Goal: Task Accomplishment & Management: Manage account settings

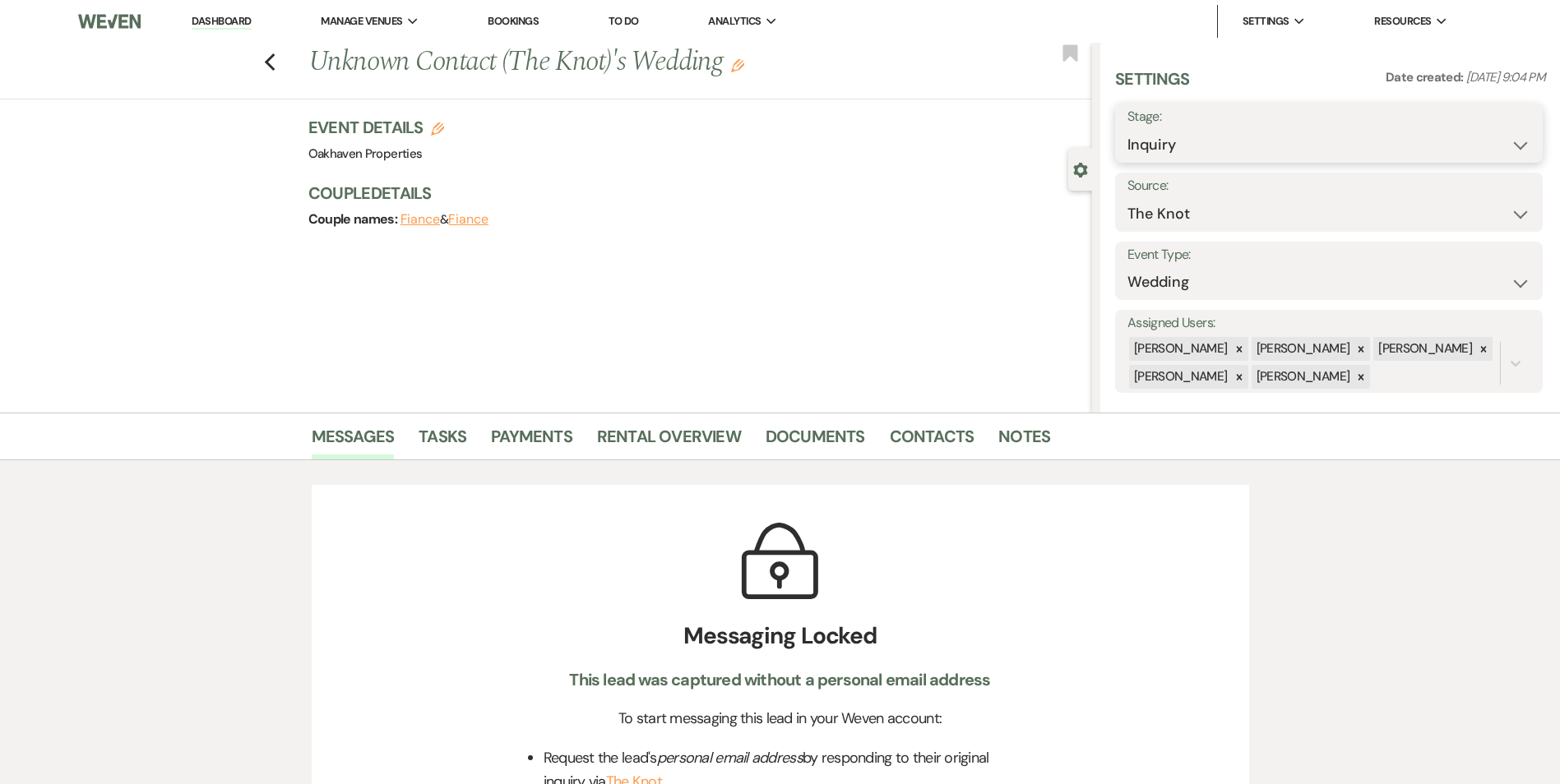
drag, startPoint x: 1431, startPoint y: 142, endPoint x: 1423, endPoint y: 172, distance: 31.0
click at [1431, 142] on select "Inquiry Follow Up Tour Requested Tour Confirmed Toured Proposal Sent Booked Lost" at bounding box center [1328, 144] width 403 height 32
select select "8"
click at [1127, 129] on select "Inquiry Follow Up Tour Requested Tour Confirmed Toured Proposal Sent Booked Lost" at bounding box center [1328, 144] width 403 height 32
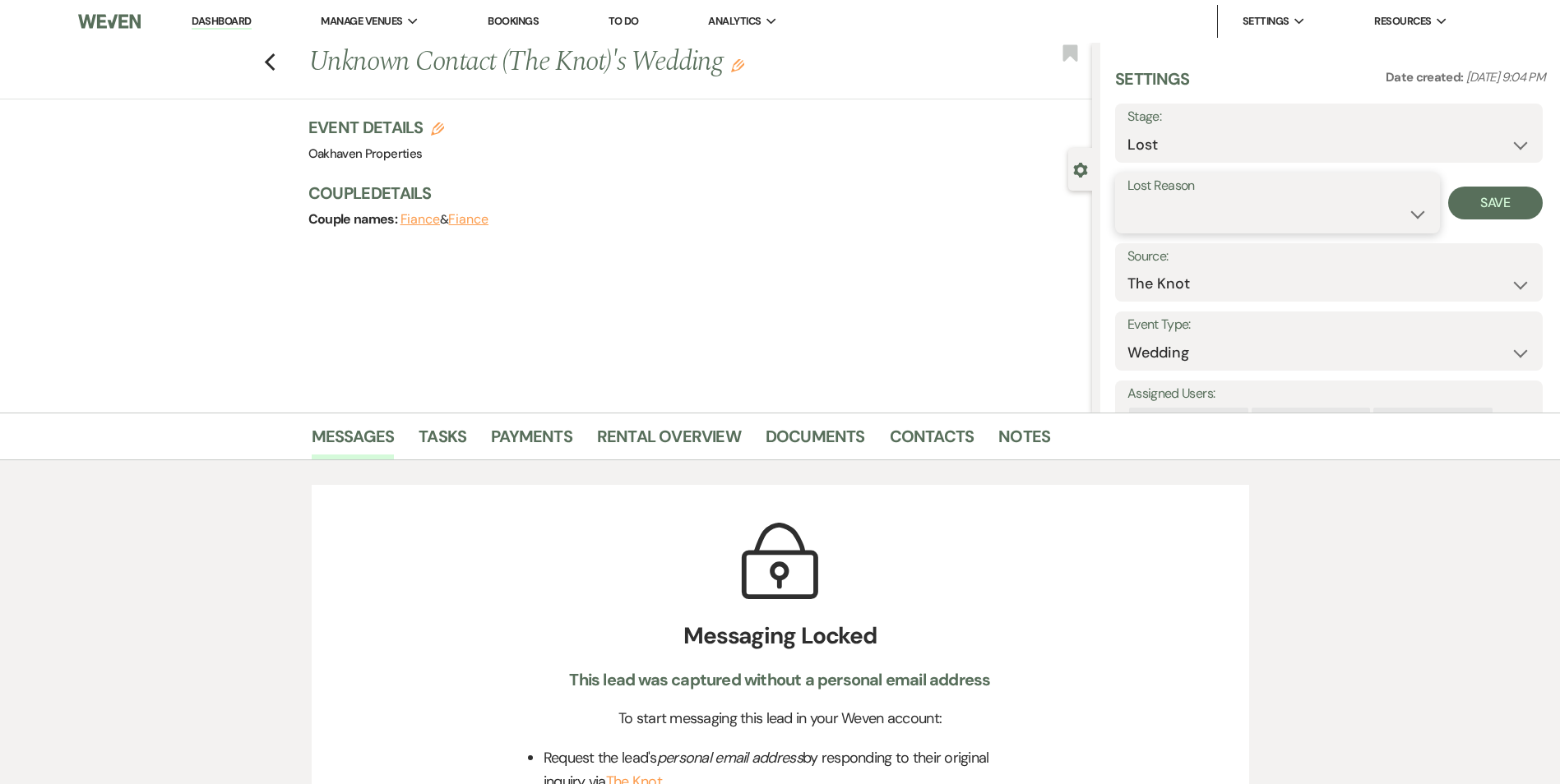
click at [1268, 218] on select "Booked Elsewhere Budget Date Unavailable No Response Not a Good Match Capacity …" at bounding box center [1277, 214] width 300 height 32
select select "4"
click at [1127, 198] on select "Booked Elsewhere Budget Date Unavailable No Response Not a Good Match Capacity …" at bounding box center [1277, 214] width 300 height 32
click at [1463, 211] on button "Save" at bounding box center [1495, 203] width 95 height 33
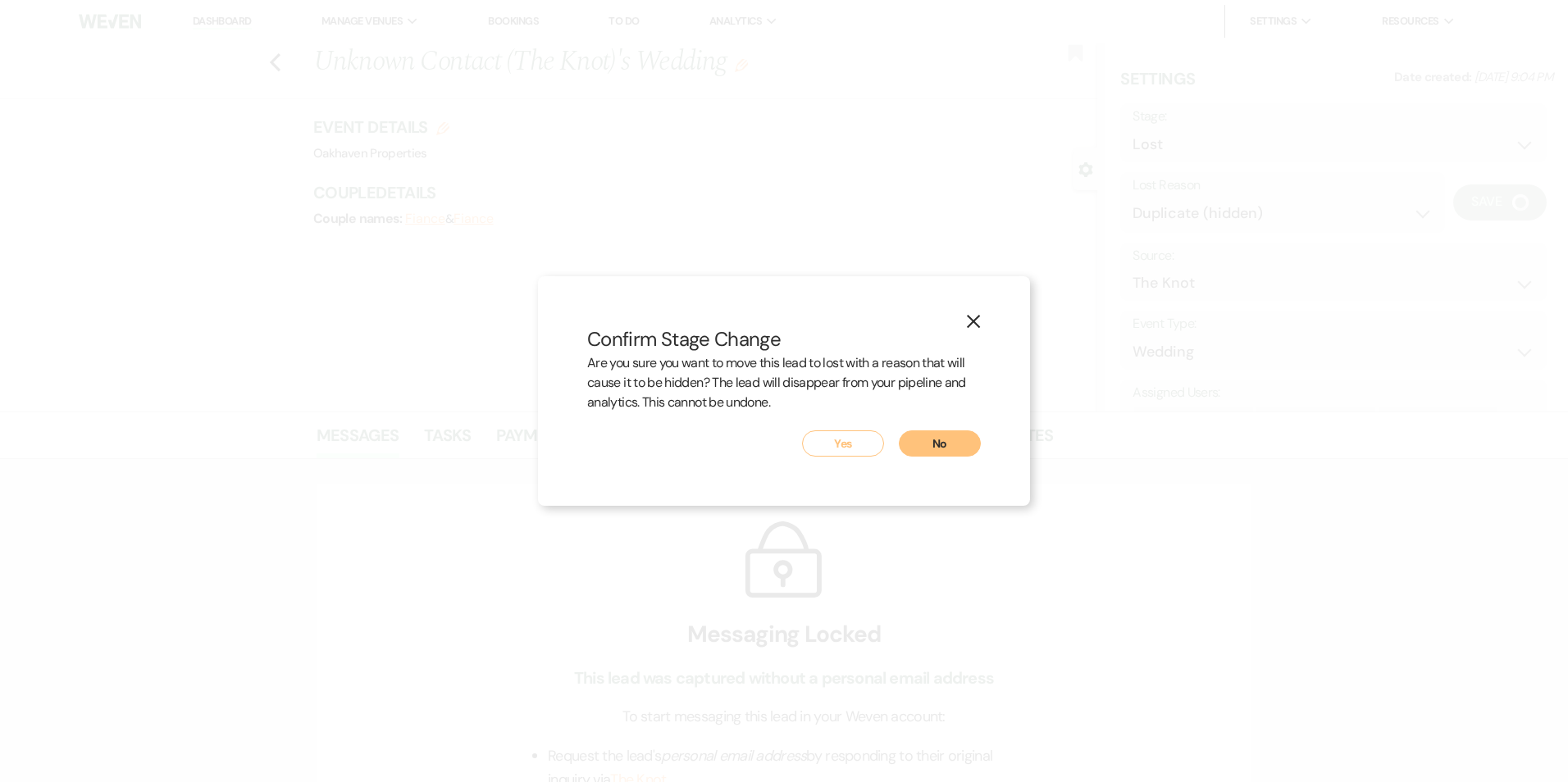
click at [838, 454] on button "Yes" at bounding box center [843, 443] width 82 height 26
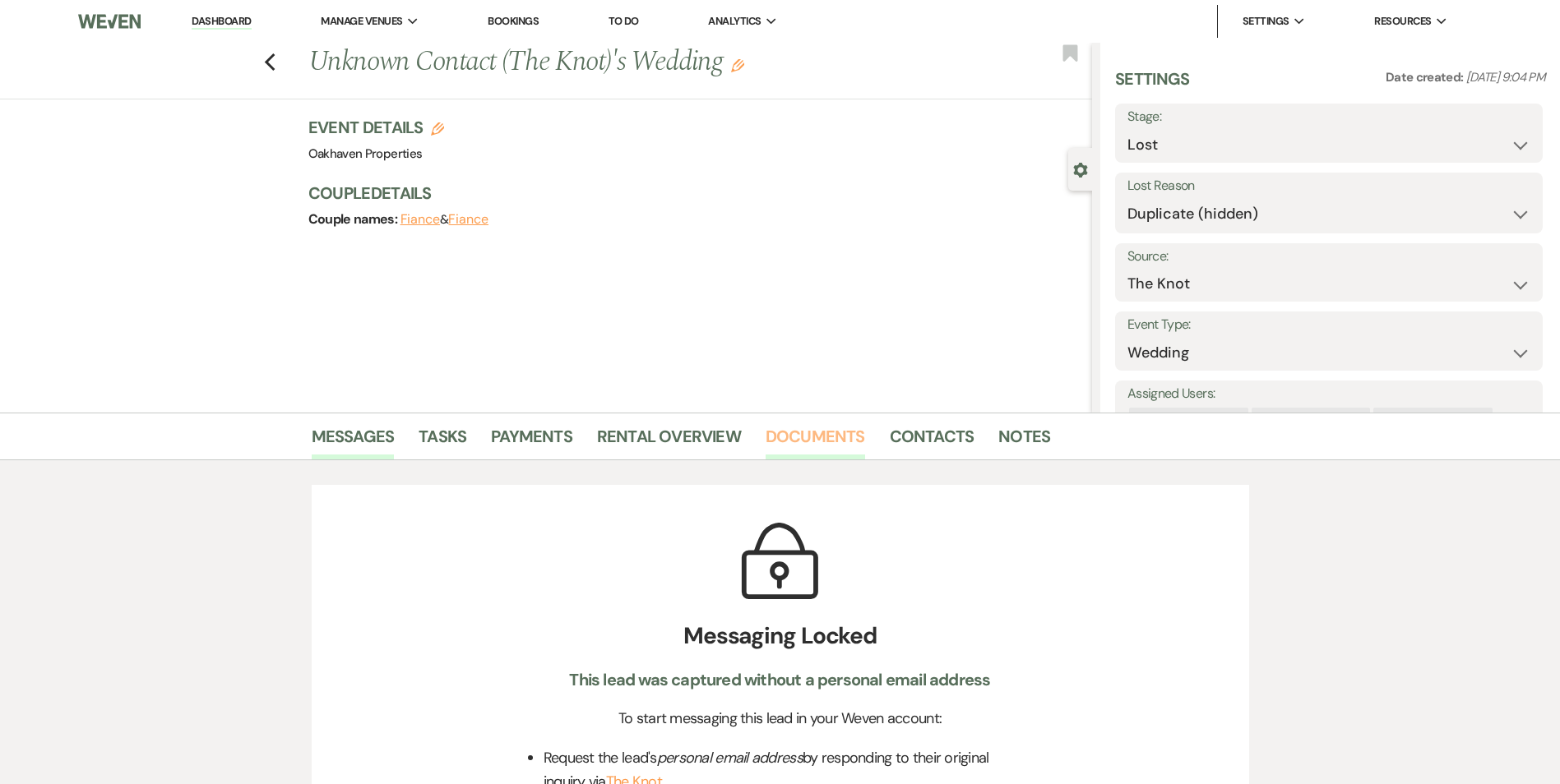
click at [841, 448] on link "Documents" at bounding box center [815, 442] width 99 height 37
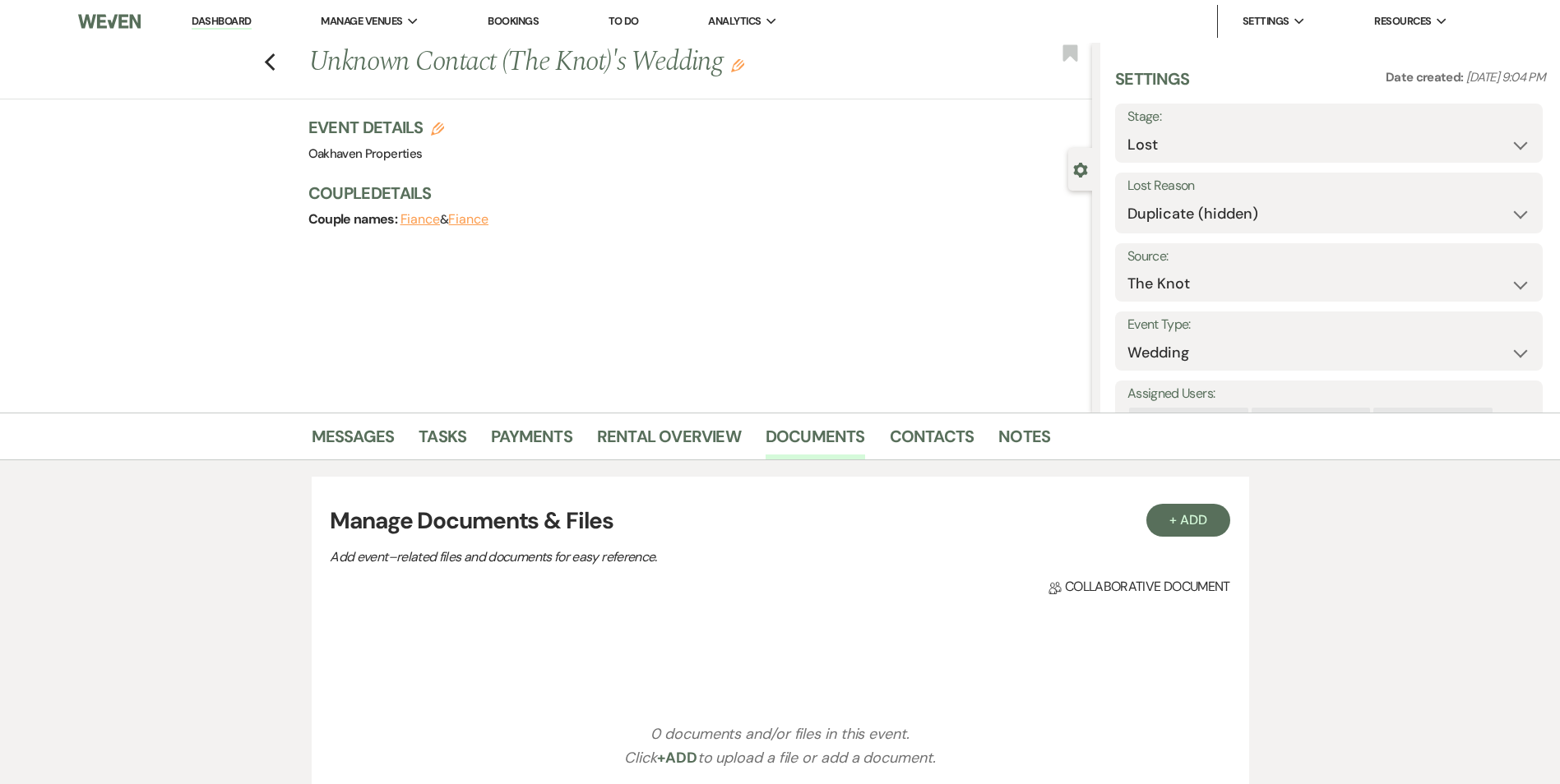
click at [224, 24] on link "Dashboard" at bounding box center [221, 22] width 59 height 16
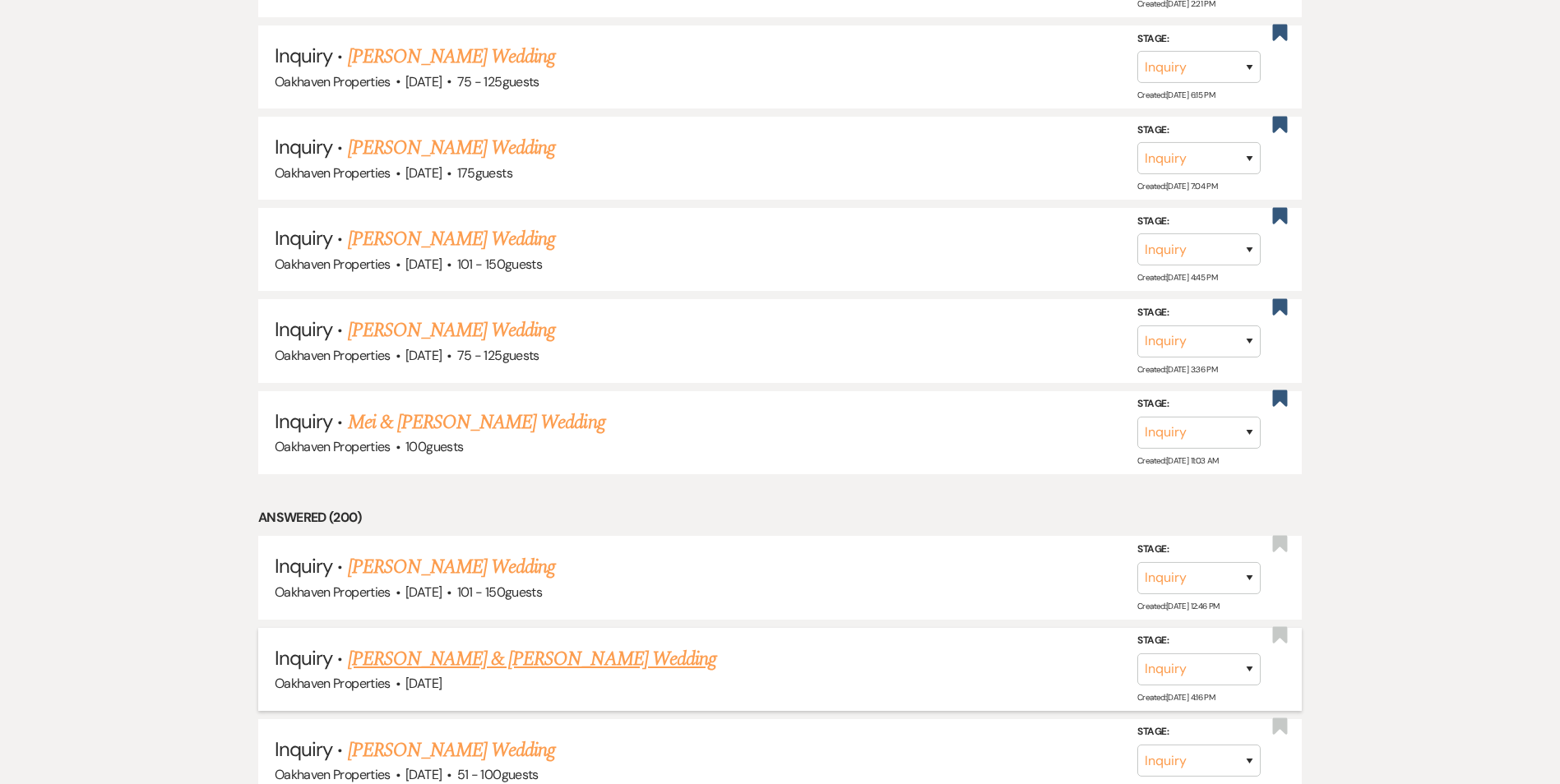
scroll to position [2144, 0]
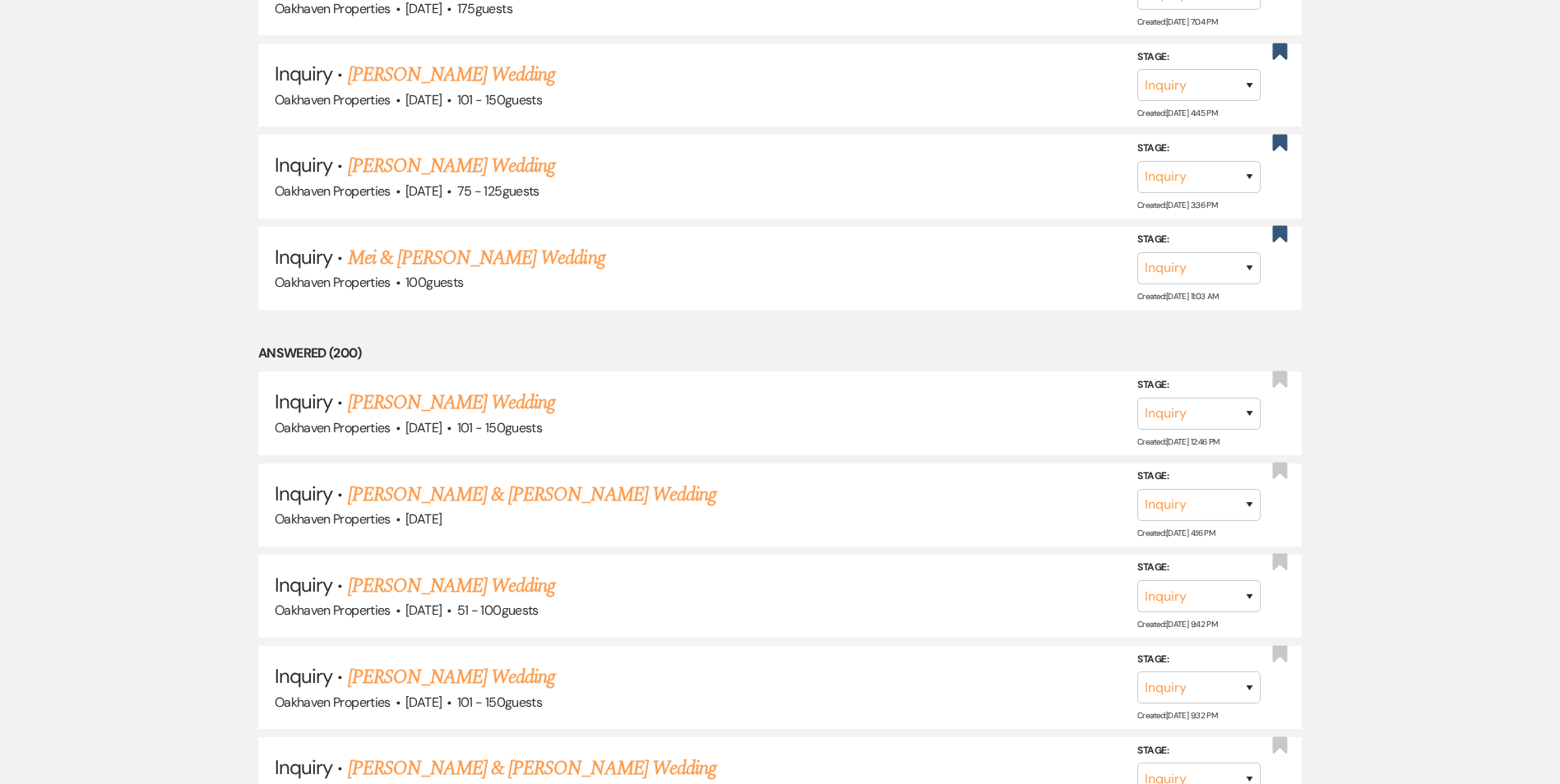
click at [438, 670] on link "Shaylynn McNamara's Wedding" at bounding box center [451, 677] width 208 height 30
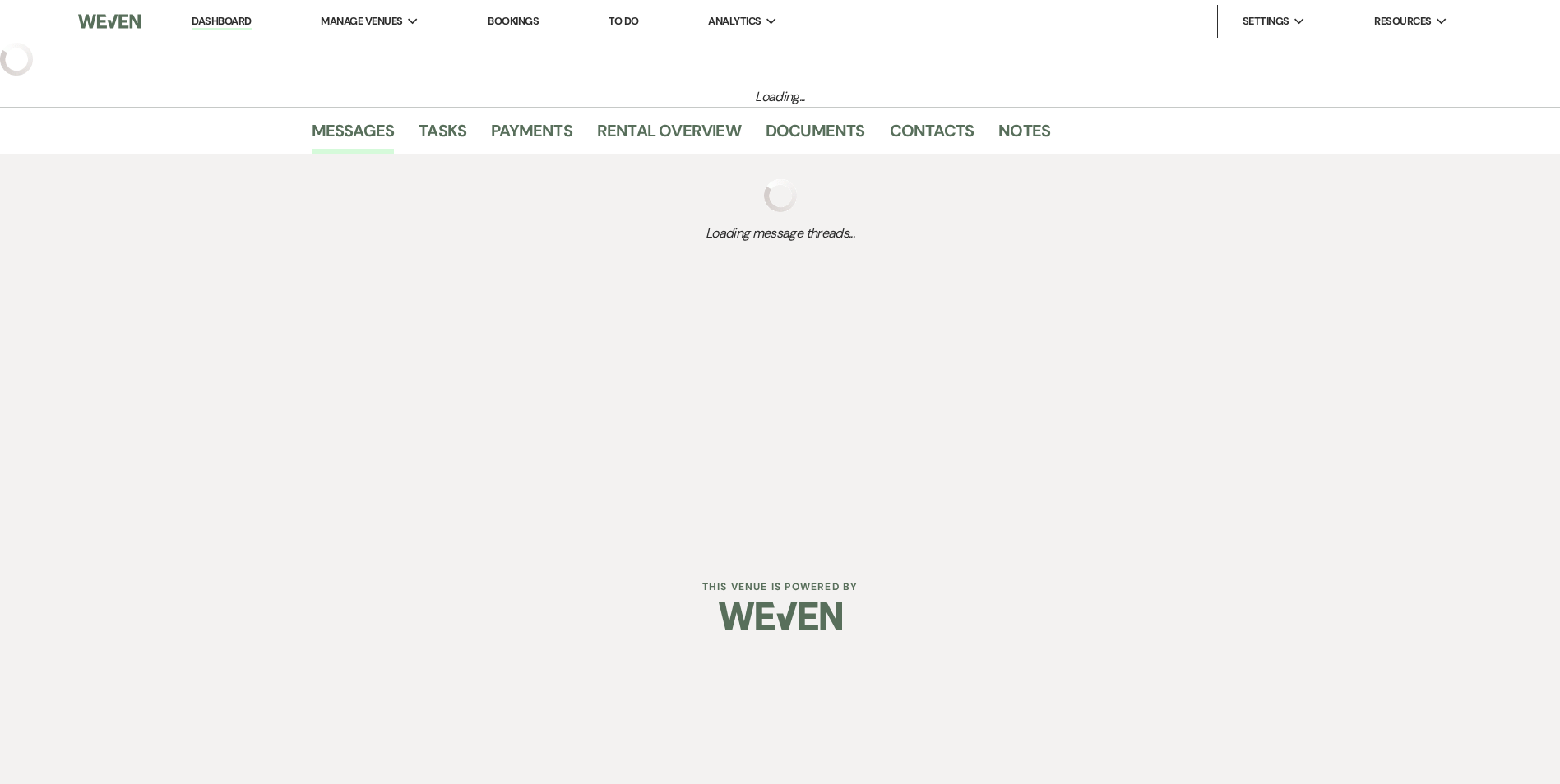
select select "2"
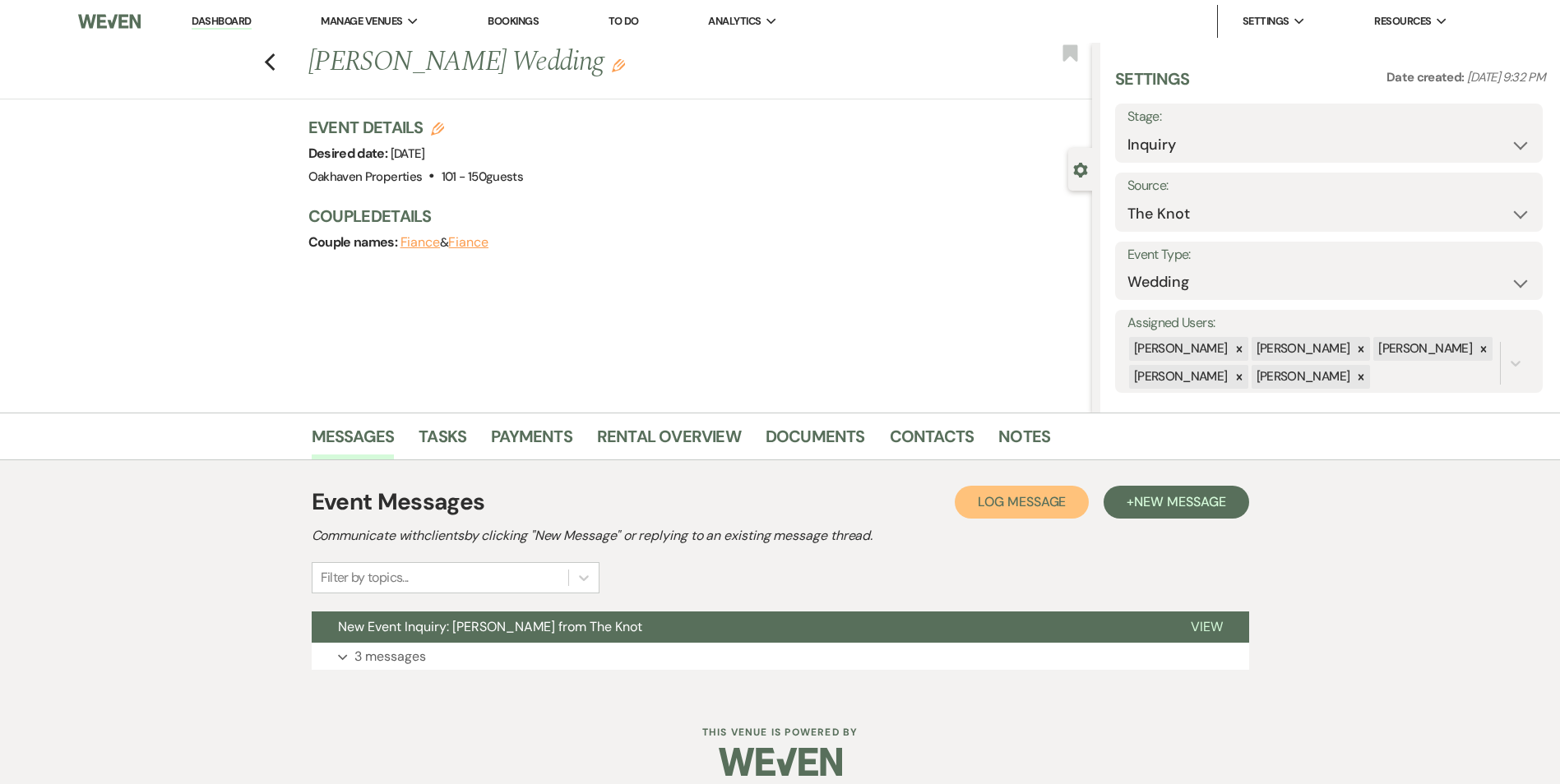
click at [1018, 498] on span "Log Message" at bounding box center [1021, 502] width 88 height 17
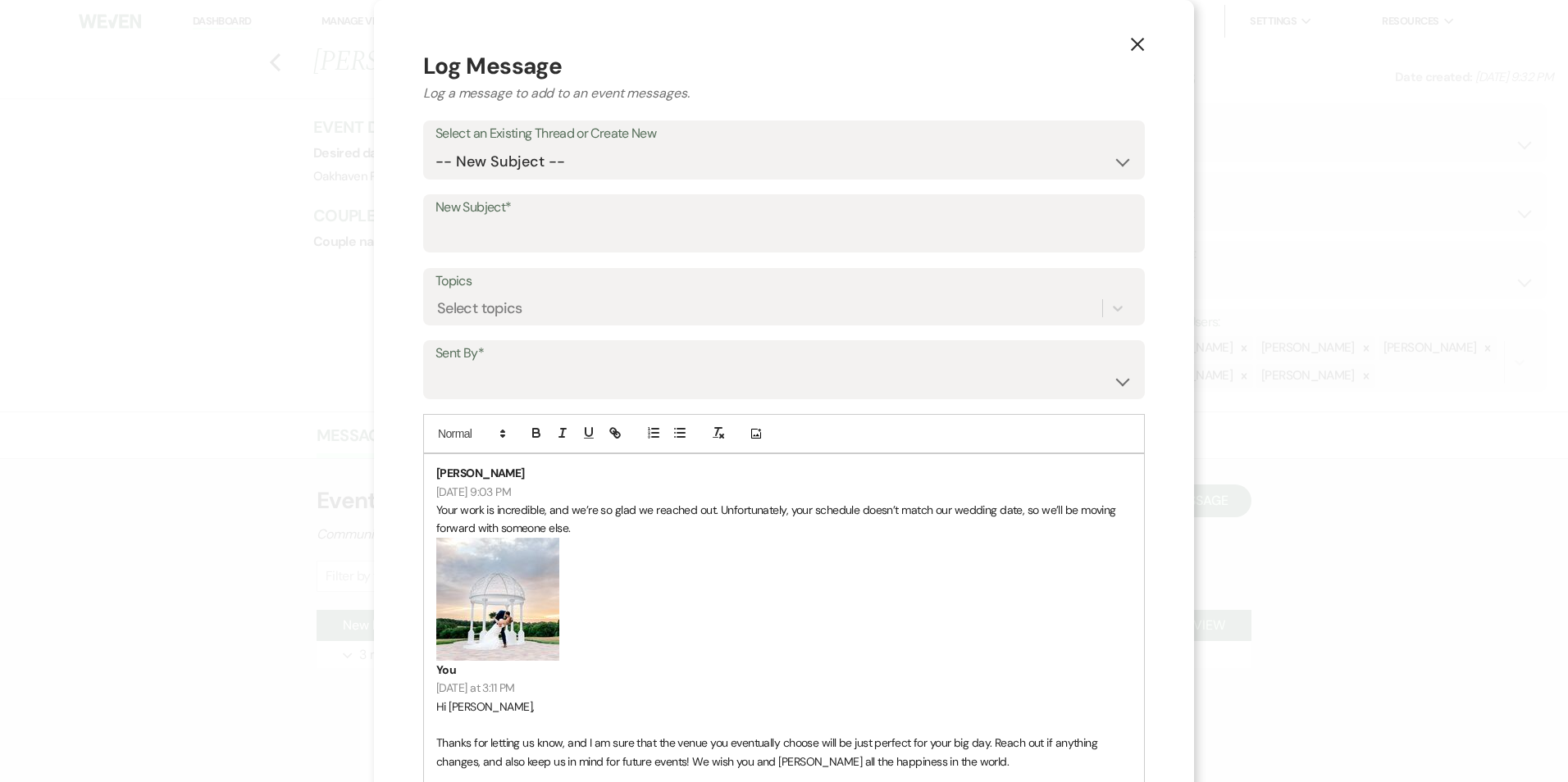
scroll to position [246, 0]
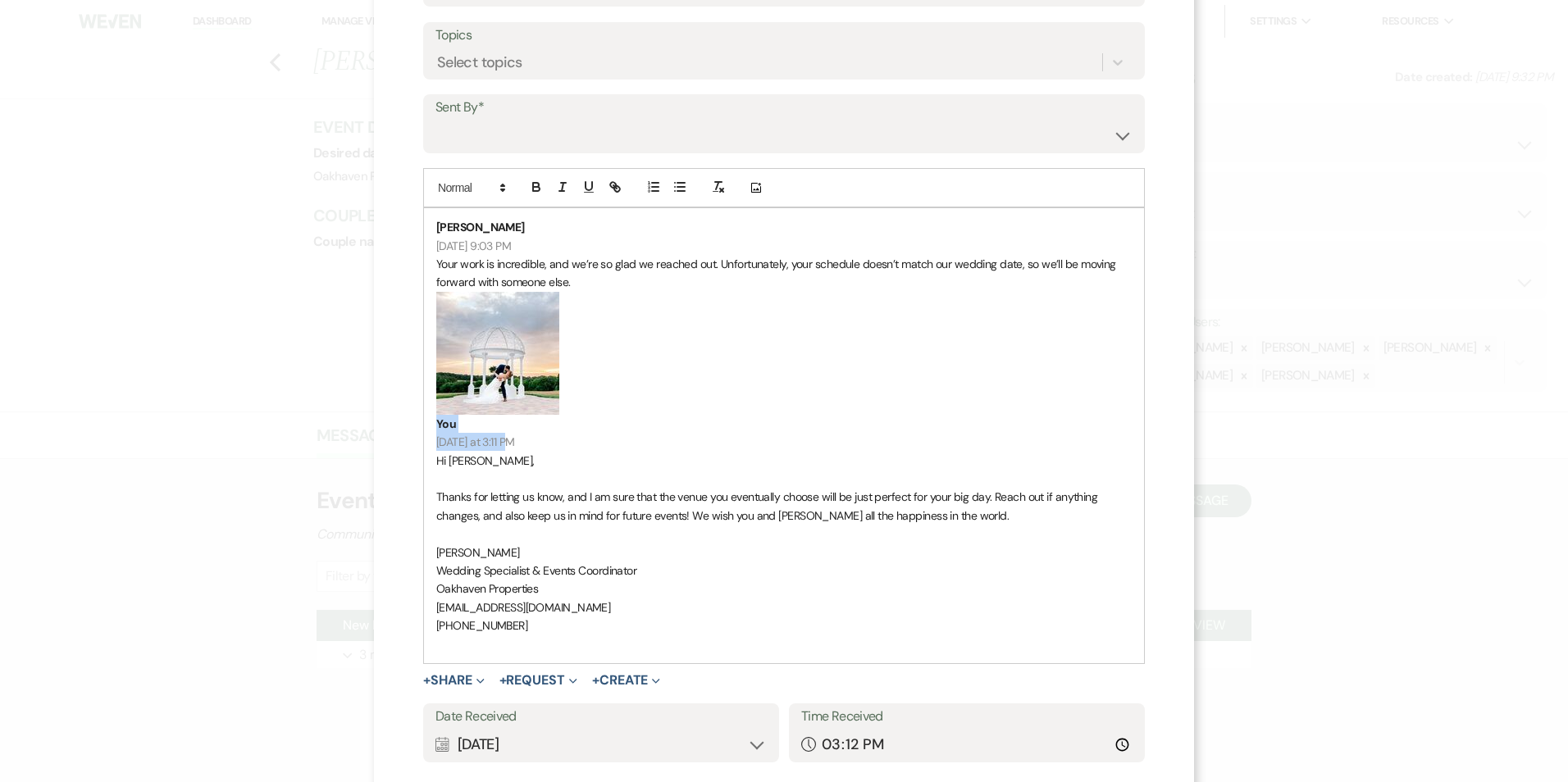
drag, startPoint x: 513, startPoint y: 443, endPoint x: 584, endPoint y: 517, distance: 102.6
click at [409, 377] on div "X Log Message Log a message to add to an event messages. Select an Existing Thr…" at bounding box center [783, 320] width 820 height 1133
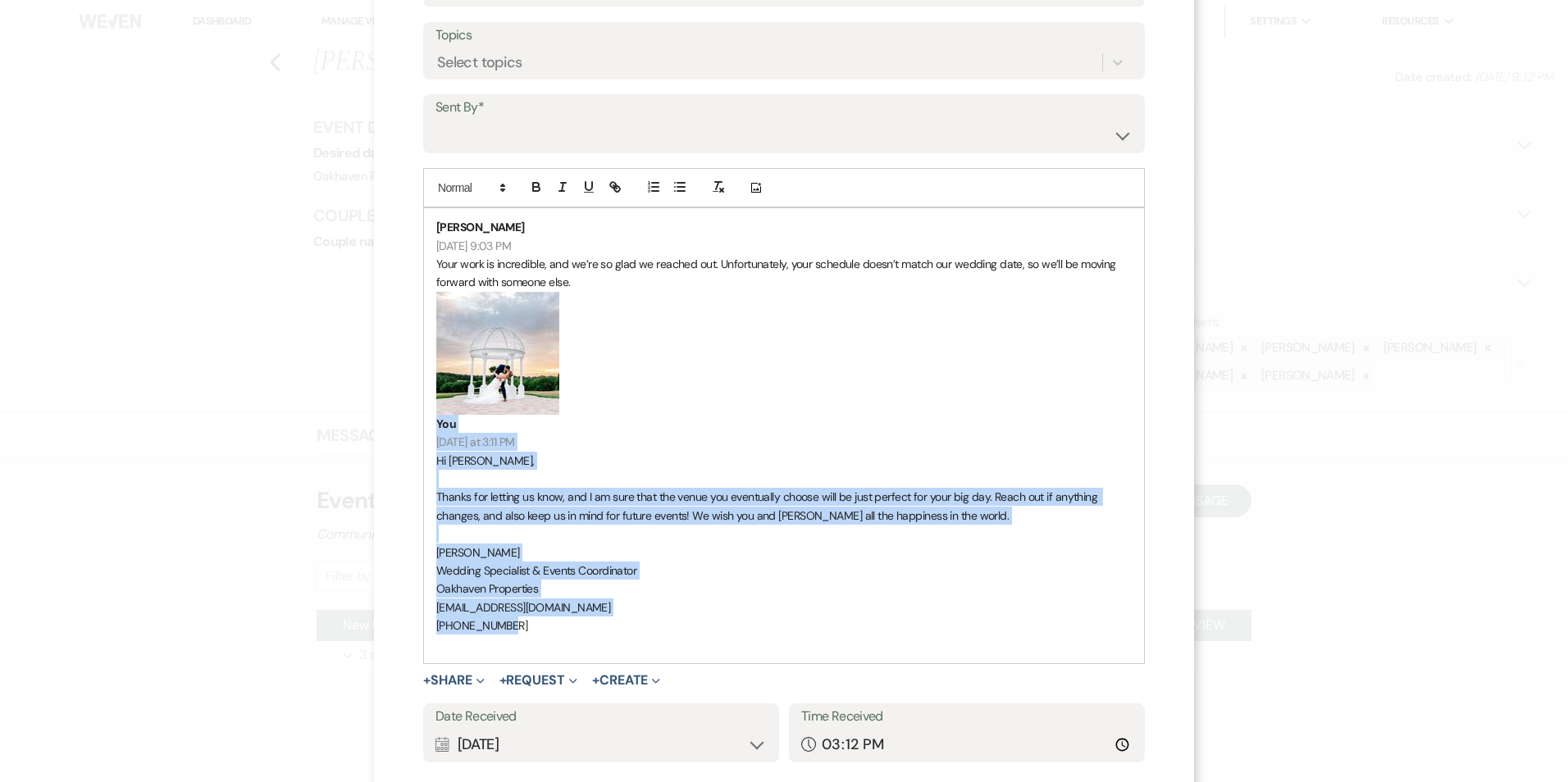
drag, startPoint x: 521, startPoint y: 629, endPoint x: 443, endPoint y: 347, distance: 292.6
click at [443, 347] on div "Shaylynn McNamara 9/17/2025 at 9:03 PM Your work is incredible, and we’re so gl…" at bounding box center [784, 435] width 720 height 455
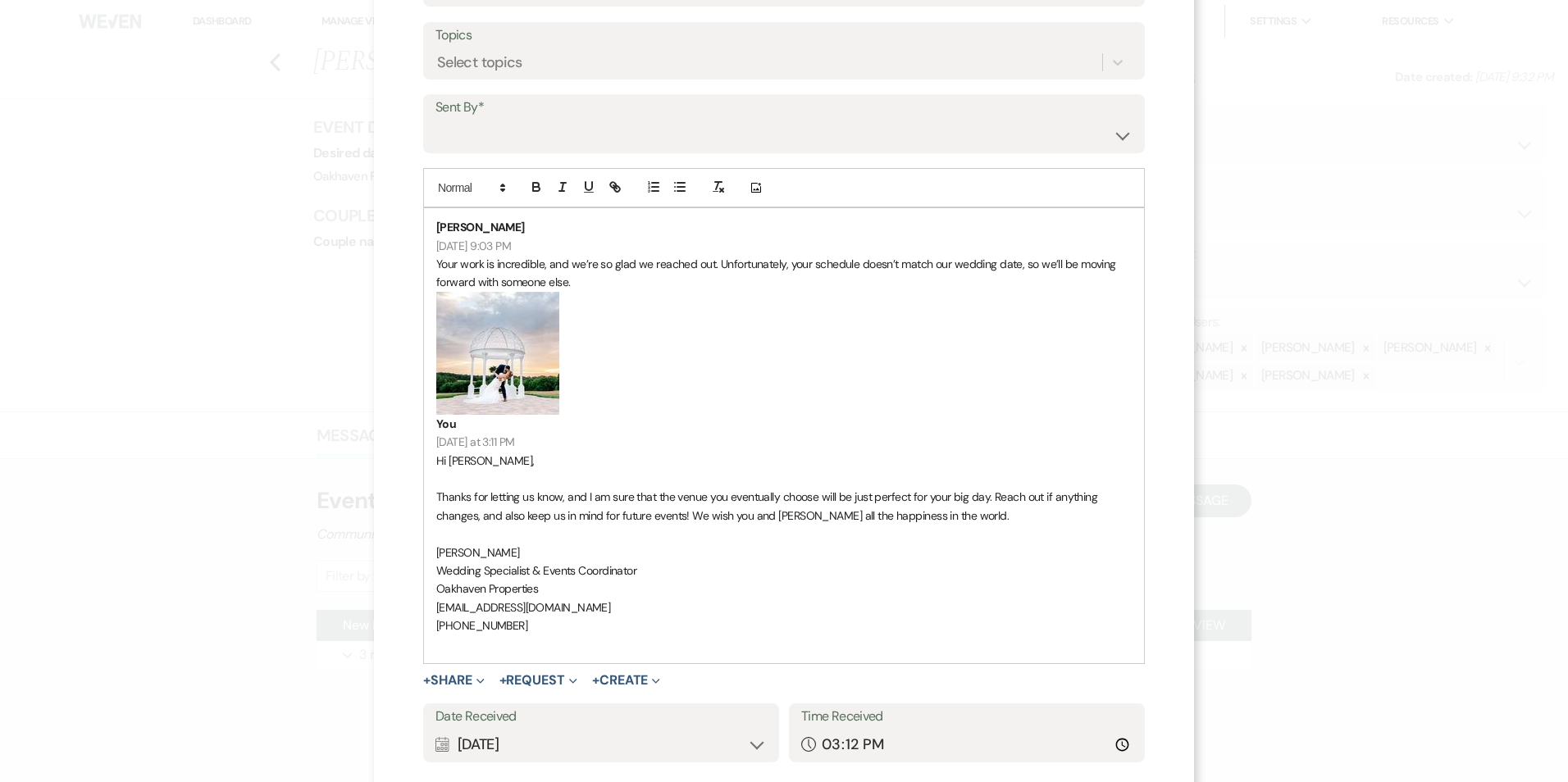
scroll to position [26, 0]
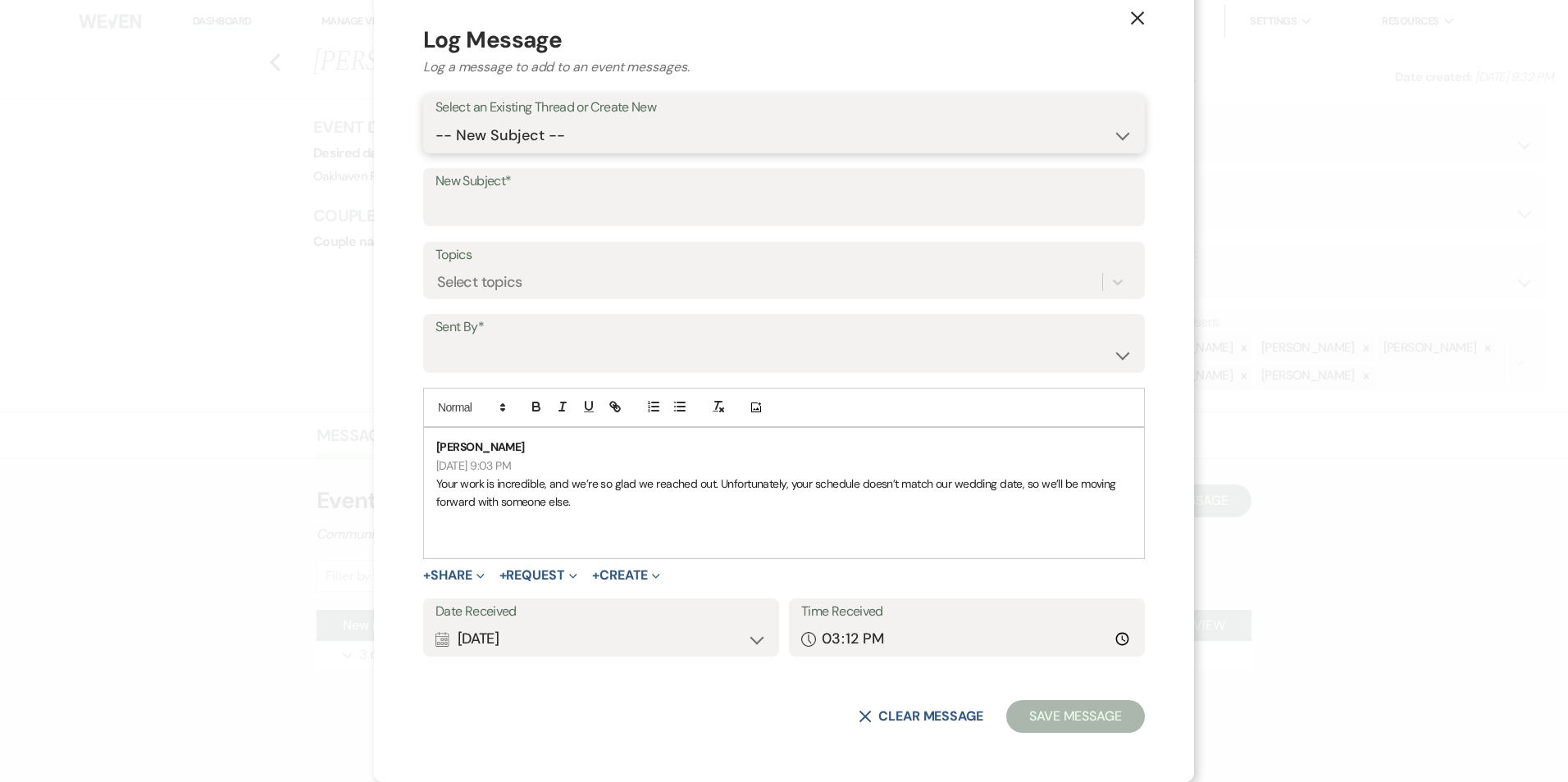
click at [459, 142] on select "-- New Subject -- New Event Inquiry: Shaylynn McNamara from The Knot" at bounding box center [784, 135] width 697 height 32
select select "462244"
click at [435, 152] on select "-- New Subject -- New Event Inquiry: Shaylynn McNamara from The Knot" at bounding box center [784, 135] width 697 height 32
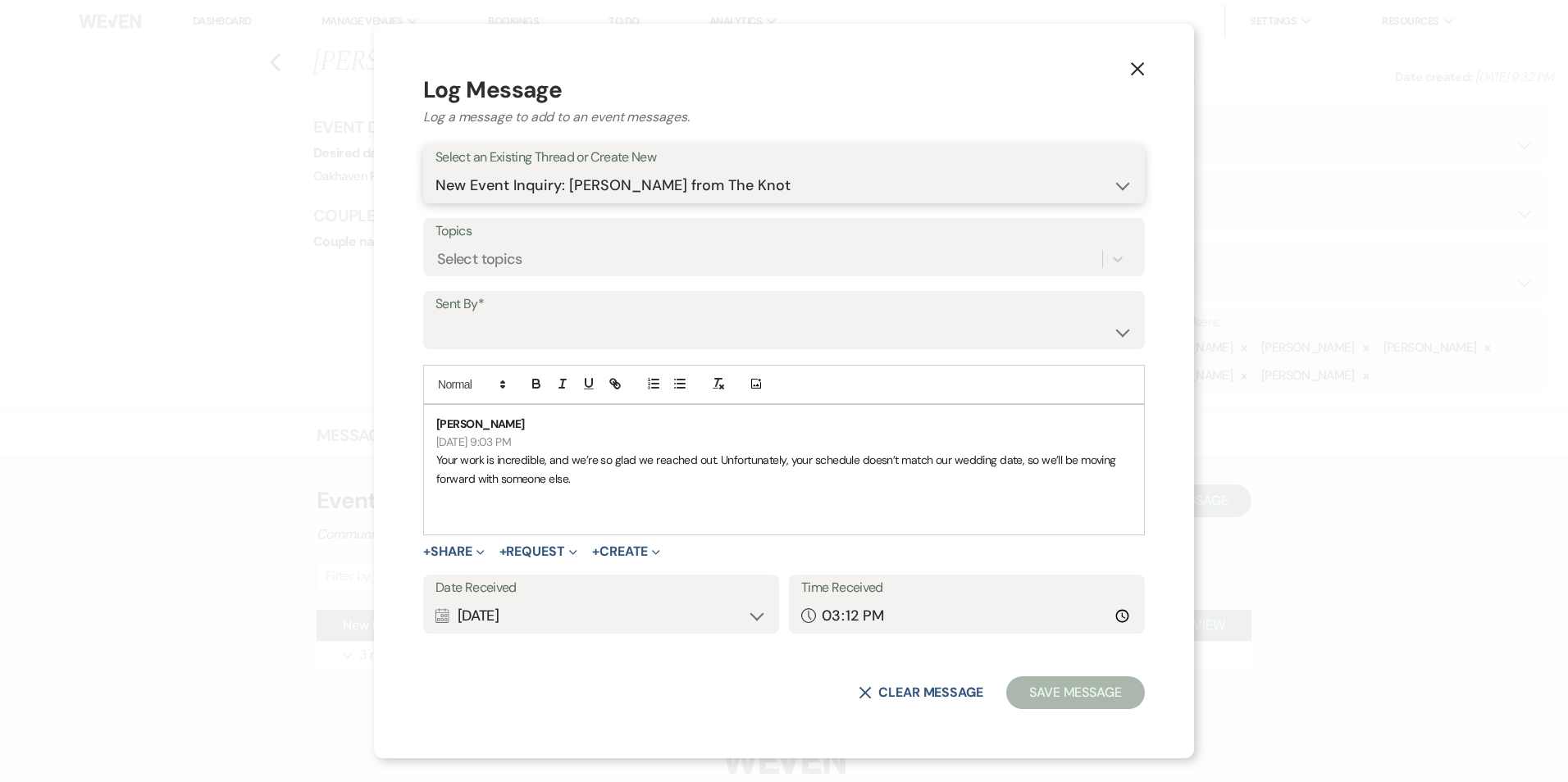
scroll to position [0, 0]
click at [450, 327] on select "Patience Ergish (pdergish@aol.com) Jeanette Wagoner (jeanette@experienceoakhave…" at bounding box center [784, 331] width 697 height 32
select select "contact-382133"
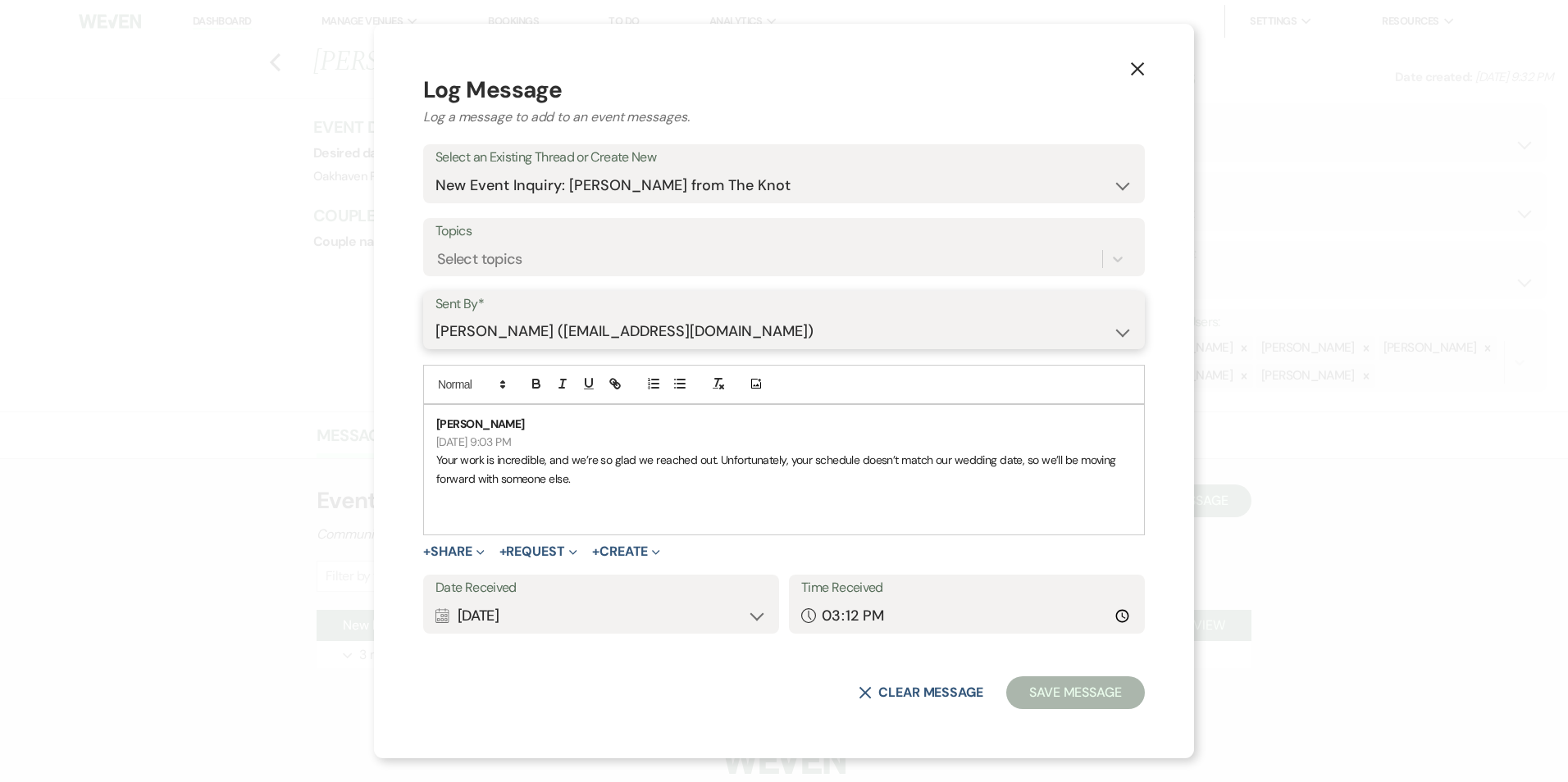
click at [435, 316] on select "Patience Ergish (pdergish@aol.com) Jeanette Wagoner (jeanette@experienceoakhave…" at bounding box center [784, 331] width 697 height 32
click at [742, 614] on div "Calendar Sep 19, 2025 Expand" at bounding box center [601, 616] width 331 height 32
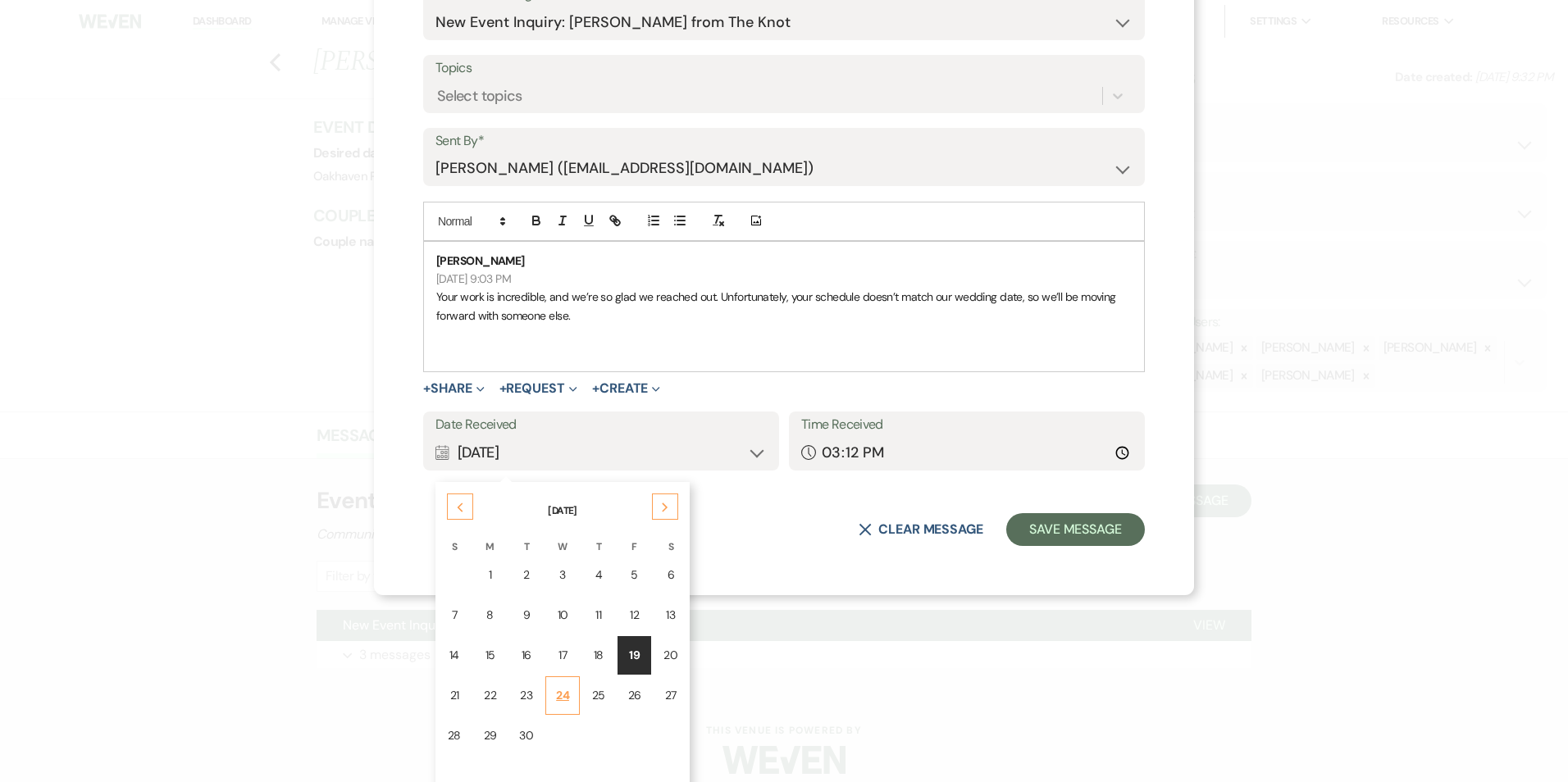
scroll to position [164, 0]
click at [556, 655] on div "17" at bounding box center [562, 655] width 13 height 17
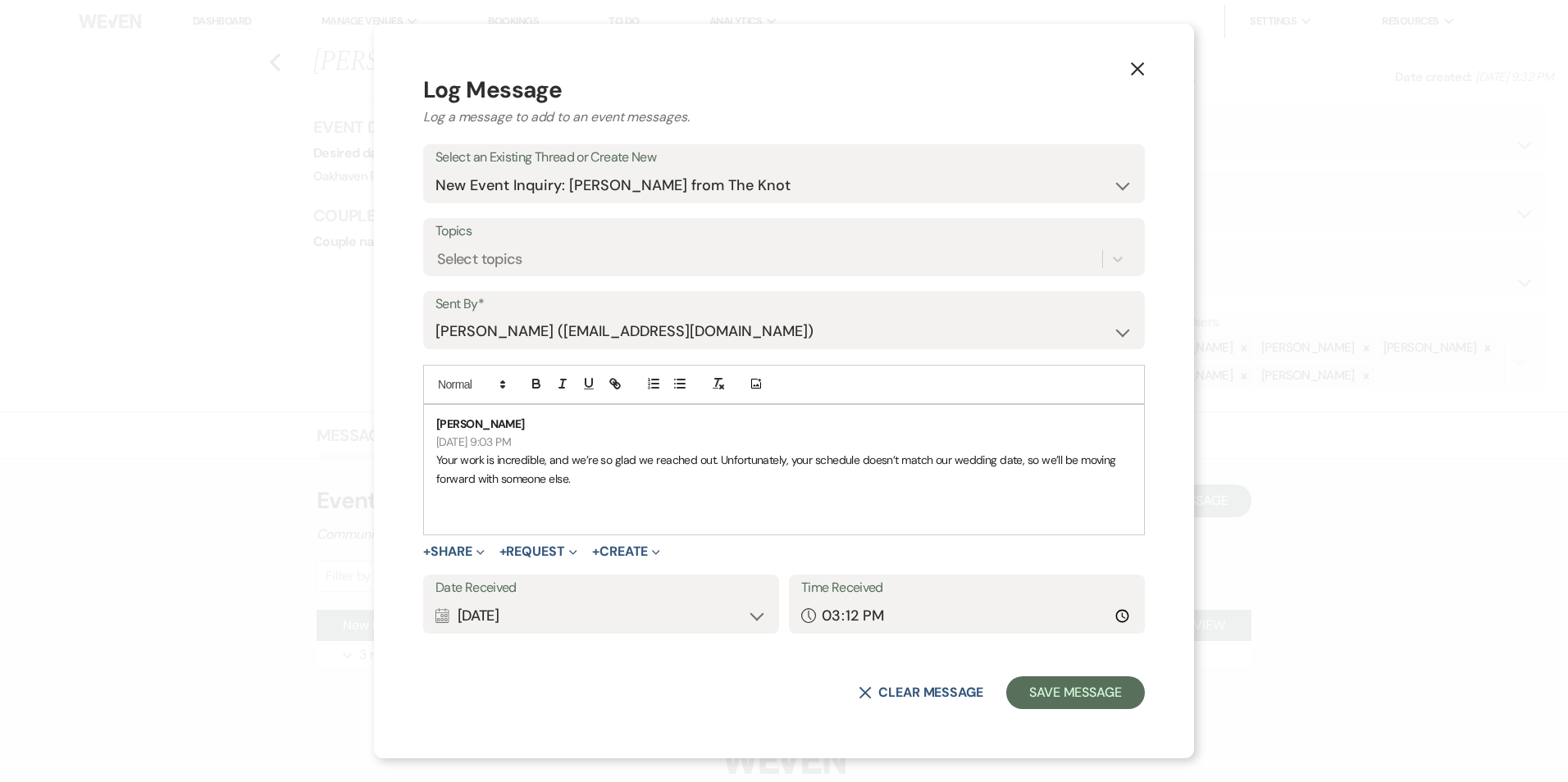
scroll to position [0, 0]
click at [1119, 614] on input "15:12" at bounding box center [967, 616] width 331 height 32
type input "21:03"
click at [1045, 697] on button "Save Message" at bounding box center [1075, 693] width 139 height 33
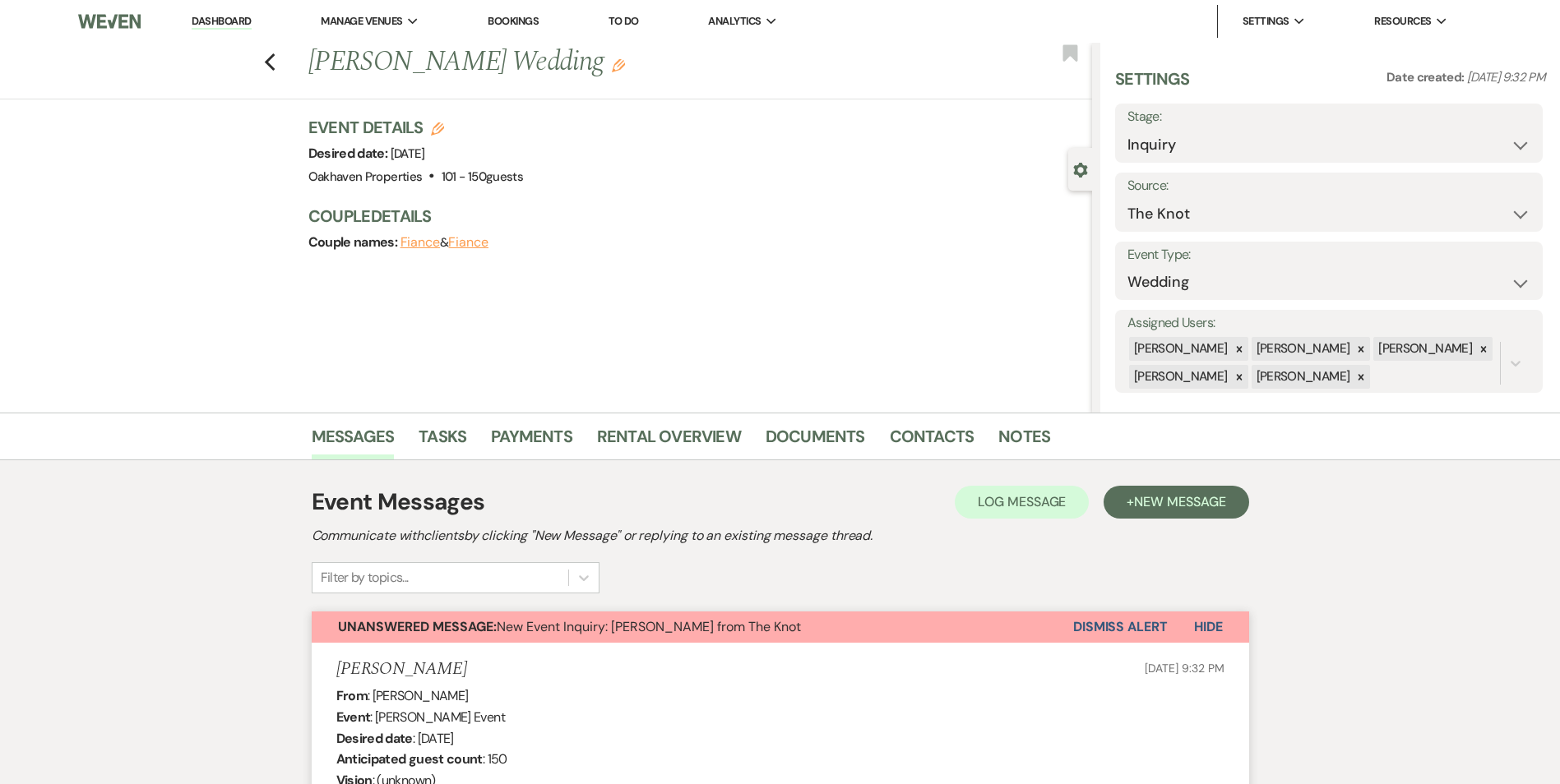
click at [1030, 499] on span "Log Message" at bounding box center [1021, 502] width 88 height 17
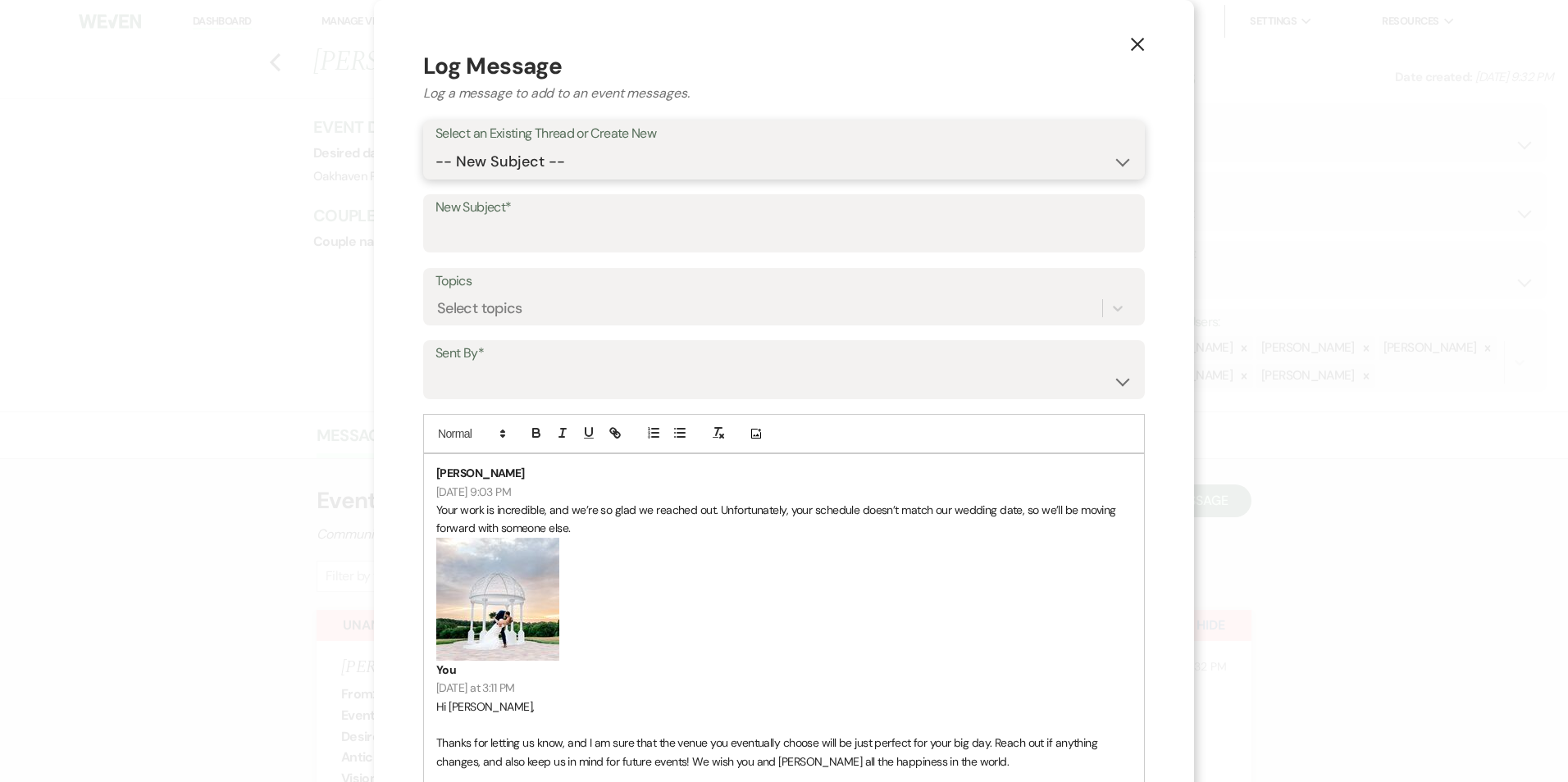
click at [555, 154] on select "-- New Subject -- New Event Inquiry: Shaylynn McNamara from The Knot" at bounding box center [784, 161] width 697 height 32
select select "462244"
click at [435, 146] on select "-- New Subject -- New Event Inquiry: Shaylynn McNamara from The Knot" at bounding box center [784, 161] width 697 height 32
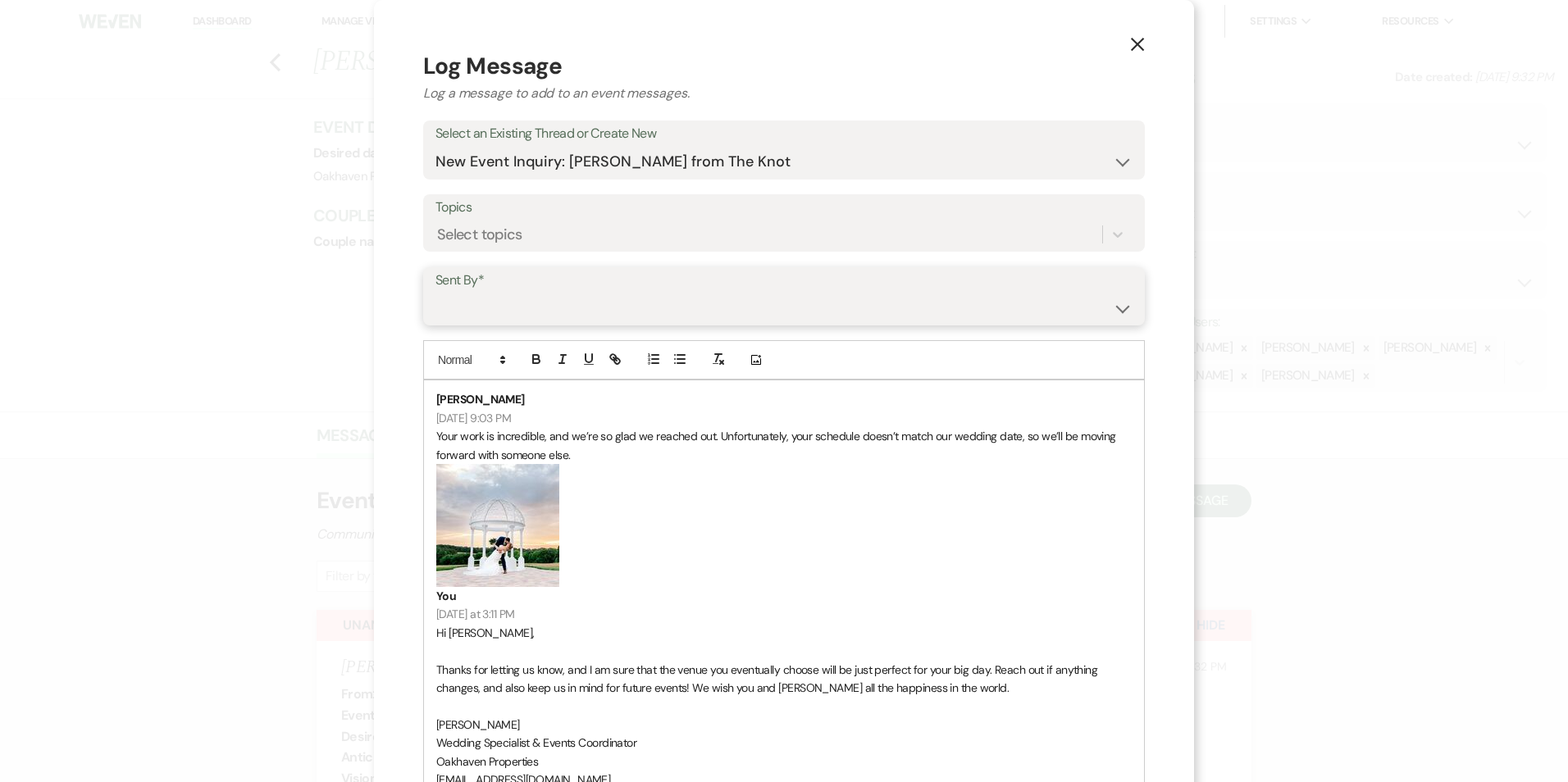
click at [497, 308] on select "Patience Ergish (pdergish@aol.com) Jeanette Wagoner (jeanette@experienceoakhave…" at bounding box center [784, 308] width 697 height 32
select select "user-127923"
click at [435, 292] on select "Patience Ergish (pdergish@aol.com) Jeanette Wagoner (jeanette@experienceoakhave…" at bounding box center [784, 308] width 697 height 32
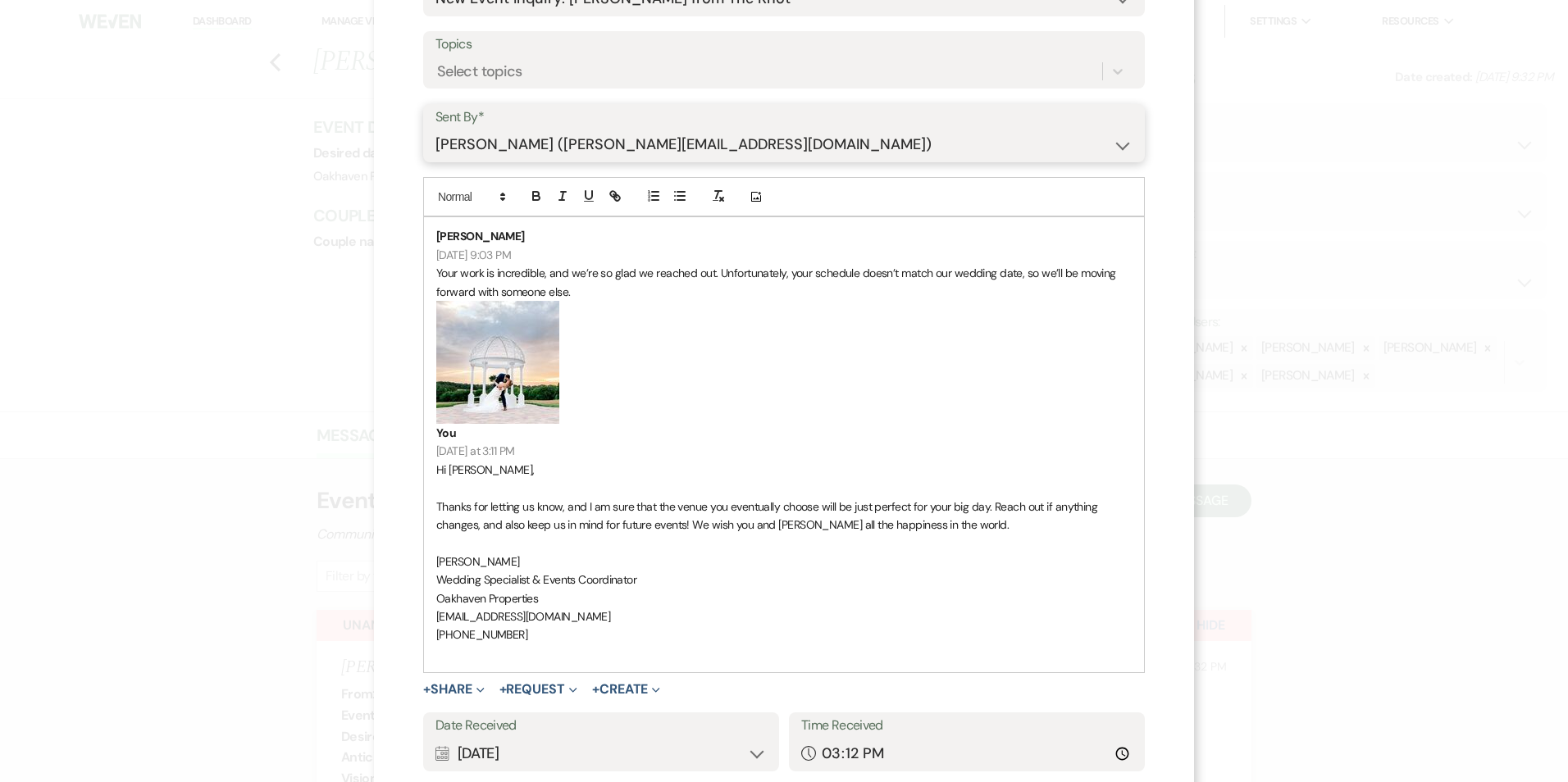
scroll to position [164, 0]
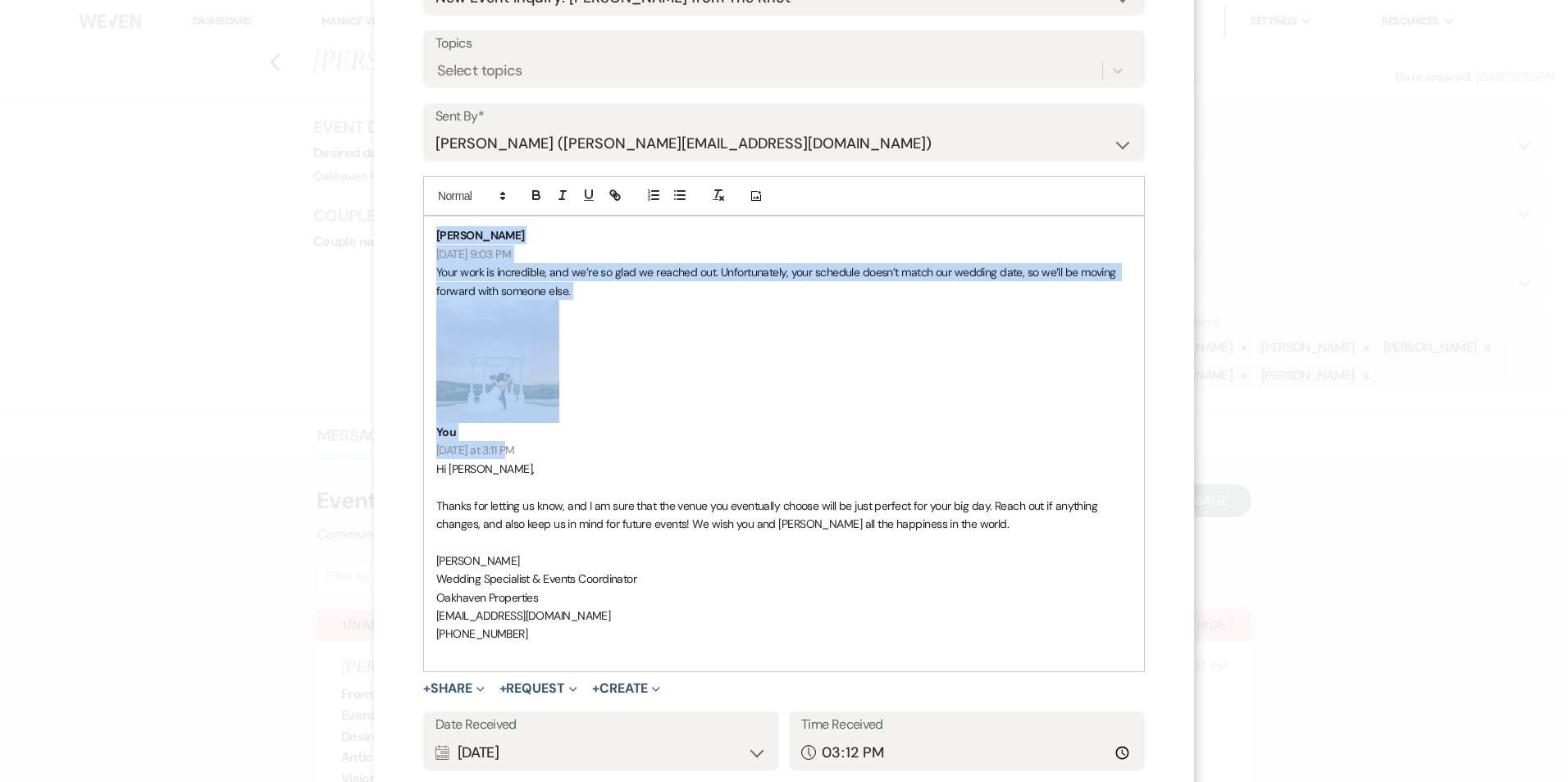
drag, startPoint x: 513, startPoint y: 448, endPoint x: 427, endPoint y: 213, distance: 250.2
click at [428, 204] on div "Add Photo Shaylynn McNamara 9/17/2025 at 9:03 PM Your work is incredible, and w…" at bounding box center [784, 424] width 722 height 496
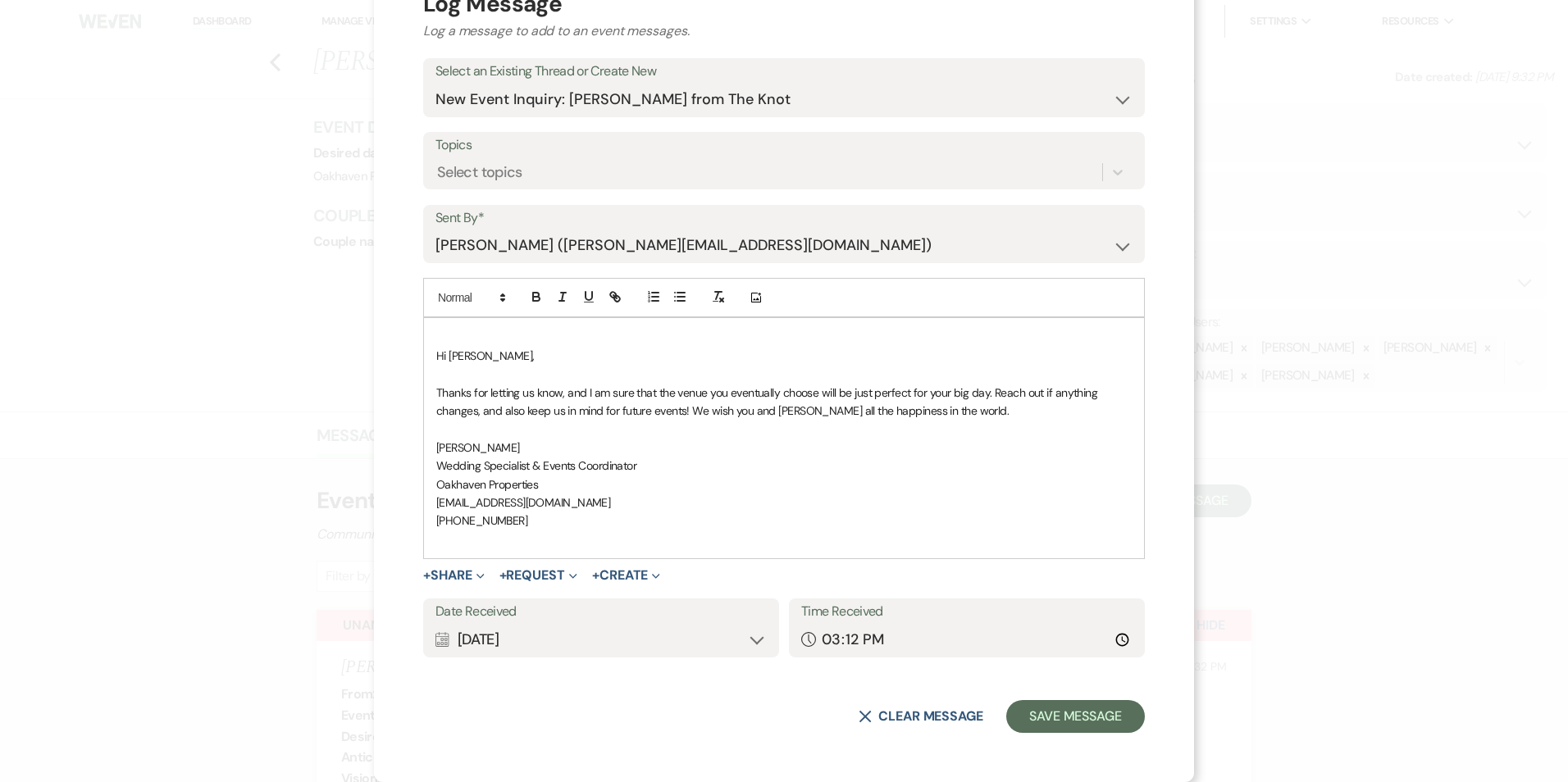
scroll to position [62, 0]
click at [428, 352] on div "Hi Shaylynn, Thanks for letting us know, and I am sure that the venue you event…" at bounding box center [784, 438] width 720 height 240
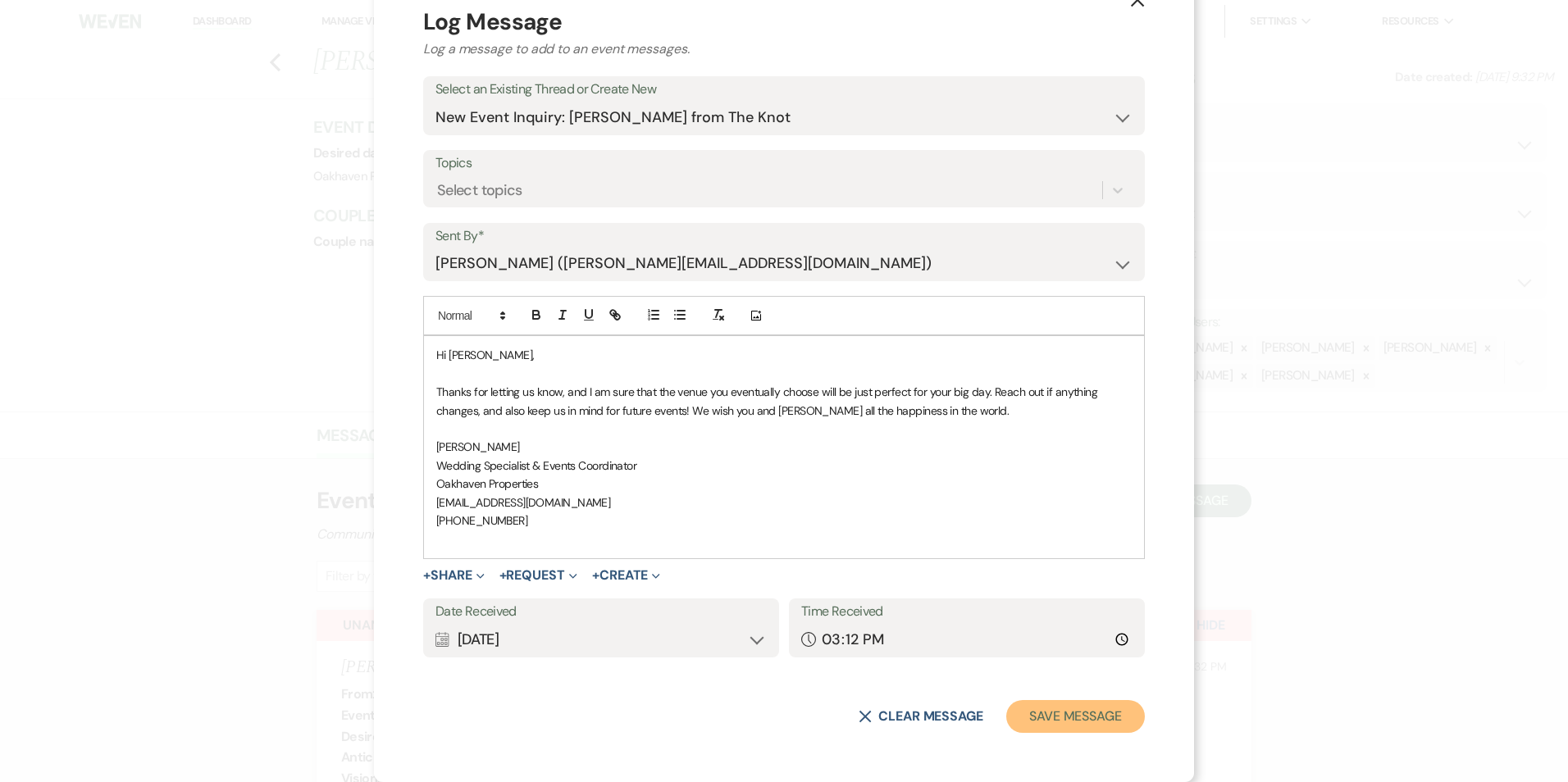
click at [1090, 715] on button "Save Message" at bounding box center [1075, 716] width 139 height 33
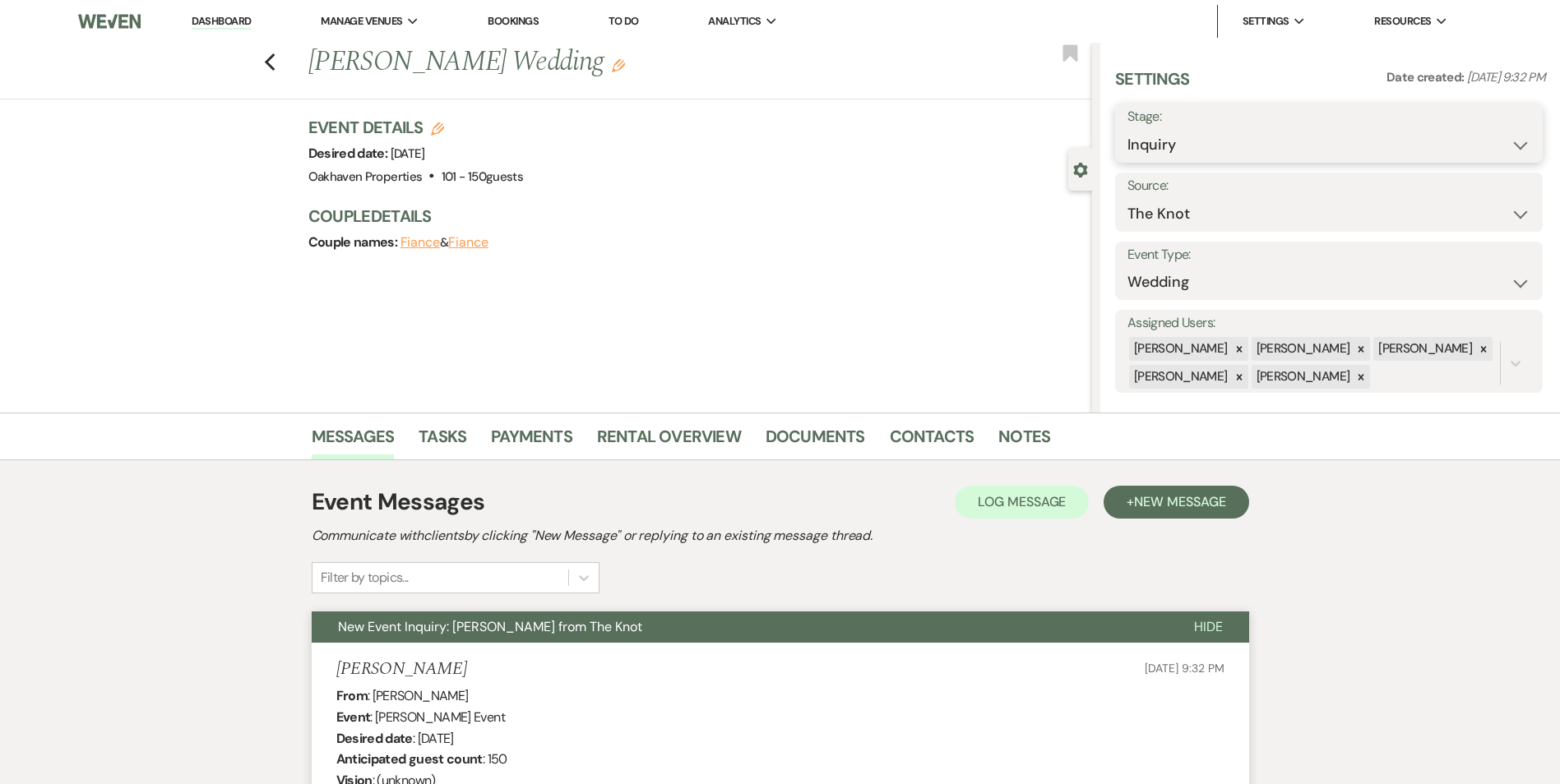
click at [1372, 143] on select "Inquiry Follow Up Tour Requested Tour Confirmed Toured Proposal Sent Booked Lost" at bounding box center [1328, 144] width 403 height 32
select select "8"
click at [1127, 129] on select "Inquiry Follow Up Tour Requested Tour Confirmed Toured Proposal Sent Booked Lost" at bounding box center [1328, 144] width 403 height 32
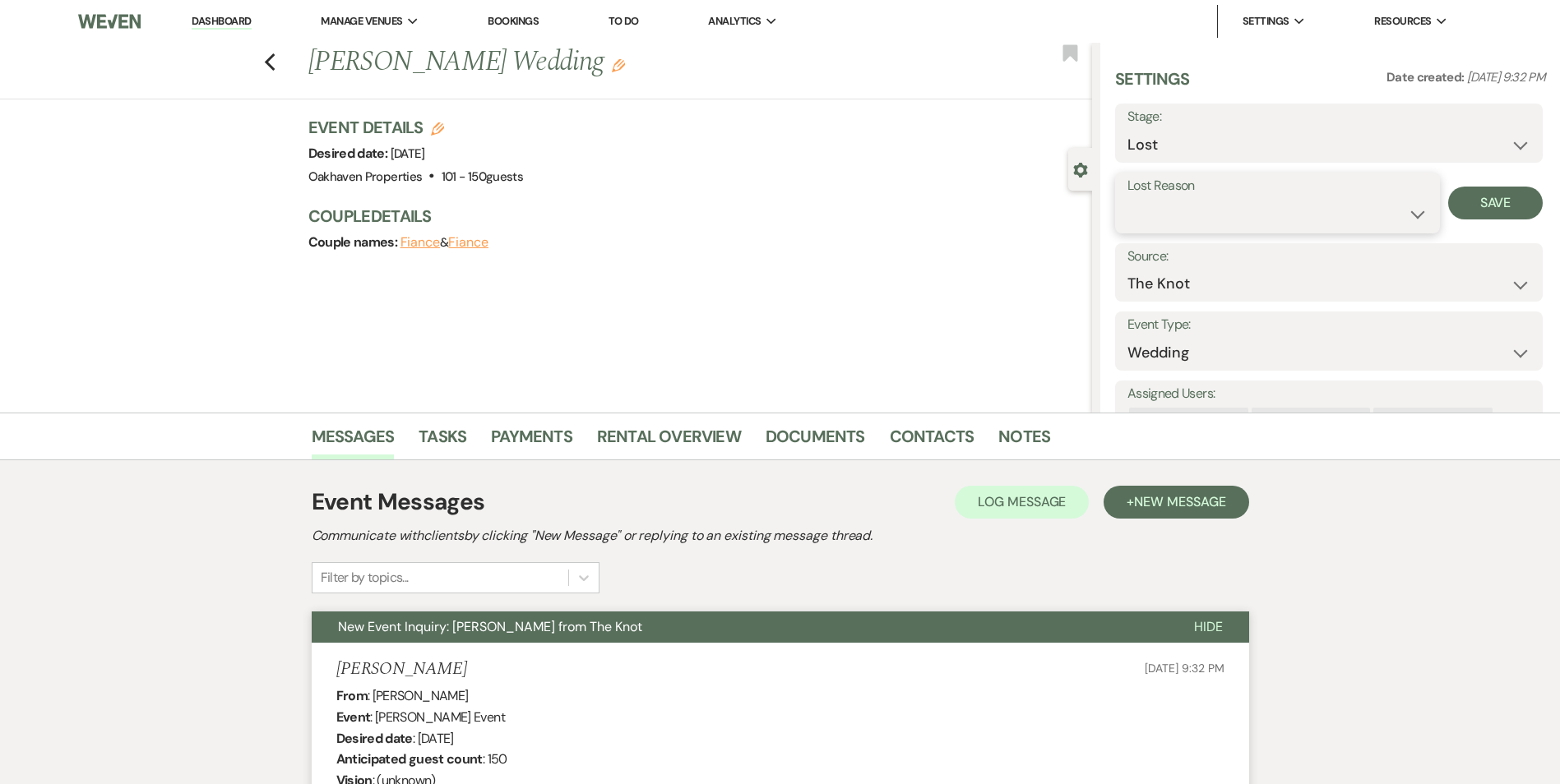
click at [1265, 214] on select "Booked Elsewhere Budget Date Unavailable No Response Not a Good Match Capacity …" at bounding box center [1277, 214] width 300 height 32
select select "8"
click at [1127, 198] on select "Booked Elsewhere Budget Date Unavailable No Response Not a Good Match Capacity …" at bounding box center [1277, 214] width 300 height 32
click at [1497, 203] on button "Save" at bounding box center [1495, 203] width 95 height 33
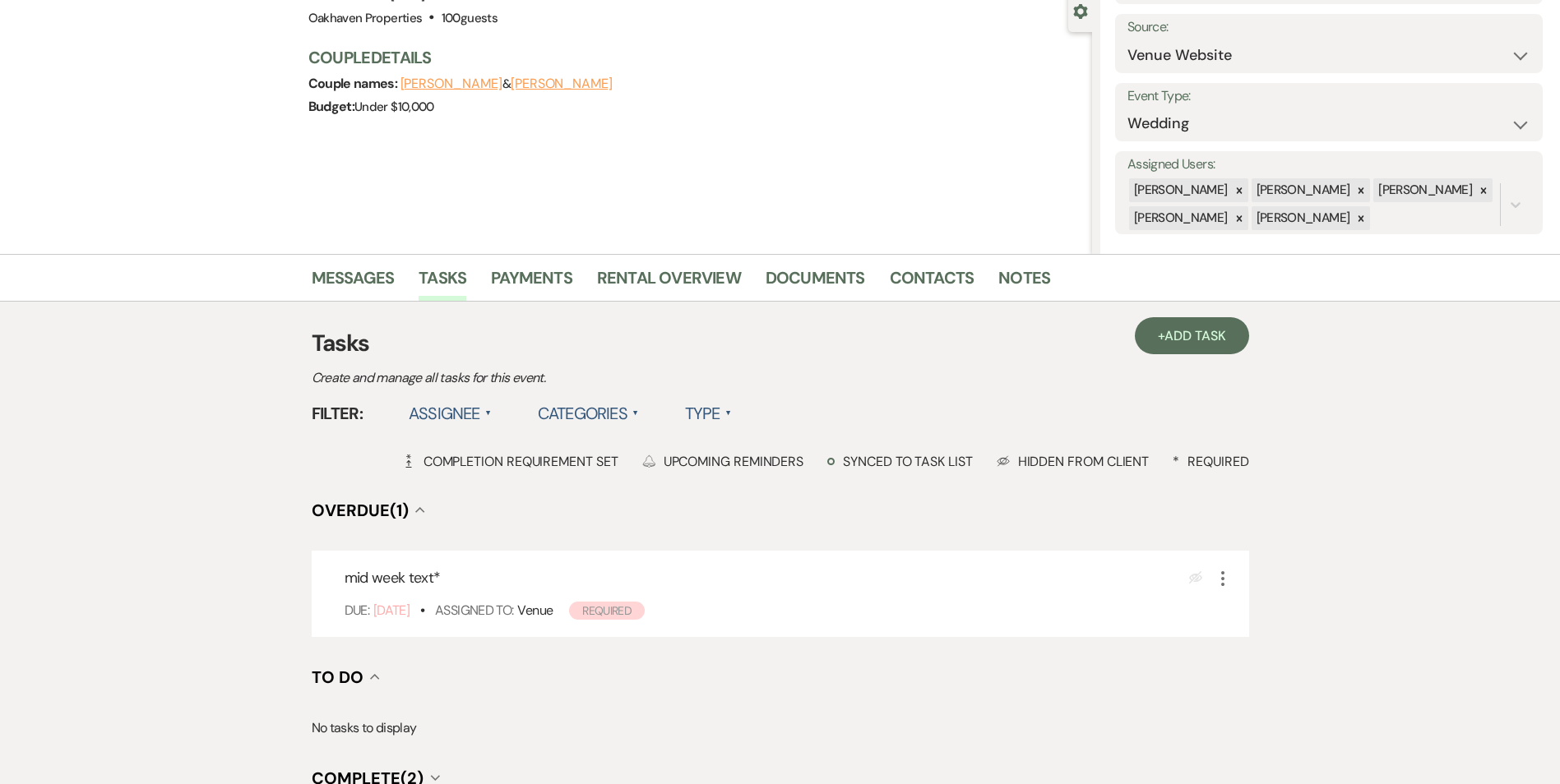
scroll to position [164, 0]
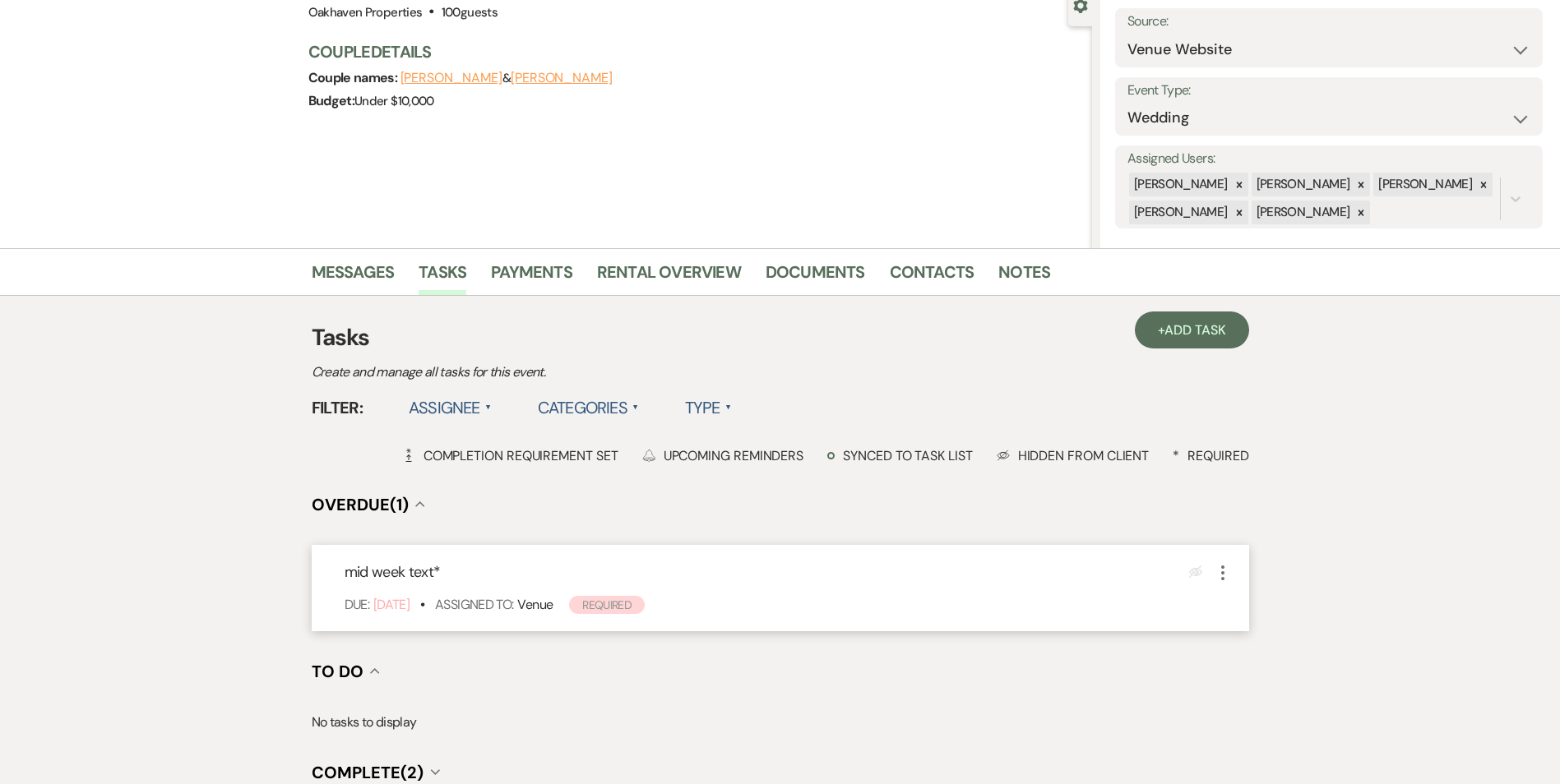
click at [1222, 571] on icon "More" at bounding box center [1223, 573] width 20 height 20
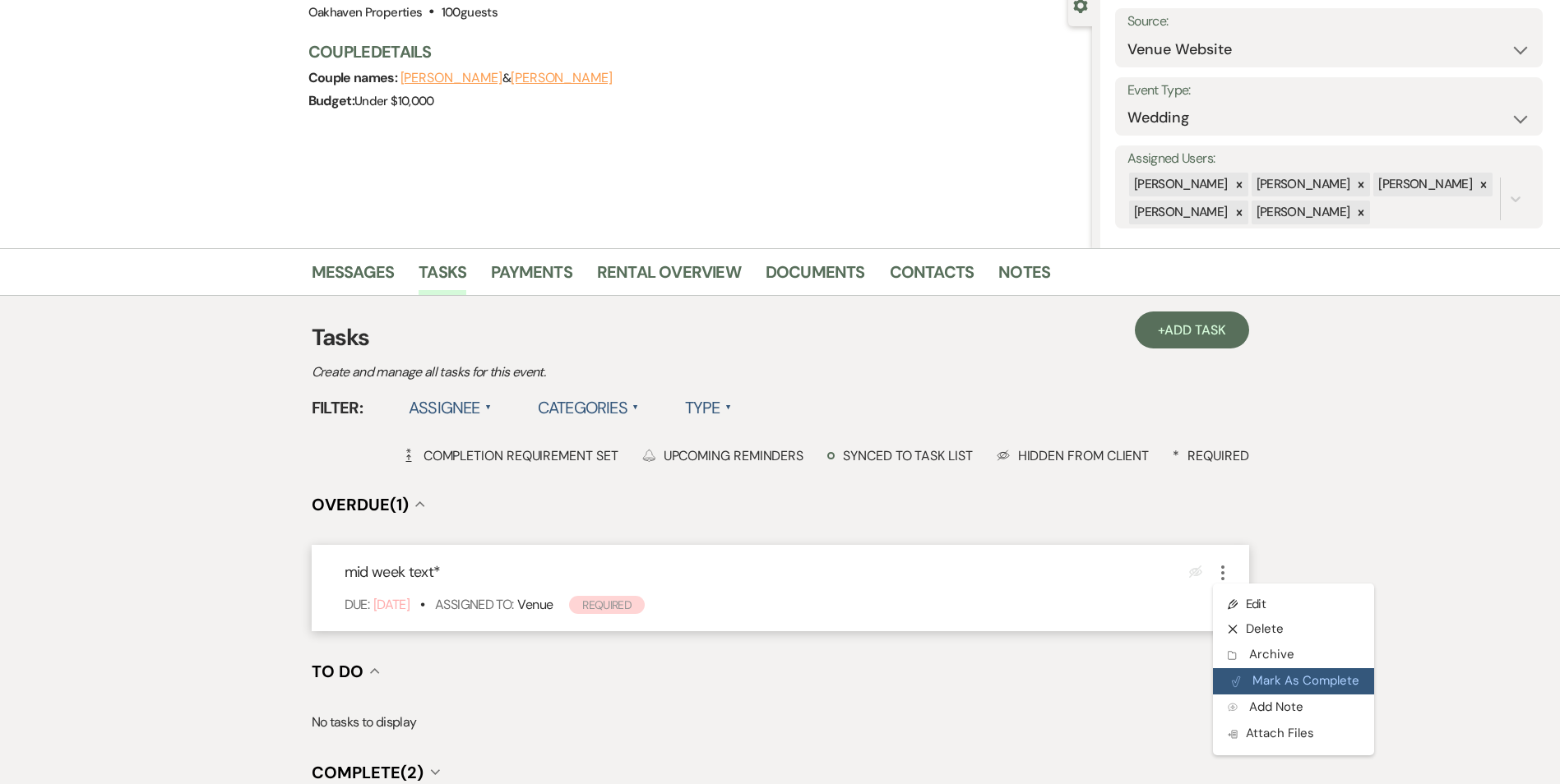
click at [1252, 692] on button "Plan Portal Link Mark As Complete" at bounding box center [1293, 681] width 161 height 26
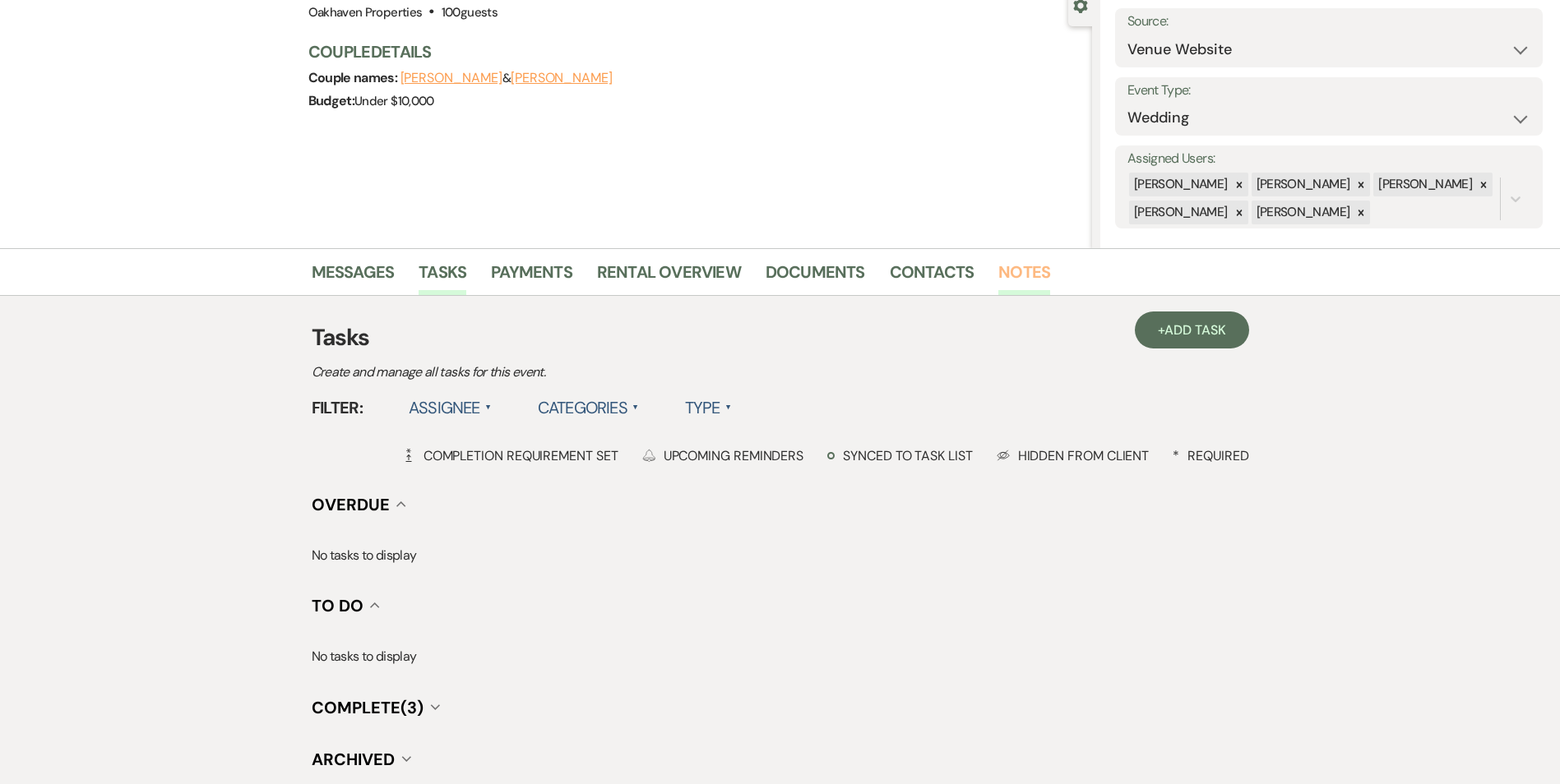
click at [1010, 279] on link "Notes" at bounding box center [1024, 277] width 52 height 37
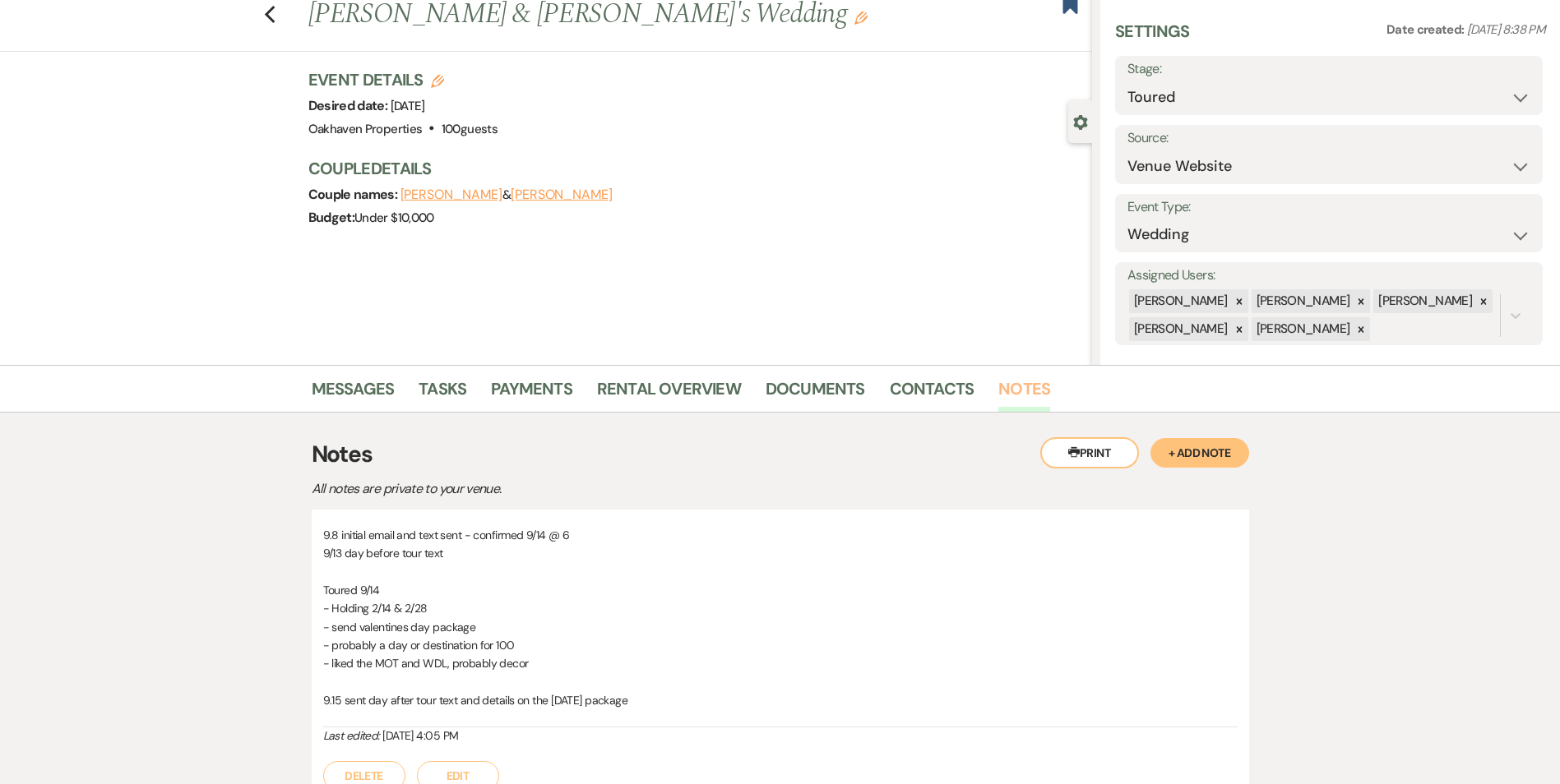
scroll to position [201, 0]
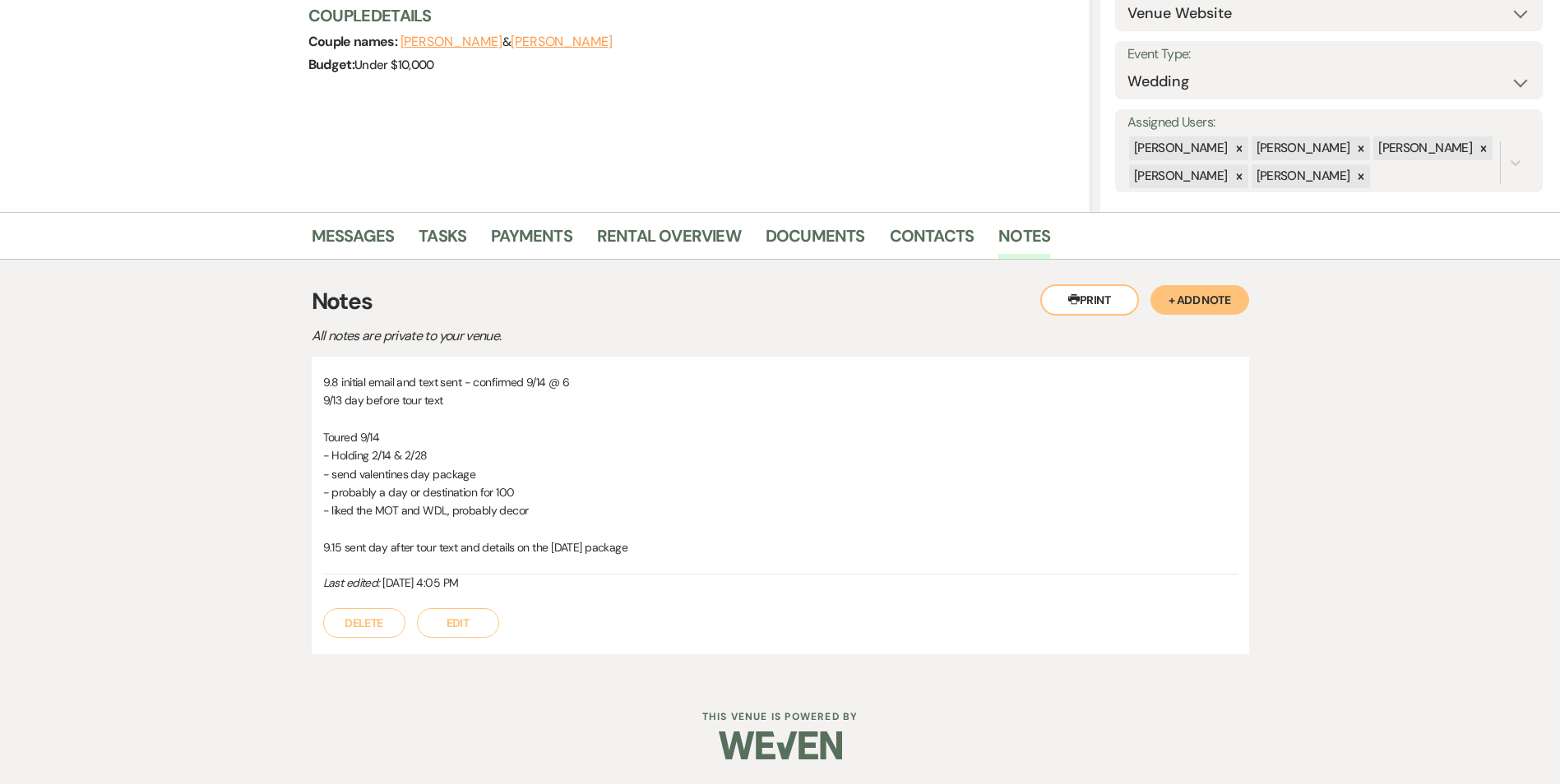
click at [474, 623] on button "Edit" at bounding box center [457, 623] width 83 height 30
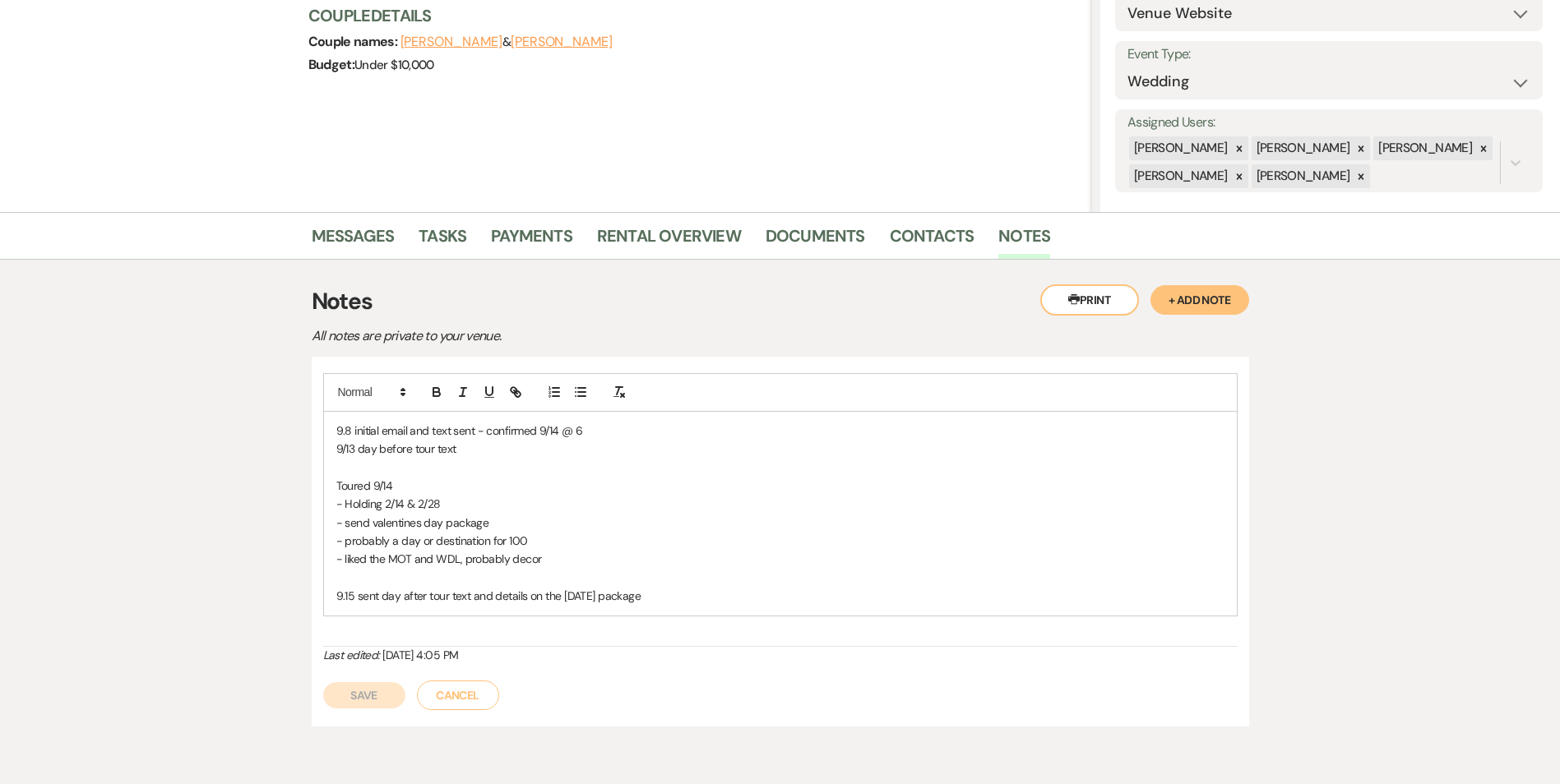
click at [716, 594] on p "9.15 sent day after tour text and details on the Valentine's Day package" at bounding box center [780, 595] width 888 height 18
click at [372, 708] on button "Save" at bounding box center [364, 714] width 83 height 26
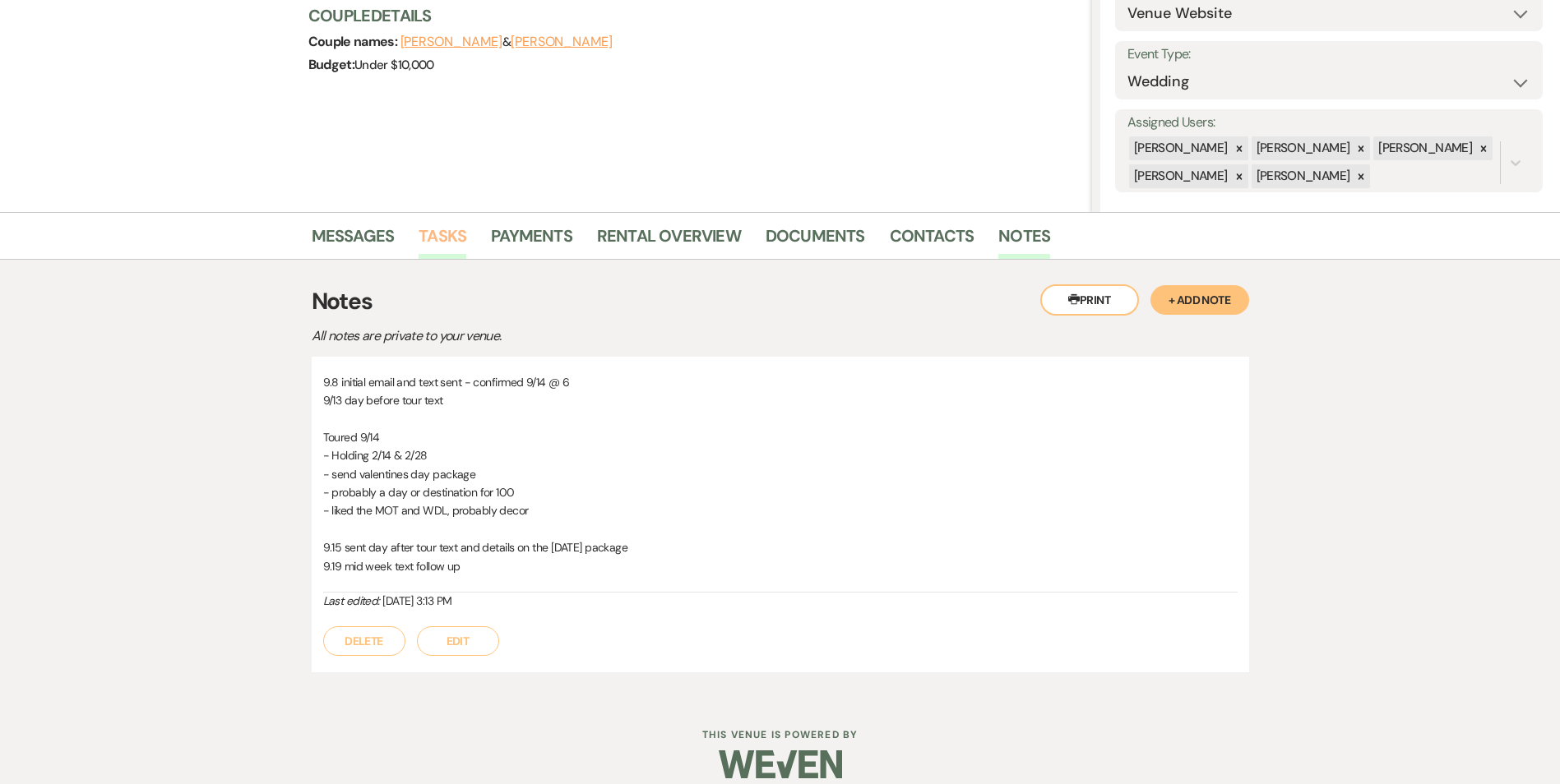
click at [448, 231] on link "Tasks" at bounding box center [442, 241] width 48 height 37
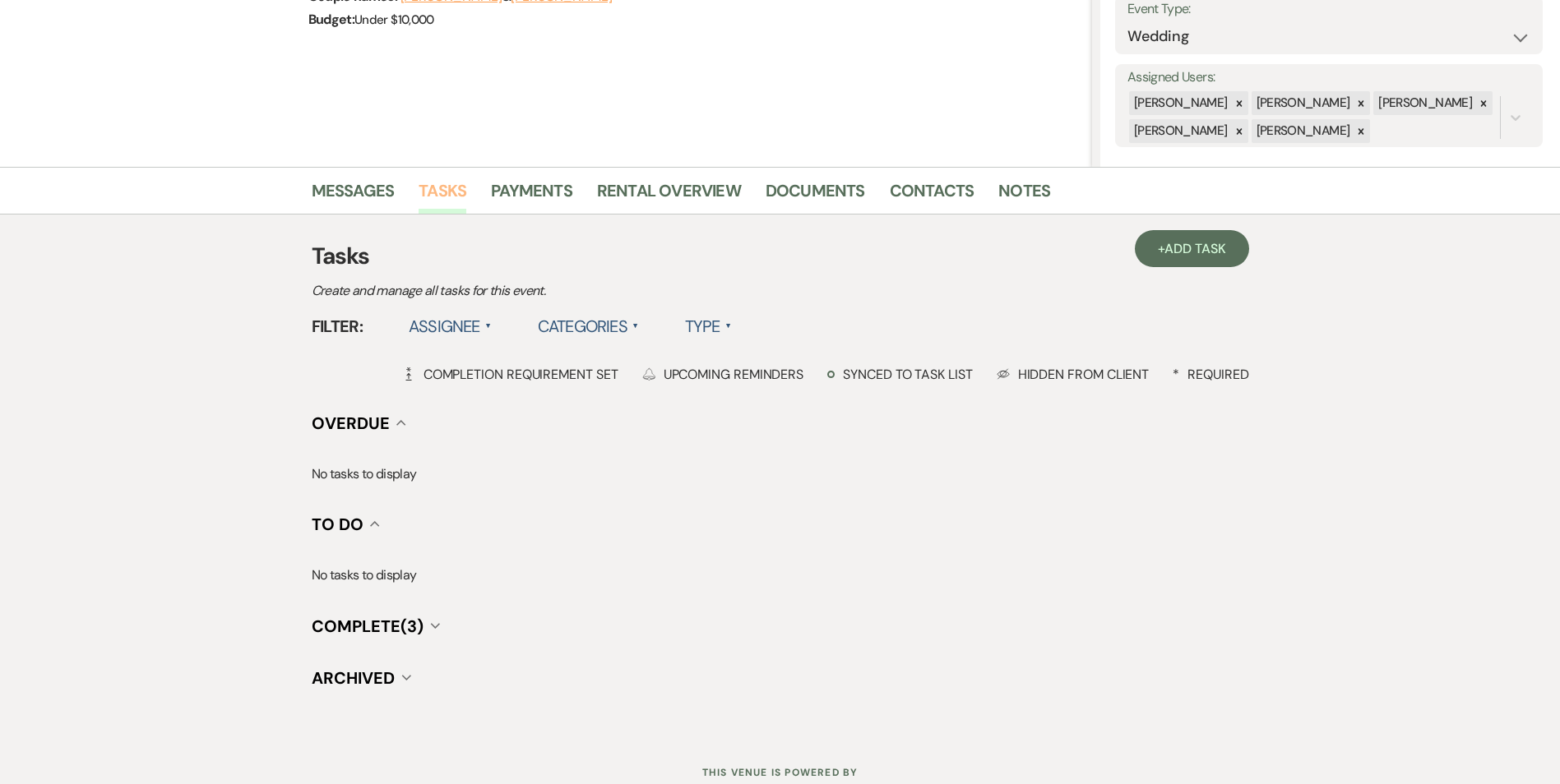
scroll to position [247, 0]
click at [1185, 244] on span "Add Task" at bounding box center [1195, 248] width 61 height 17
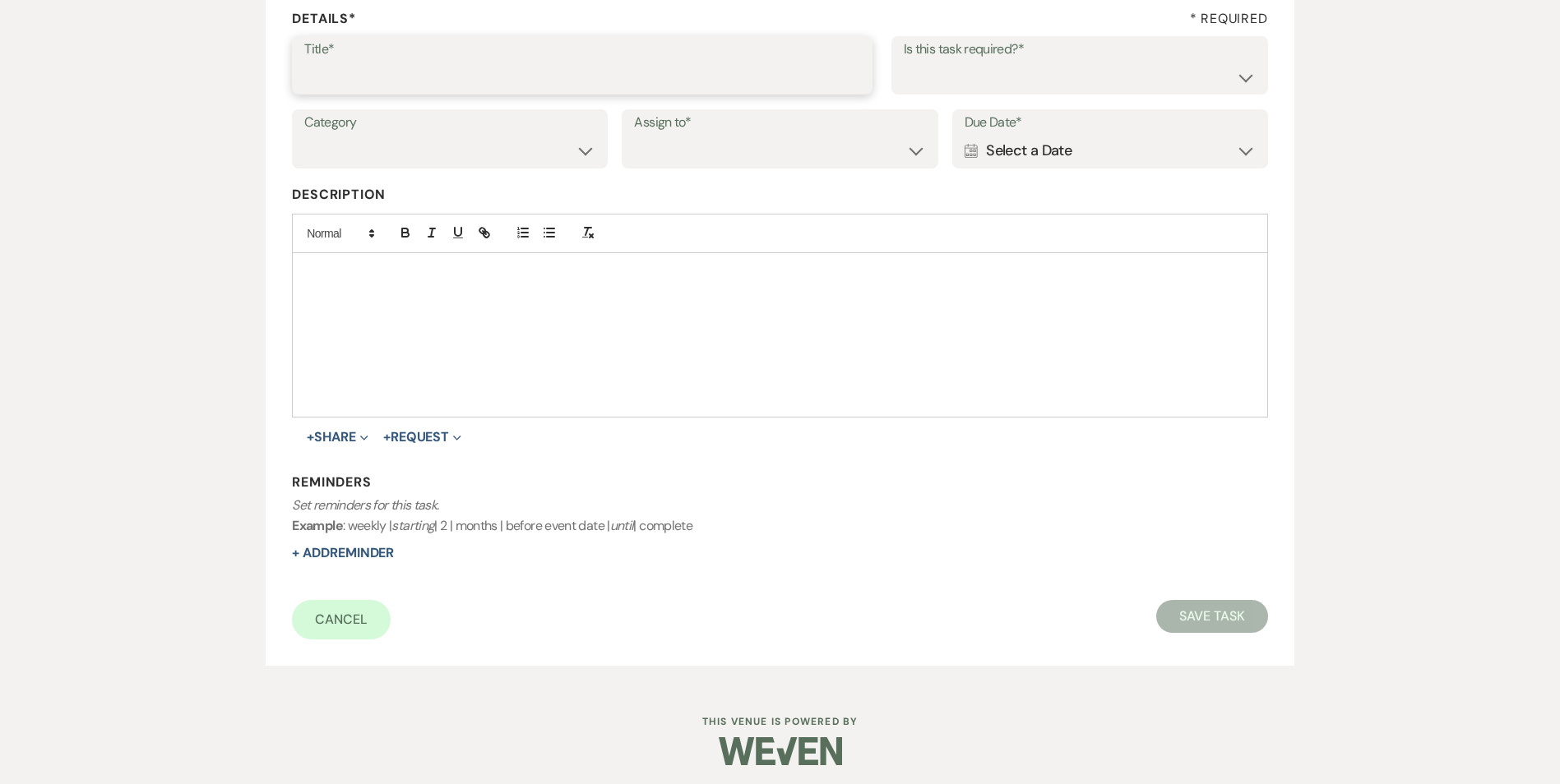
click at [350, 76] on input "Title*" at bounding box center [582, 76] width 556 height 32
type input "end of hold call/text"
drag, startPoint x: 1038, startPoint y: 70, endPoint x: 1025, endPoint y: 88, distance: 22.2
click at [1038, 71] on select "Yes No" at bounding box center [1079, 76] width 352 height 32
select select "true"
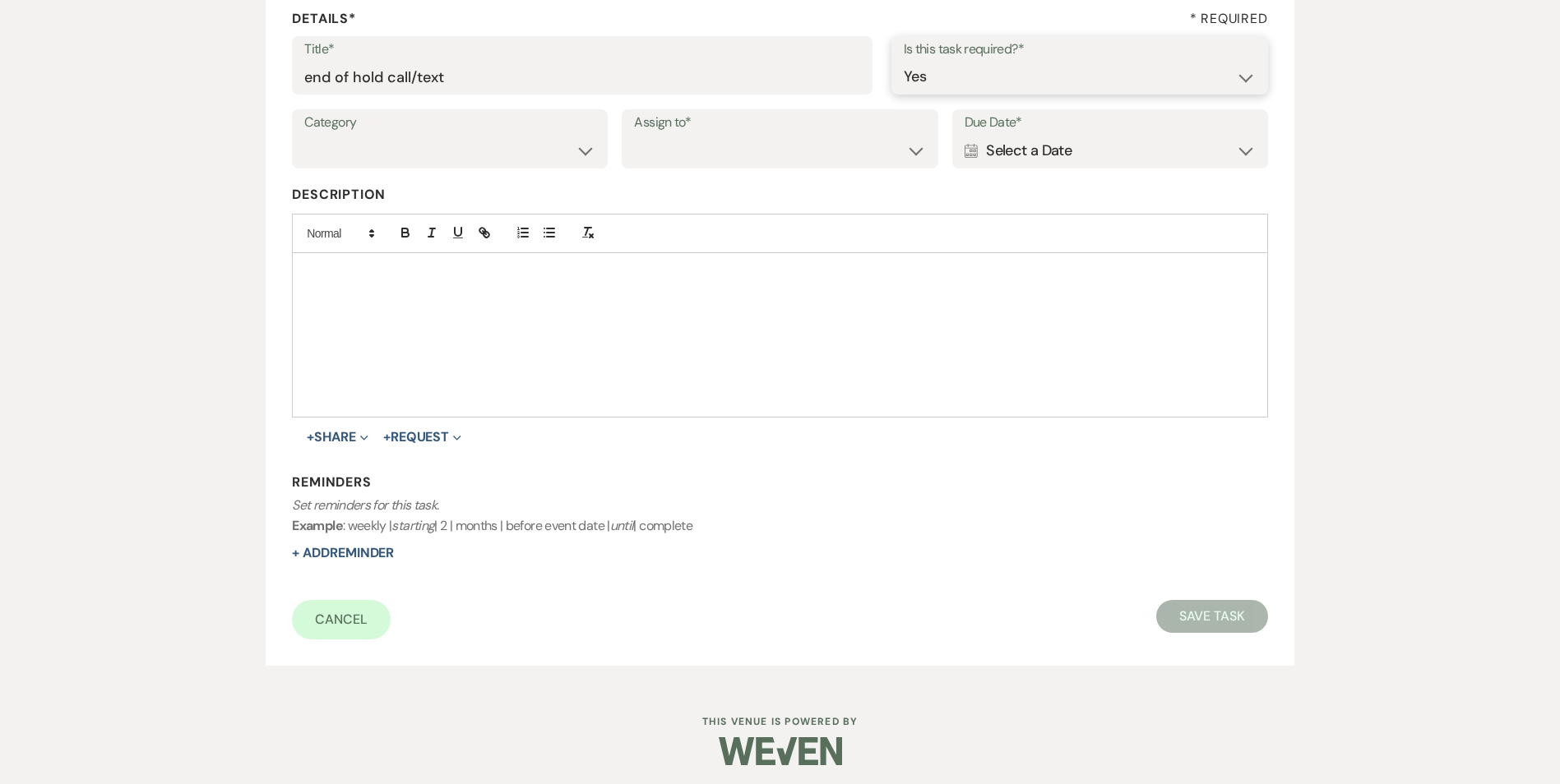
click at [903, 61] on select "Yes No" at bounding box center [1079, 76] width 352 height 32
drag, startPoint x: 400, startPoint y: 136, endPoint x: 401, endPoint y: 165, distance: 29.0
click at [401, 137] on select "Venue Vendors Guests Details Finalize & Share" at bounding box center [450, 150] width 291 height 32
select select "31"
click at [304, 135] on select "Venue Vendors Guests Details Finalize & Share" at bounding box center [450, 150] width 291 height 32
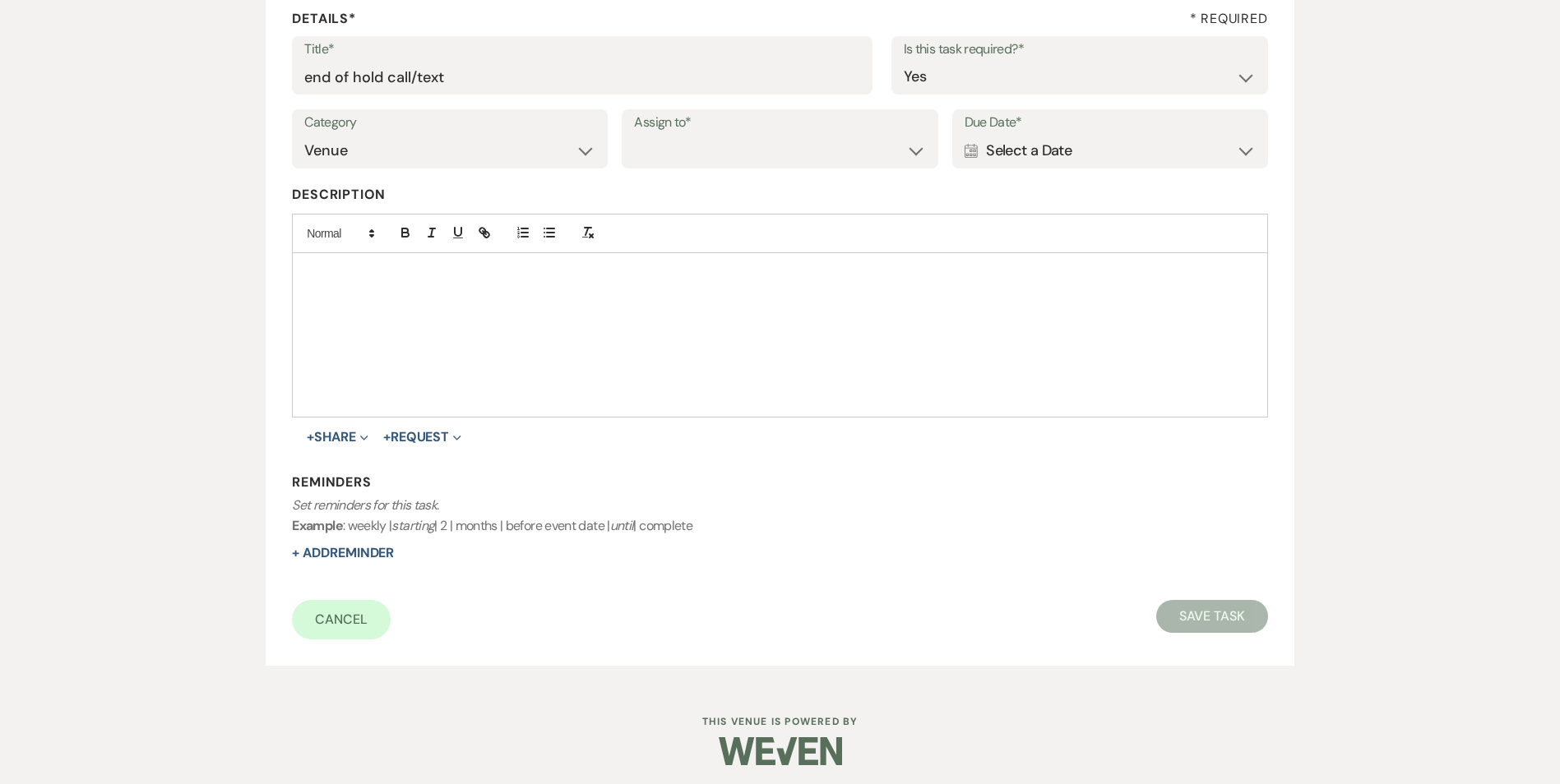
click at [779, 116] on label "Assign to*" at bounding box center [779, 123] width 291 height 23
click at [758, 159] on select "Venue Client" at bounding box center [779, 150] width 291 height 32
select select "venueHost"
click at [634, 135] on select "Venue Client" at bounding box center [779, 150] width 291 height 32
click at [1056, 146] on div "Calendar Select a Date Expand" at bounding box center [1110, 150] width 291 height 32
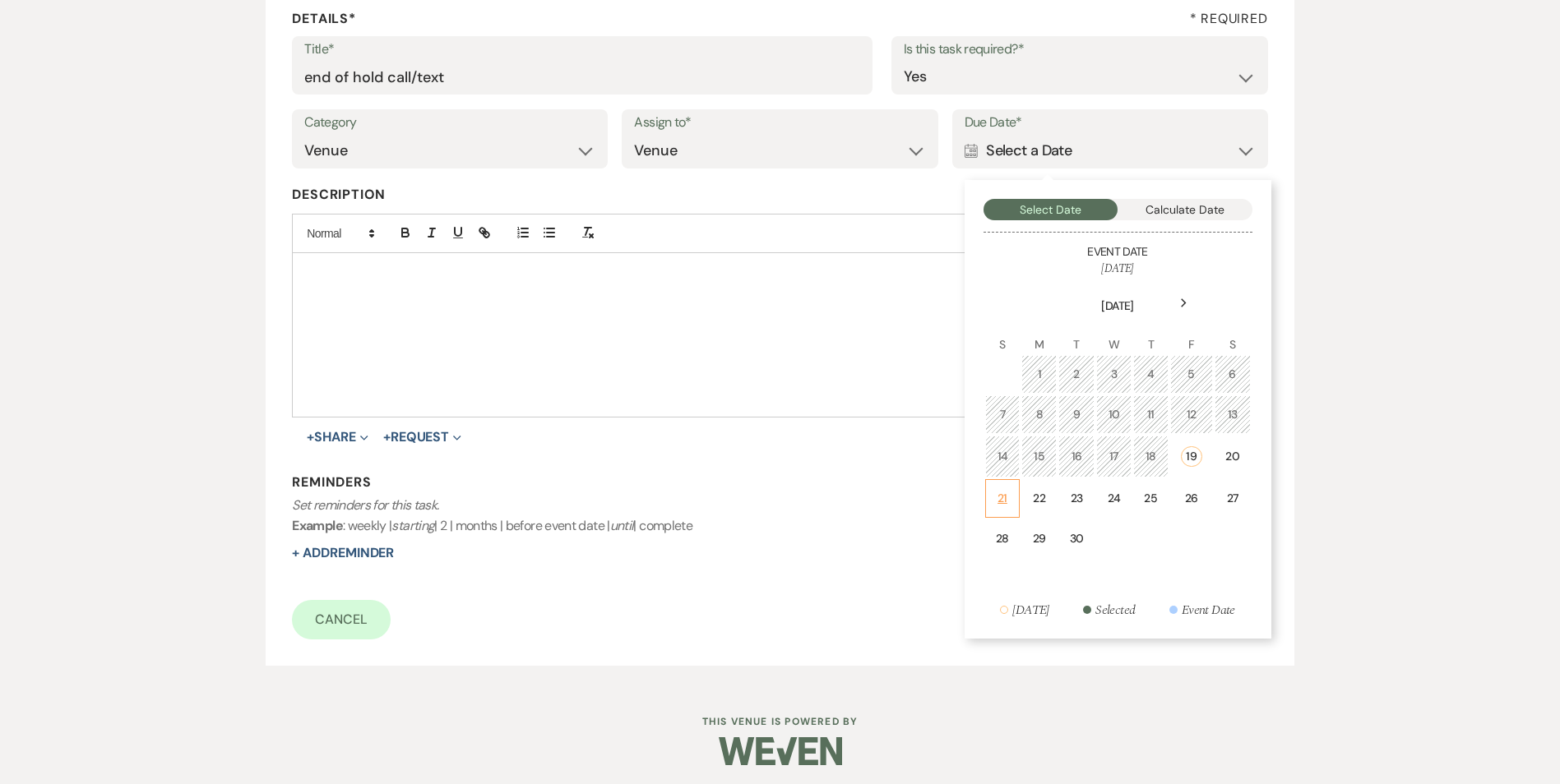
click at [992, 507] on td "21" at bounding box center [1003, 498] width 36 height 38
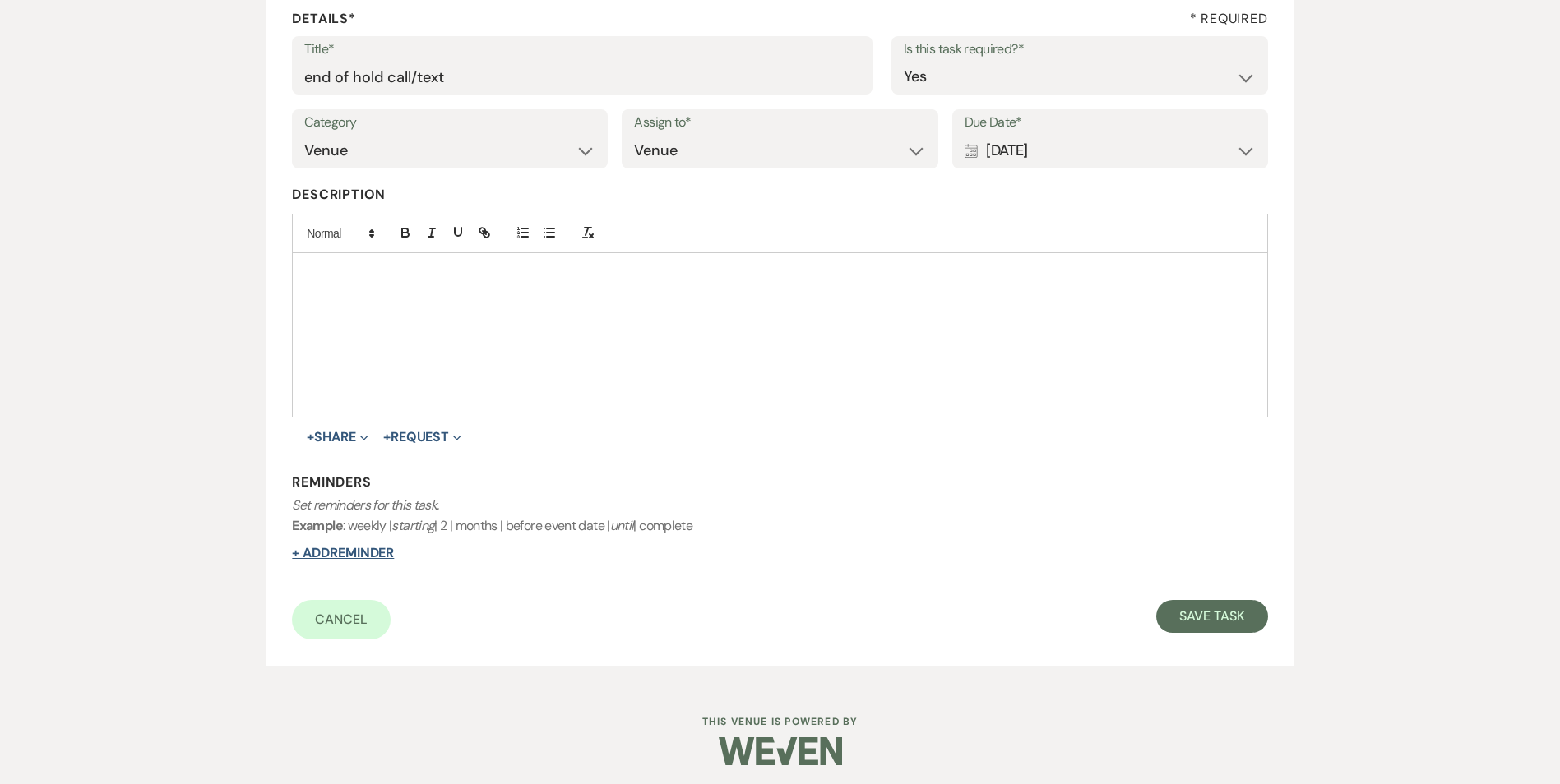
click at [309, 553] on button "+ Add Reminder" at bounding box center [343, 553] width 102 height 13
select select "host"
select select "days"
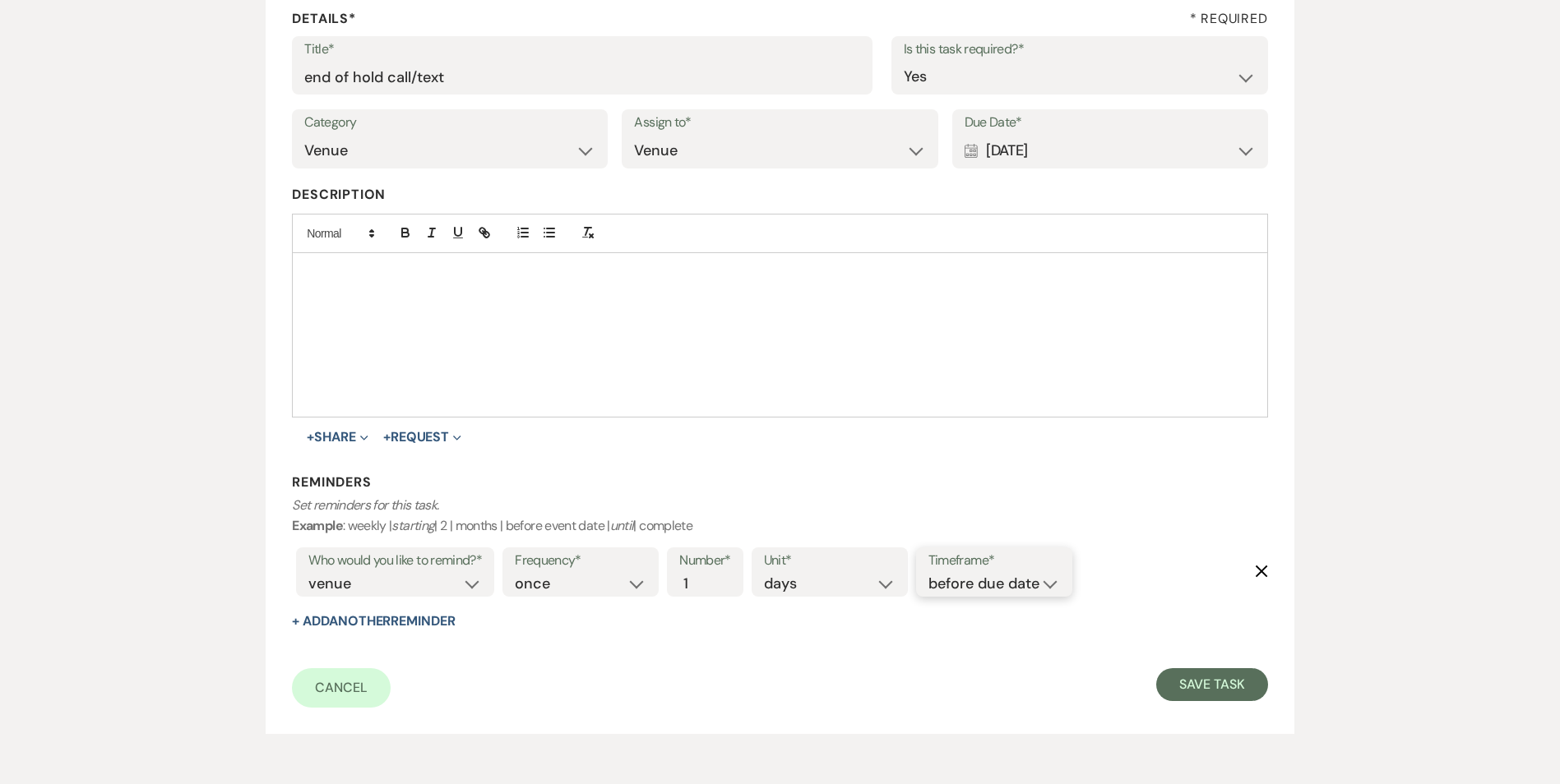
click at [1017, 574] on select "before due date after due date on due date on custom date" at bounding box center [993, 584] width 131 height 23
select select "onDueDate"
click at [928, 573] on select "before due date after due date on due date on custom date" at bounding box center [993, 584] width 131 height 23
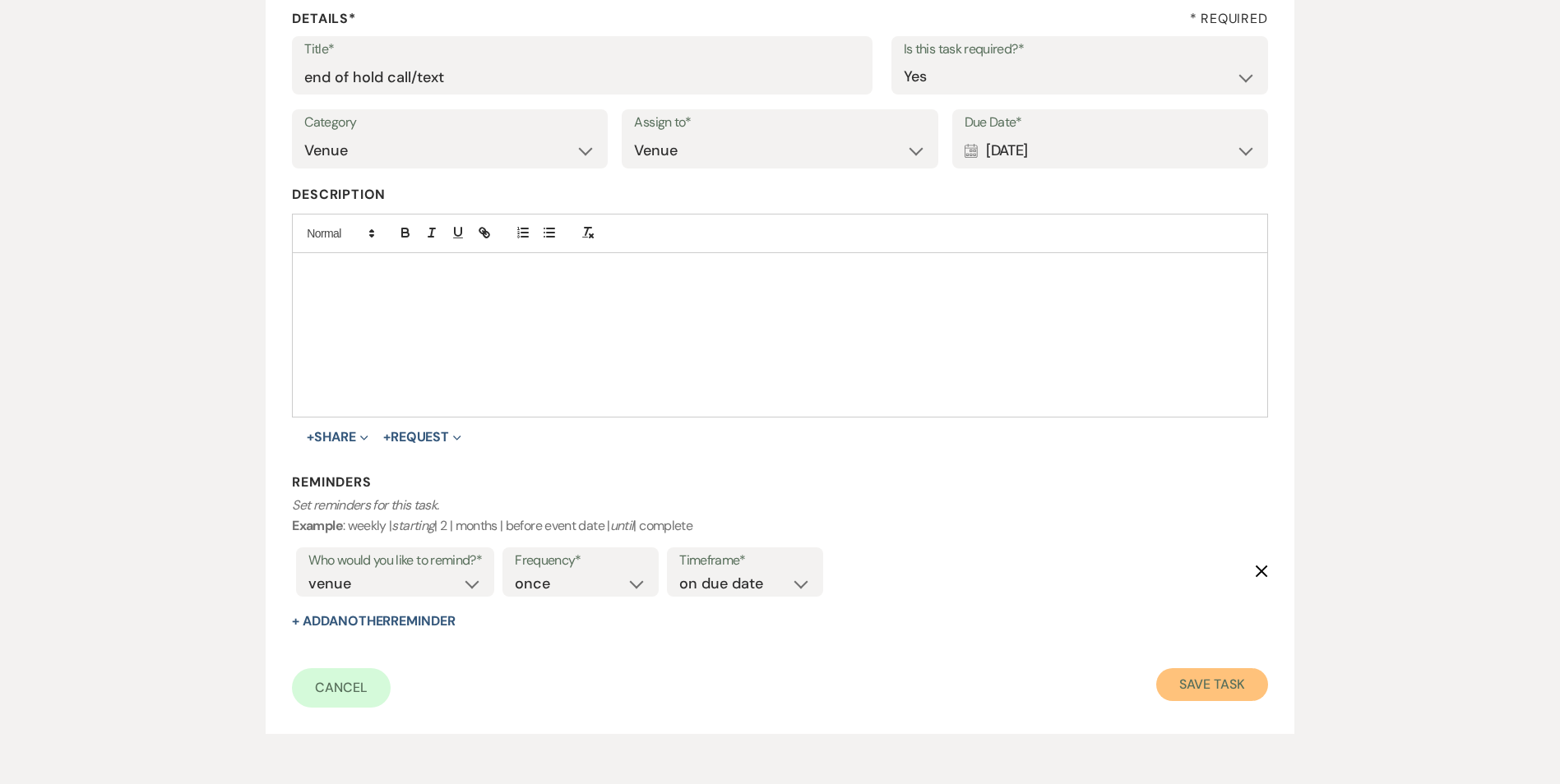
click at [1165, 700] on button "Save Task" at bounding box center [1211, 685] width 111 height 33
select select "5"
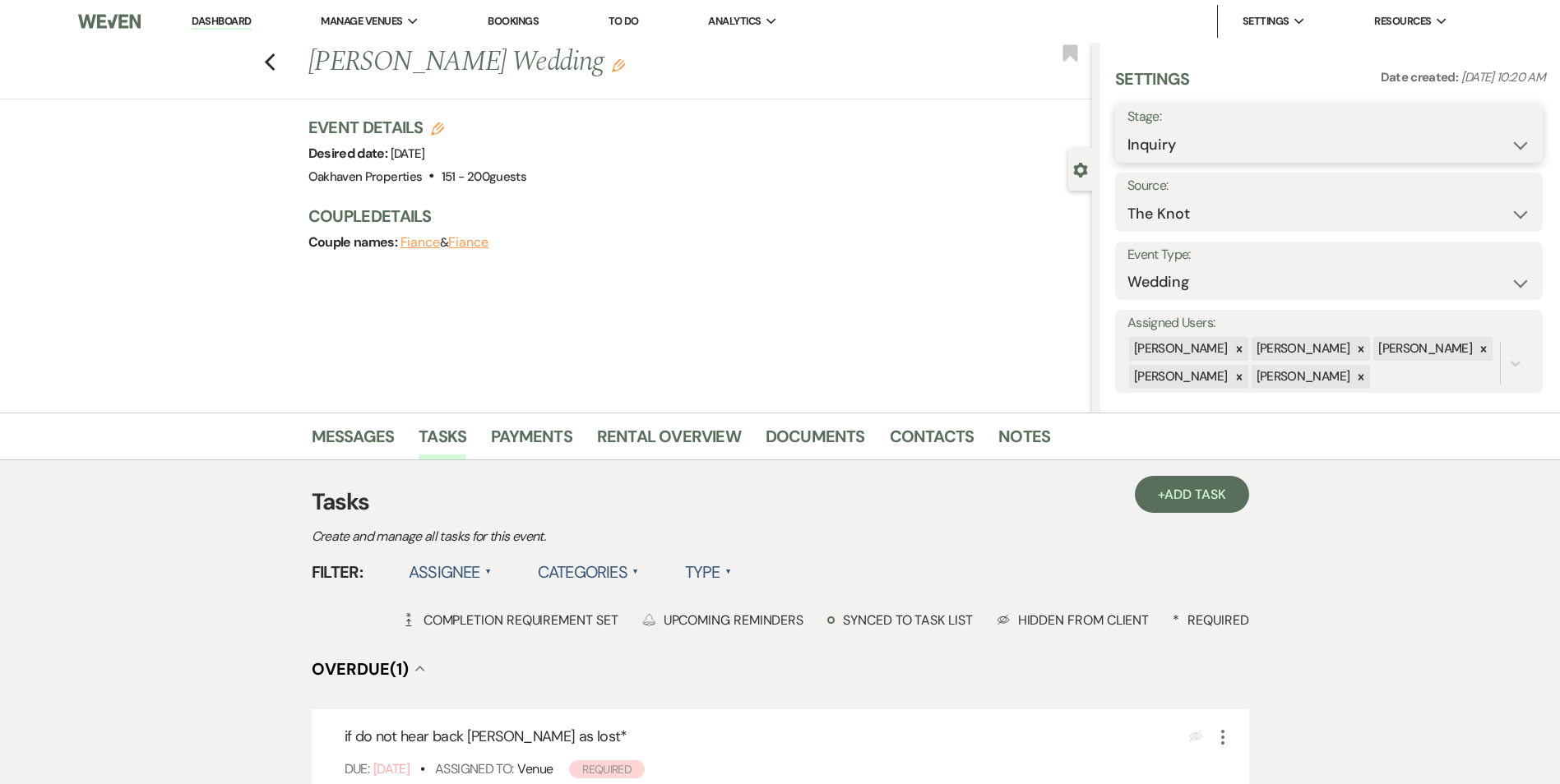
click at [1249, 130] on select "Inquiry Follow Up Tour Requested Tour Confirmed Toured Proposal Sent Booked Lost" at bounding box center [1328, 144] width 403 height 32
select select "8"
click at [1127, 129] on select "Inquiry Follow Up Tour Requested Tour Confirmed Toured Proposal Sent Booked Lost" at bounding box center [1328, 144] width 403 height 32
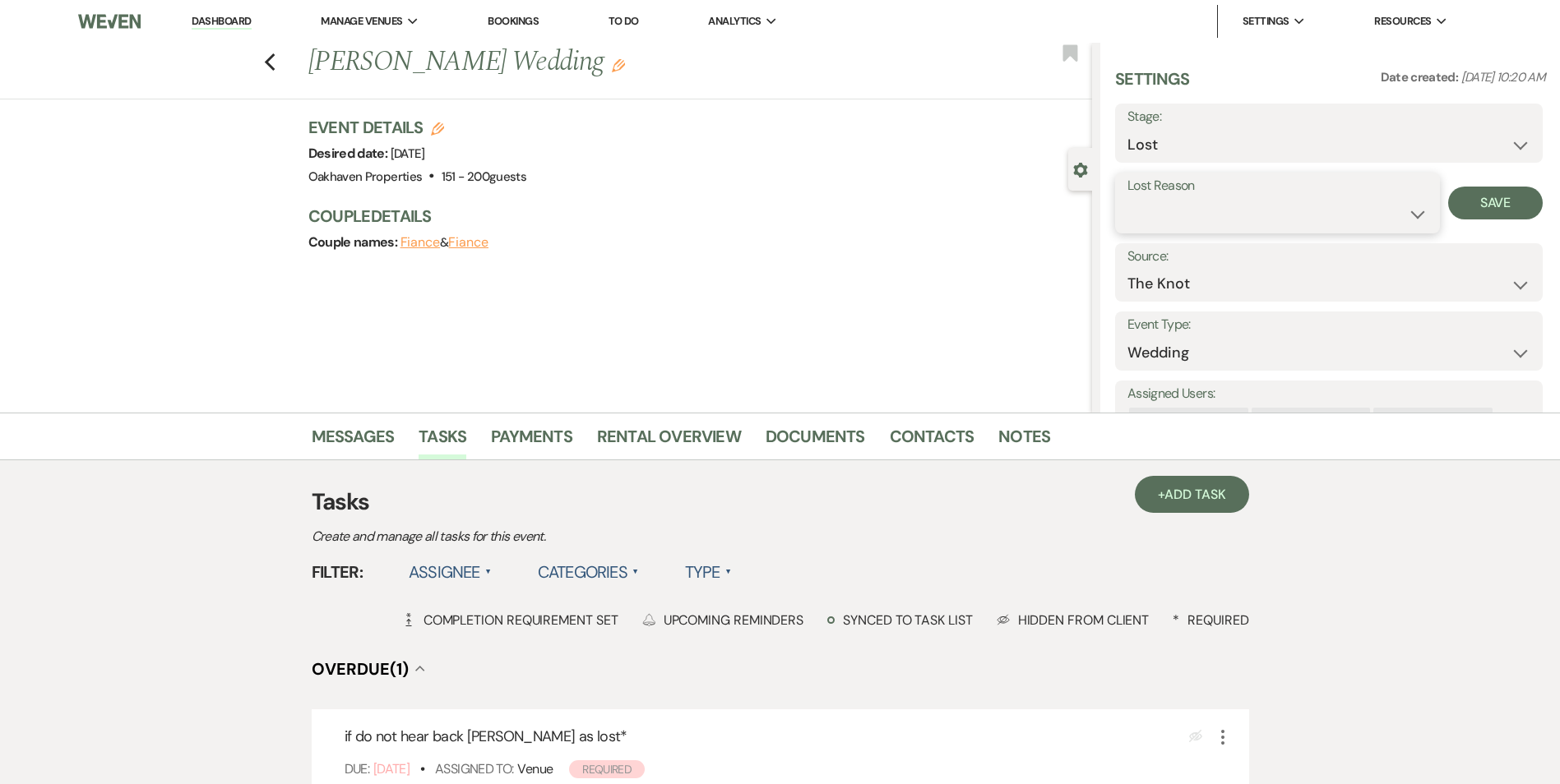
click at [1162, 216] on select "Booked Elsewhere Budget Date Unavailable No Response Not a Good Match Capacity …" at bounding box center [1277, 214] width 300 height 32
select select "5"
click at [1127, 198] on select "Booked Elsewhere Budget Date Unavailable No Response Not a Good Match Capacity …" at bounding box center [1277, 214] width 300 height 32
click at [1507, 203] on button "Save" at bounding box center [1495, 203] width 95 height 33
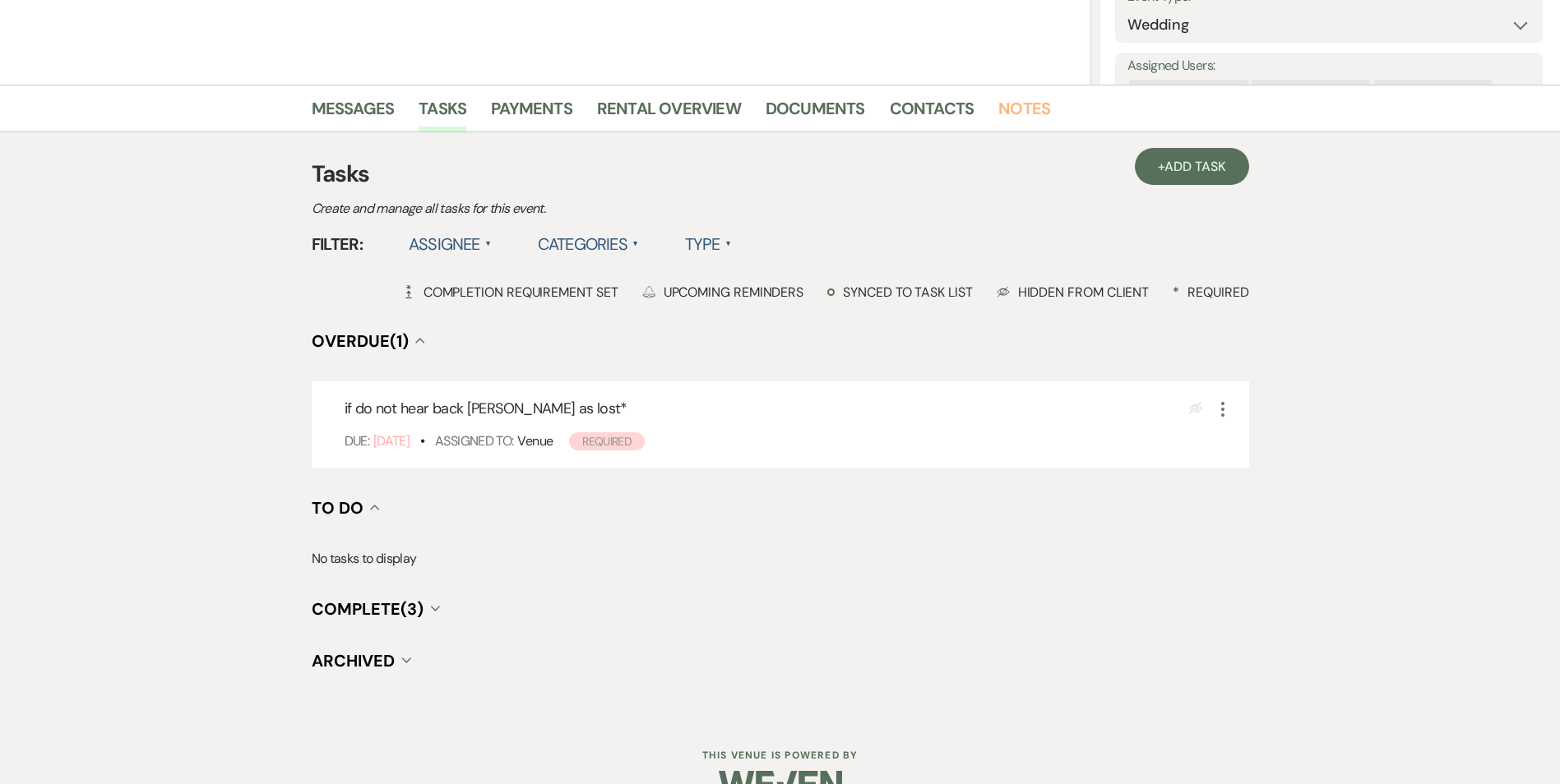
scroll to position [329, 0]
click at [1226, 405] on icon "More" at bounding box center [1223, 409] width 20 height 20
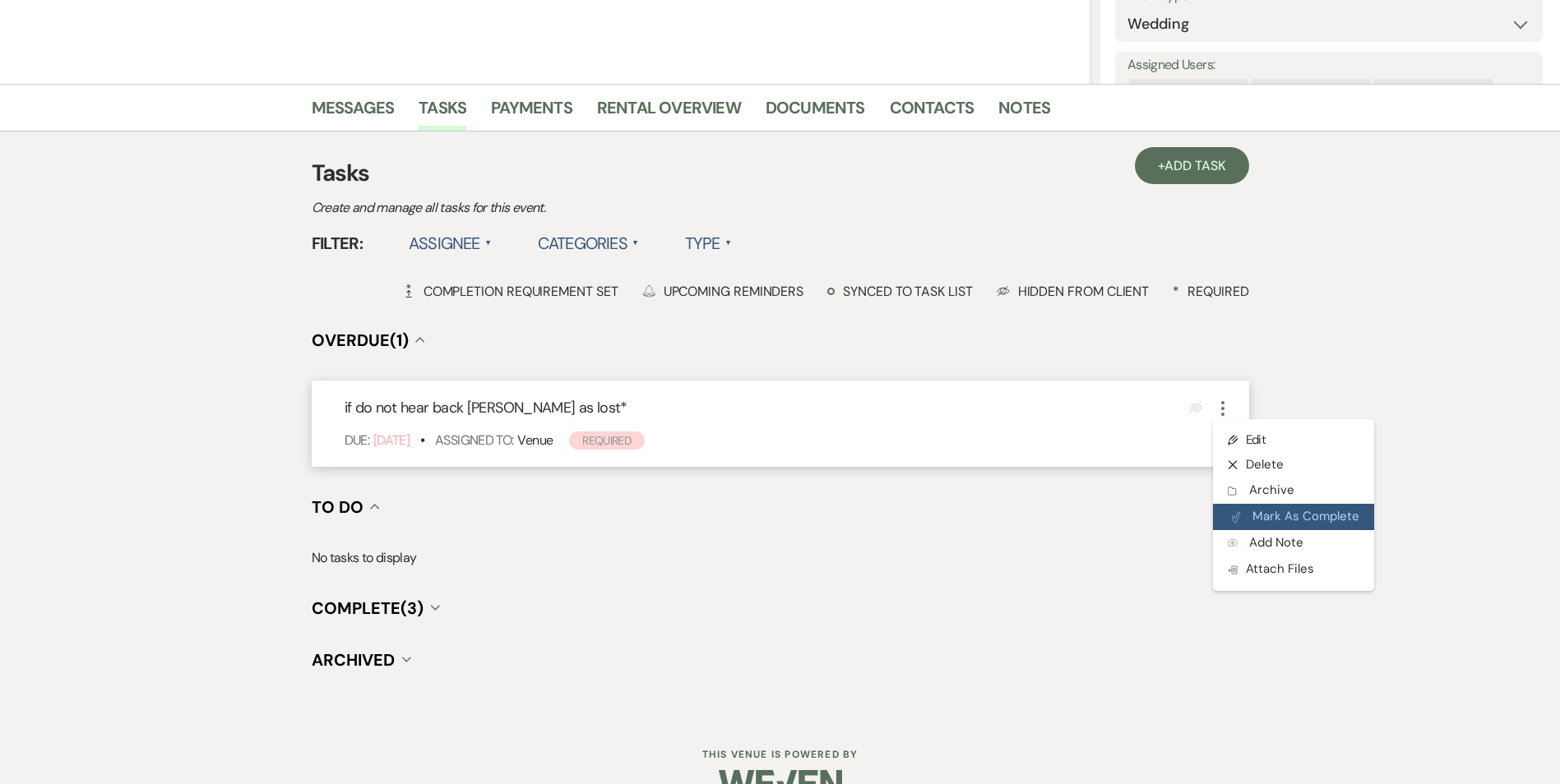
click at [1243, 522] on button "Plan Portal Link Mark As Complete" at bounding box center [1293, 517] width 161 height 26
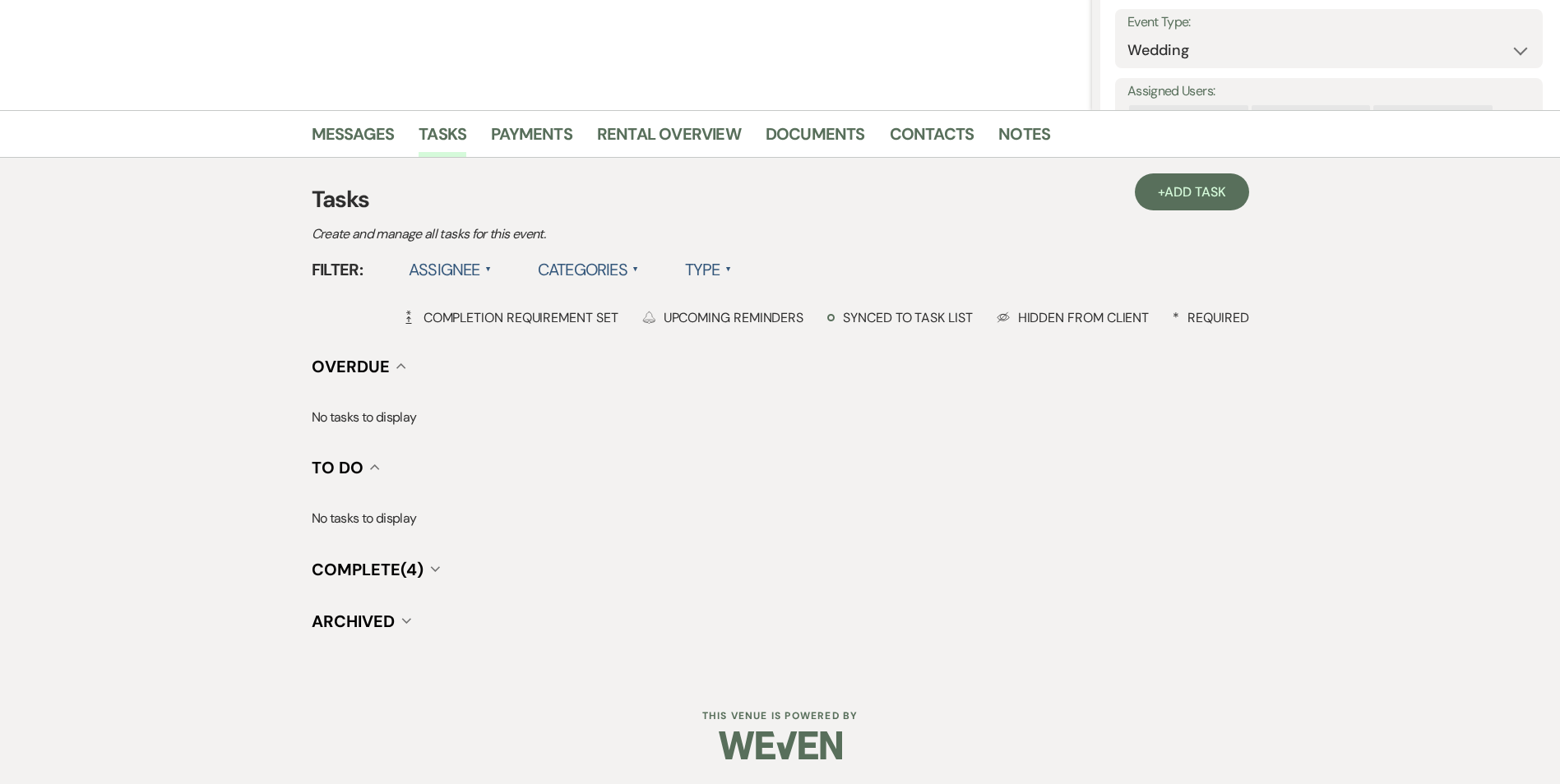
scroll to position [302, 0]
click at [1009, 133] on link "Notes" at bounding box center [1024, 139] width 52 height 37
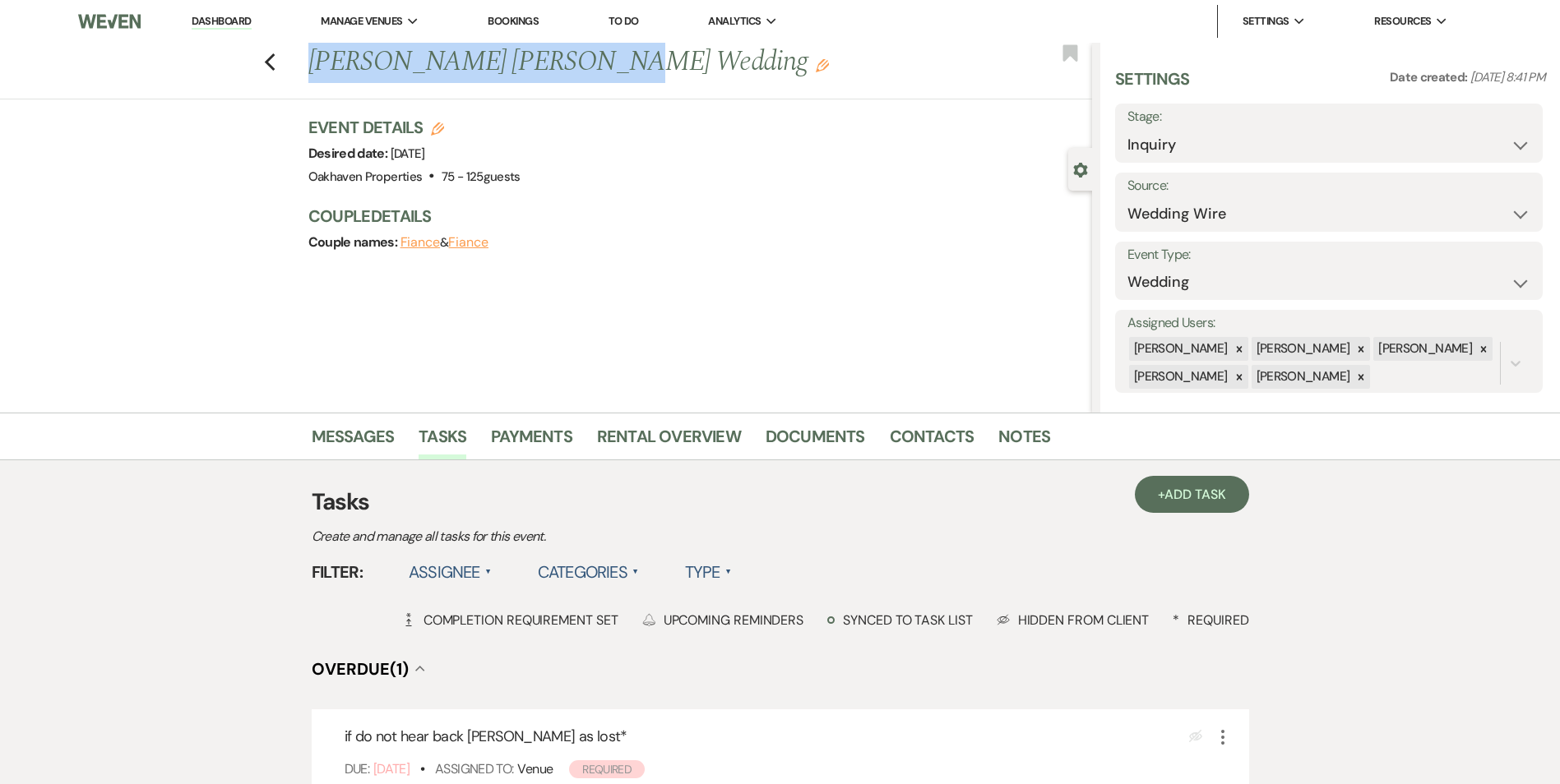
drag, startPoint x: 583, startPoint y: 55, endPoint x: 309, endPoint y: 68, distance: 274.3
click at [309, 68] on div "Previous Alexander Moreno Aristeo's Wedding Edit" at bounding box center [696, 62] width 791 height 39
copy h1 "Alexander Moreno Aristeo"
click at [1219, 140] on select "Inquiry Follow Up Tour Requested Tour Confirmed Toured Proposal Sent Booked Lost" at bounding box center [1328, 144] width 403 height 32
select select "8"
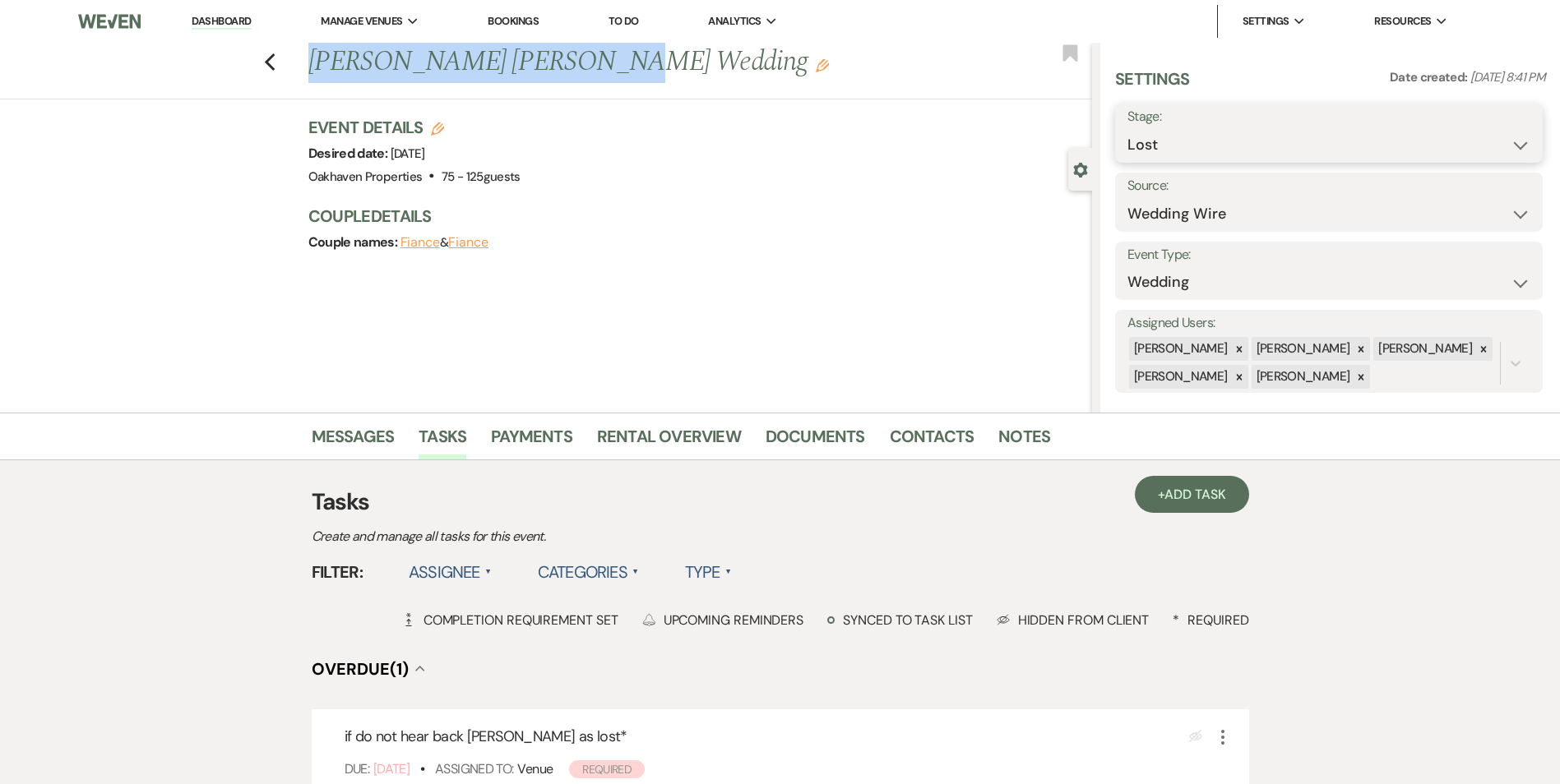
click at [1127, 129] on select "Inquiry Follow Up Tour Requested Tour Confirmed Toured Proposal Sent Booked Lost" at bounding box center [1328, 144] width 403 height 32
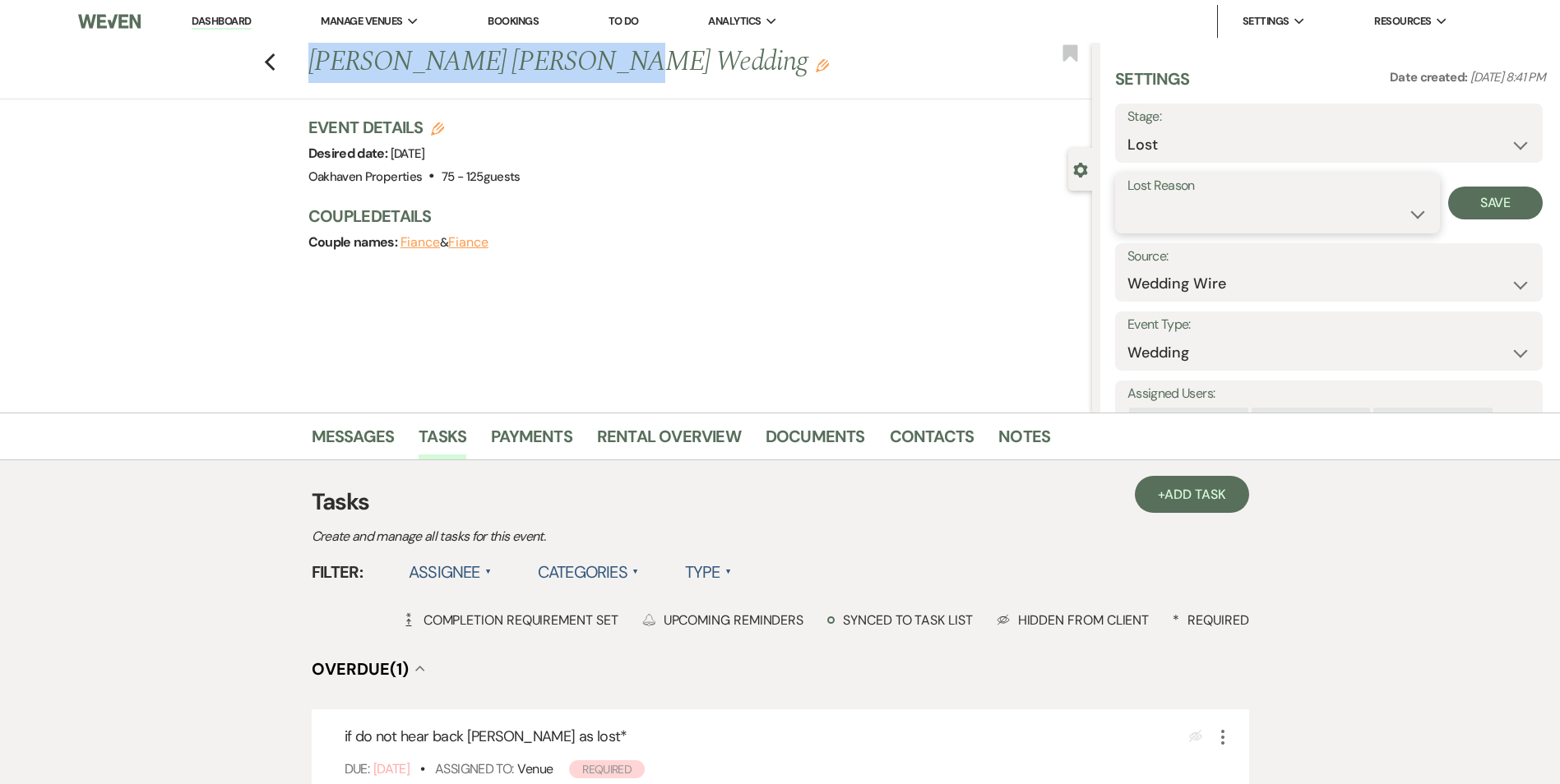
click at [1193, 214] on select "Booked Elsewhere Budget Date Unavailable No Response Not a Good Match Capacity …" at bounding box center [1277, 214] width 300 height 32
select select "5"
click at [1127, 198] on select "Booked Elsewhere Budget Date Unavailable No Response Not a Good Match Capacity …" at bounding box center [1277, 214] width 300 height 32
click at [1017, 446] on link "Notes" at bounding box center [1024, 442] width 52 height 37
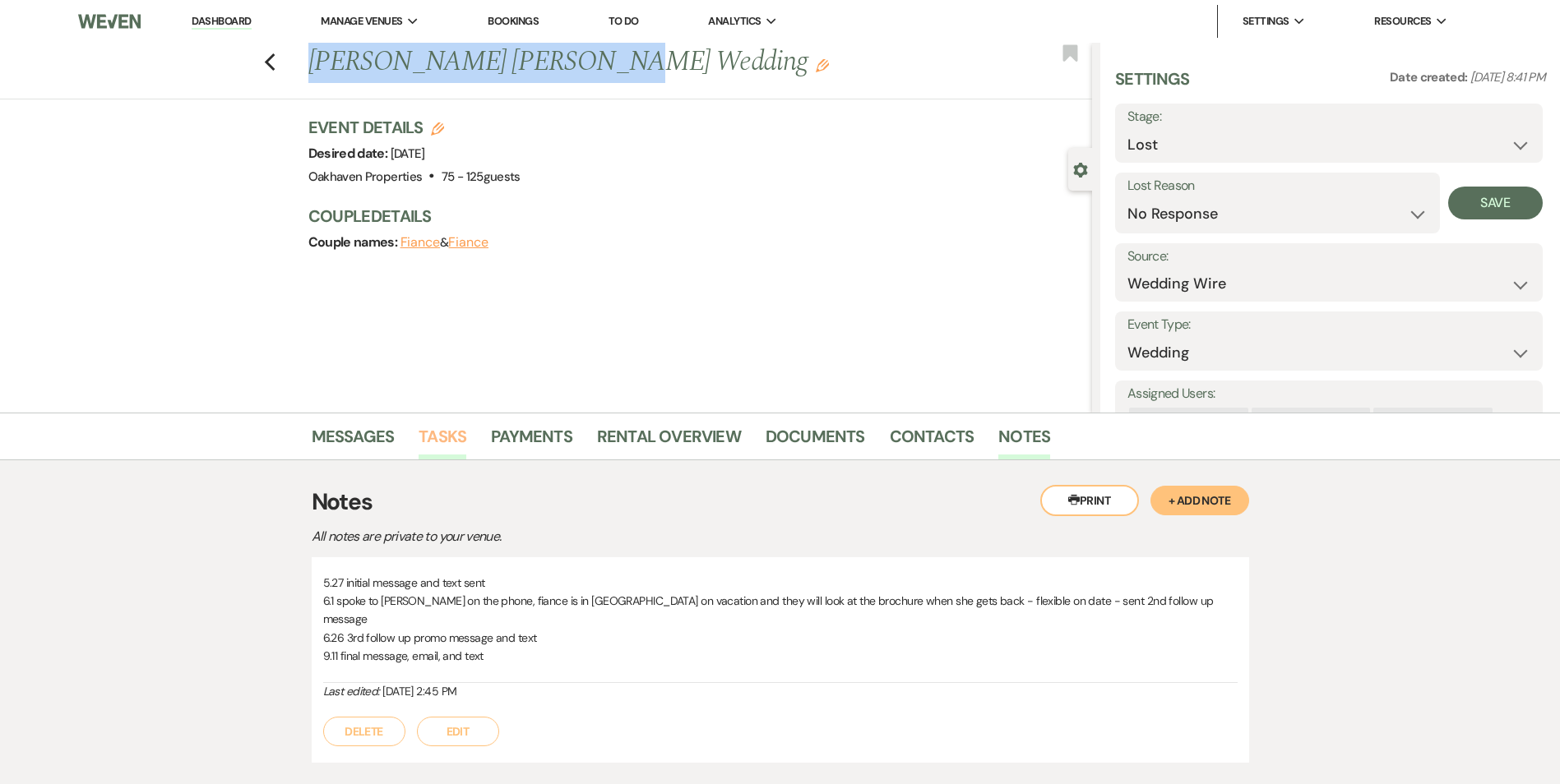
click at [444, 439] on link "Tasks" at bounding box center [442, 442] width 48 height 37
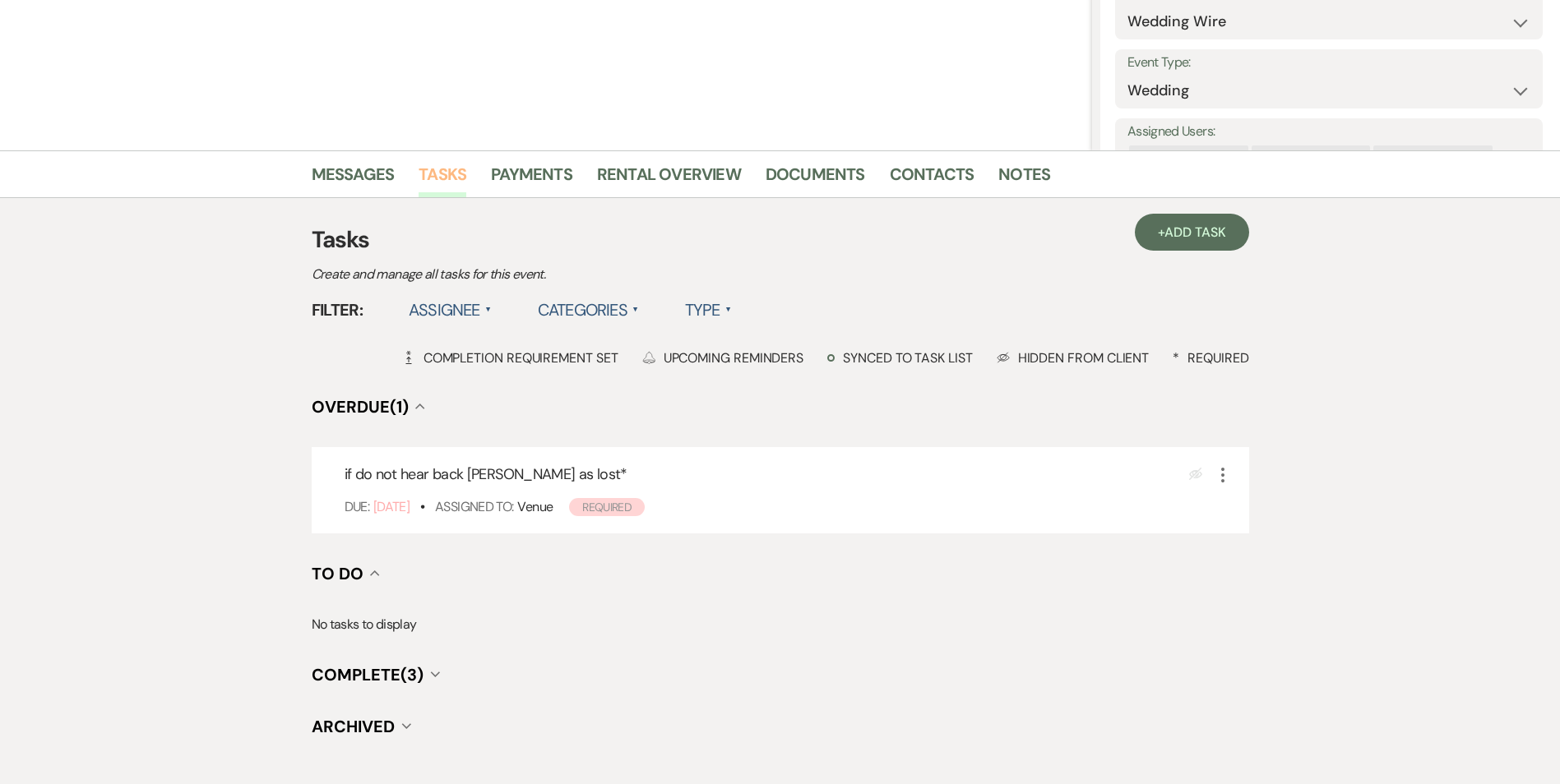
scroll to position [329, 0]
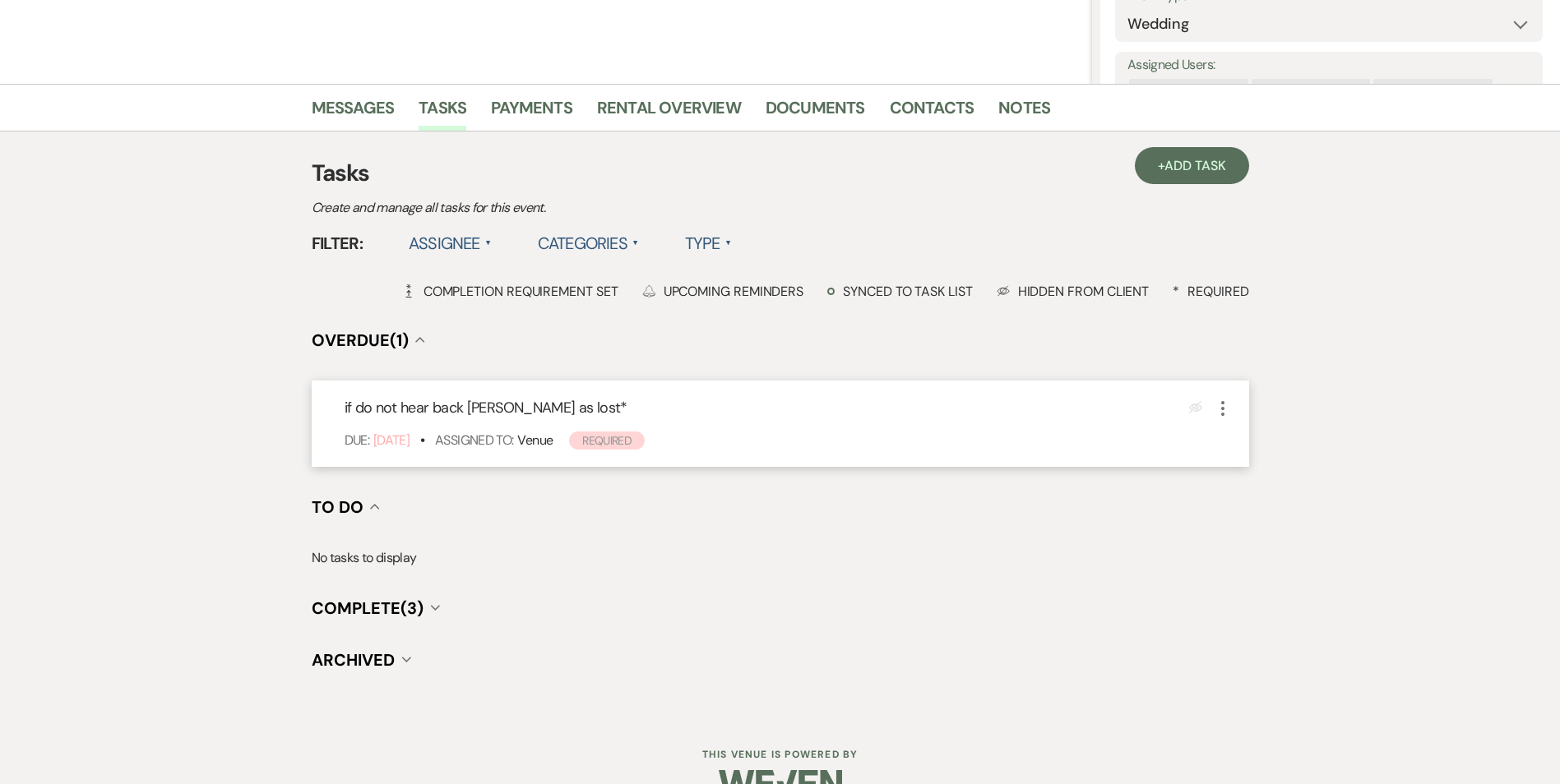
click at [1218, 412] on icon "More" at bounding box center [1223, 409] width 20 height 20
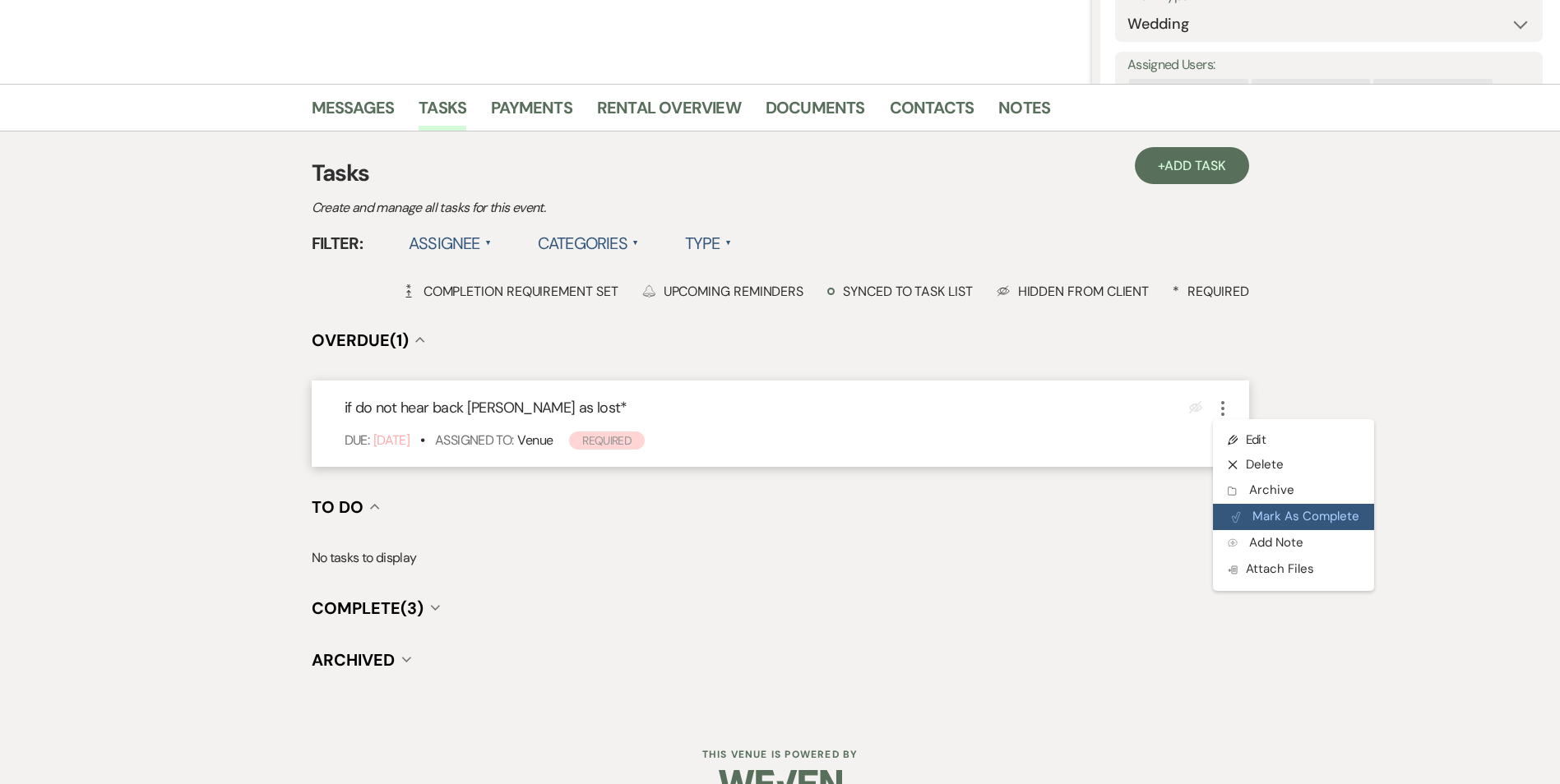
click at [1244, 515] on button "Plan Portal Link Mark As Complete" at bounding box center [1293, 517] width 161 height 26
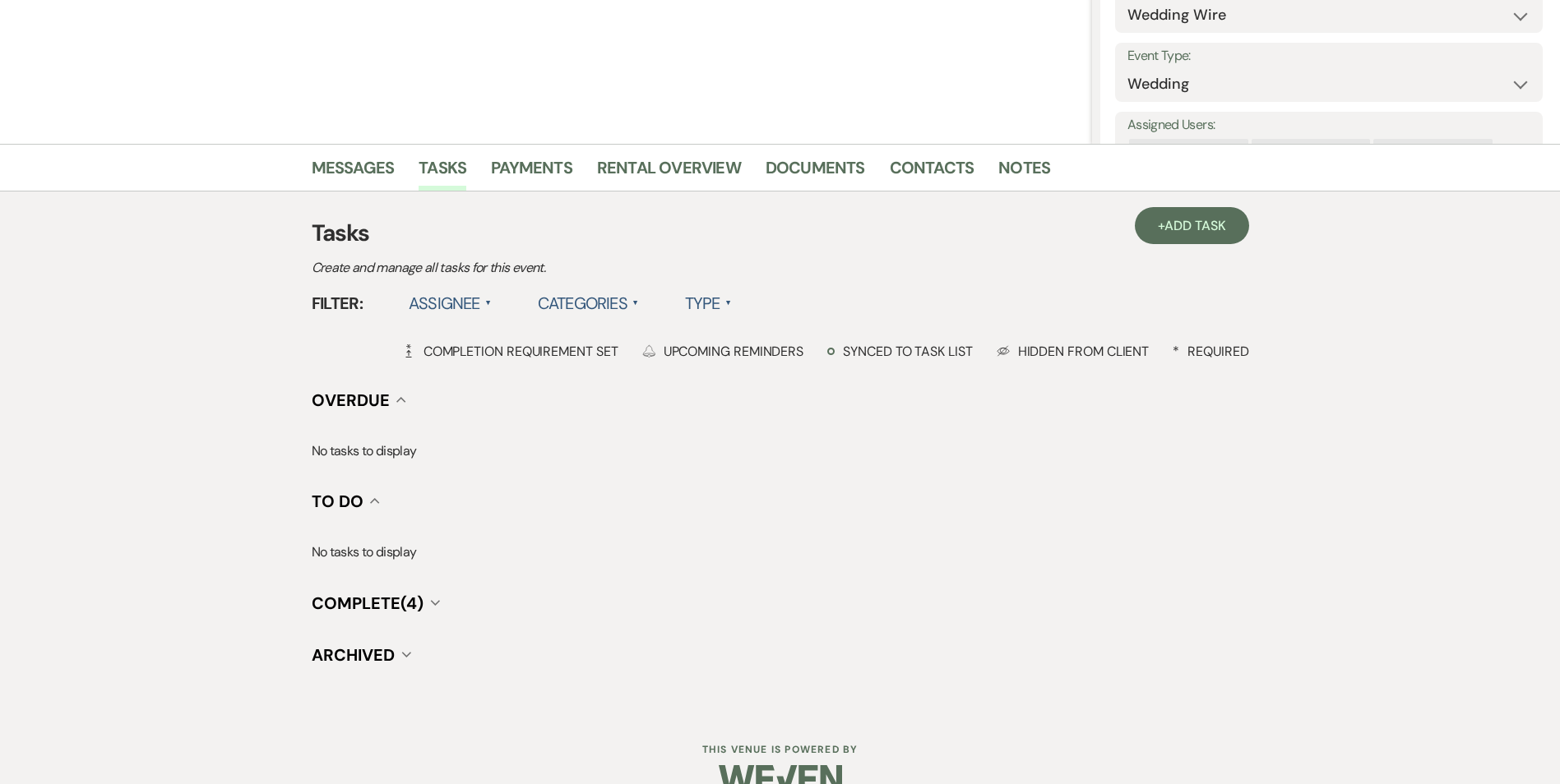
scroll to position [0, 0]
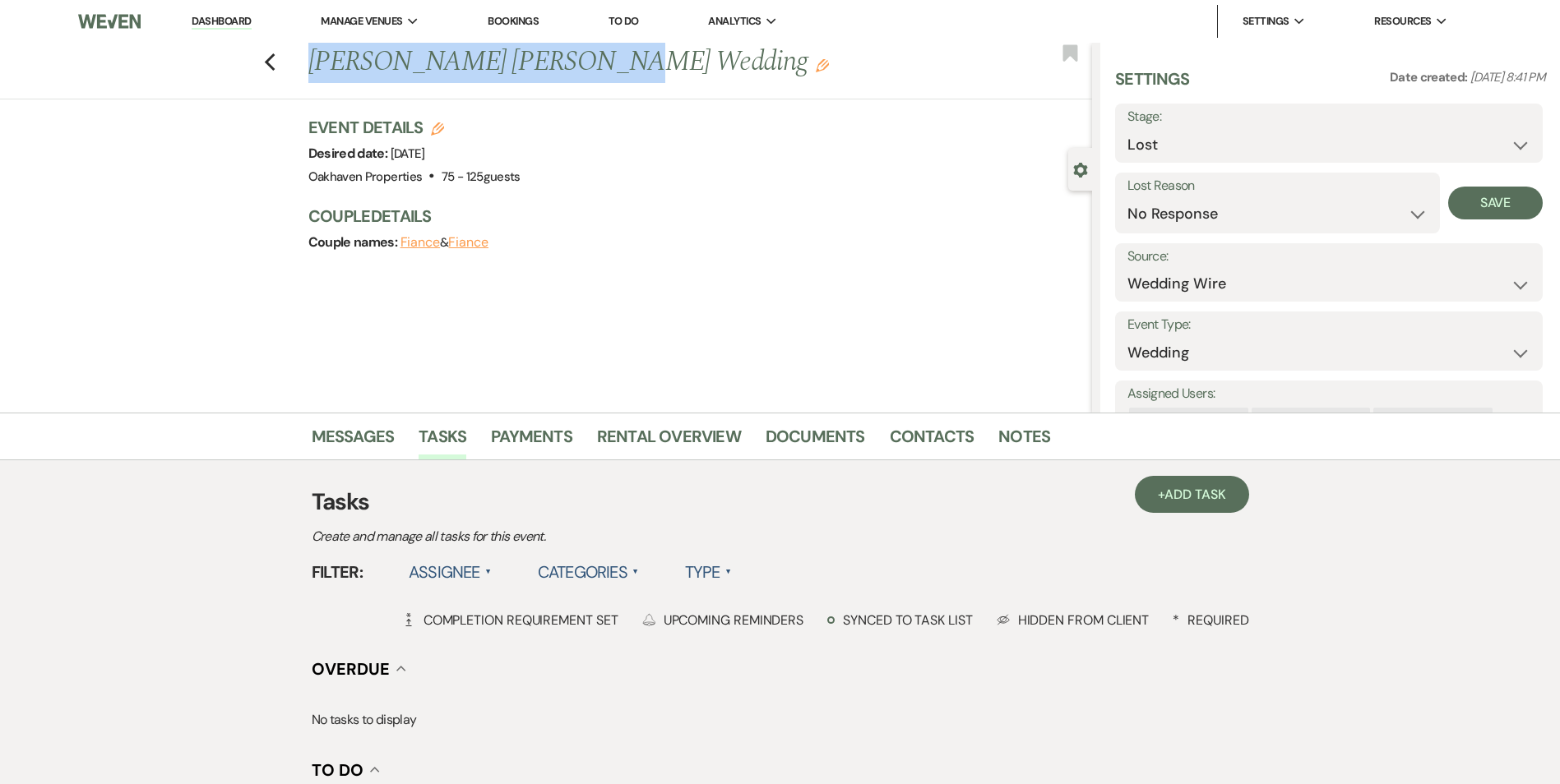
click at [222, 18] on link "Dashboard" at bounding box center [221, 22] width 59 height 16
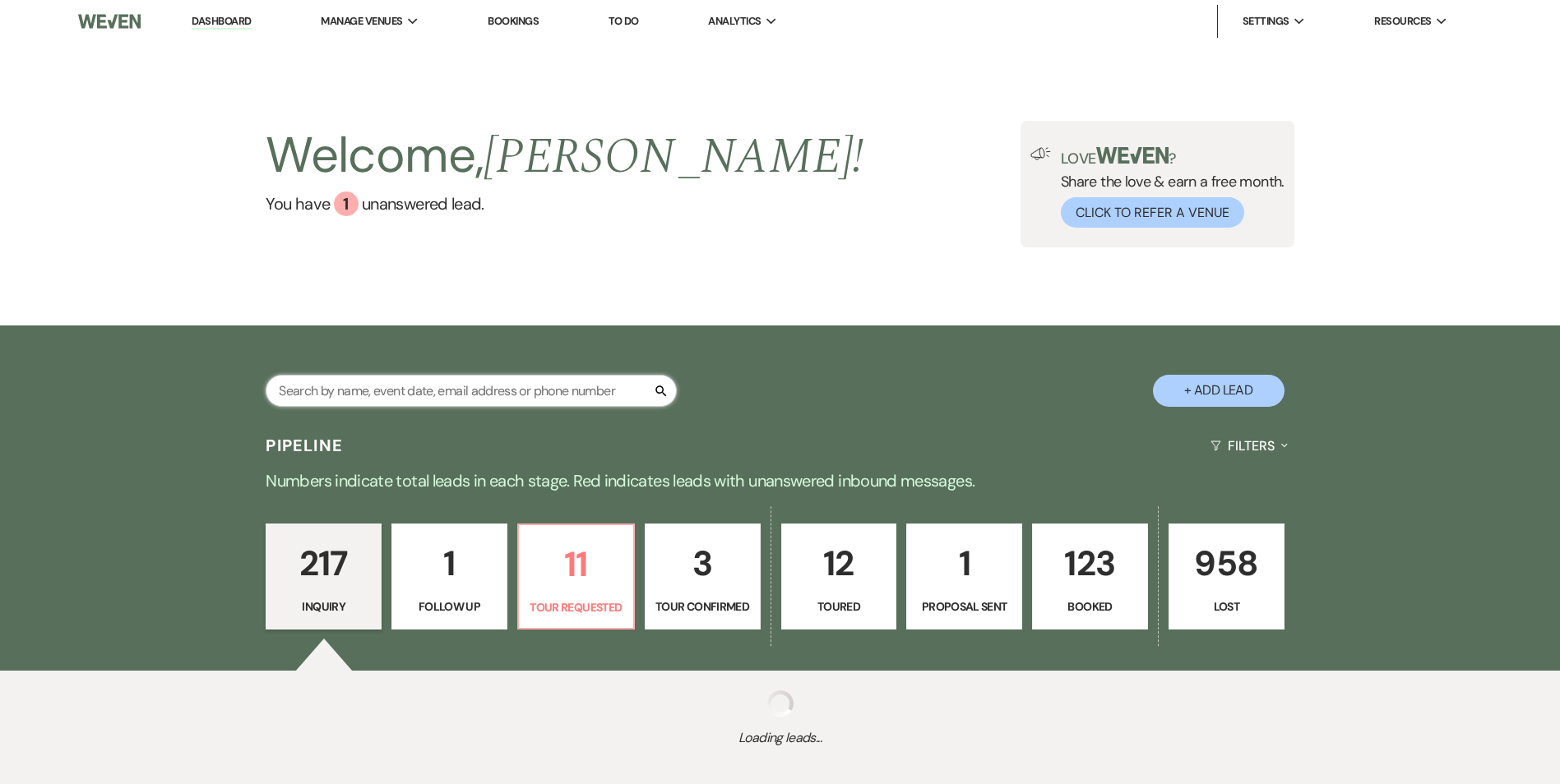
drag, startPoint x: 339, startPoint y: 374, endPoint x: 328, endPoint y: 400, distance: 28.2
click at [339, 375] on input "text" at bounding box center [470, 390] width 411 height 32
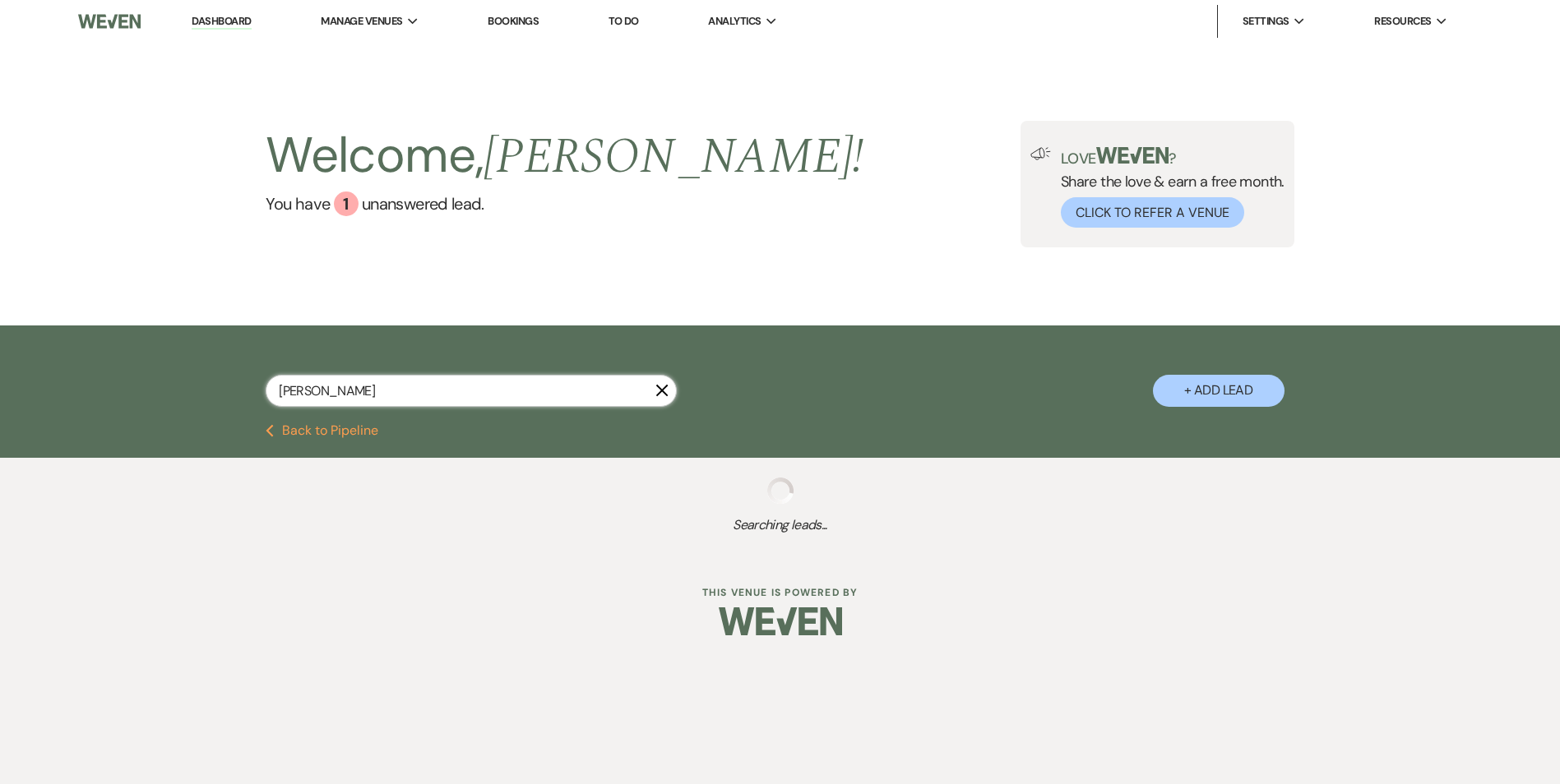
type input "alexander"
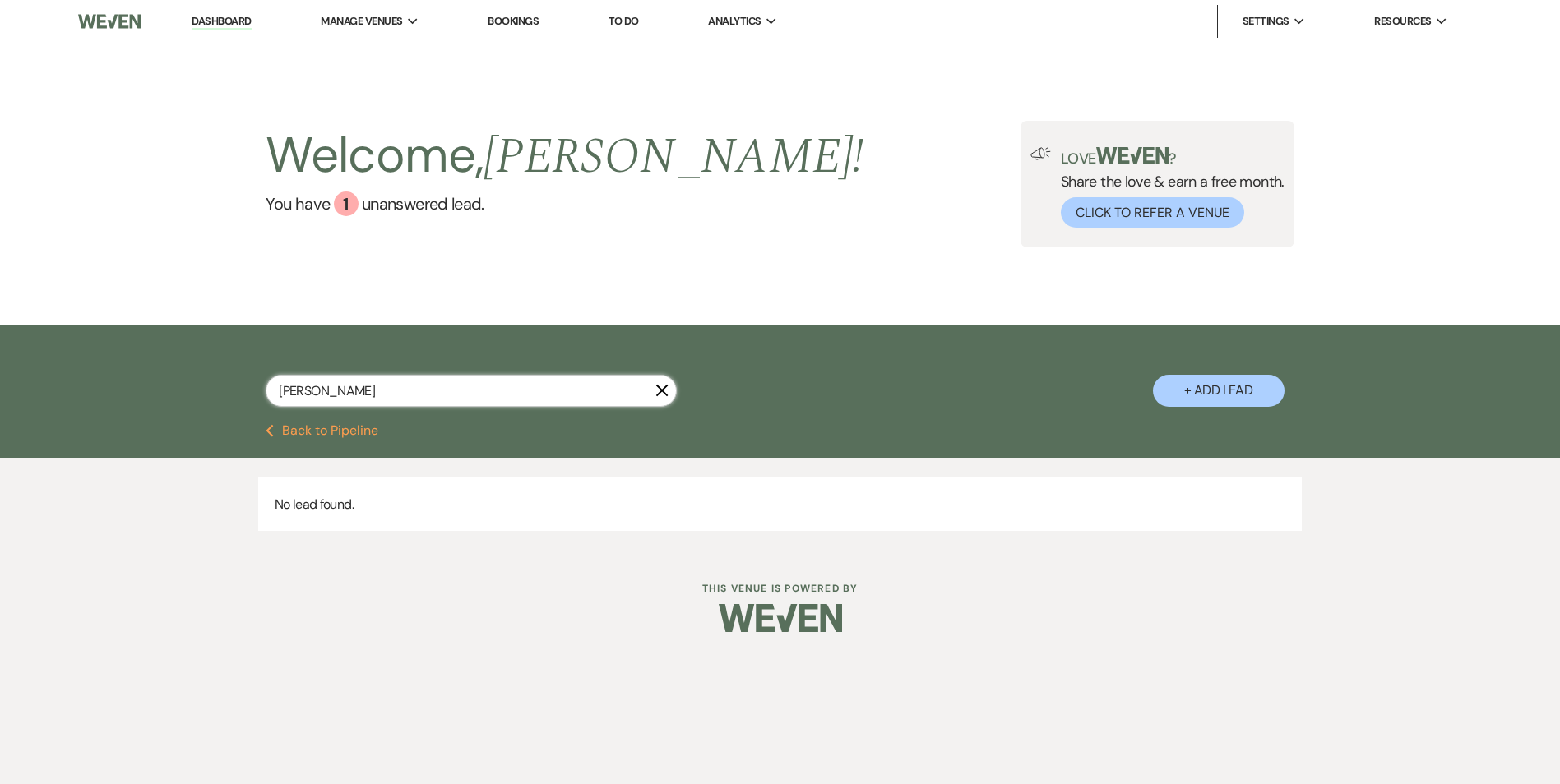
select select "8"
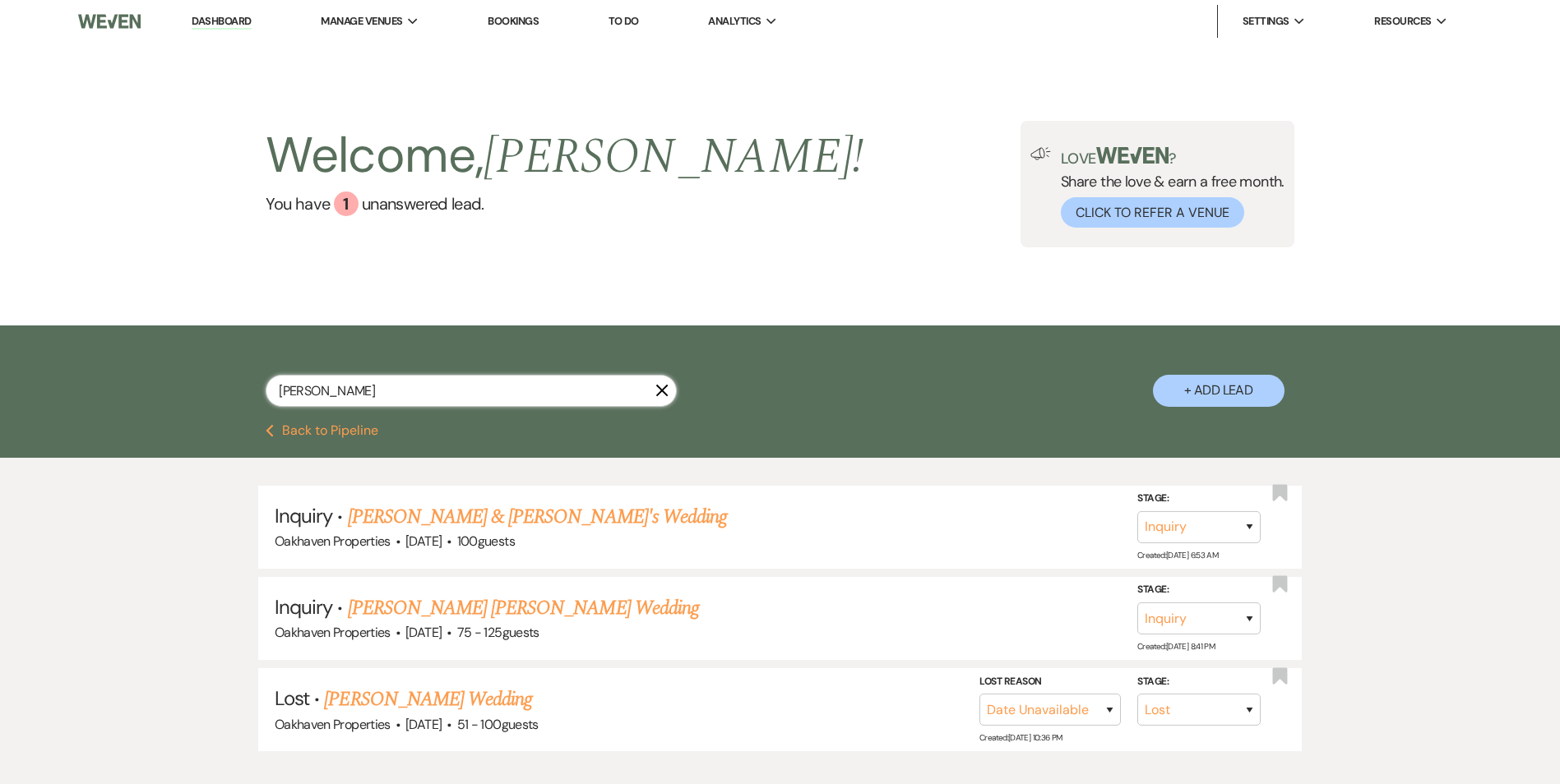
type input "alexander el"
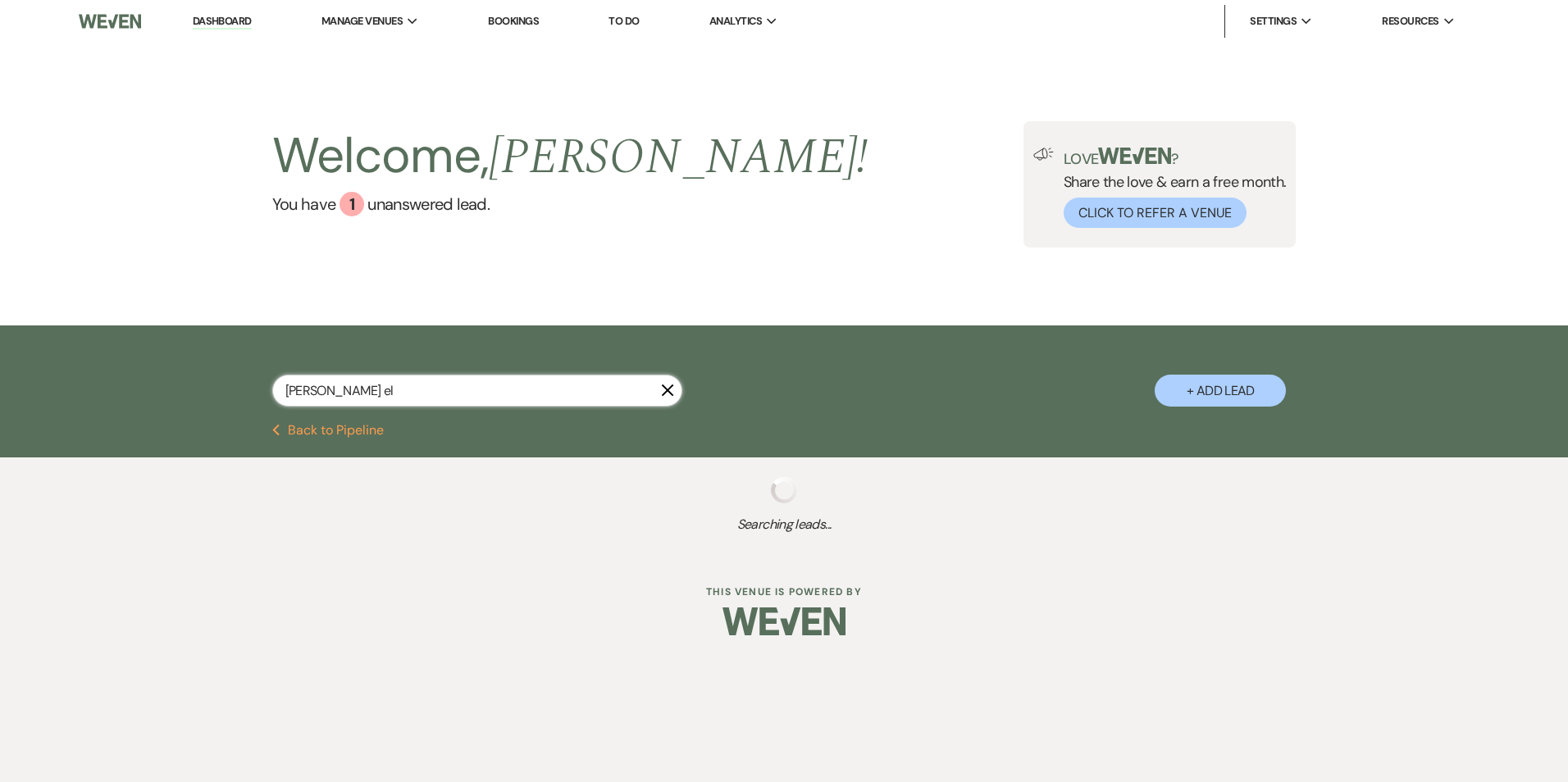
select select "5"
select select "2"
select select "8"
select select "6"
select select "8"
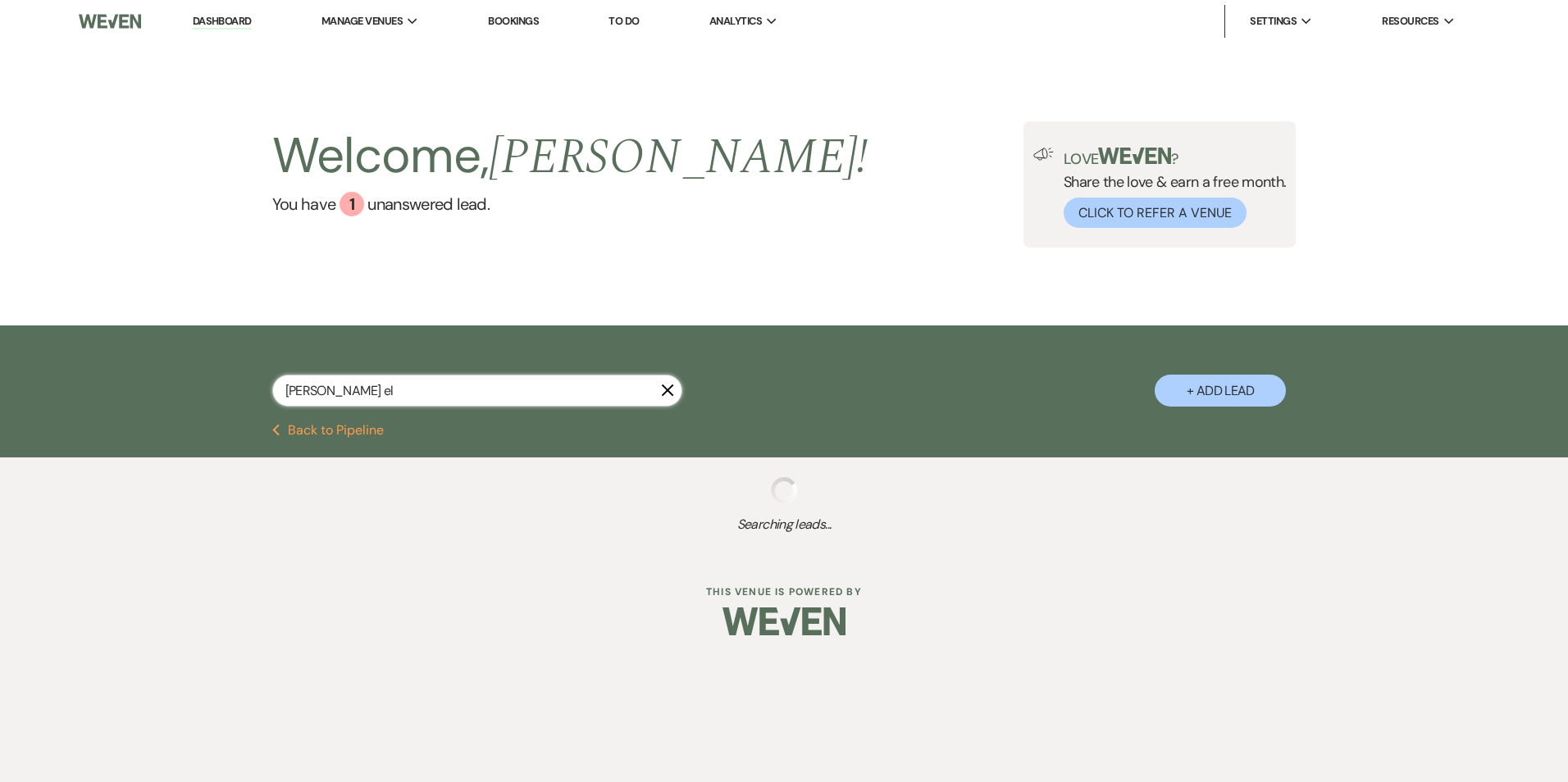
select select "10"
select select "8"
select select "4"
select select "2"
select select "8"
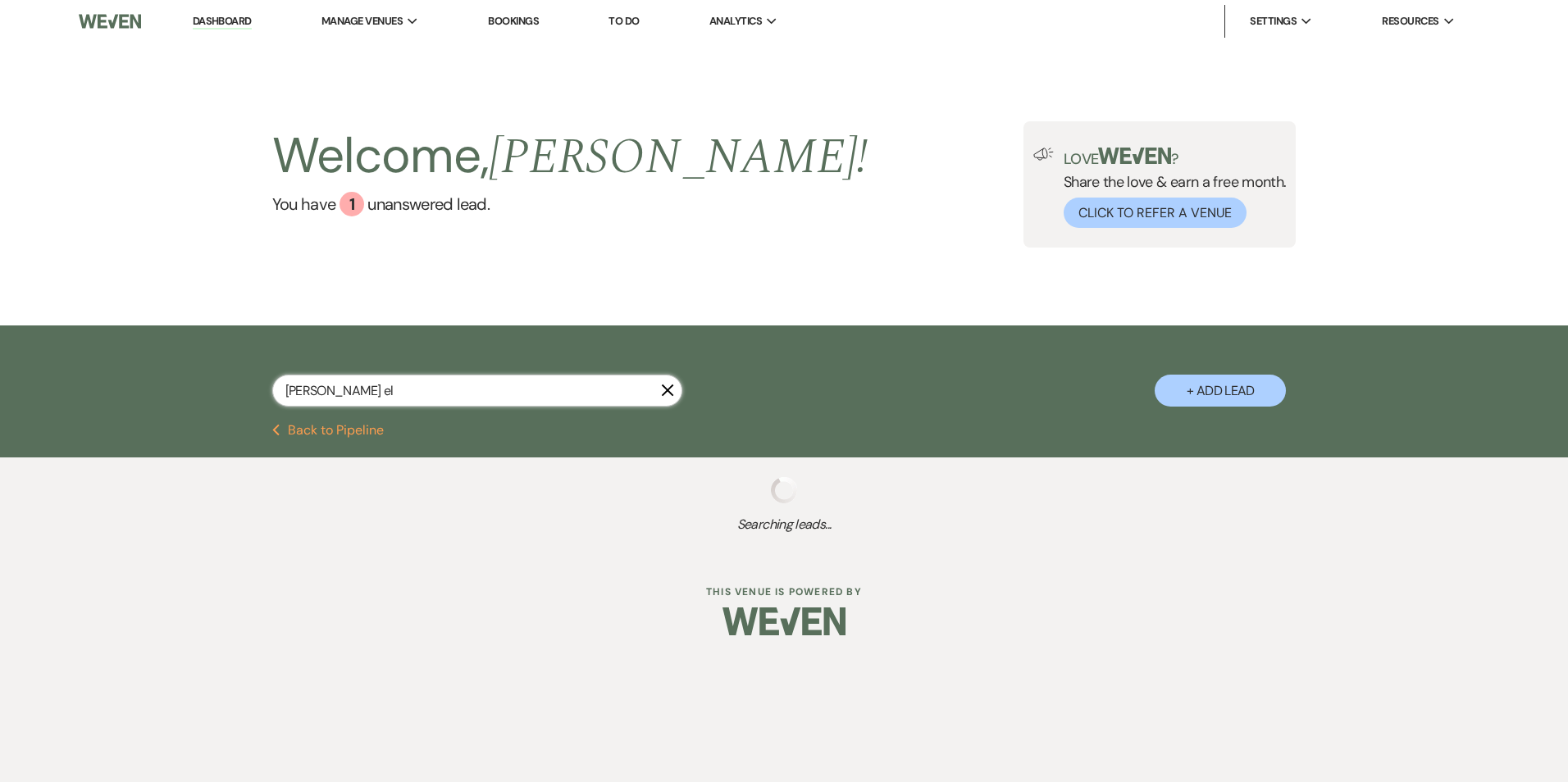
select select "4"
select select "5"
select select "8"
select select "5"
select select "8"
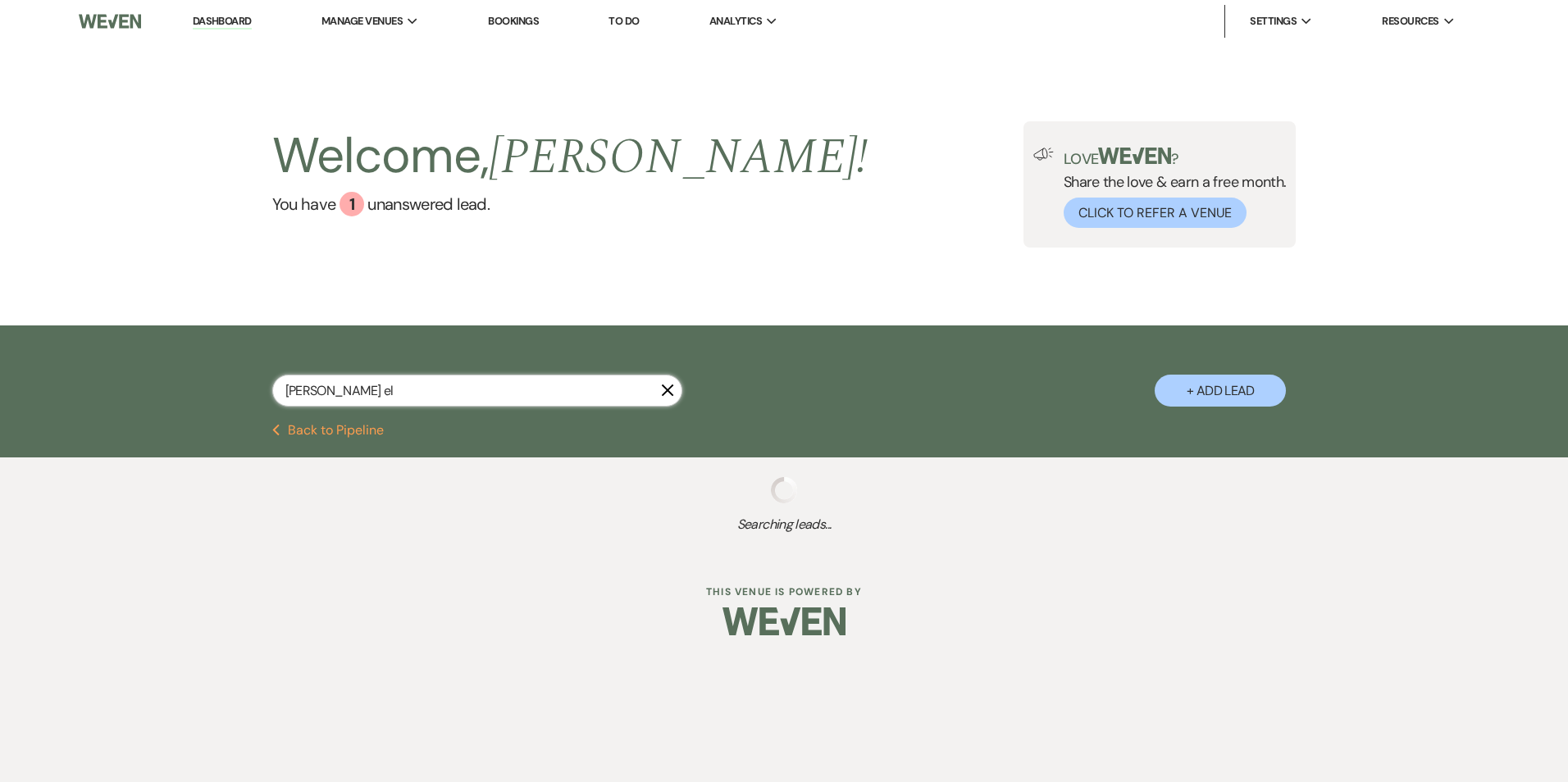
select select "6"
select select "8"
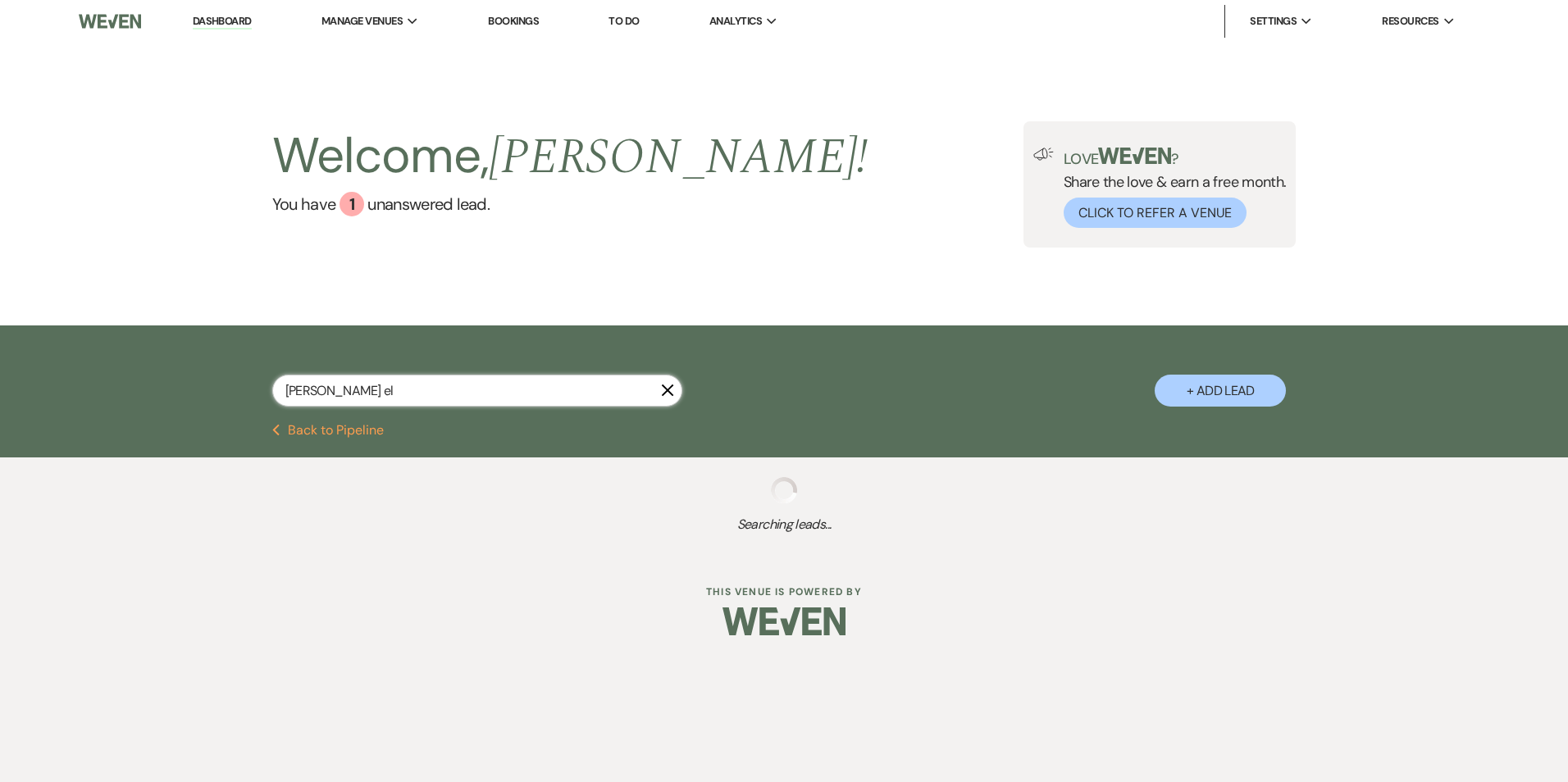
select select "8"
select select "7"
select select "8"
select select "10"
select select "8"
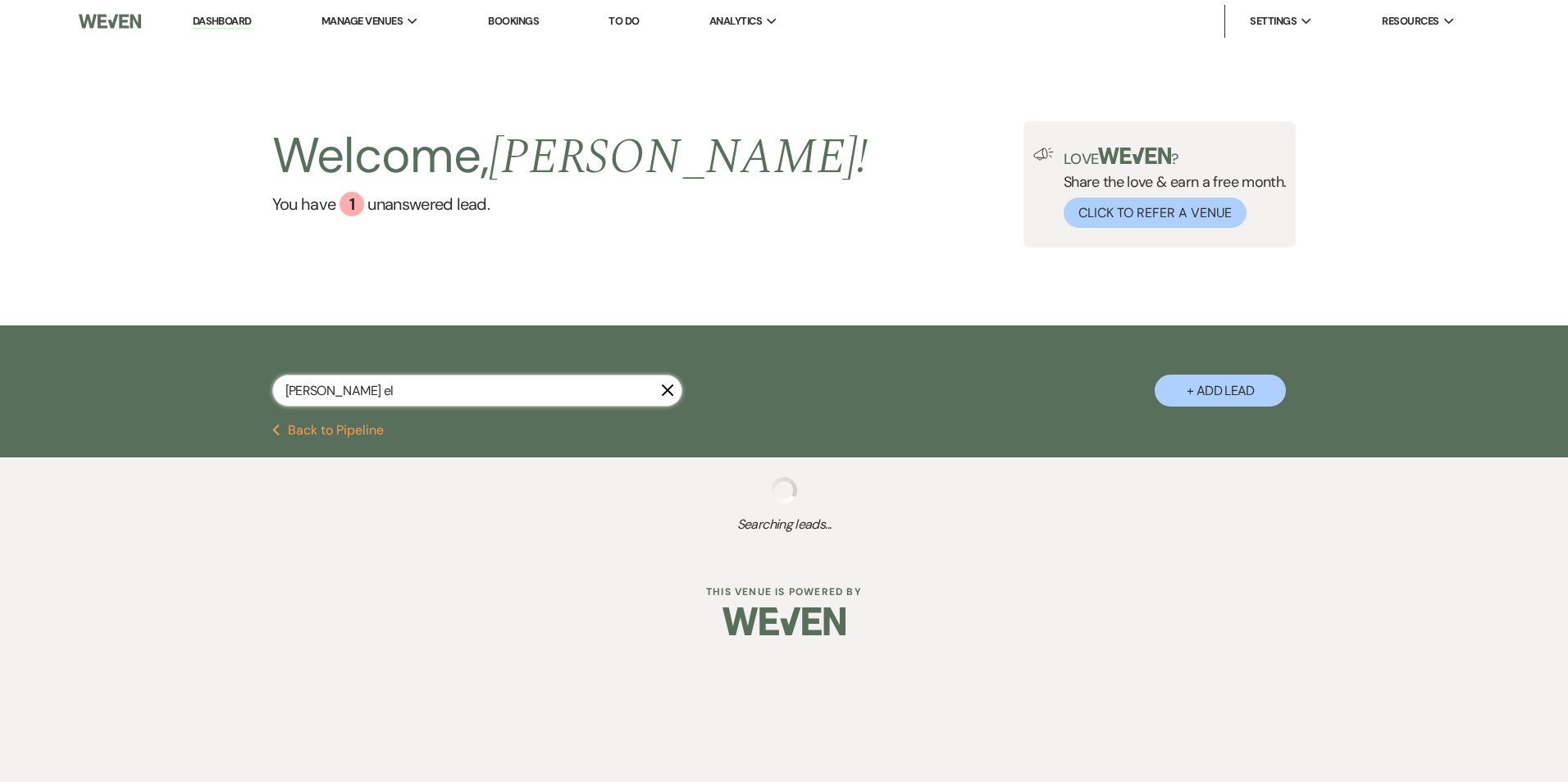
select select "6"
select select "8"
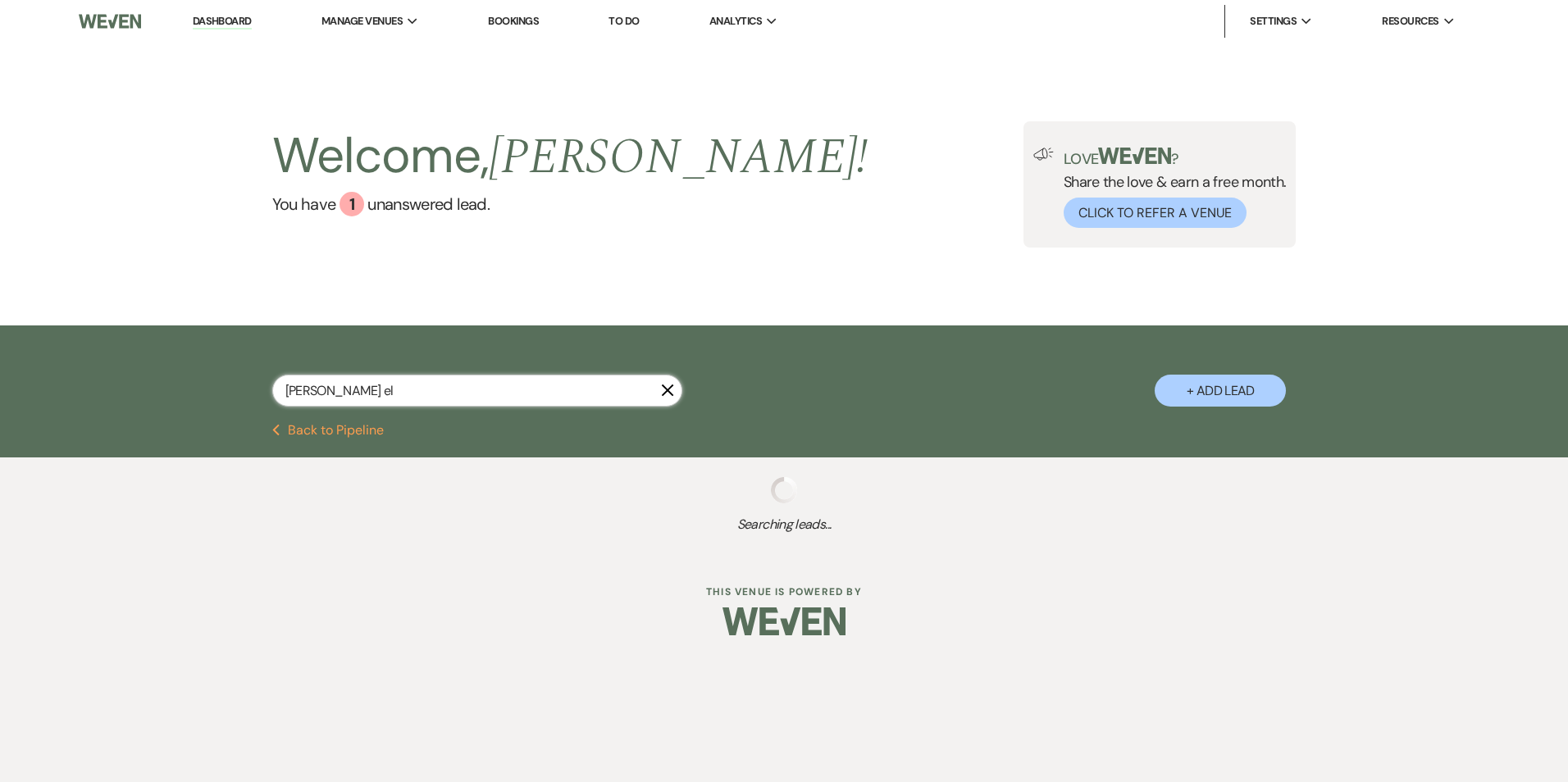
select select "8"
select select "5"
select select "8"
select select "3"
select select "8"
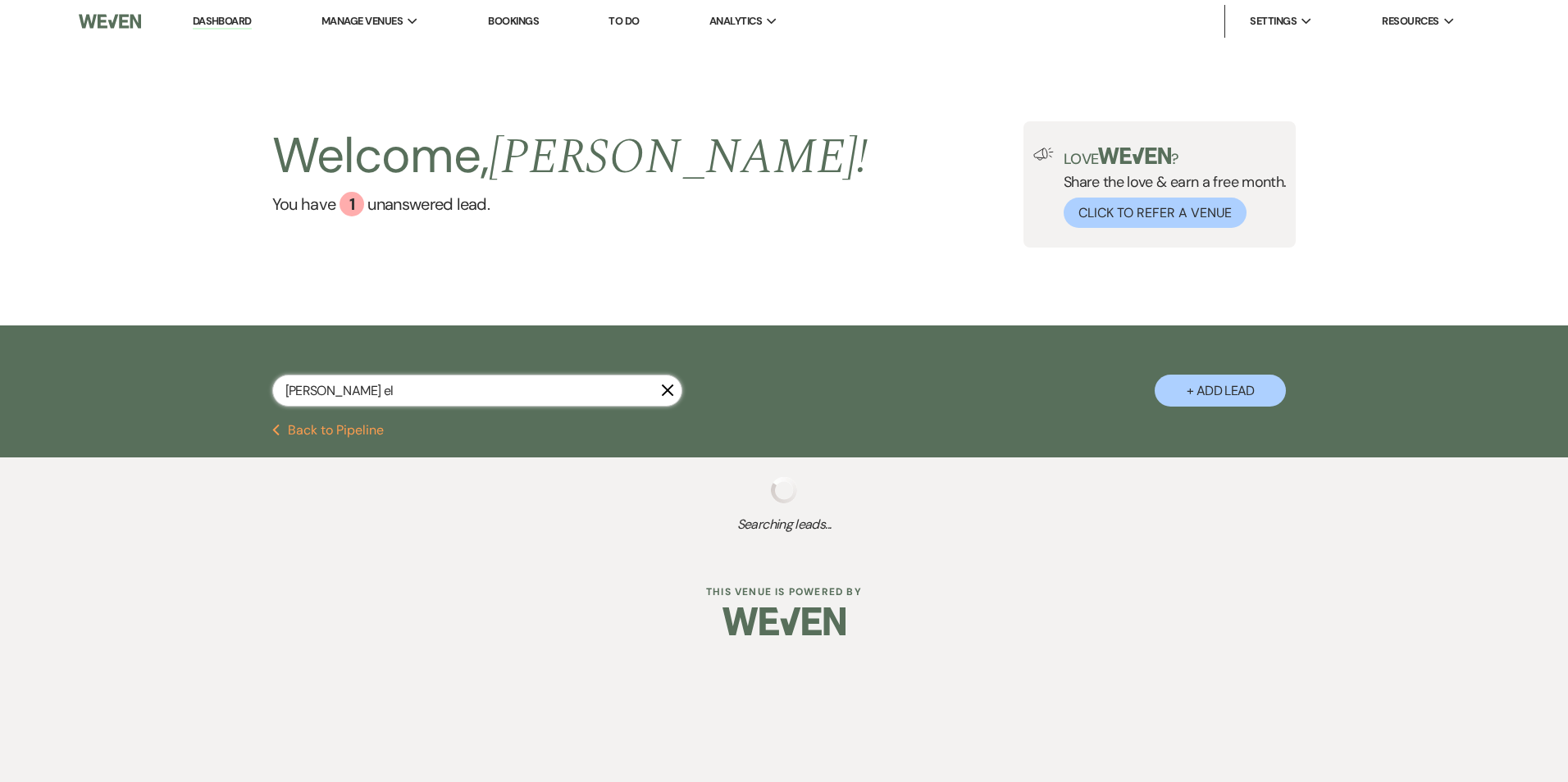
select select "5"
select select "8"
select select "5"
select select "8"
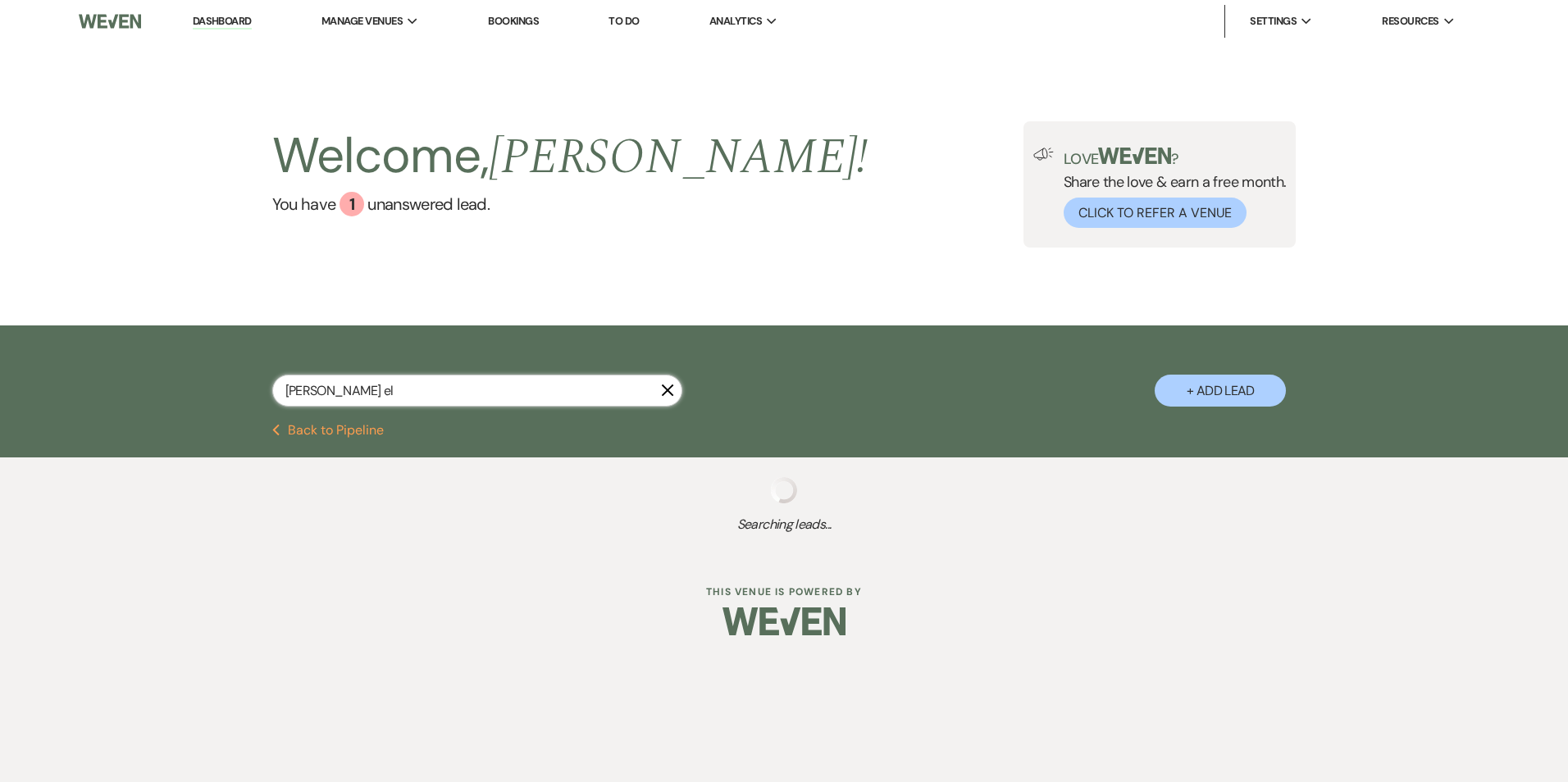
select select "8"
select select "5"
select select "8"
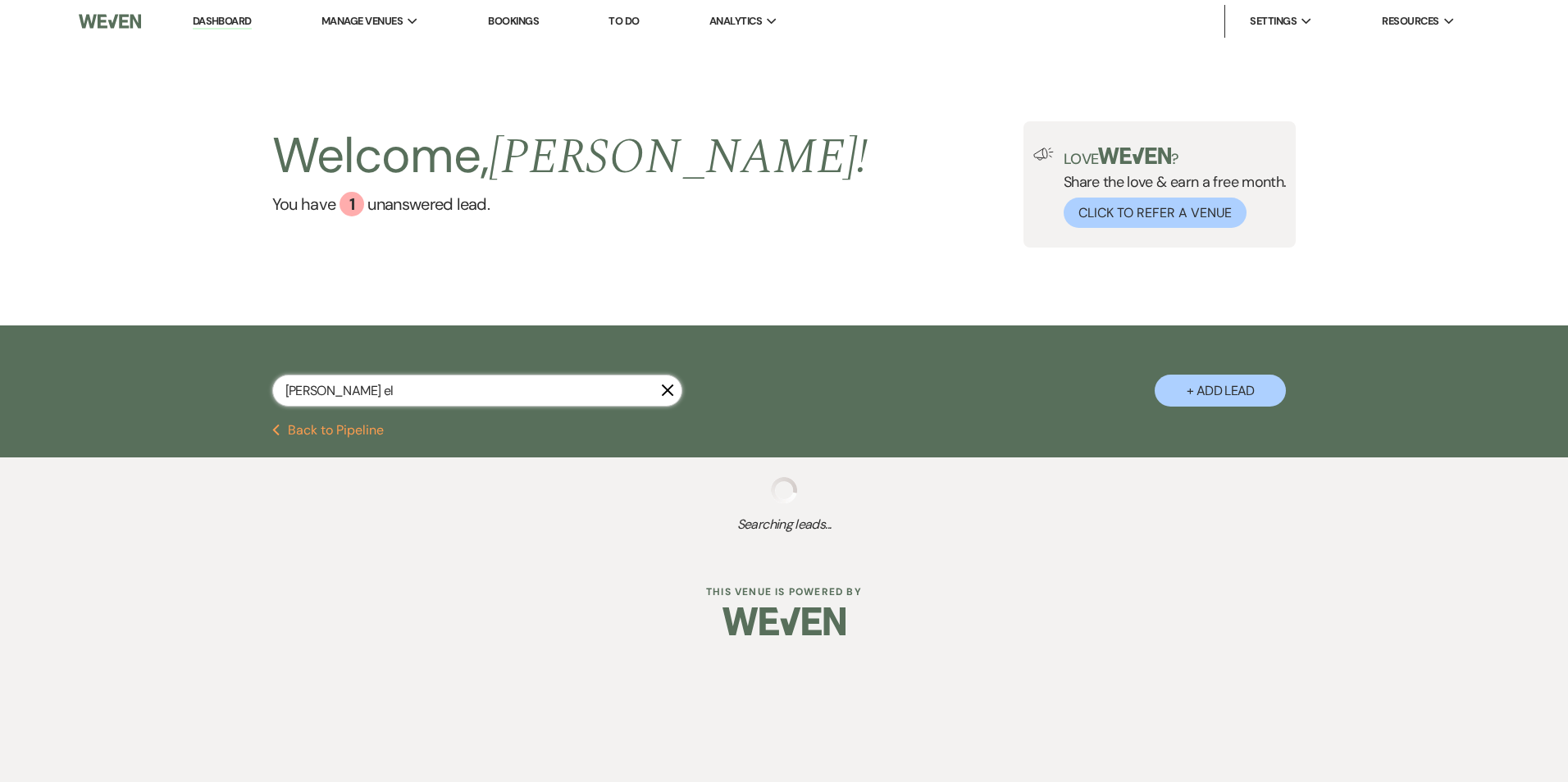
select select "6"
select select "8"
select select "5"
select select "8"
select select "5"
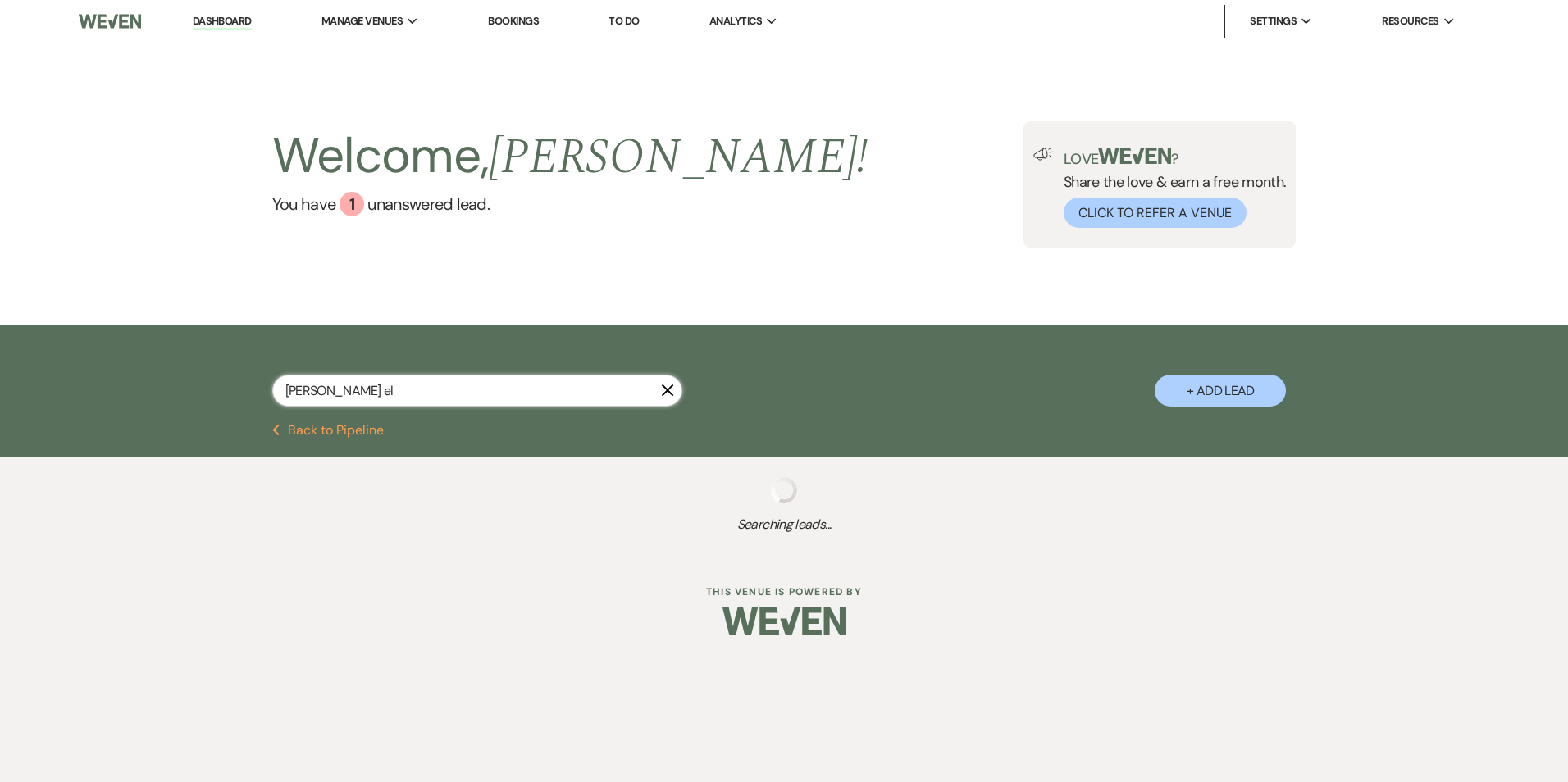
select select "8"
select select "6"
select select "8"
select select "5"
select select "8"
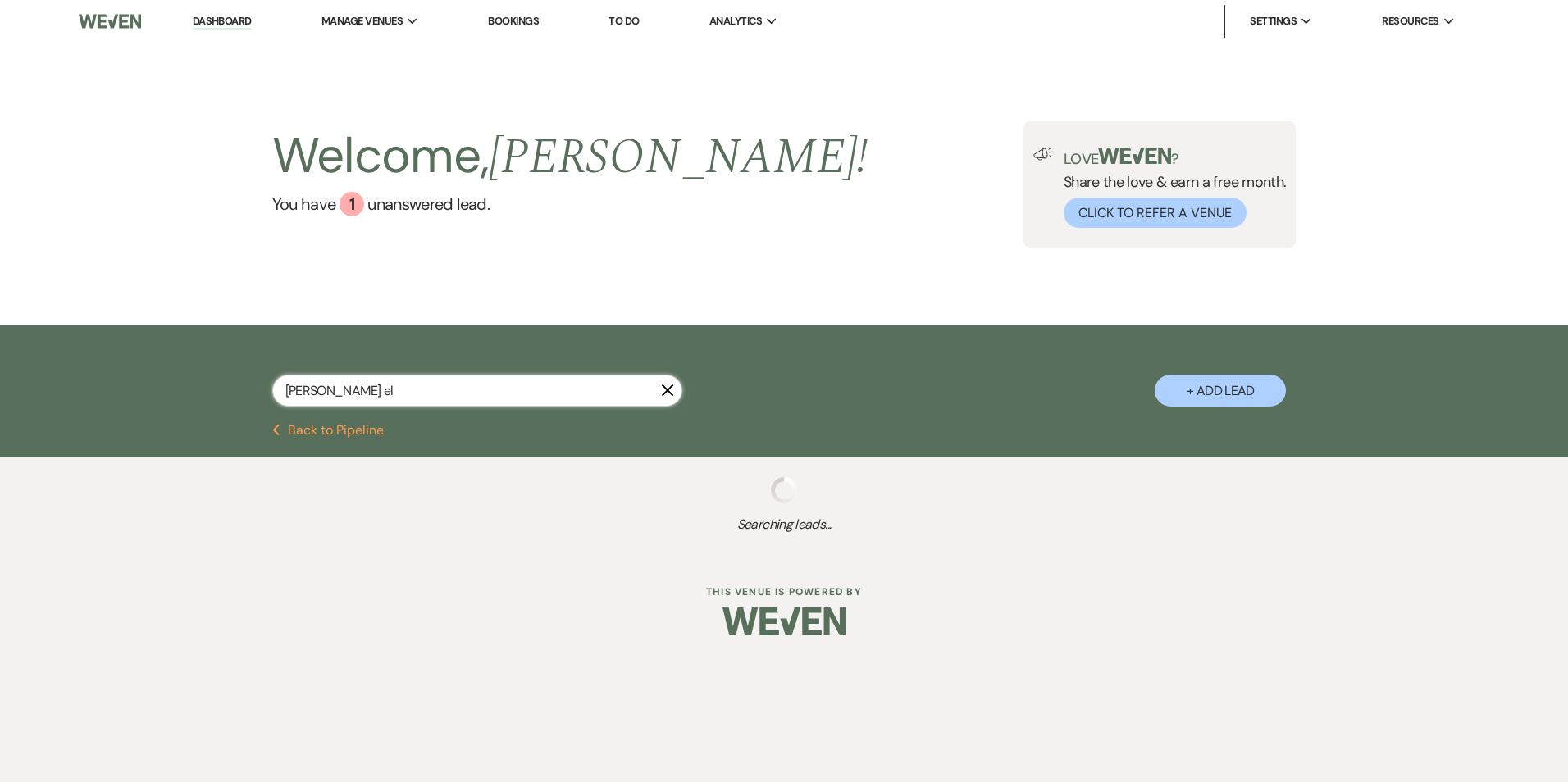
select select "6"
select select "8"
select select "6"
select select "8"
select select "6"
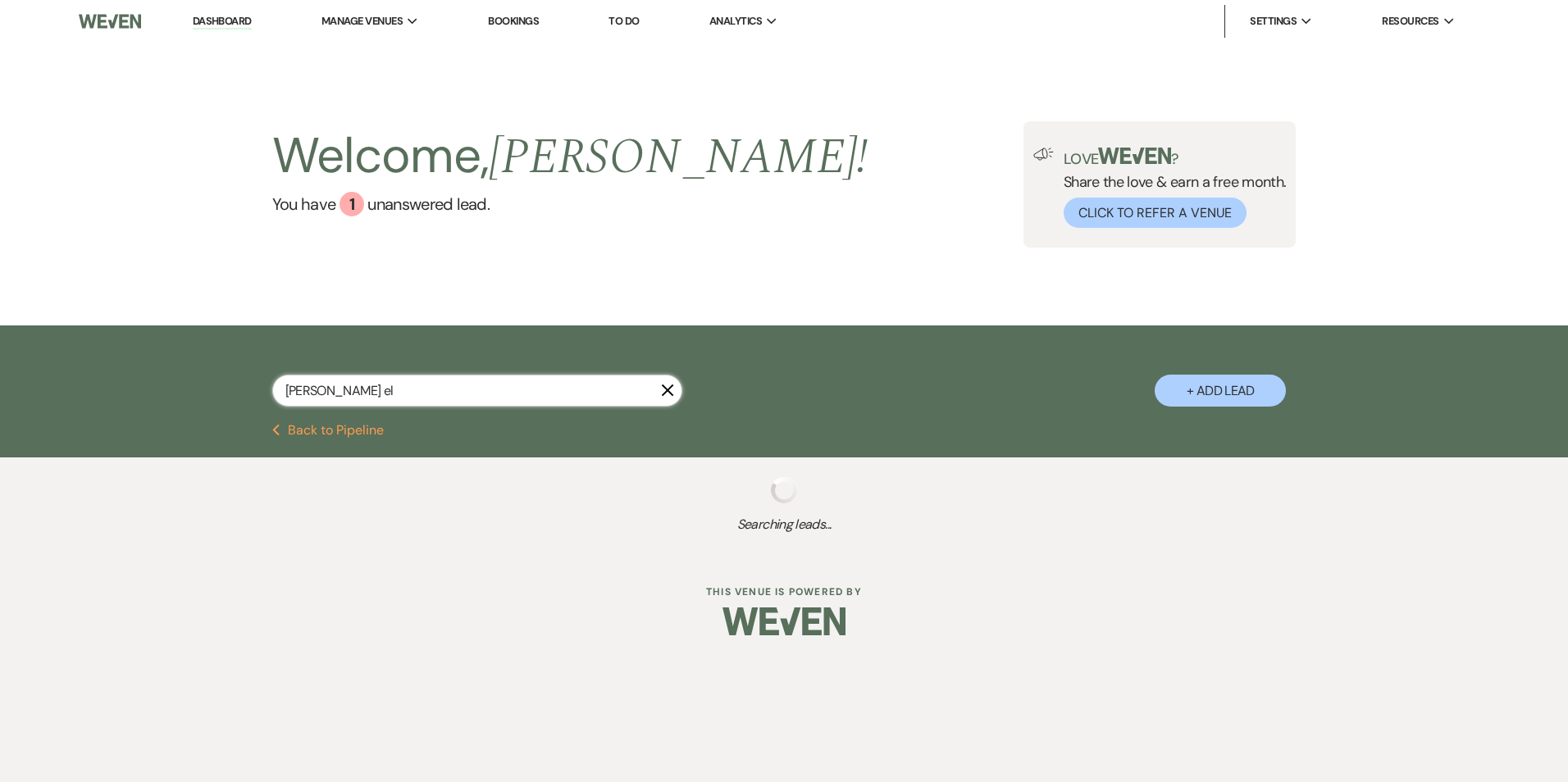
select select "8"
select select "5"
select select "8"
select select "5"
select select "8"
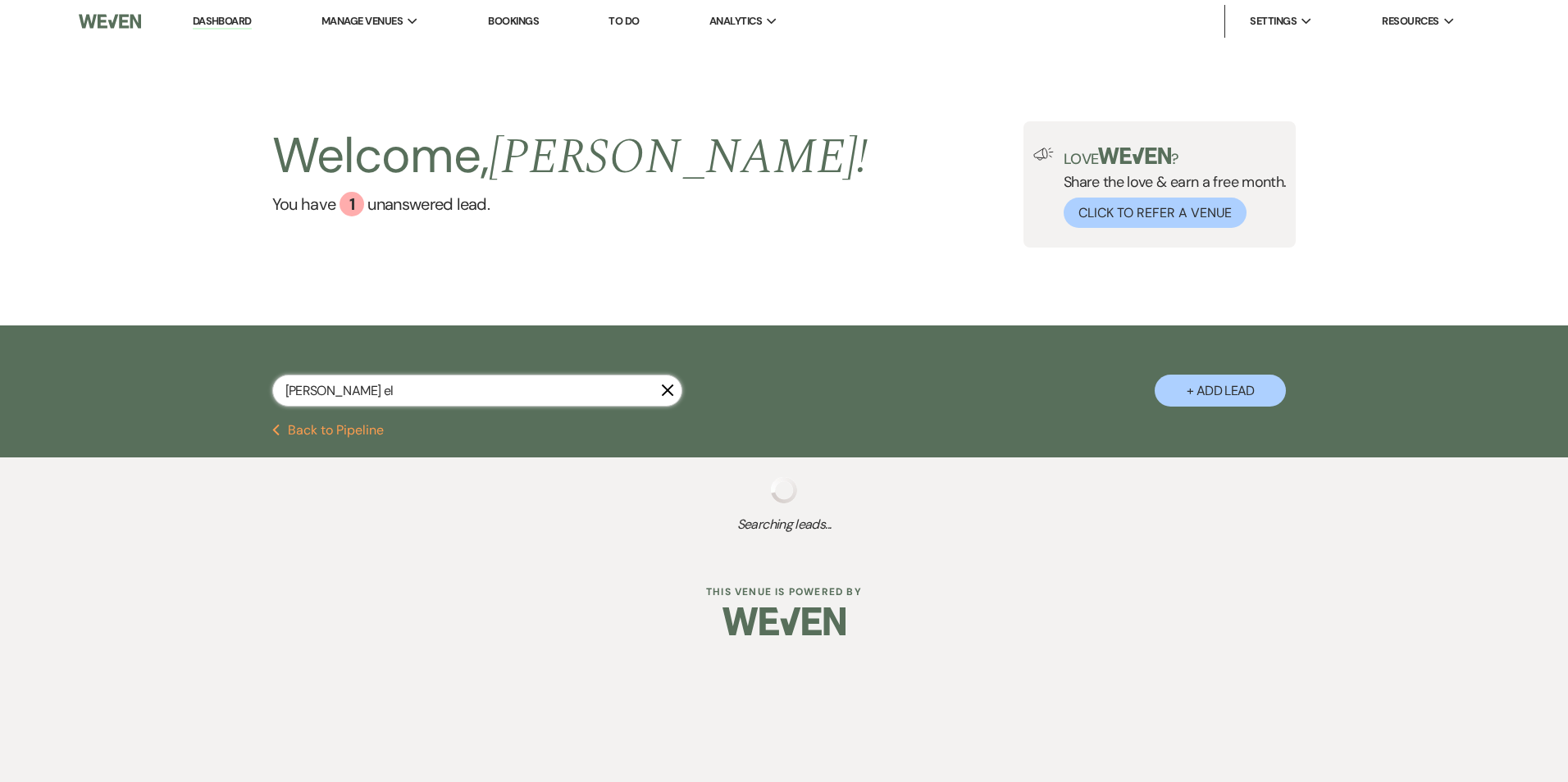
select select "4"
select select "8"
select select "7"
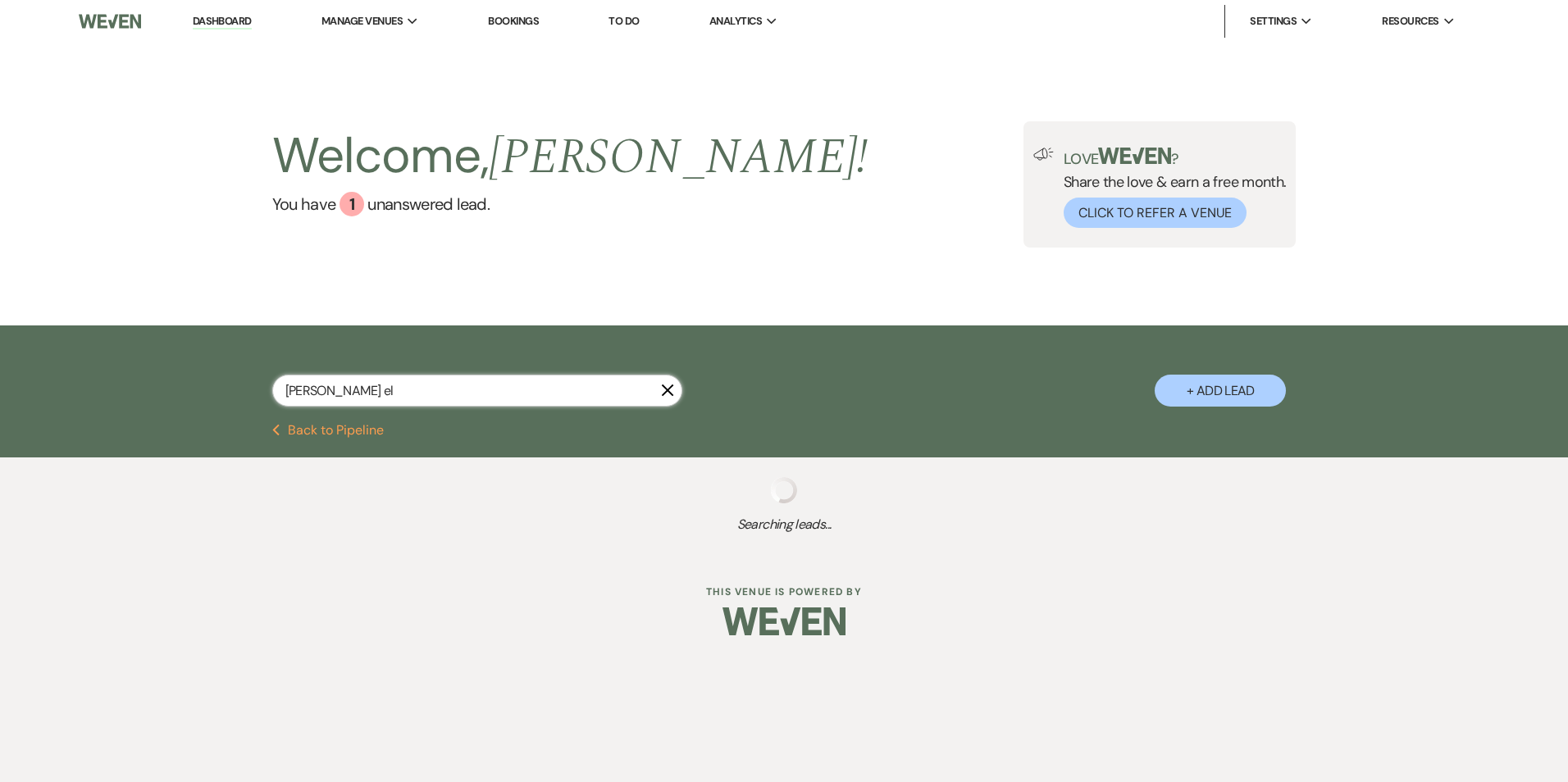
select select "8"
select select "5"
select select "8"
select select "5"
select select "8"
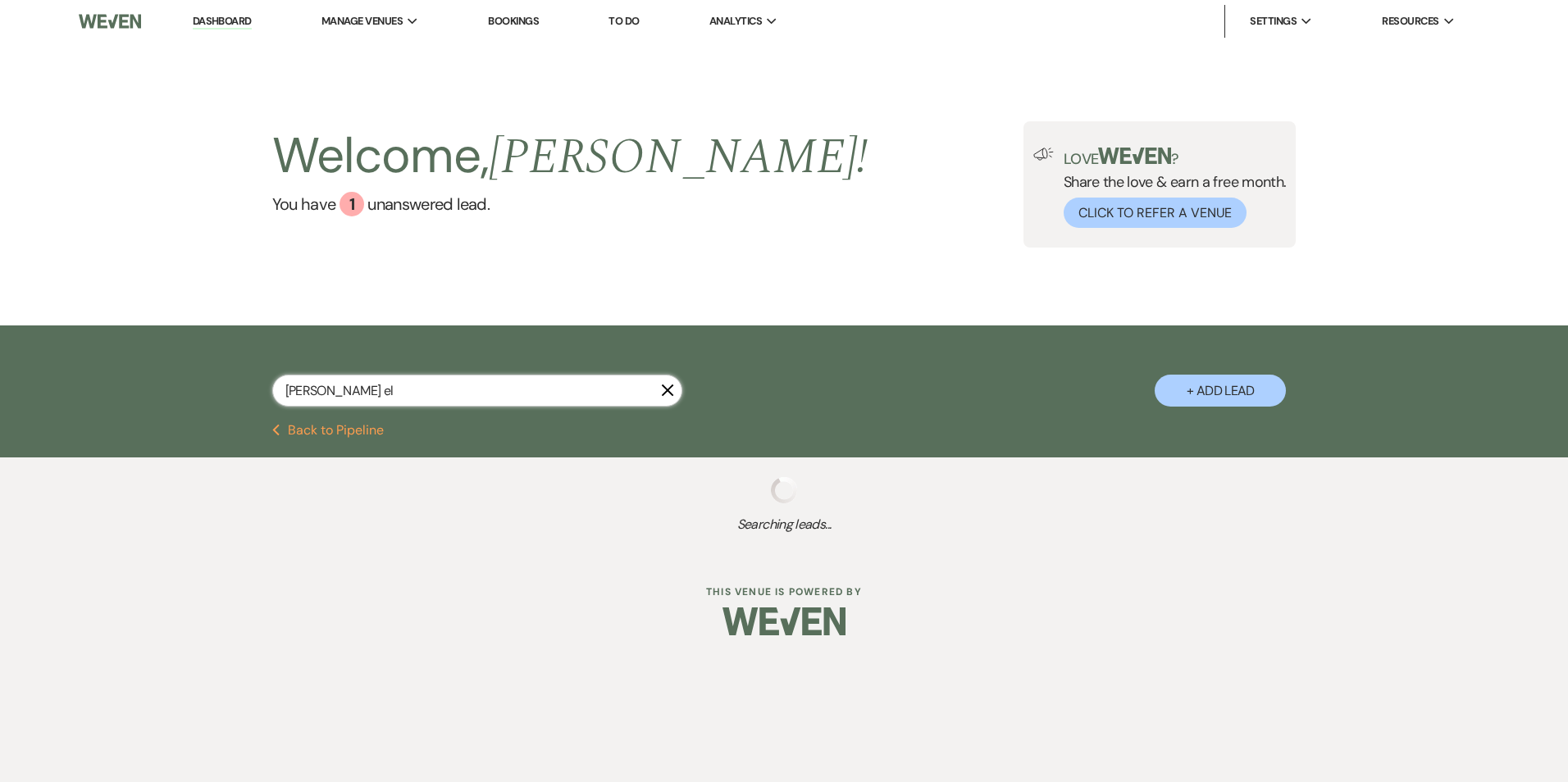
select select "6"
select select "8"
select select "6"
select select "8"
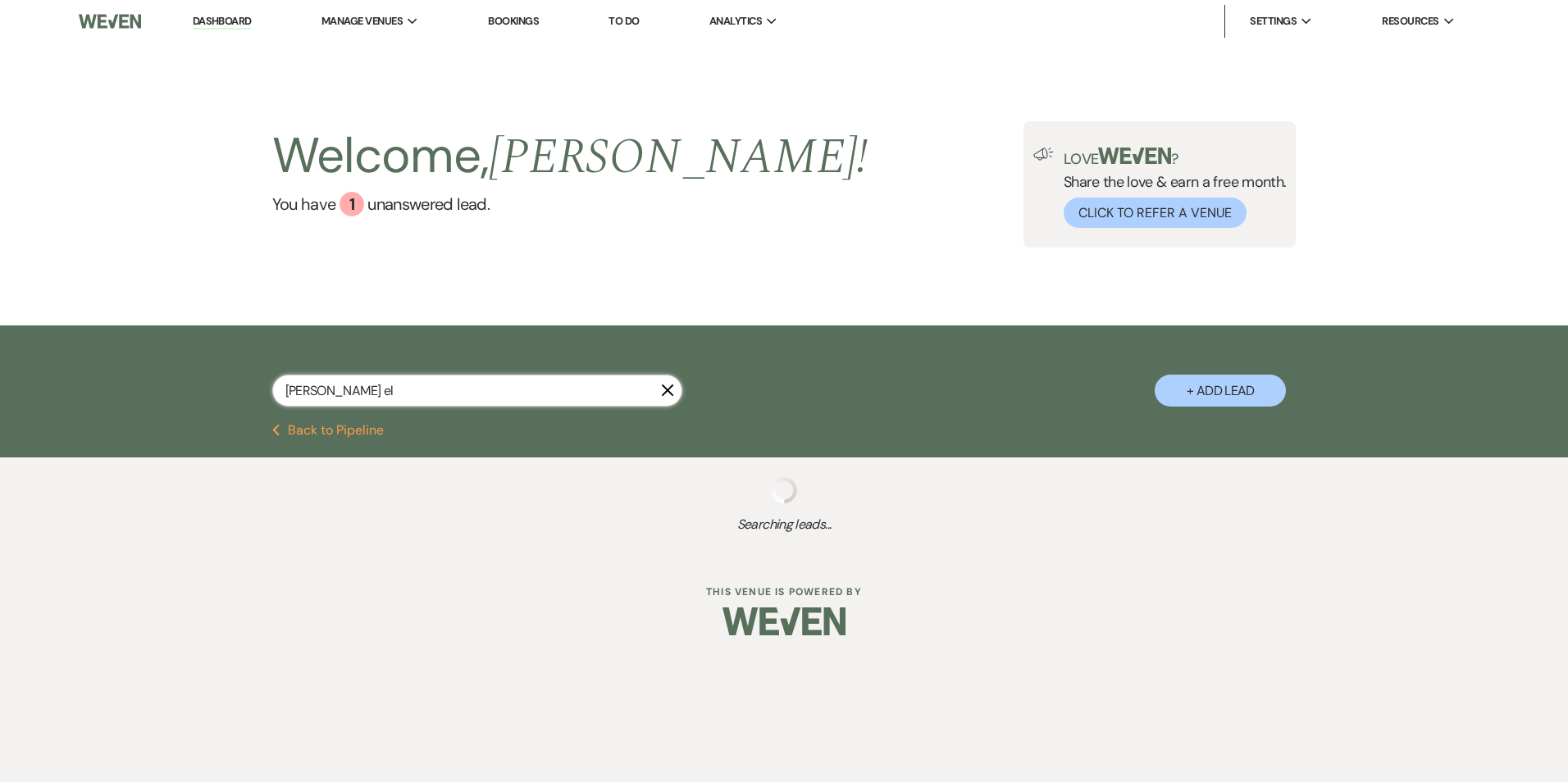
select select "8"
select select "6"
select select "8"
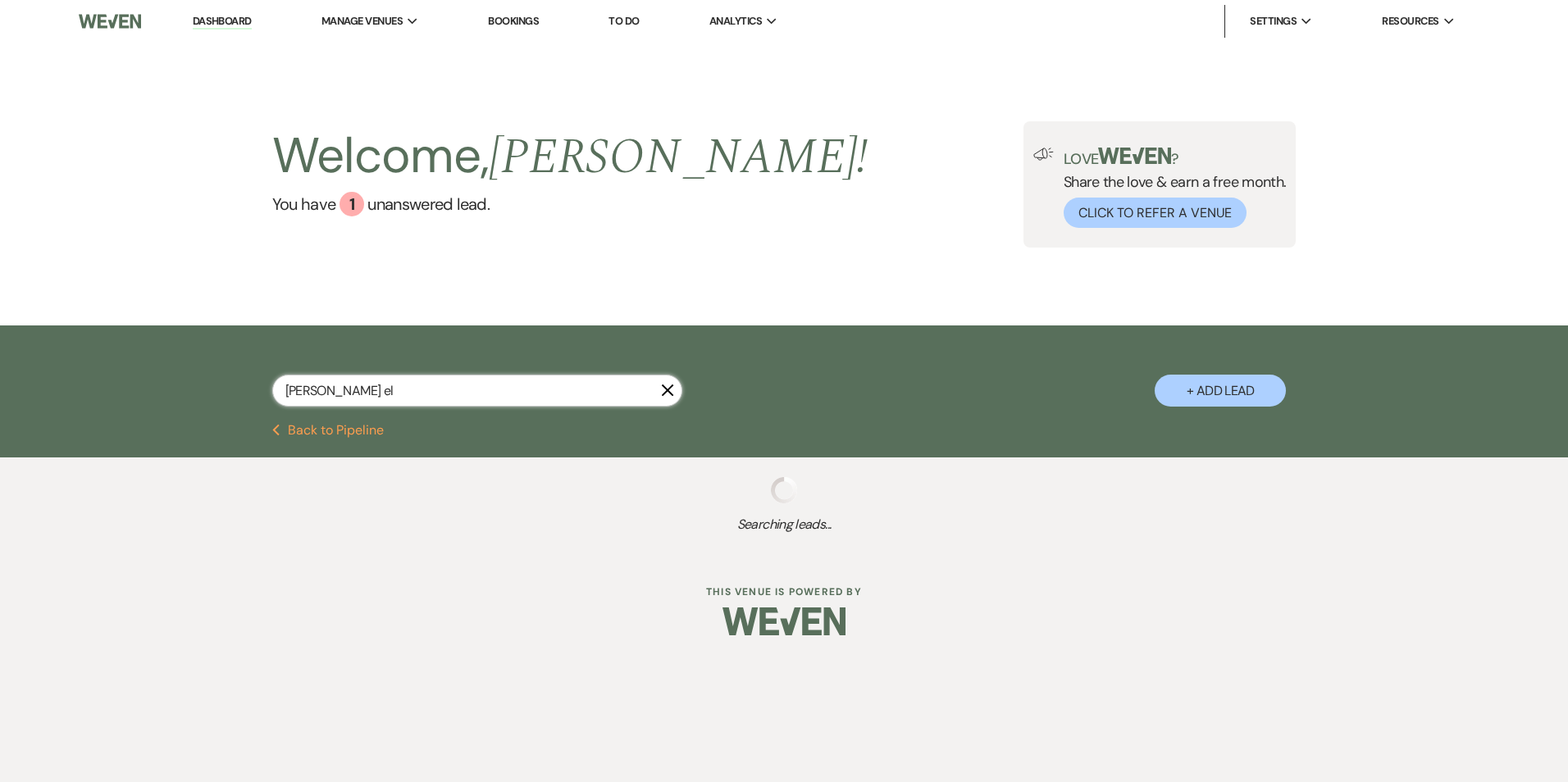
select select "3"
select select "8"
select select "6"
select select "8"
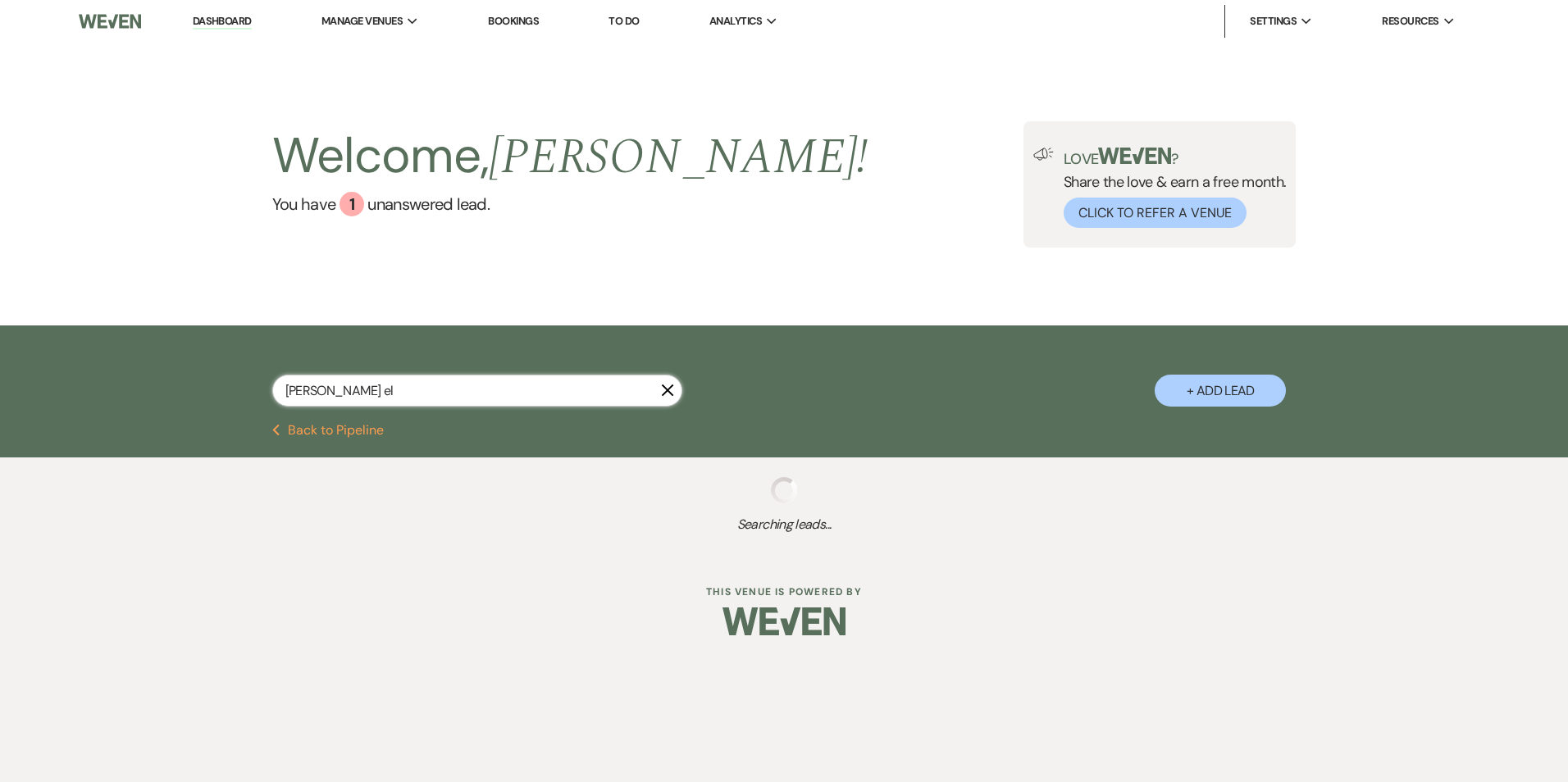
select select "8"
select select "6"
select select "8"
select select "5"
select select "8"
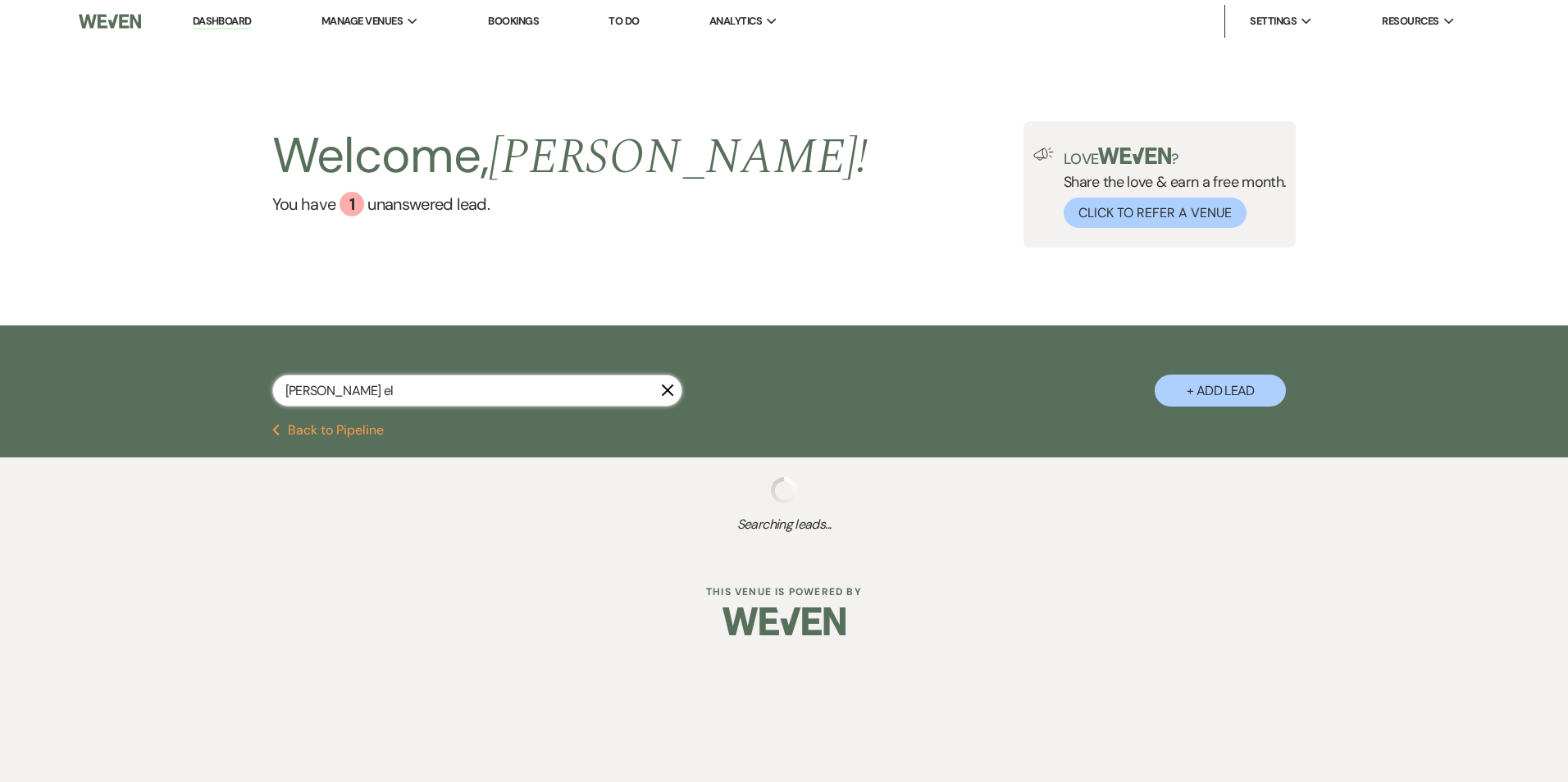
select select "6"
select select "8"
select select "6"
select select "8"
select select "5"
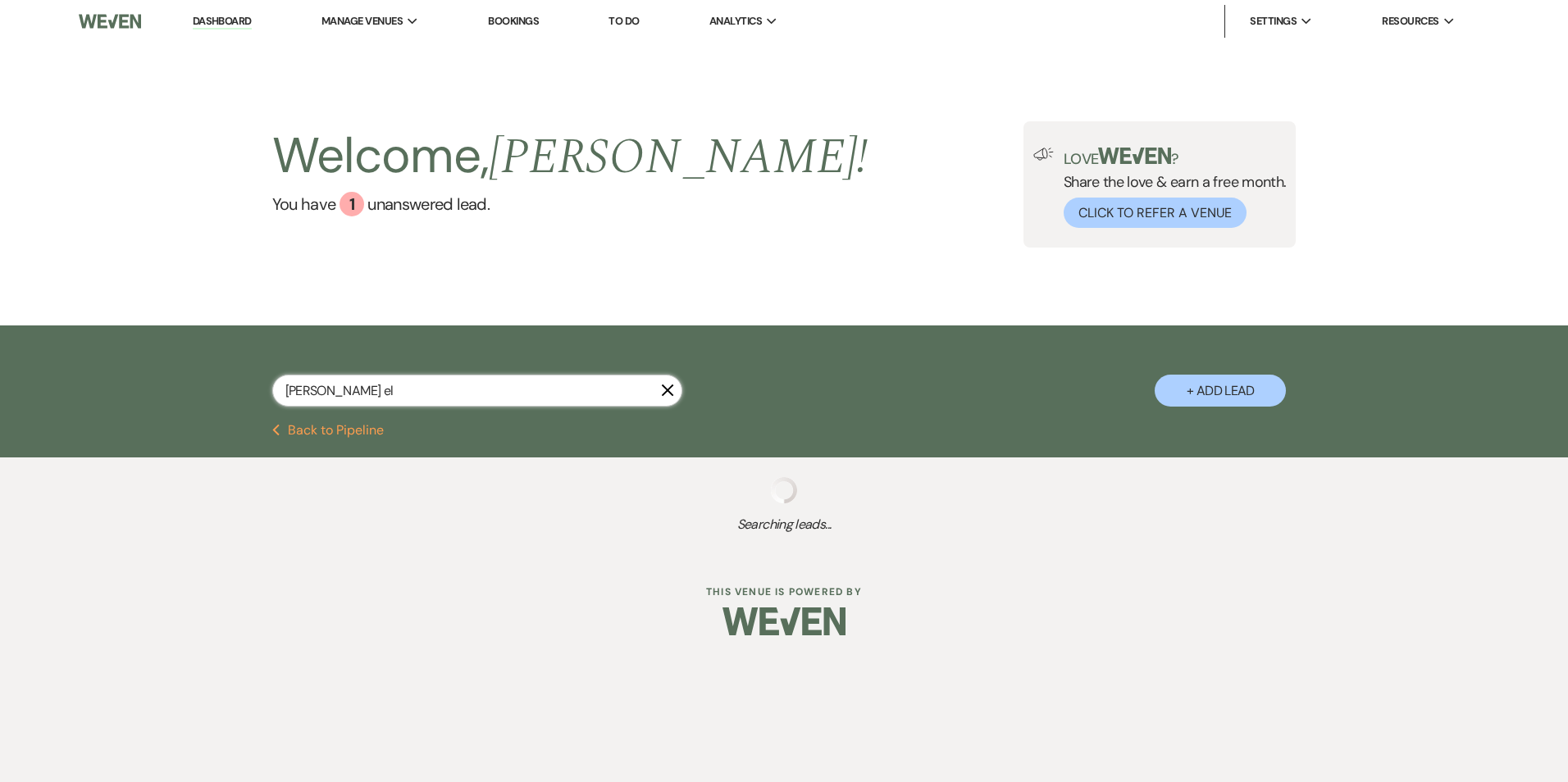
select select "8"
select select "5"
select select "8"
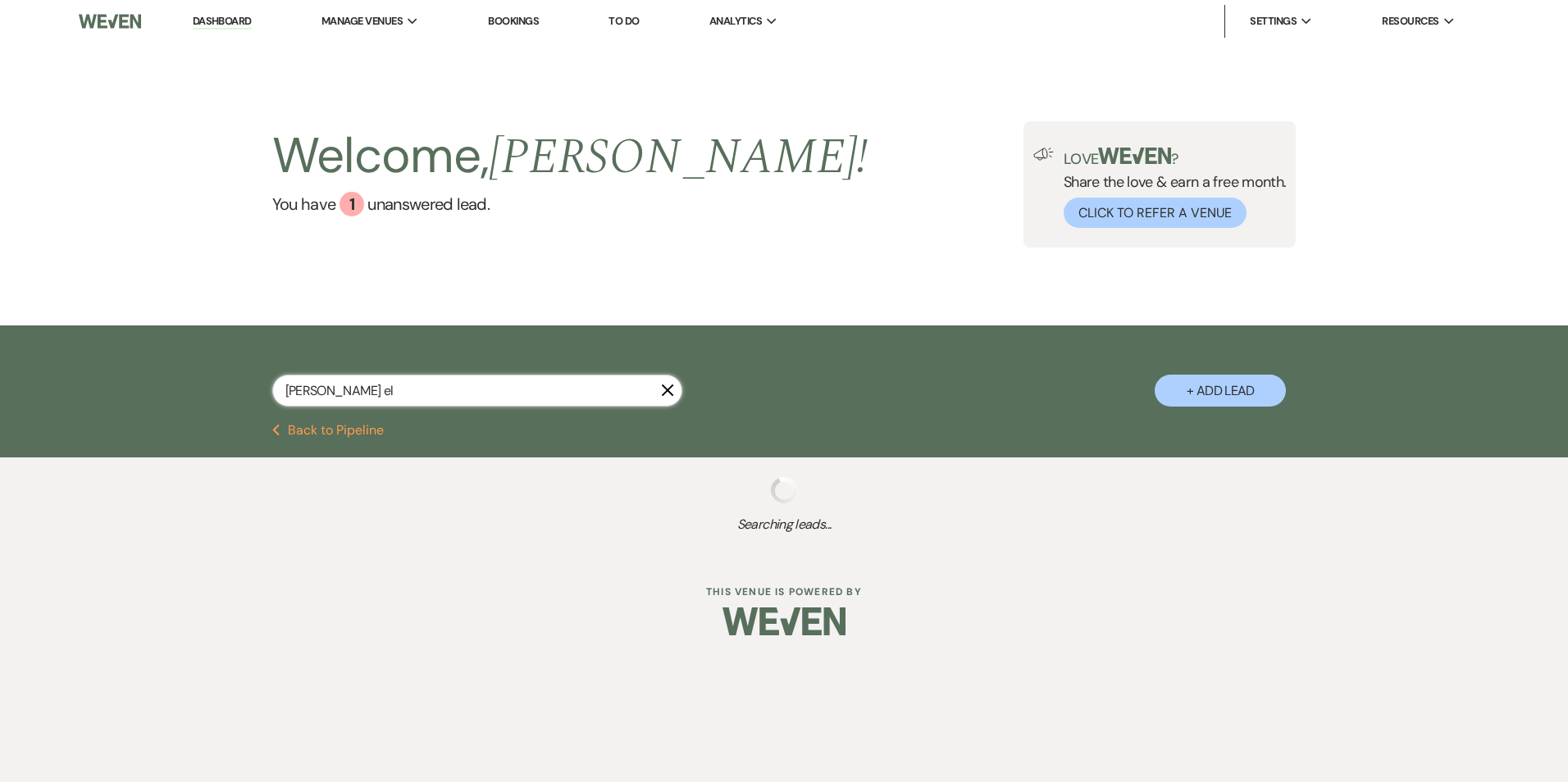
select select "6"
select select "8"
select select "6"
select select "8"
select select "4"
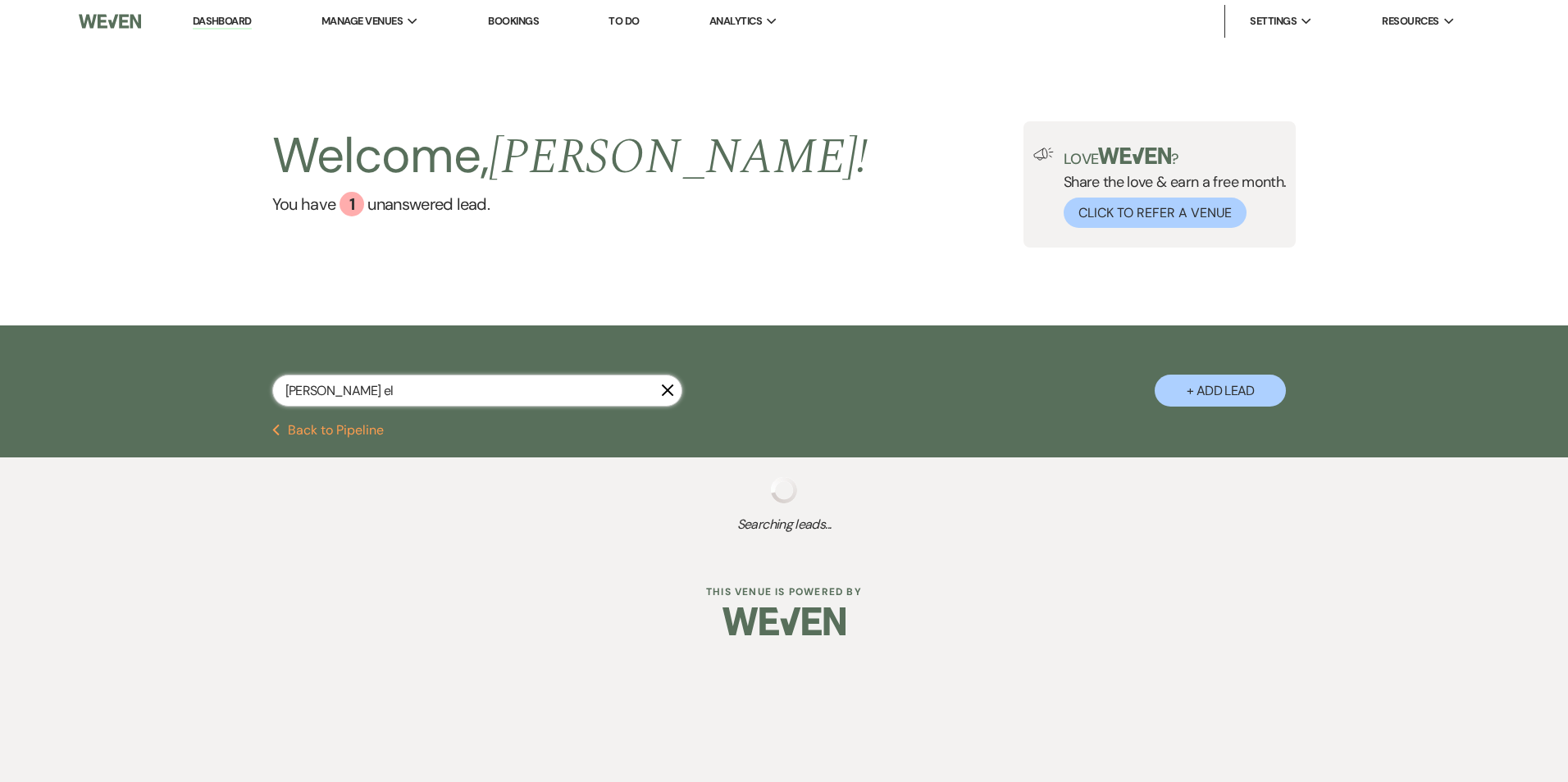
select select "8"
select select "7"
select select "8"
select select "5"
select select "8"
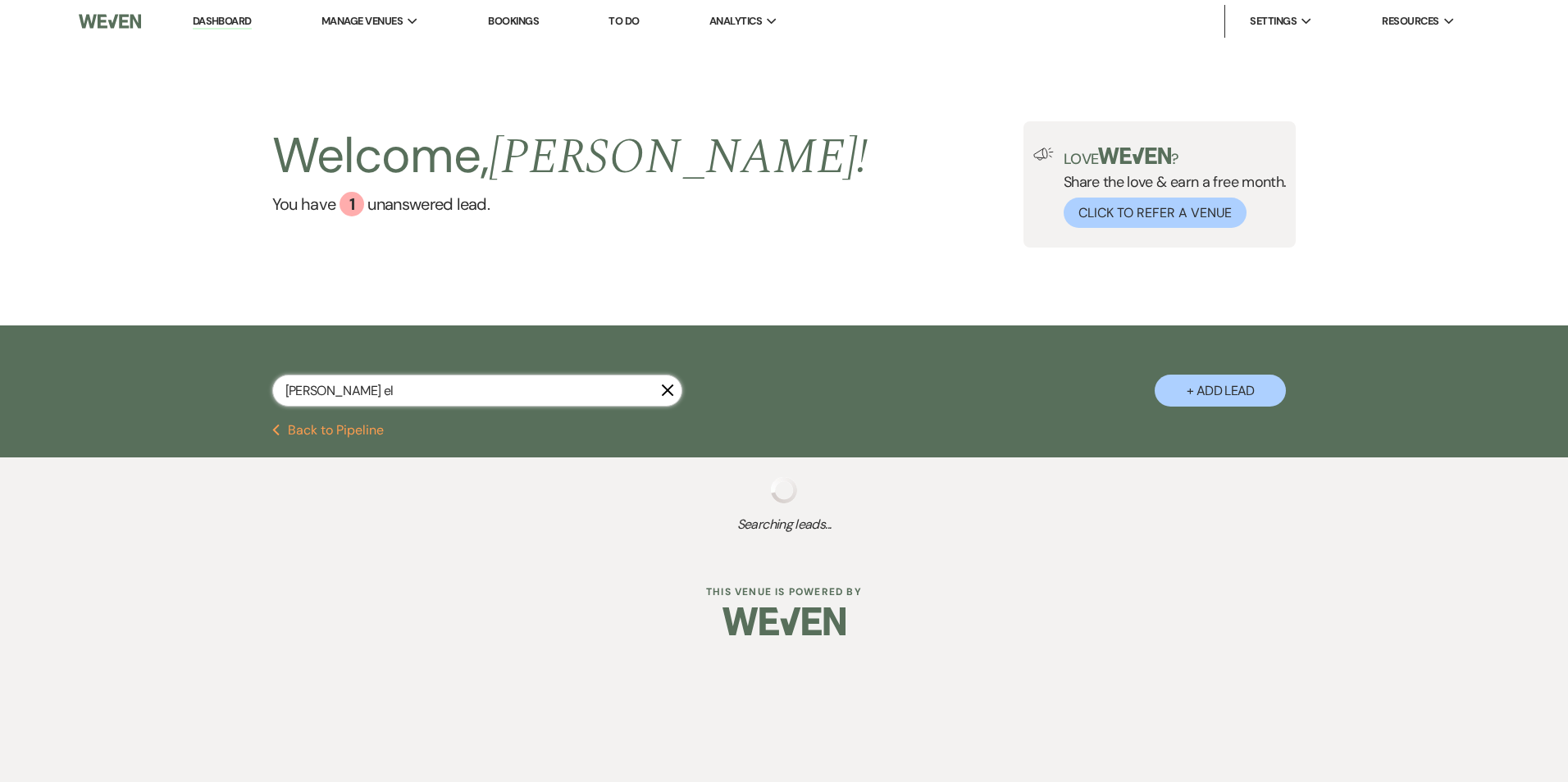
select select "5"
select select "8"
select select "1"
select select "8"
select select "5"
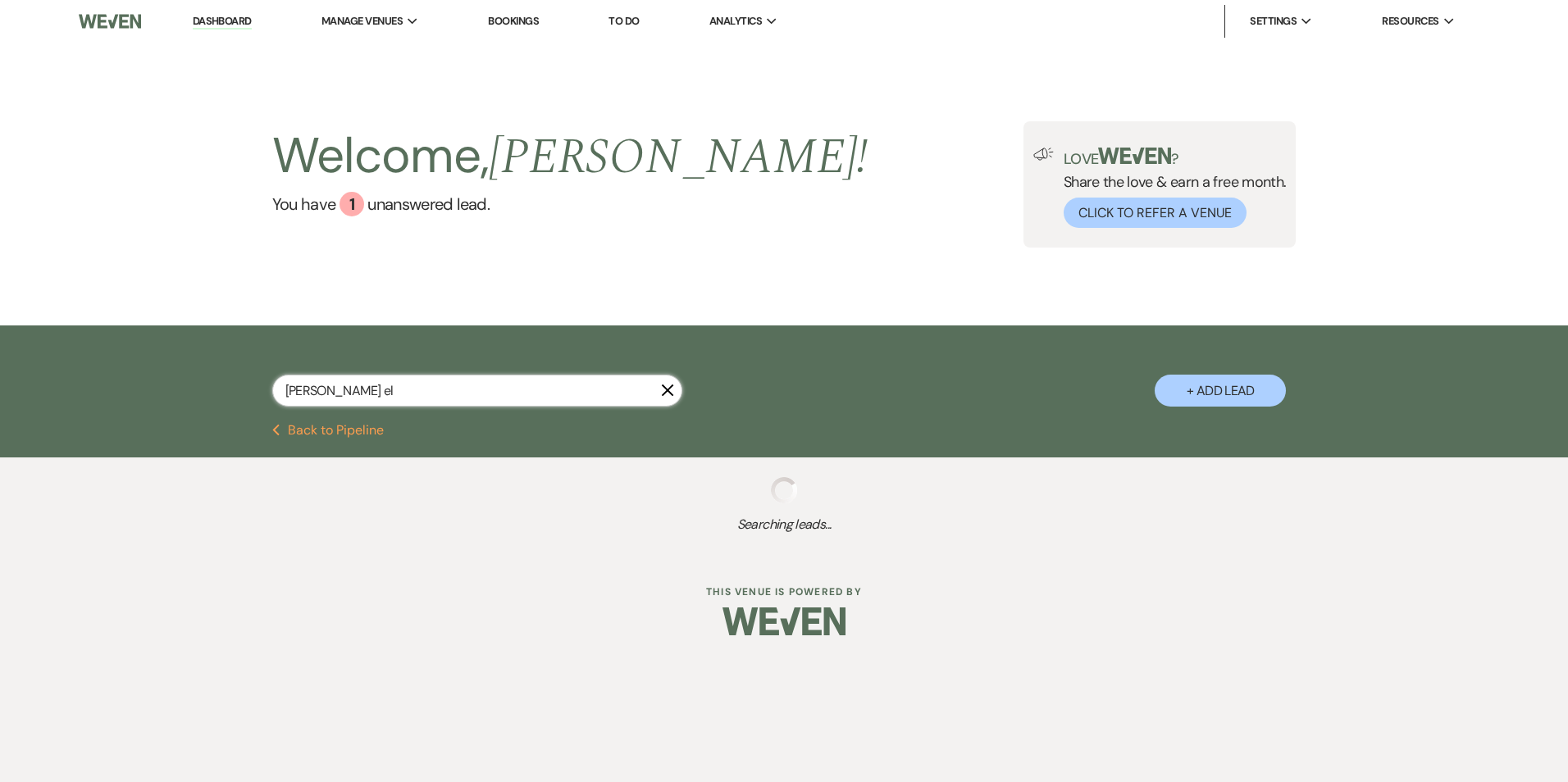
select select "8"
select select "5"
select select "8"
select select "5"
select select "8"
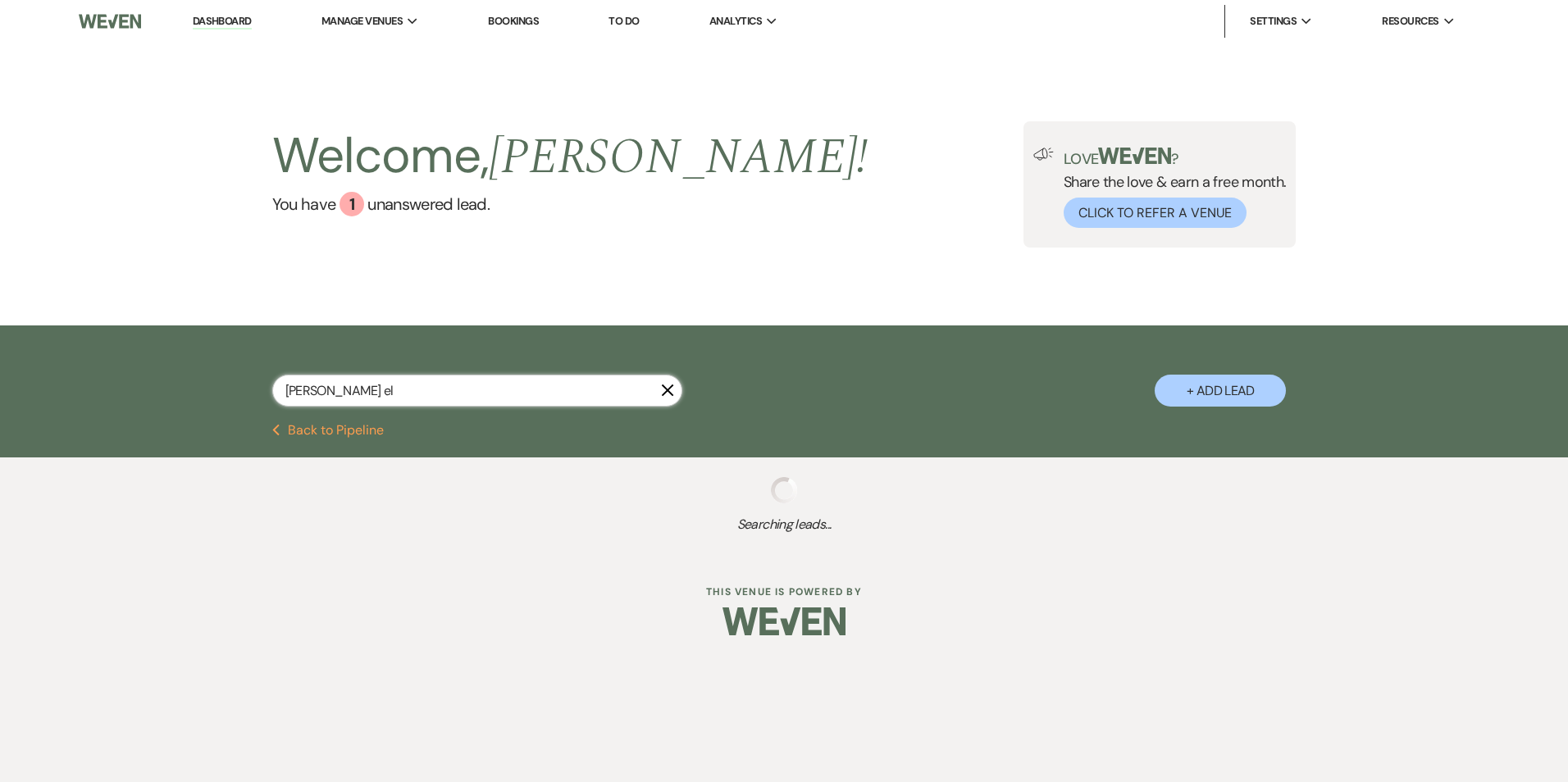
select select "6"
select select "8"
select select "5"
select select "8"
select select "5"
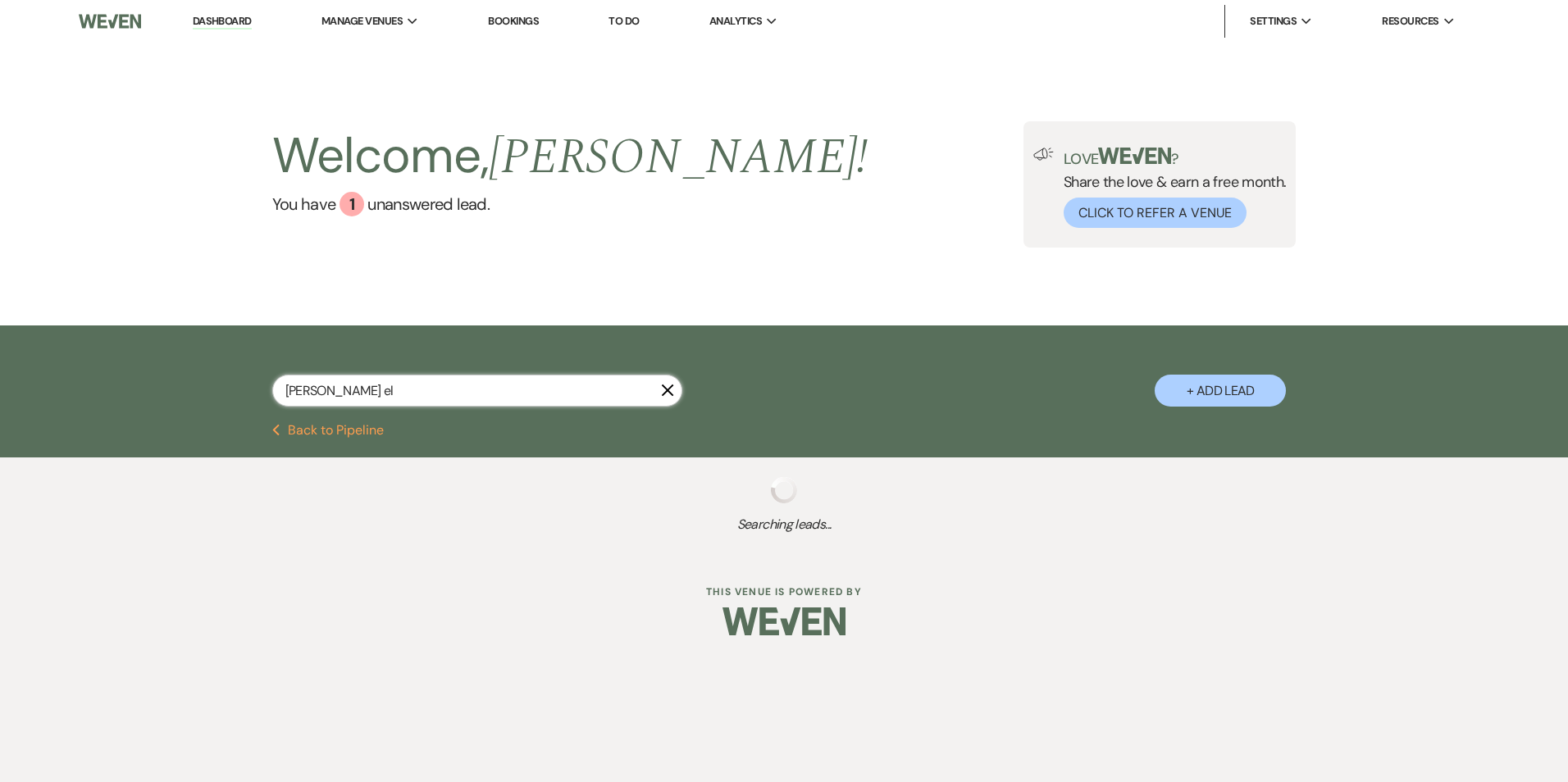
select select "8"
select select "6"
select select "8"
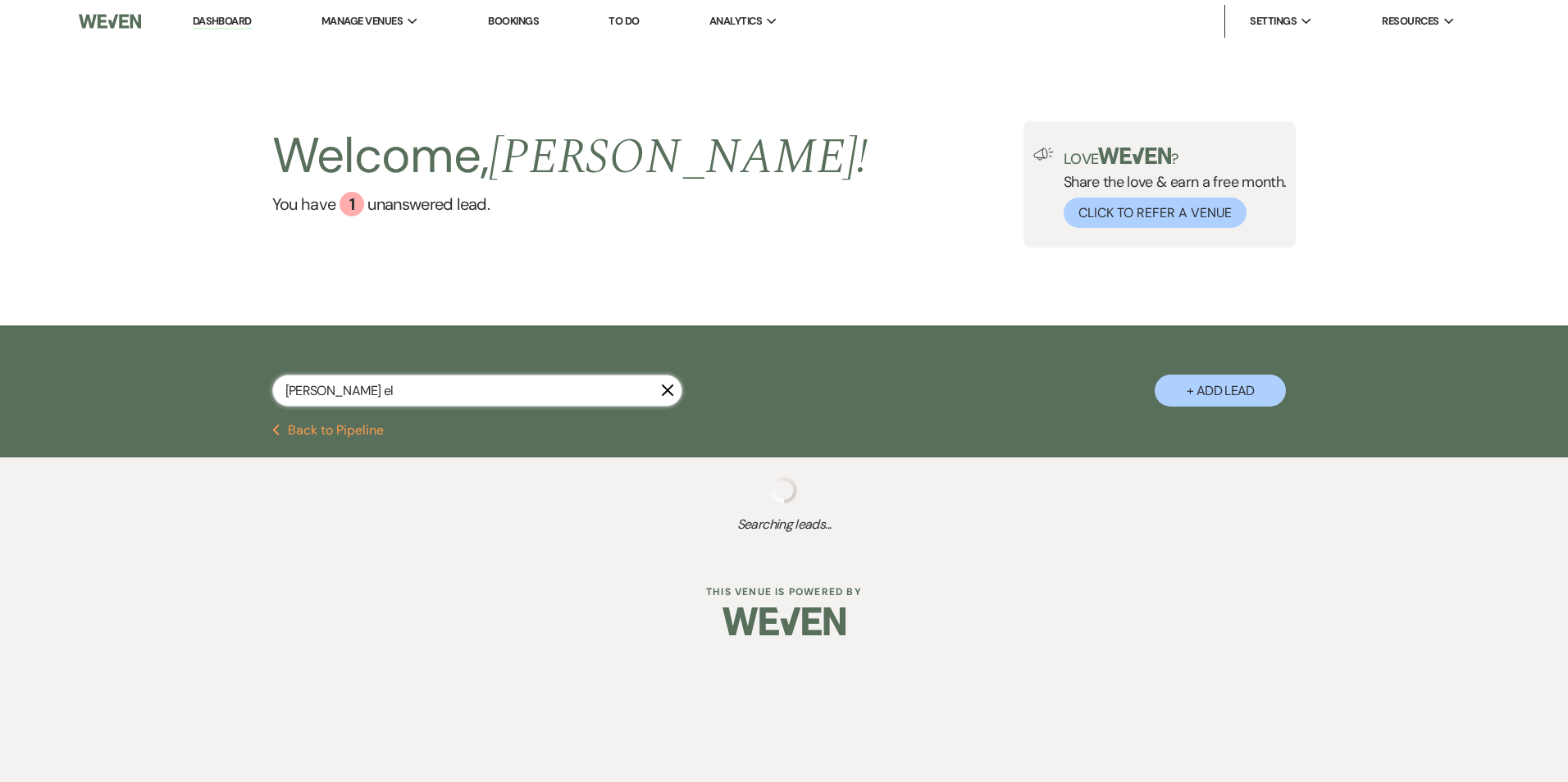
select select "5"
select select "8"
select select "6"
select select "8"
select select "5"
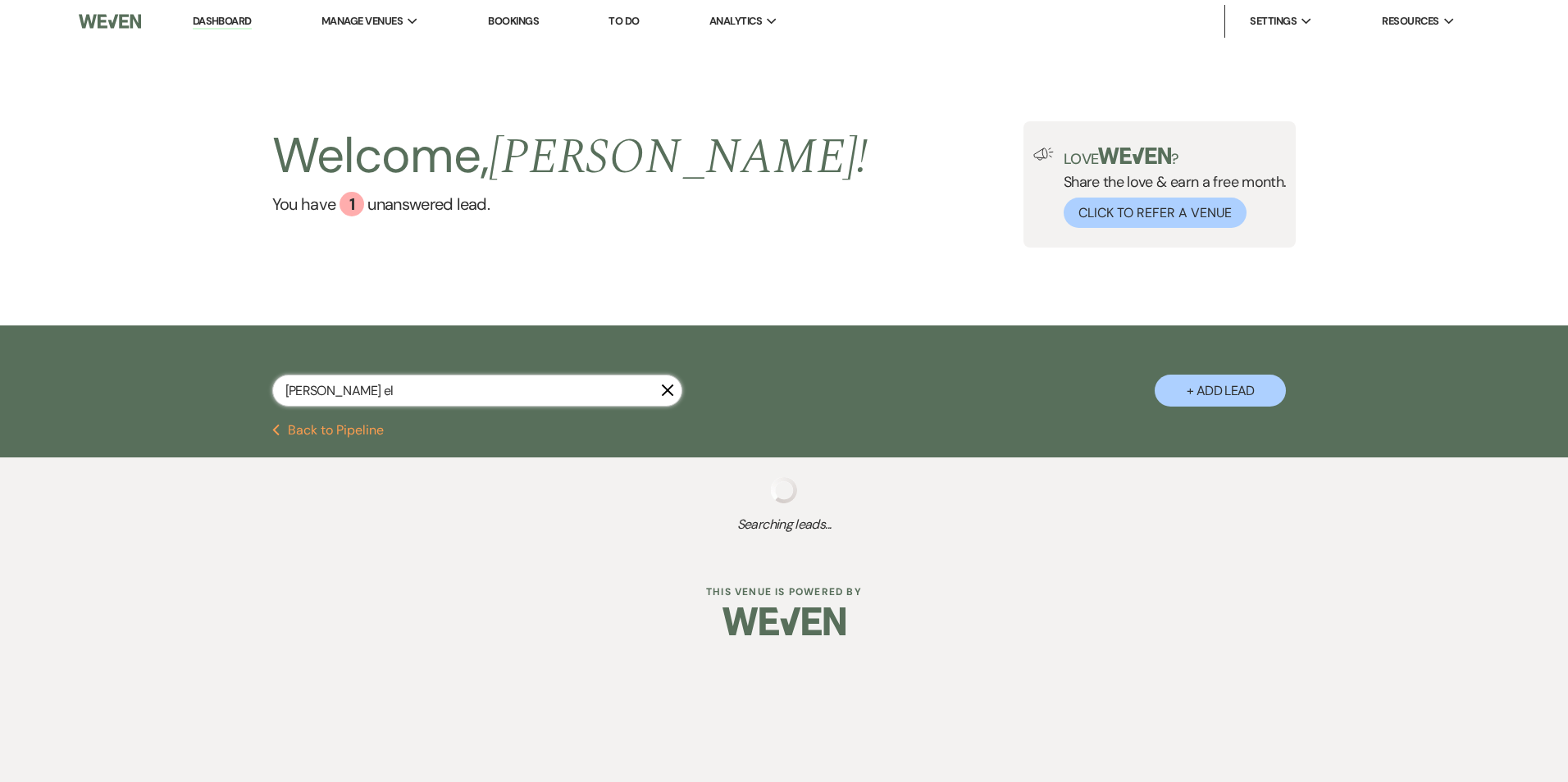
select select "8"
select select "6"
select select "8"
select select "6"
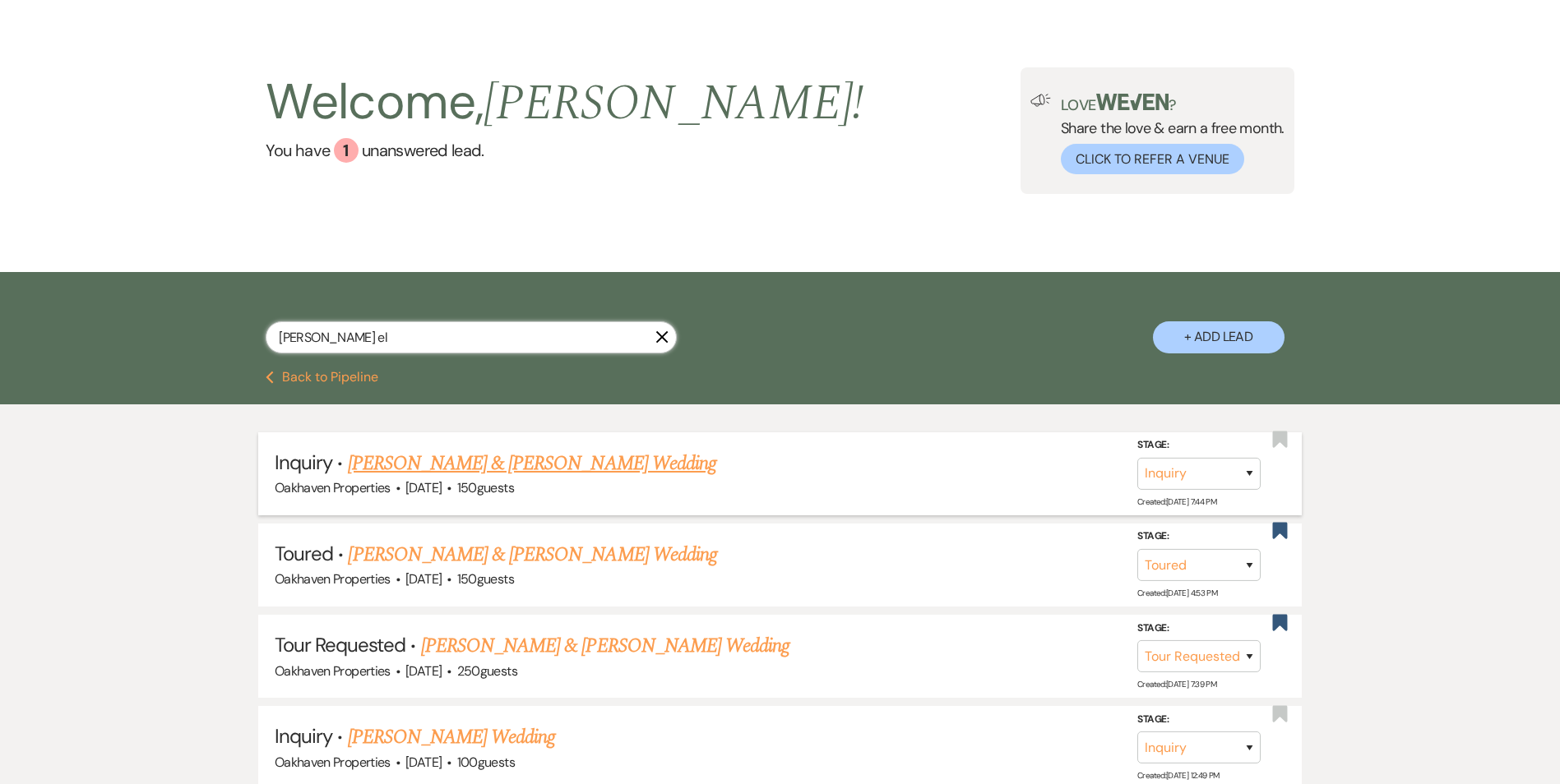
scroll to position [83, 0]
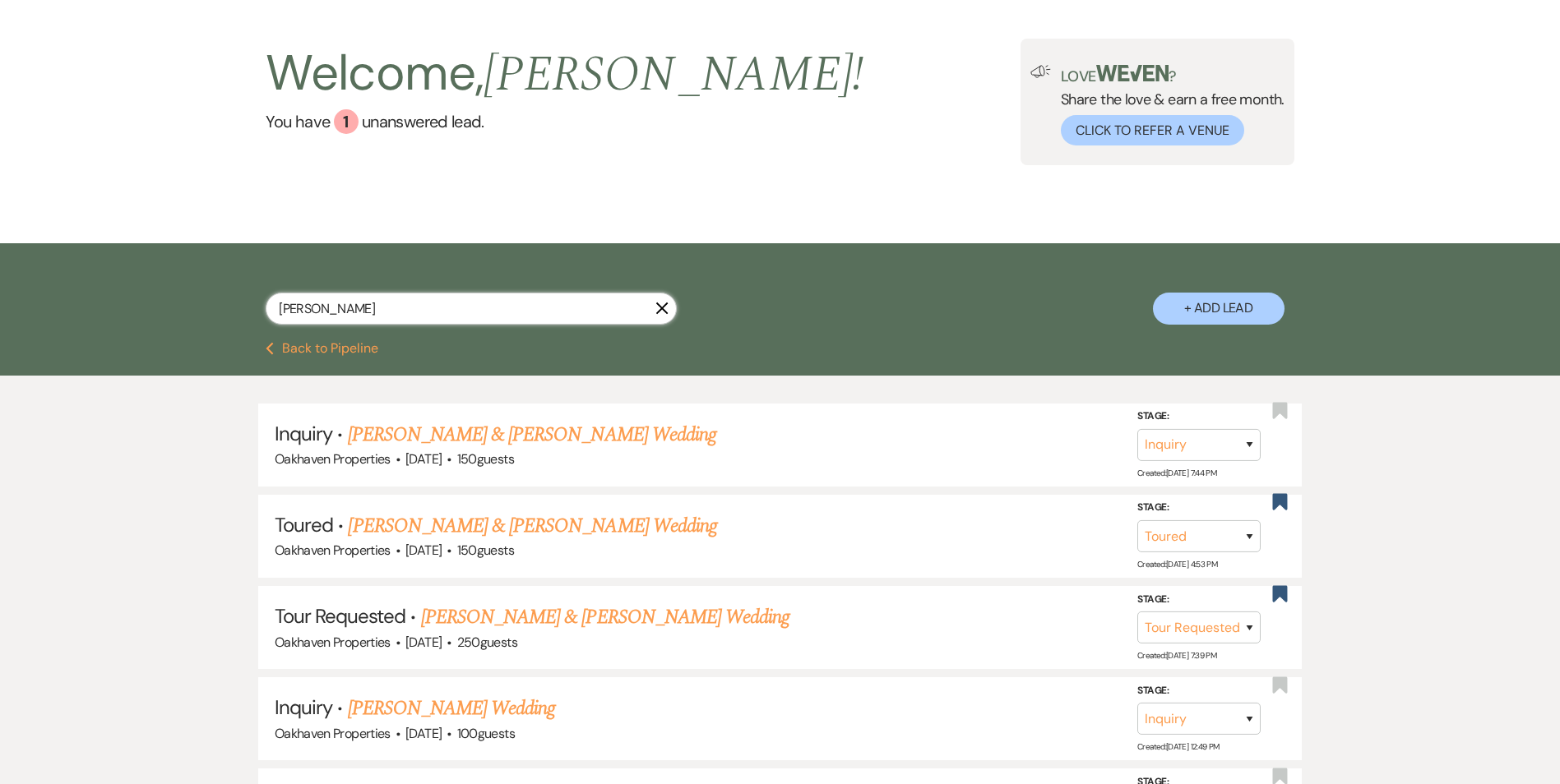
type input "alexander ellis"
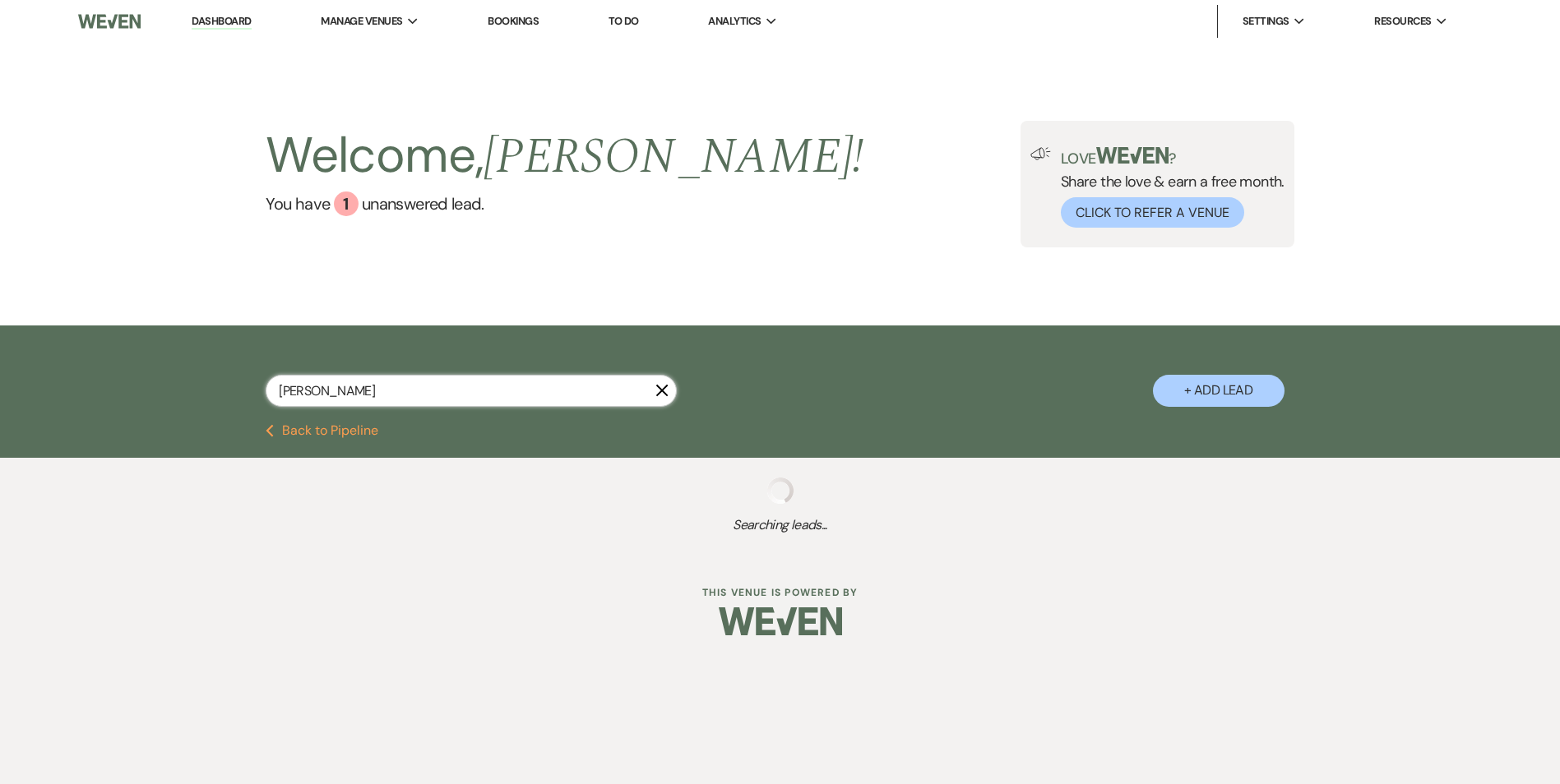
select select "8"
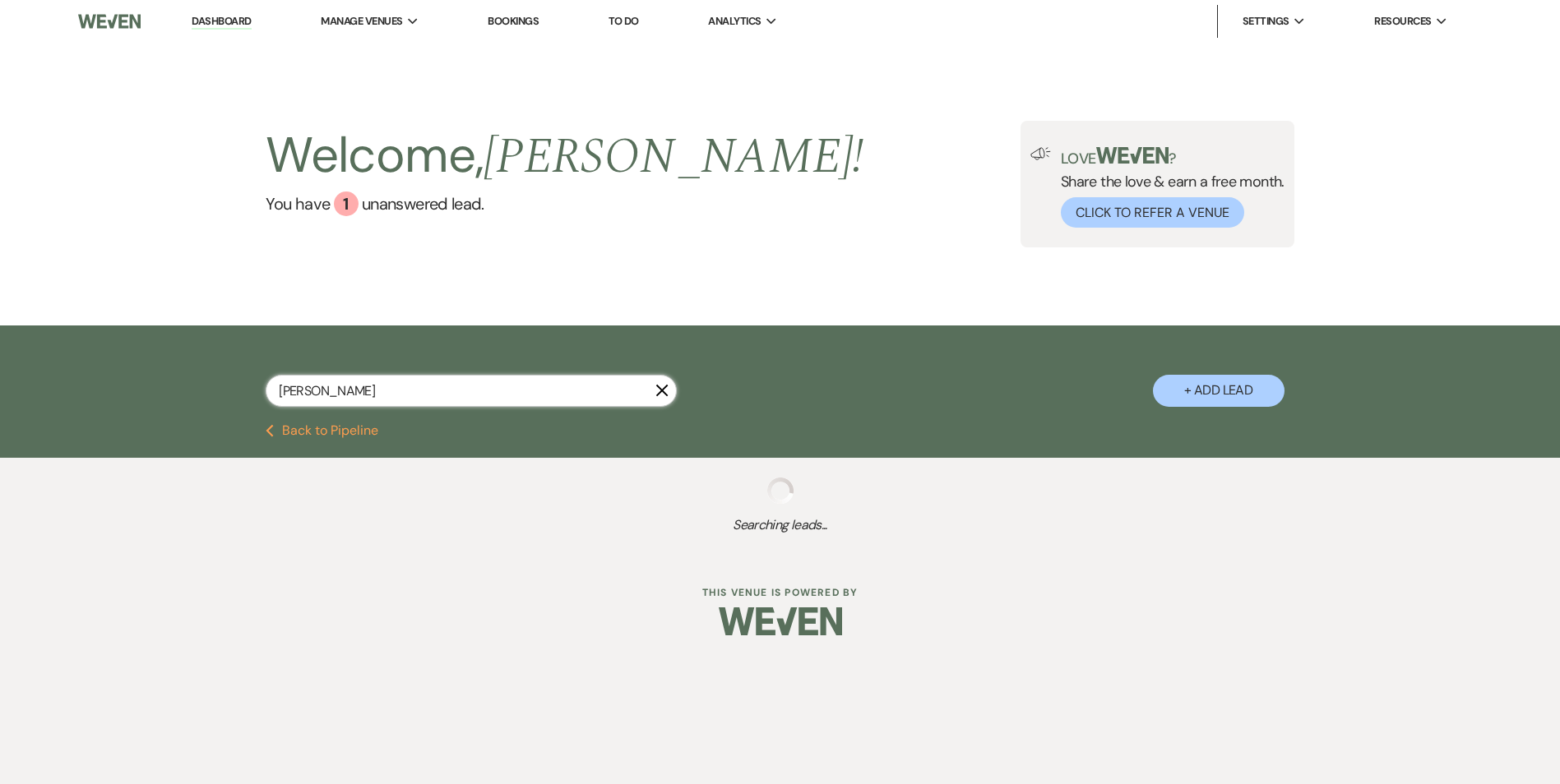
select select "8"
select select "5"
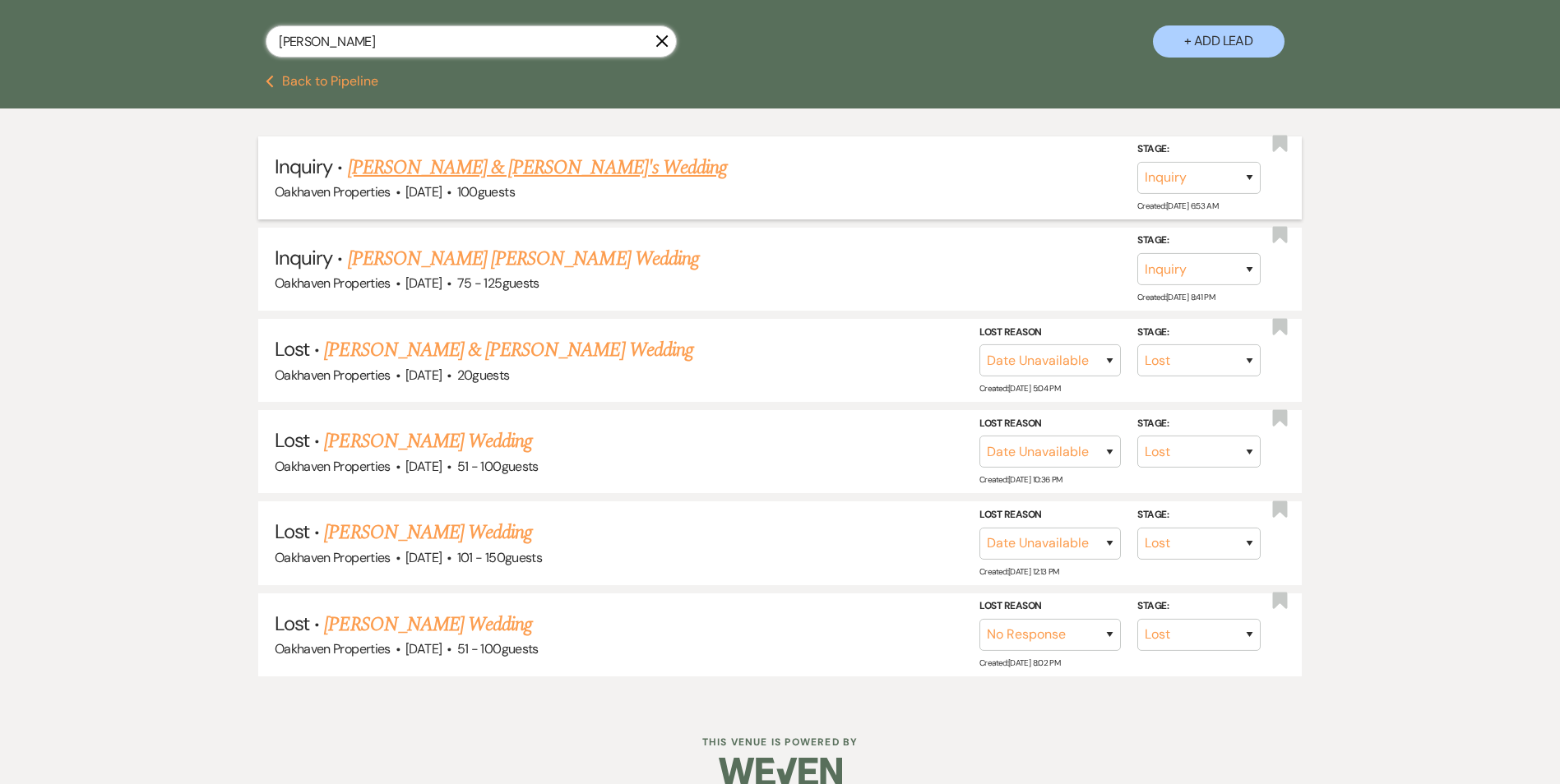
scroll to position [375, 0]
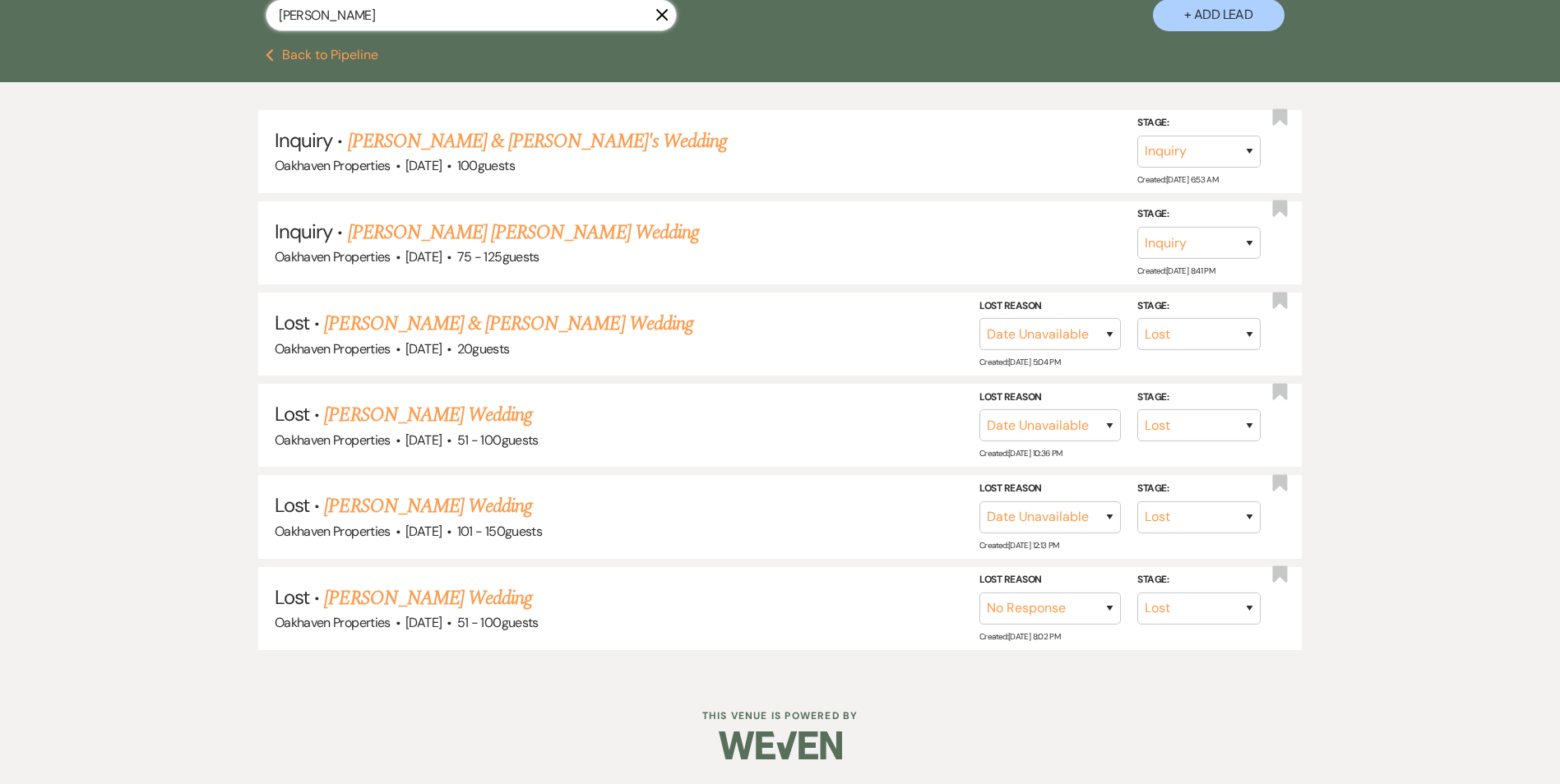
type input "alexander ellis"
drag, startPoint x: 383, startPoint y: 15, endPoint x: 203, endPoint y: 33, distance: 180.9
click at [195, 37] on div "alexander ellis X + Add Lead" at bounding box center [780, 1] width 1183 height 86
paste input "alexander.ellis46@gmail.com"
type input "alexander.ellis46@gmail.com"
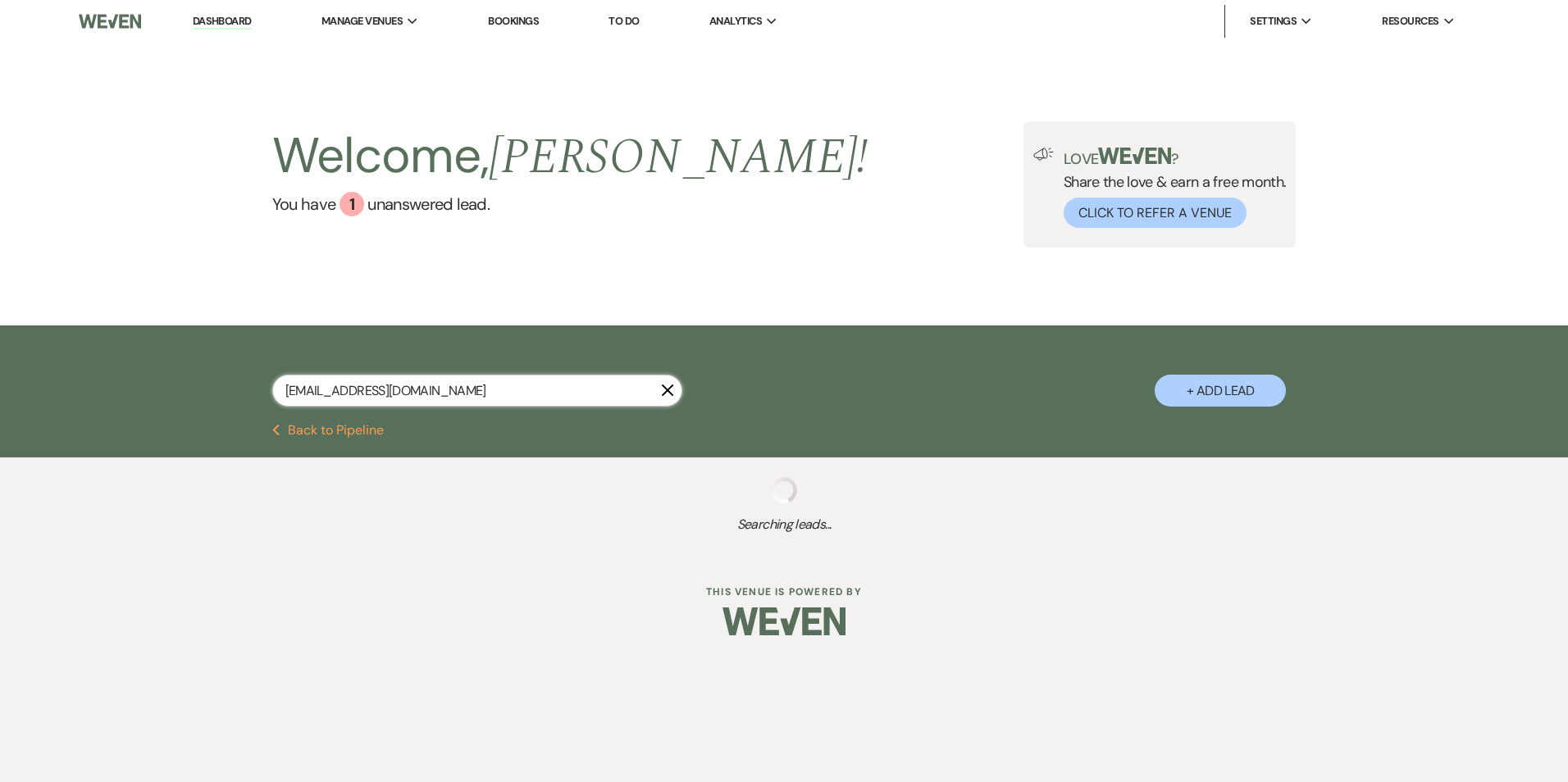
select select "8"
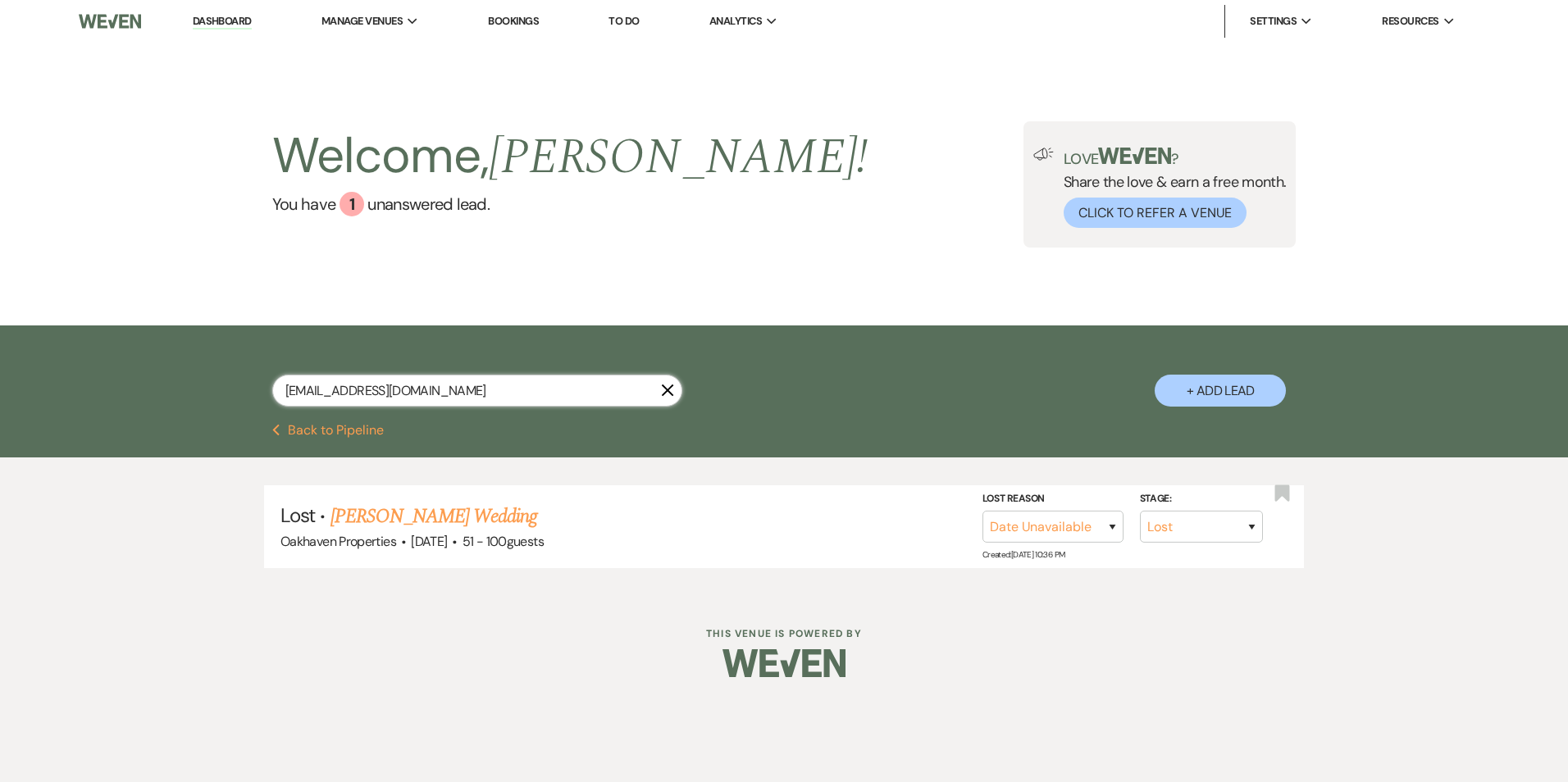
type input "alexander.ellis46@gmail.com"
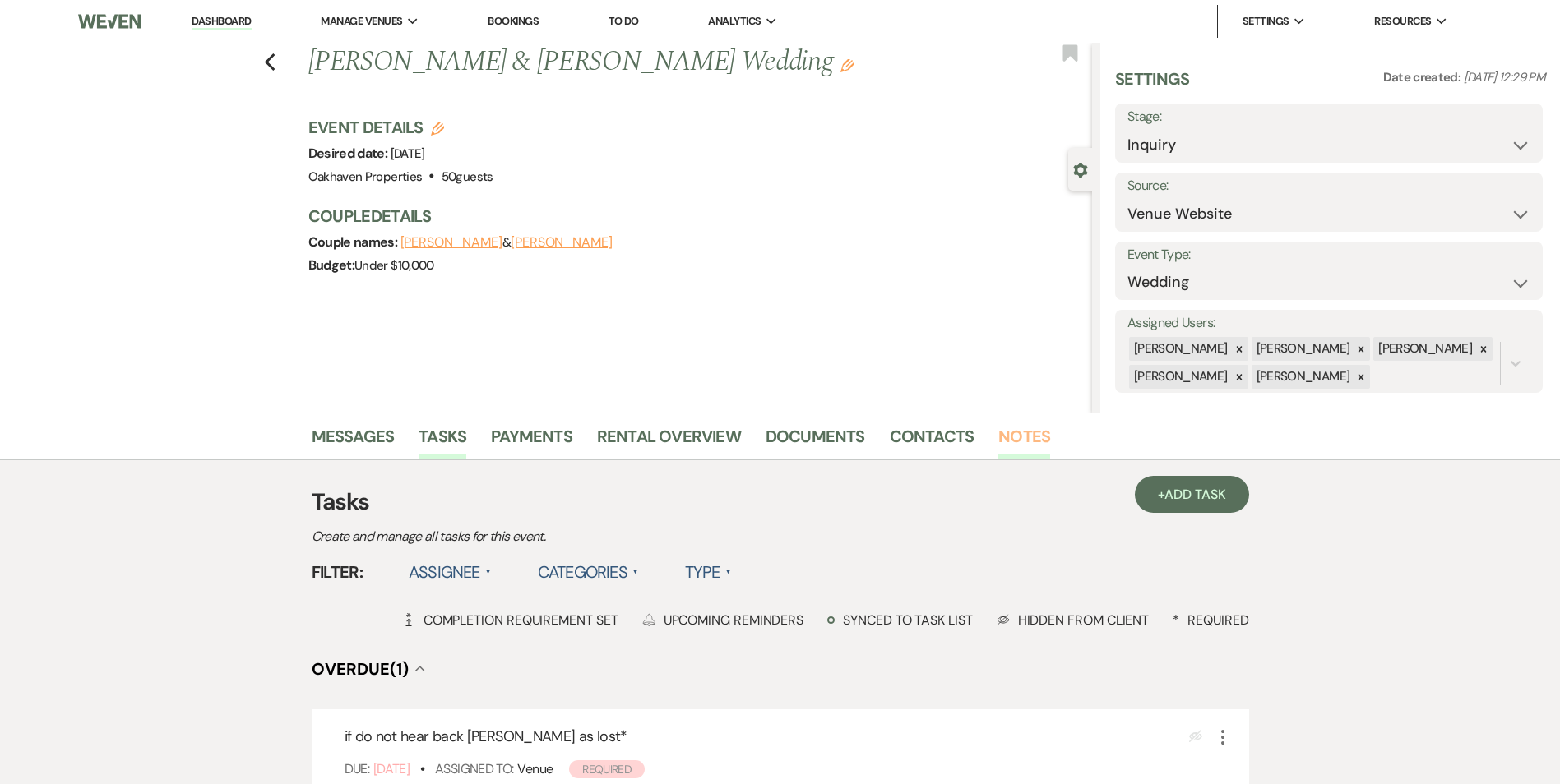
click at [1012, 435] on link "Notes" at bounding box center [1024, 442] width 52 height 37
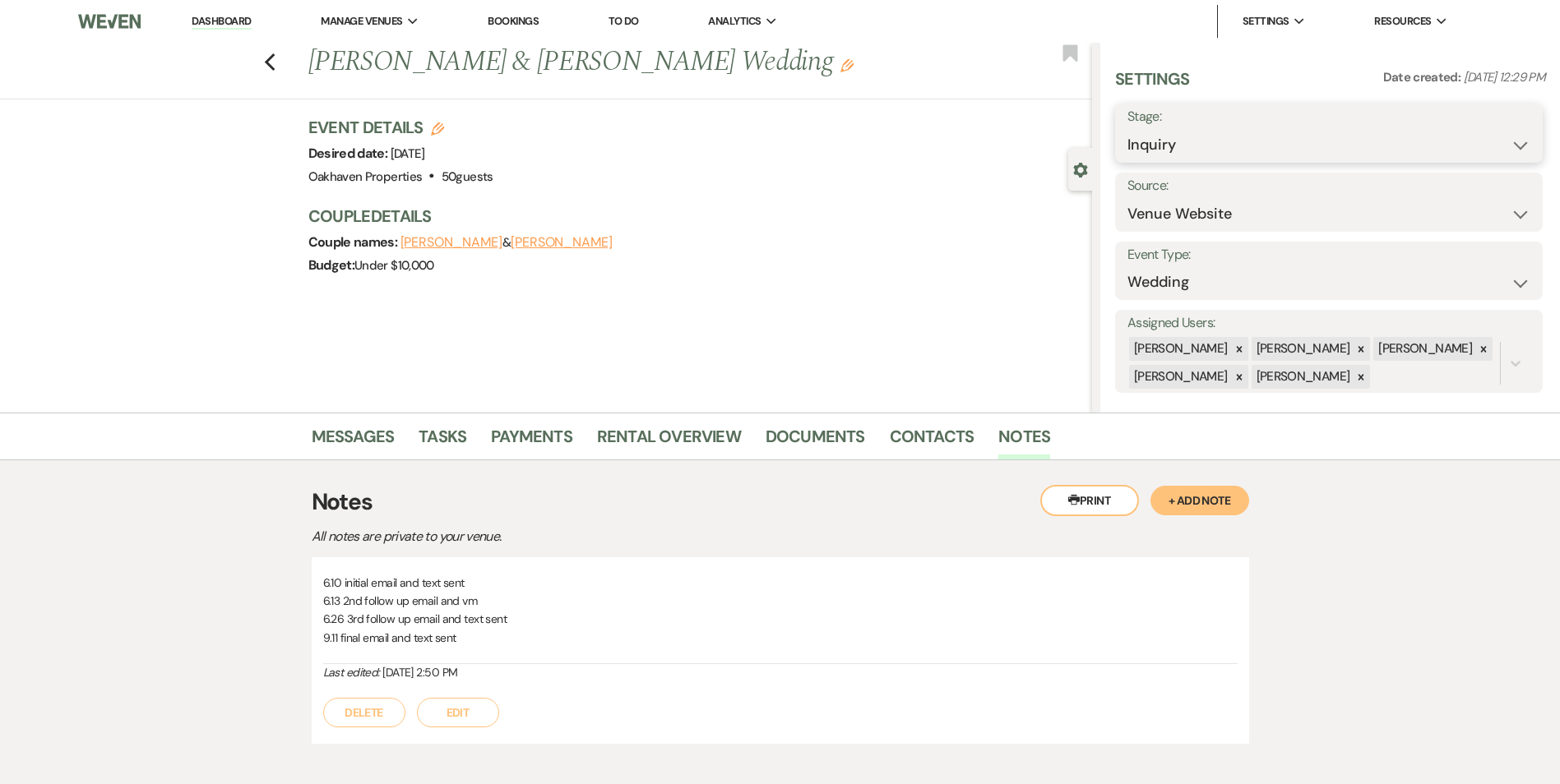
click at [1321, 152] on select "Inquiry Follow Up Tour Requested Tour Confirmed Toured Proposal Sent Booked Lost" at bounding box center [1328, 144] width 403 height 32
select select "8"
click at [1127, 129] on select "Inquiry Follow Up Tour Requested Tour Confirmed Toured Proposal Sent Booked Lost" at bounding box center [1328, 144] width 403 height 32
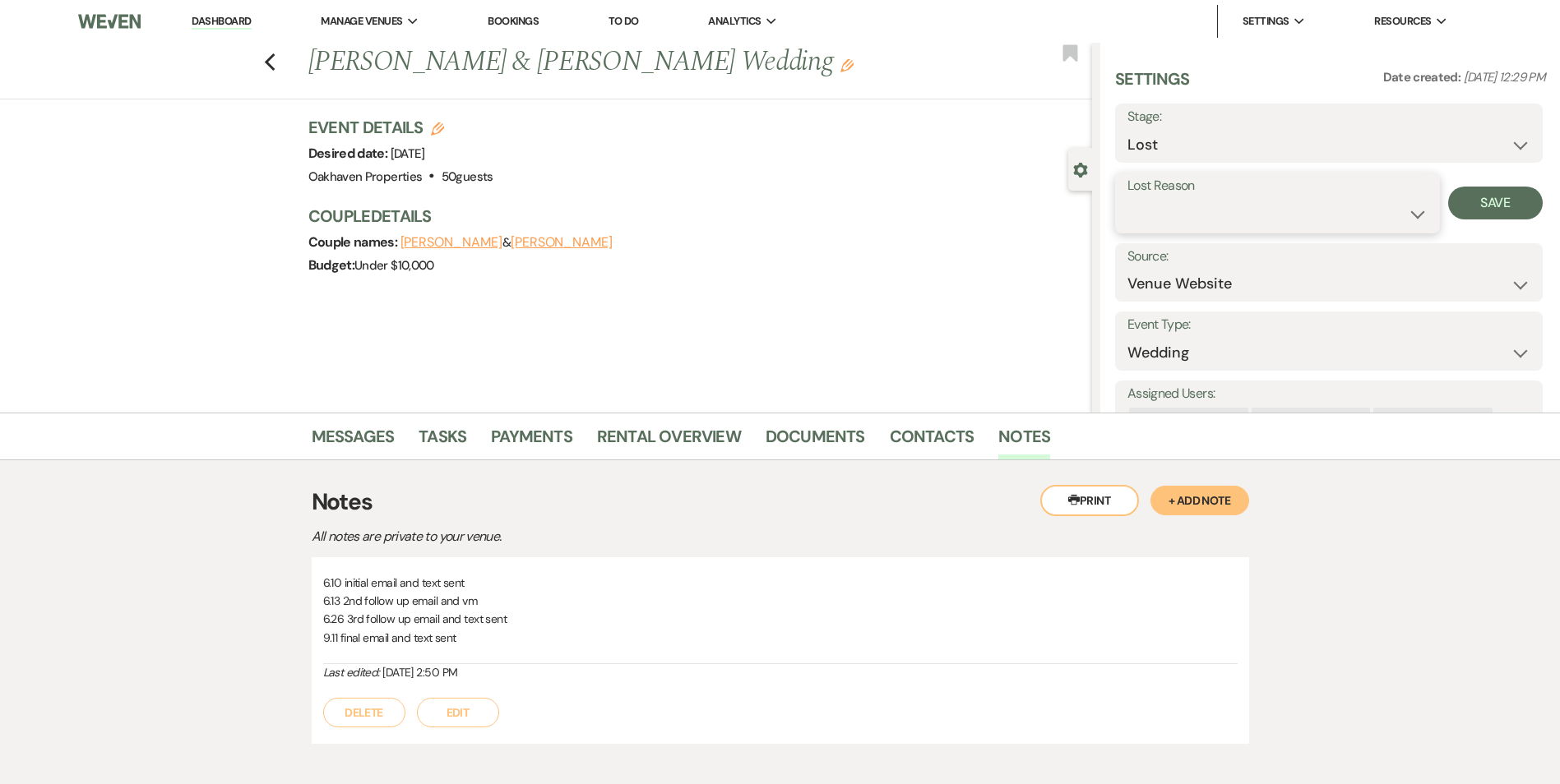
click at [1237, 222] on select "Booked Elsewhere Budget Date Unavailable No Response Not a Good Match Capacity …" at bounding box center [1277, 214] width 300 height 32
select select "5"
click at [1127, 198] on select "Booked Elsewhere Budget Date Unavailable No Response Not a Good Match Capacity …" at bounding box center [1277, 214] width 300 height 32
click at [1527, 191] on button "Save" at bounding box center [1495, 203] width 95 height 33
drag, startPoint x: 445, startPoint y: 434, endPoint x: 564, endPoint y: 454, distance: 120.7
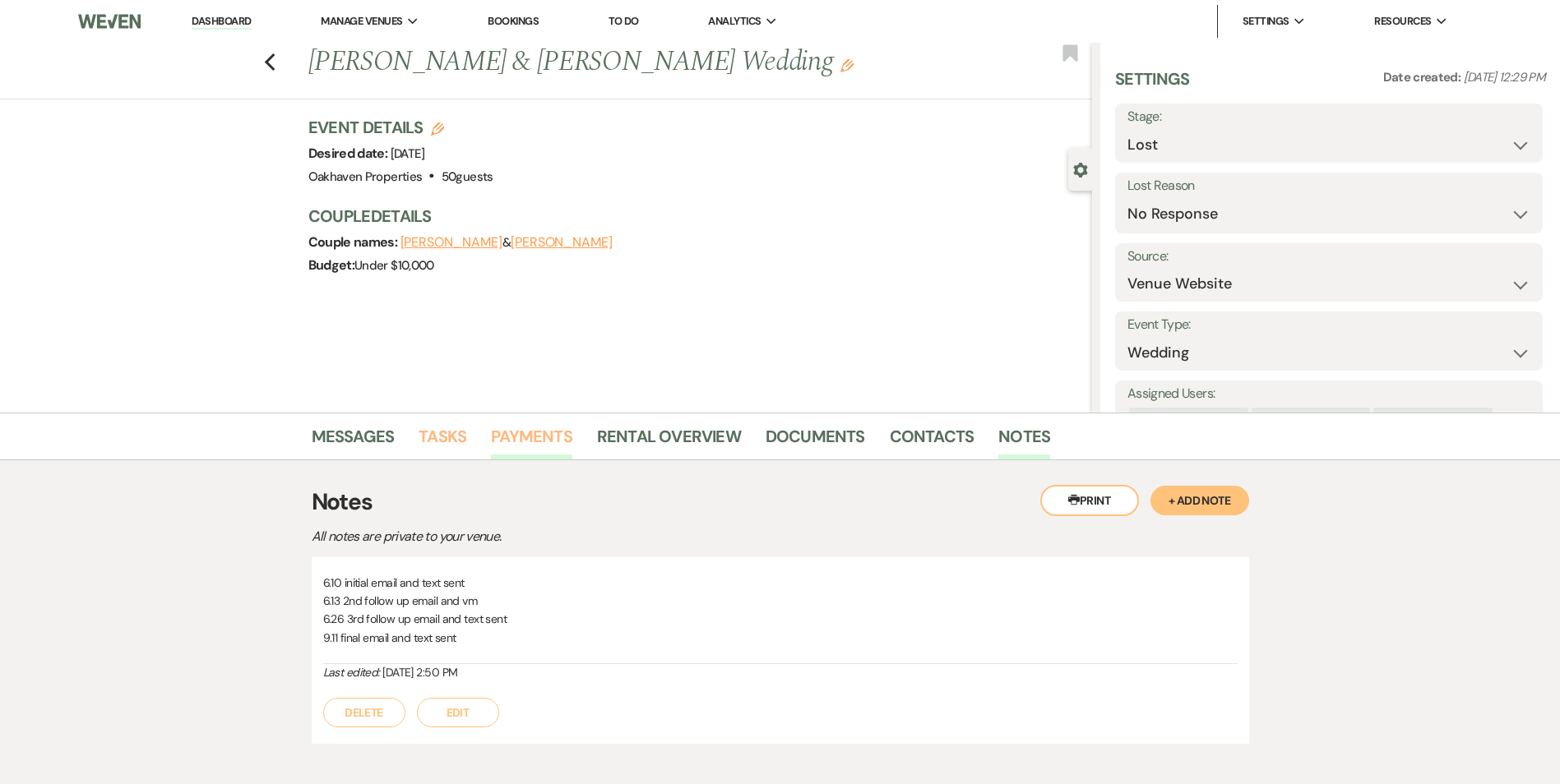
click at [446, 434] on link "Tasks" at bounding box center [442, 442] width 48 height 37
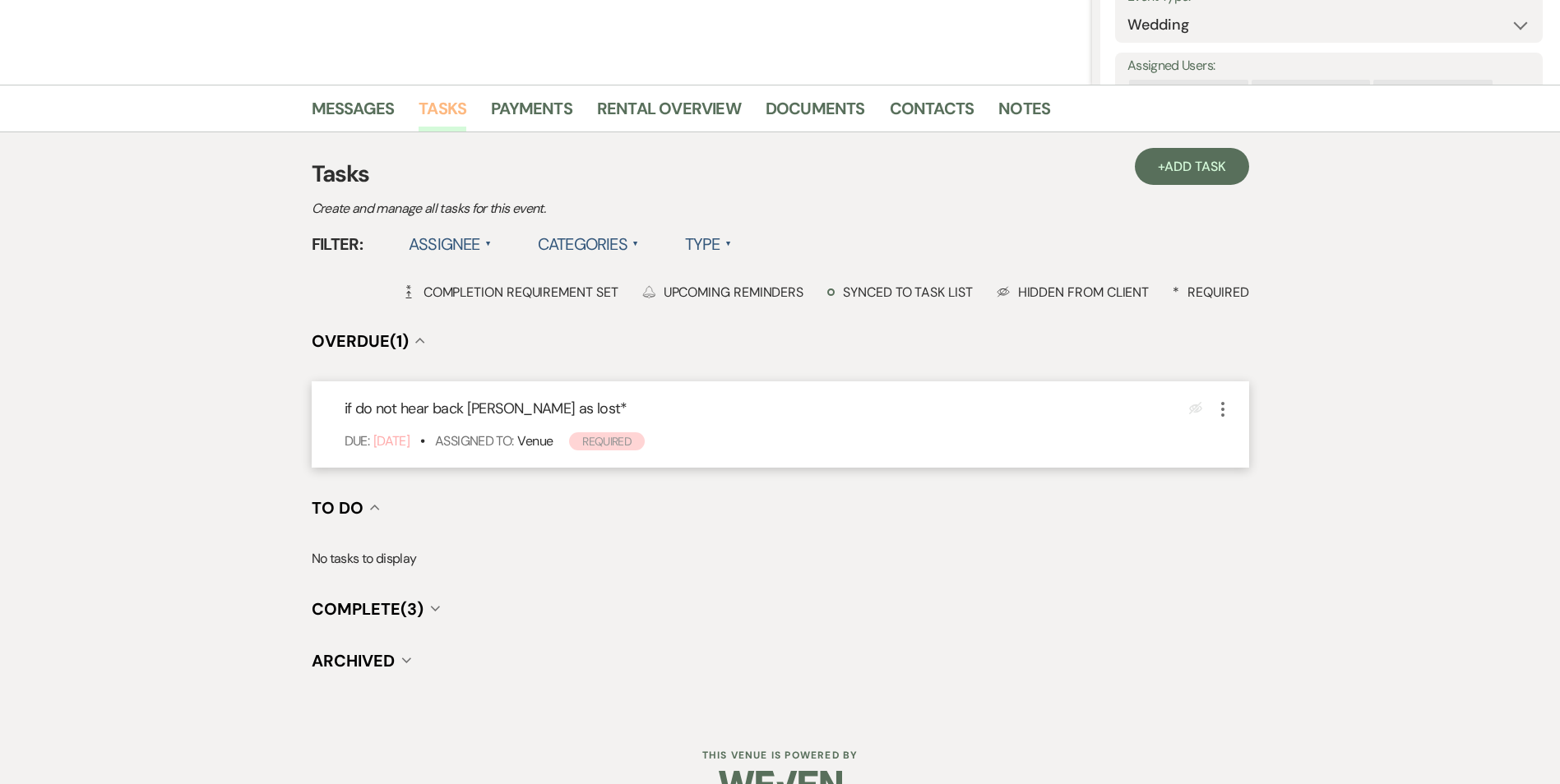
scroll to position [329, 0]
click at [1217, 411] on icon "More" at bounding box center [1223, 409] width 20 height 20
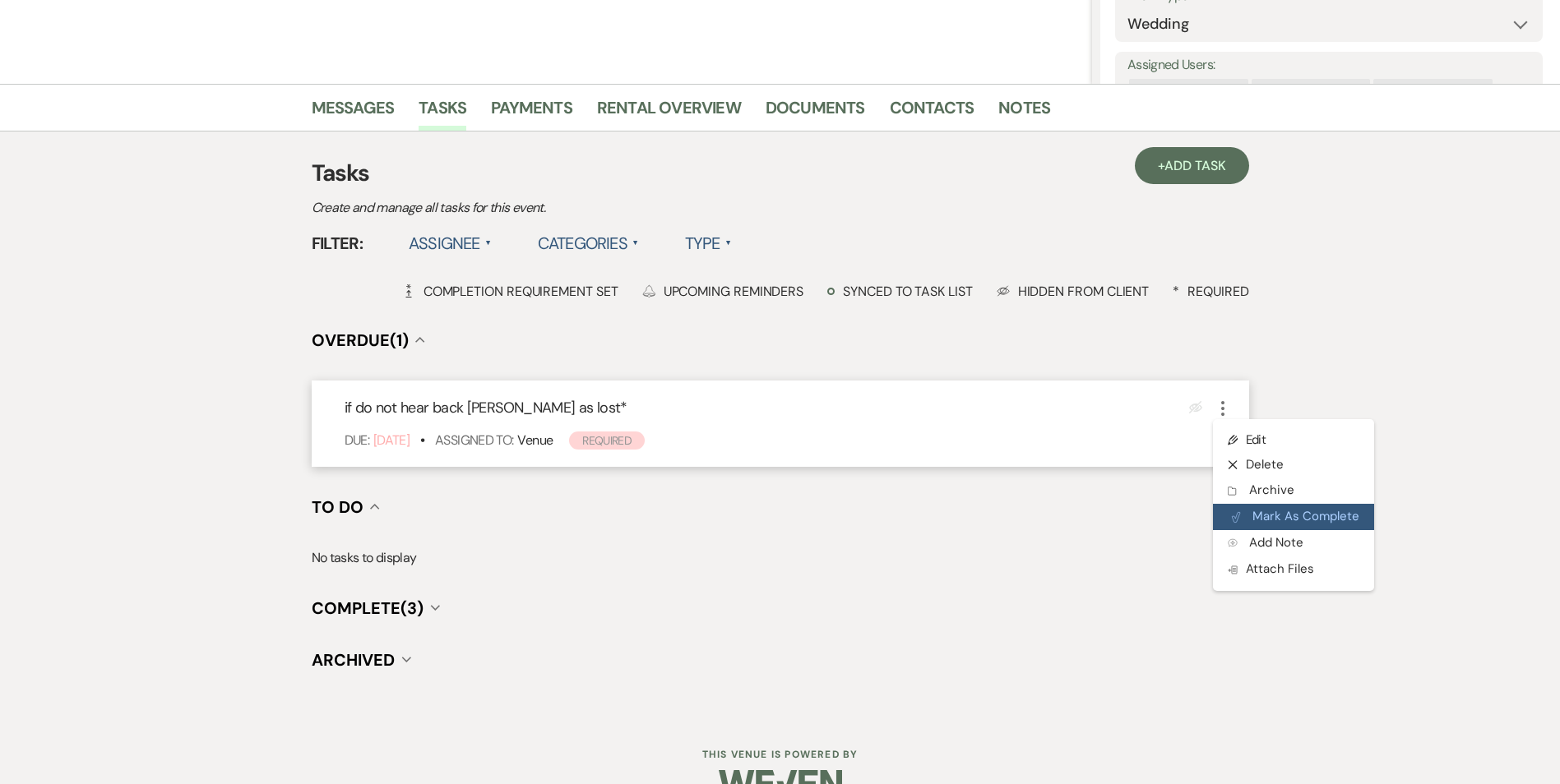
click at [1229, 507] on button "Plan Portal Link Mark As Complete" at bounding box center [1293, 517] width 161 height 26
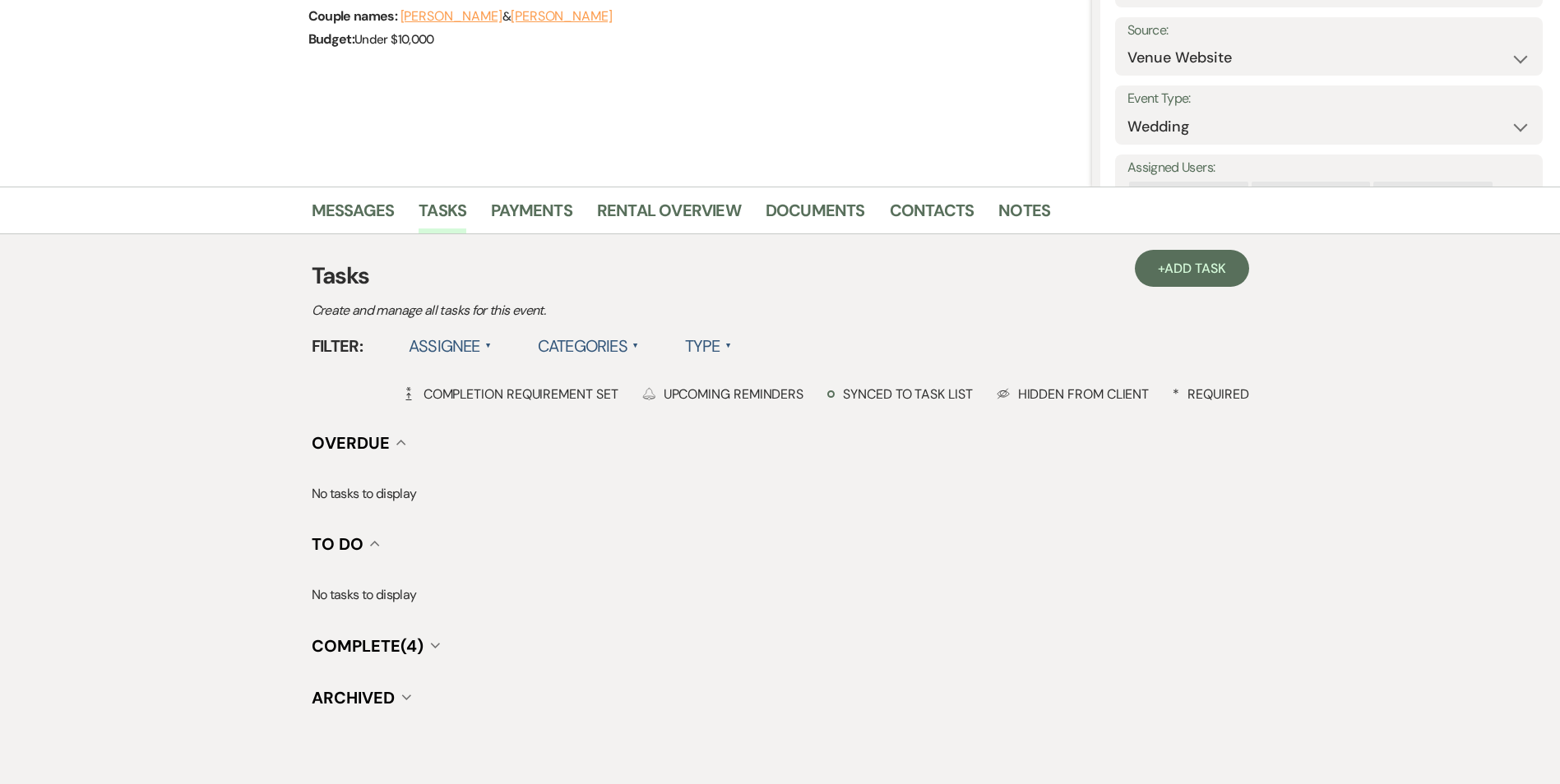
scroll to position [0, 0]
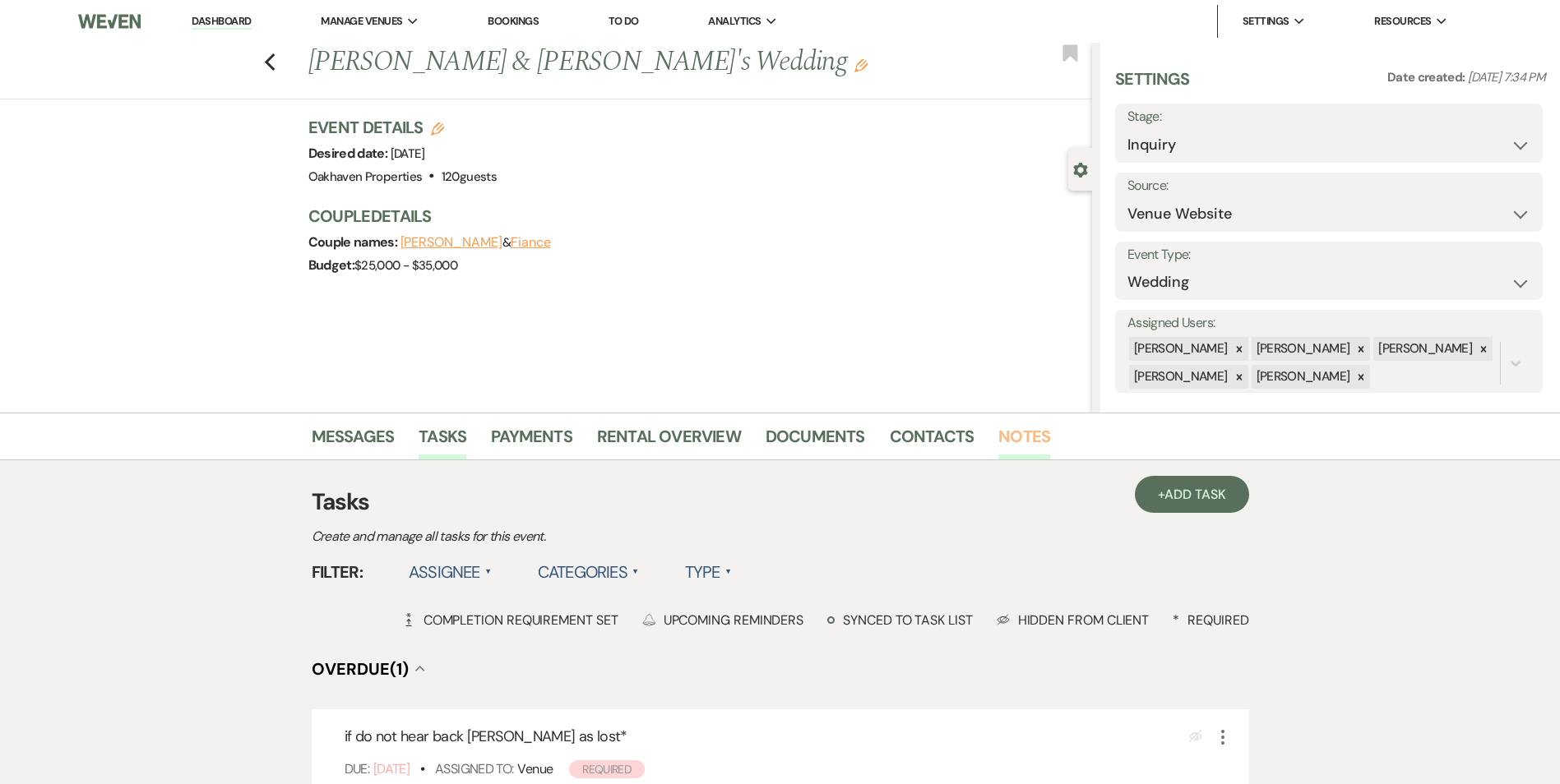
click at [1024, 447] on link "Notes" at bounding box center [1024, 442] width 52 height 37
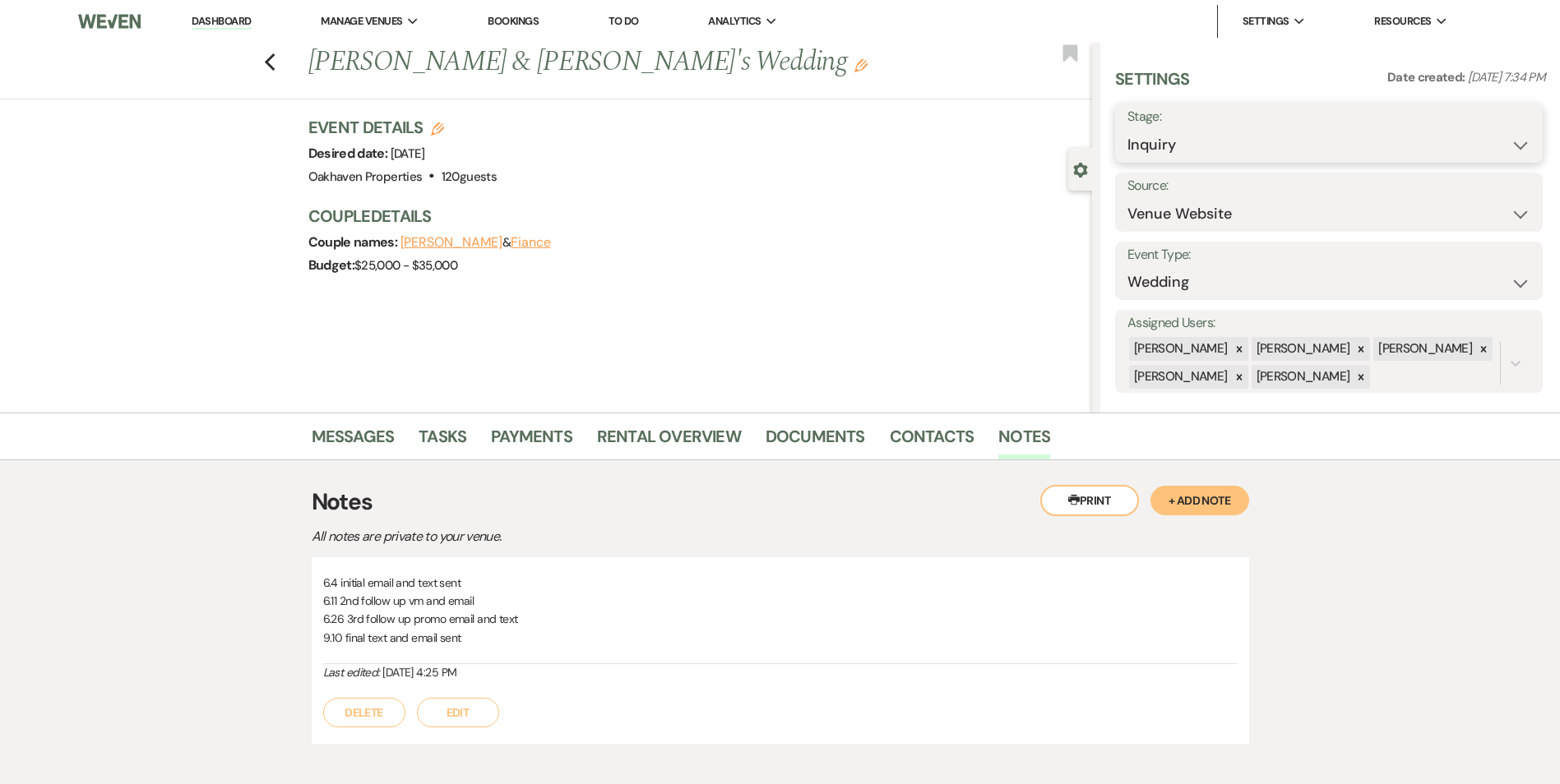
click at [1181, 151] on select "Inquiry Follow Up Tour Requested Tour Confirmed Toured Proposal Sent Booked Lost" at bounding box center [1328, 144] width 403 height 32
select select "8"
click at [1127, 129] on select "Inquiry Follow Up Tour Requested Tour Confirmed Toured Proposal Sent Booked Lost" at bounding box center [1328, 144] width 403 height 32
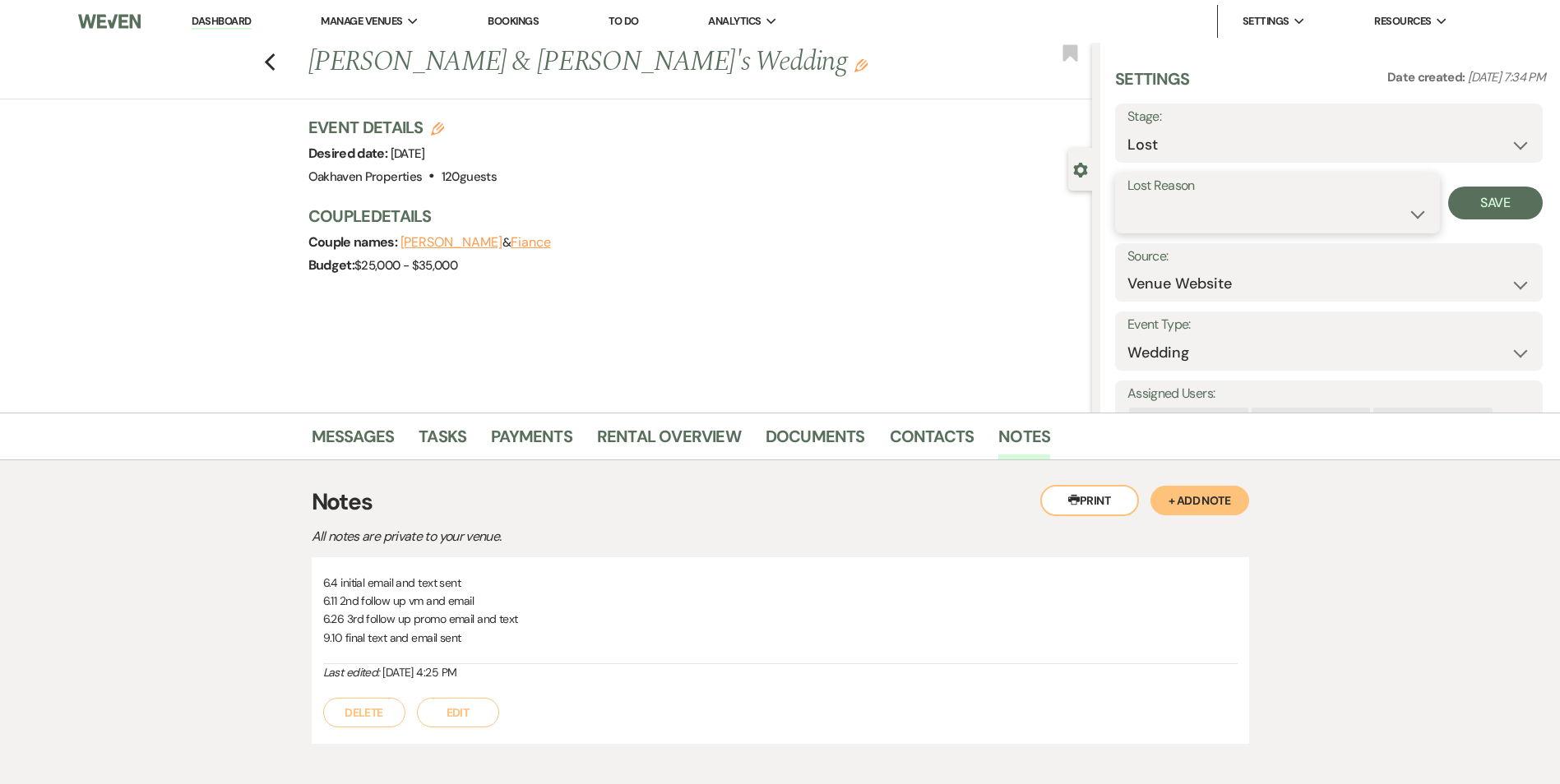
click at [1144, 219] on select "Booked Elsewhere Budget Date Unavailable No Response Not a Good Match Capacity …" at bounding box center [1277, 214] width 300 height 32
select select "8"
click at [1127, 198] on select "Booked Elsewhere Budget Date Unavailable No Response Not a Good Match Capacity …" at bounding box center [1277, 214] width 300 height 32
click at [1487, 194] on button "Save" at bounding box center [1495, 203] width 95 height 33
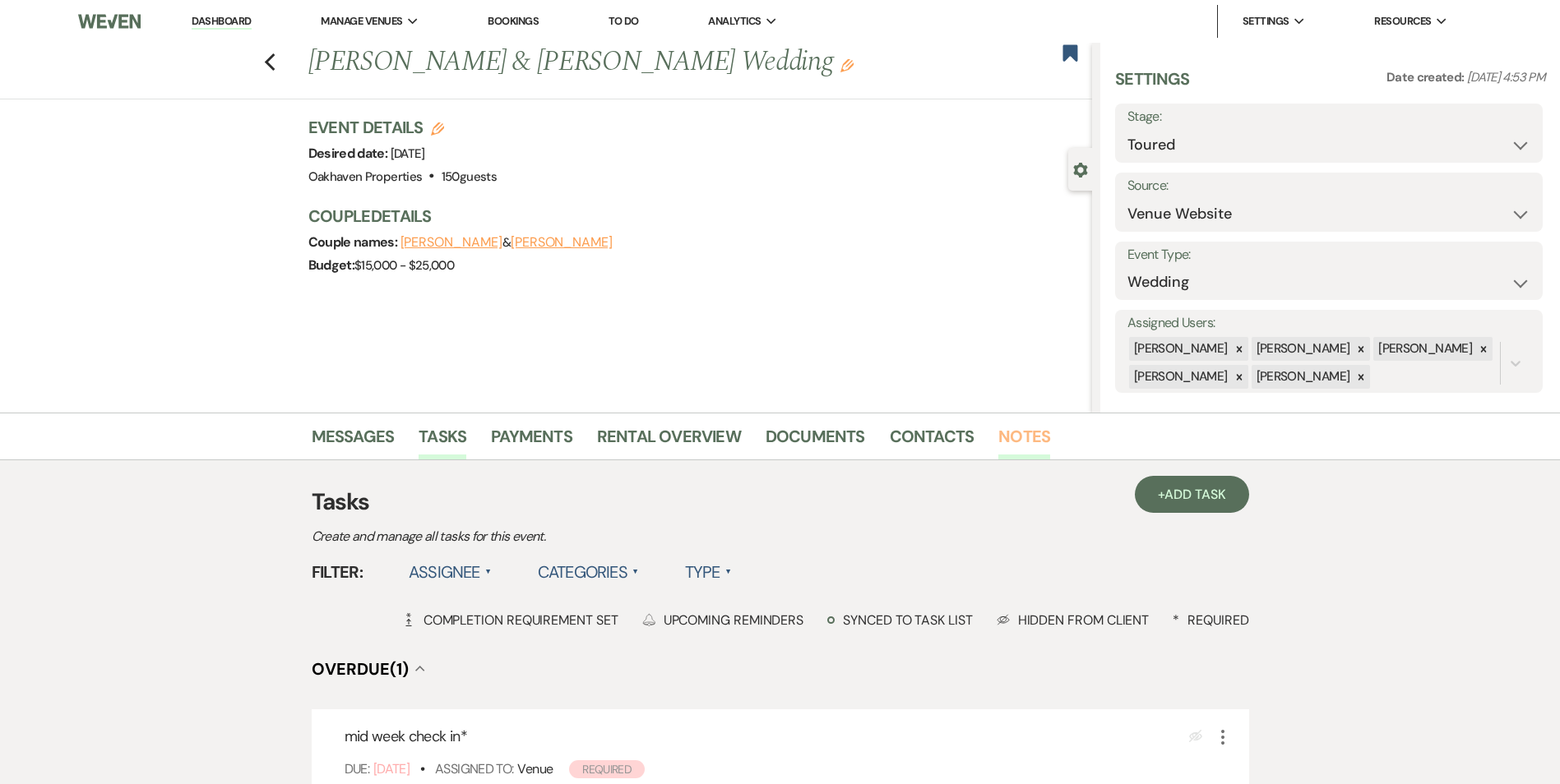
click at [999, 451] on link "Notes" at bounding box center [1024, 442] width 52 height 37
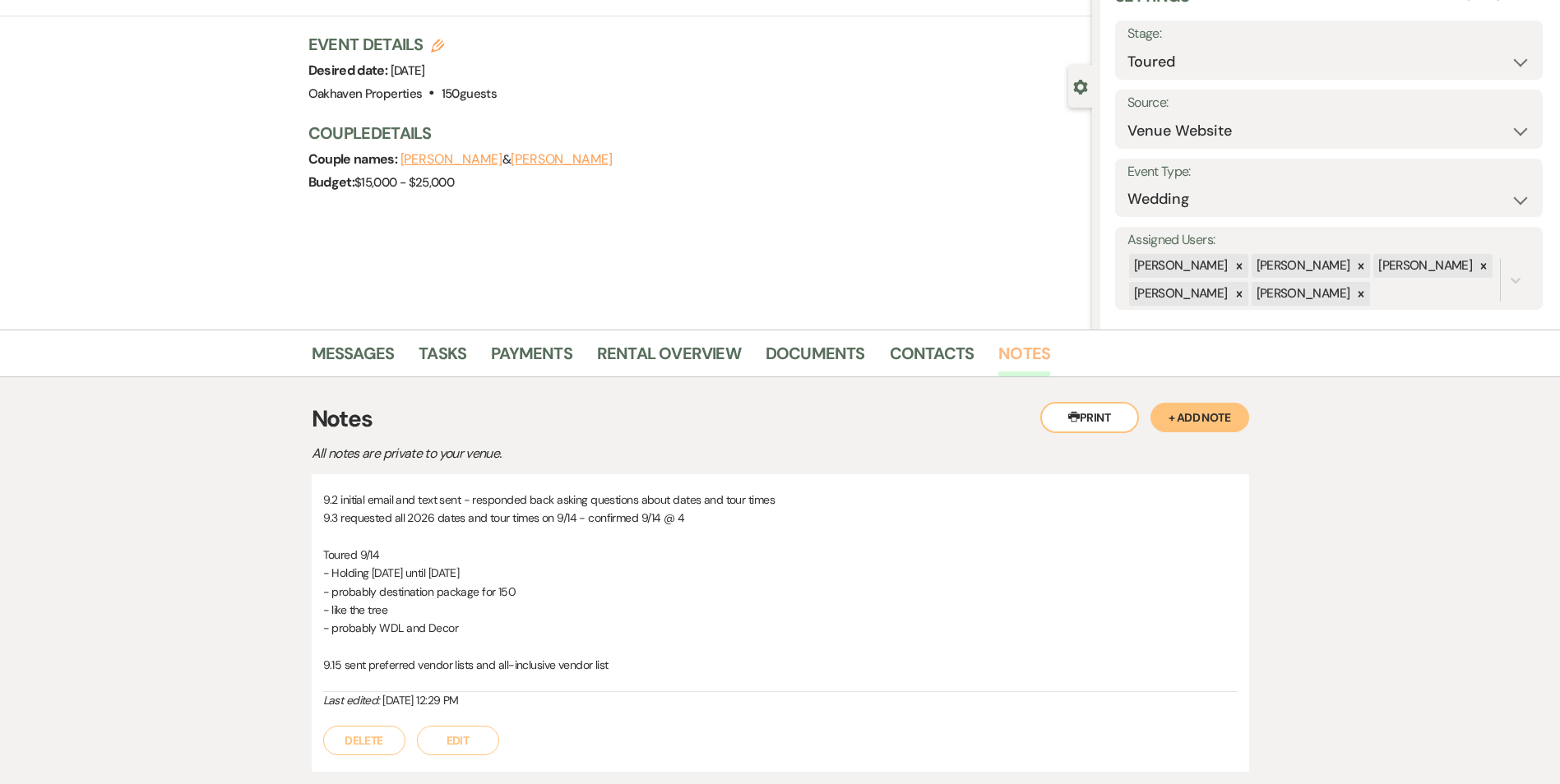
scroll to position [201, 0]
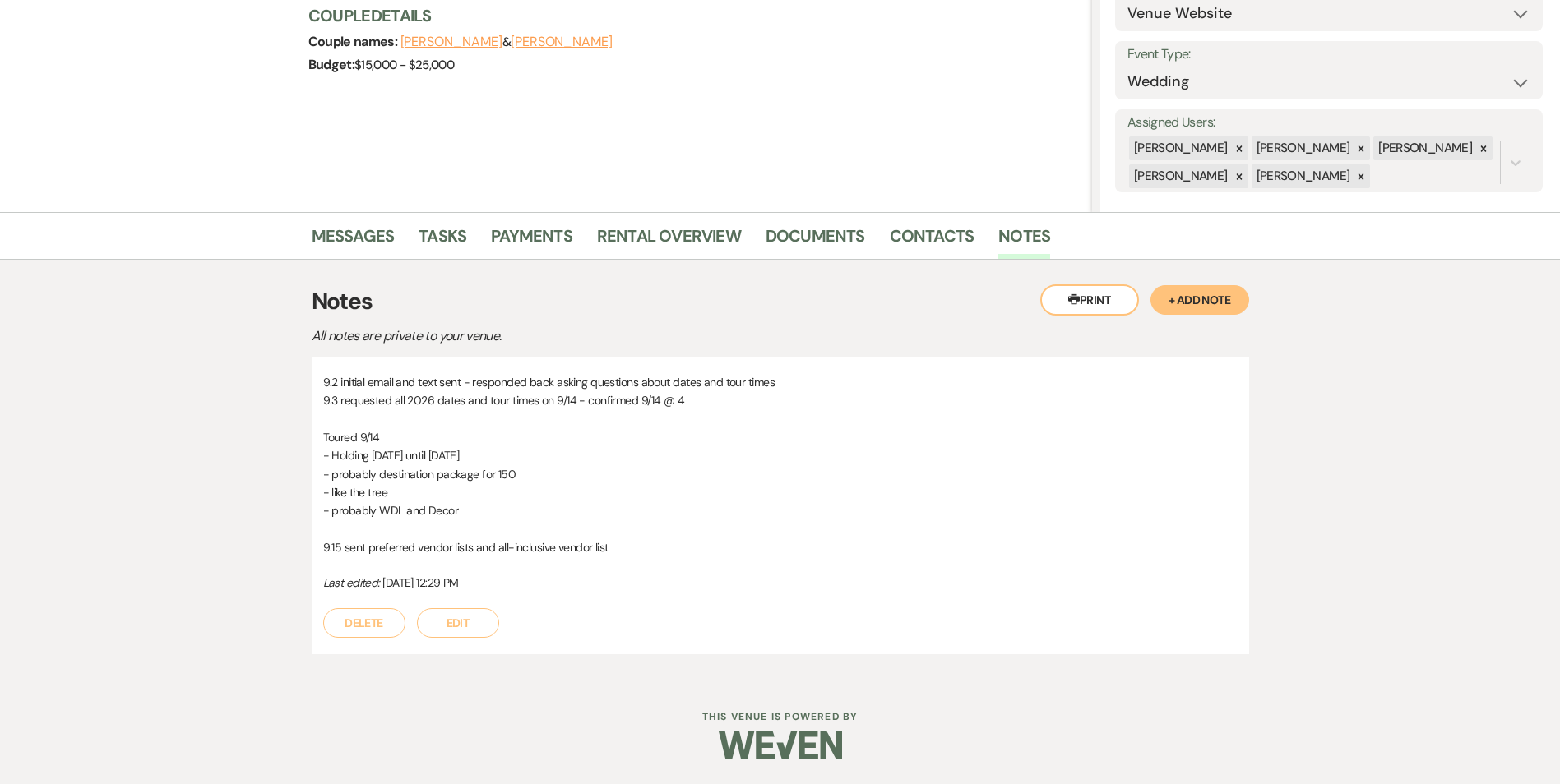
click at [478, 623] on button "Edit" at bounding box center [457, 623] width 83 height 30
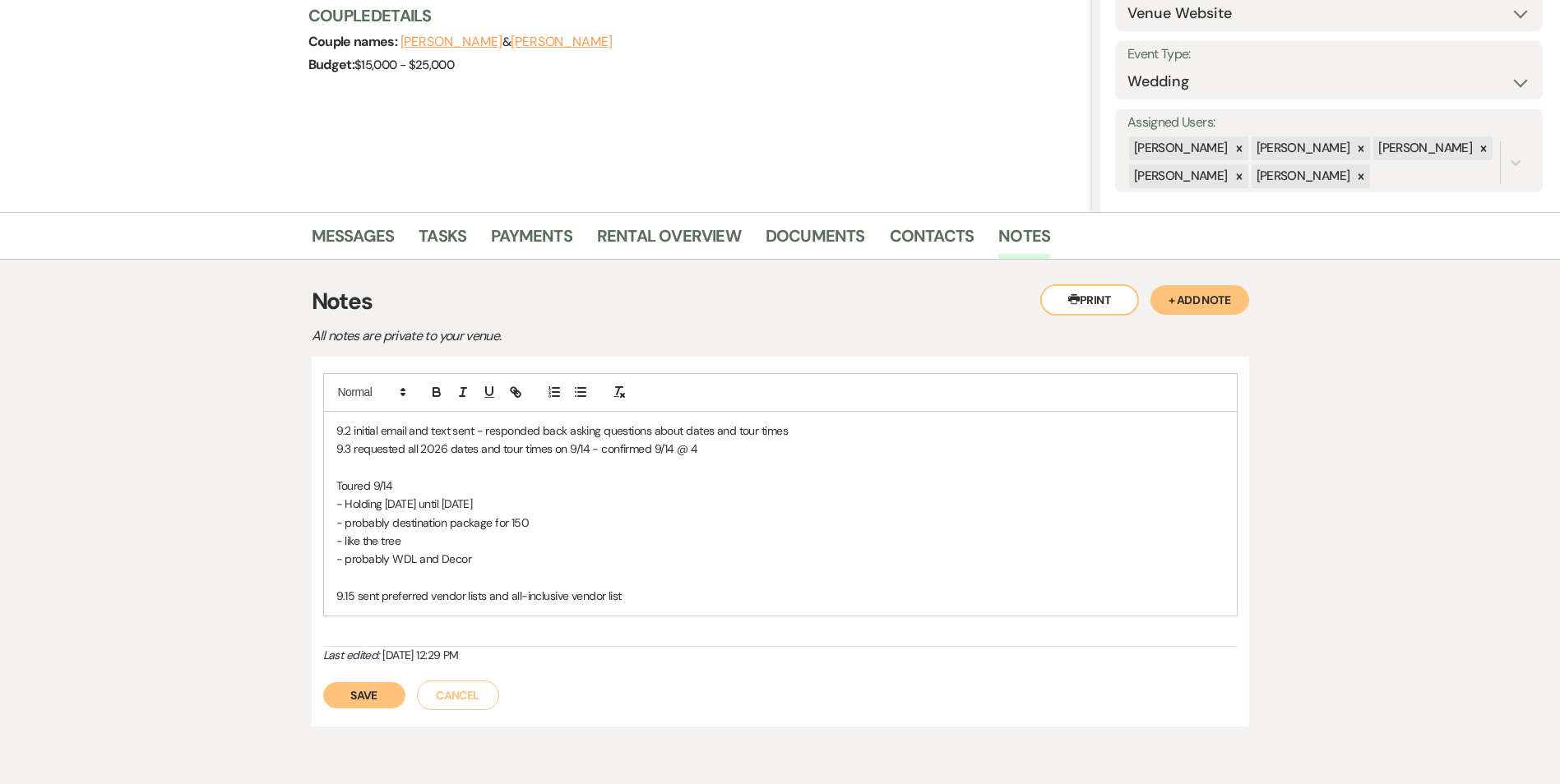
click at [663, 606] on div "9.2 initial email and text sent - responded back asking questions about dates a…" at bounding box center [780, 514] width 912 height 203
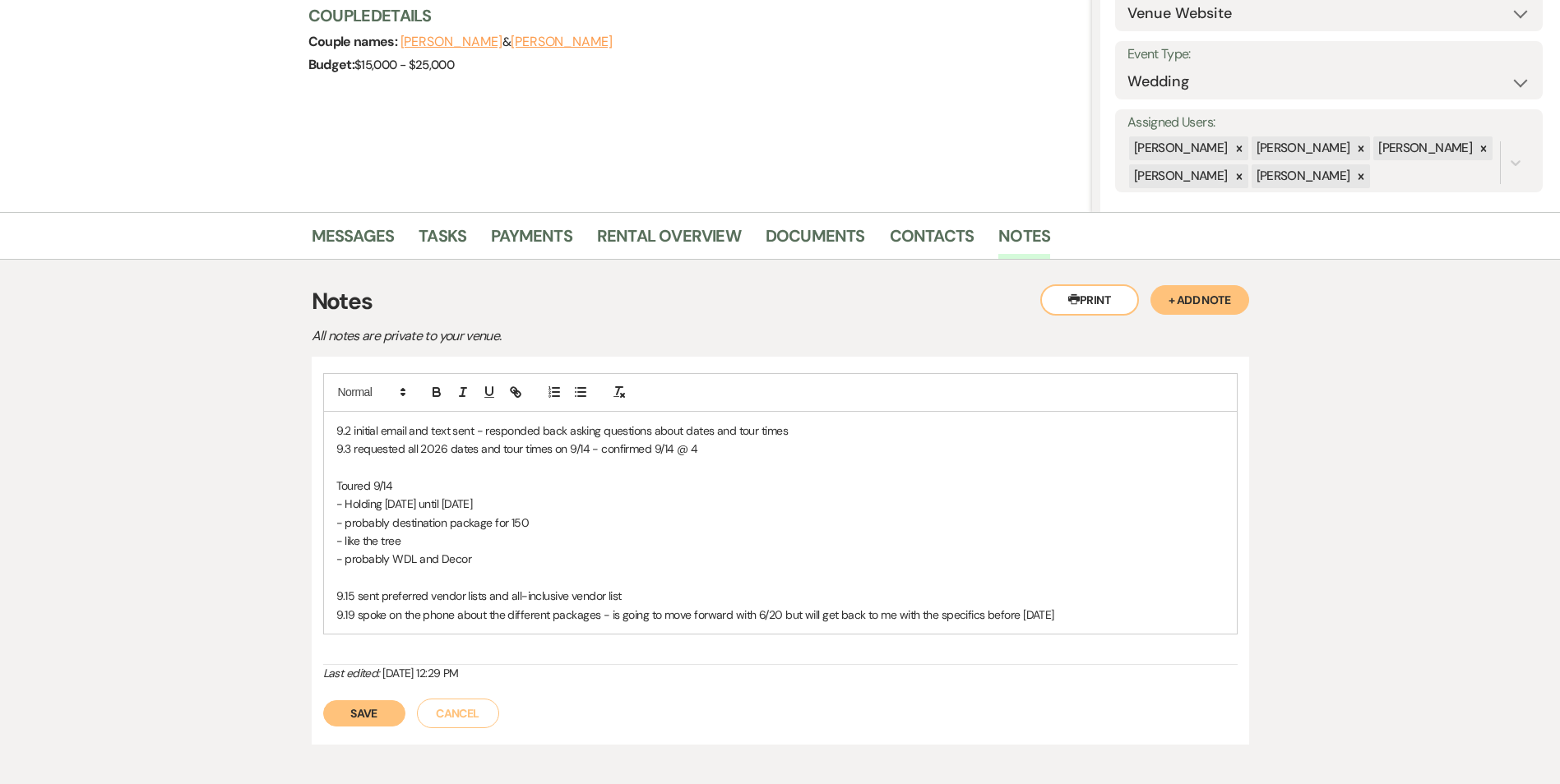
drag, startPoint x: 378, startPoint y: 717, endPoint x: 386, endPoint y: 672, distance: 45.7
click at [378, 718] on button "Save" at bounding box center [364, 714] width 83 height 26
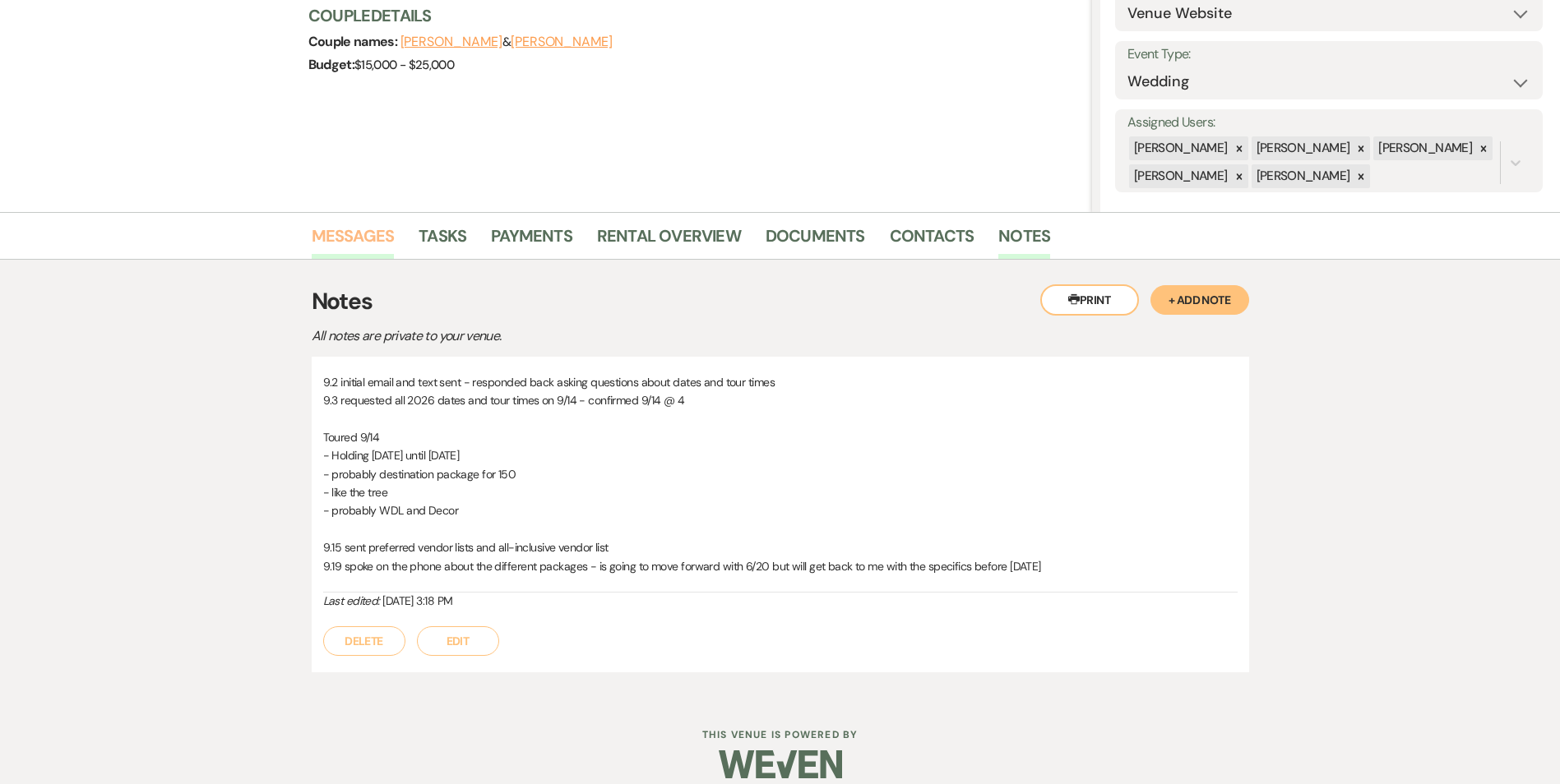
click at [384, 239] on link "Messages" at bounding box center [352, 241] width 83 height 37
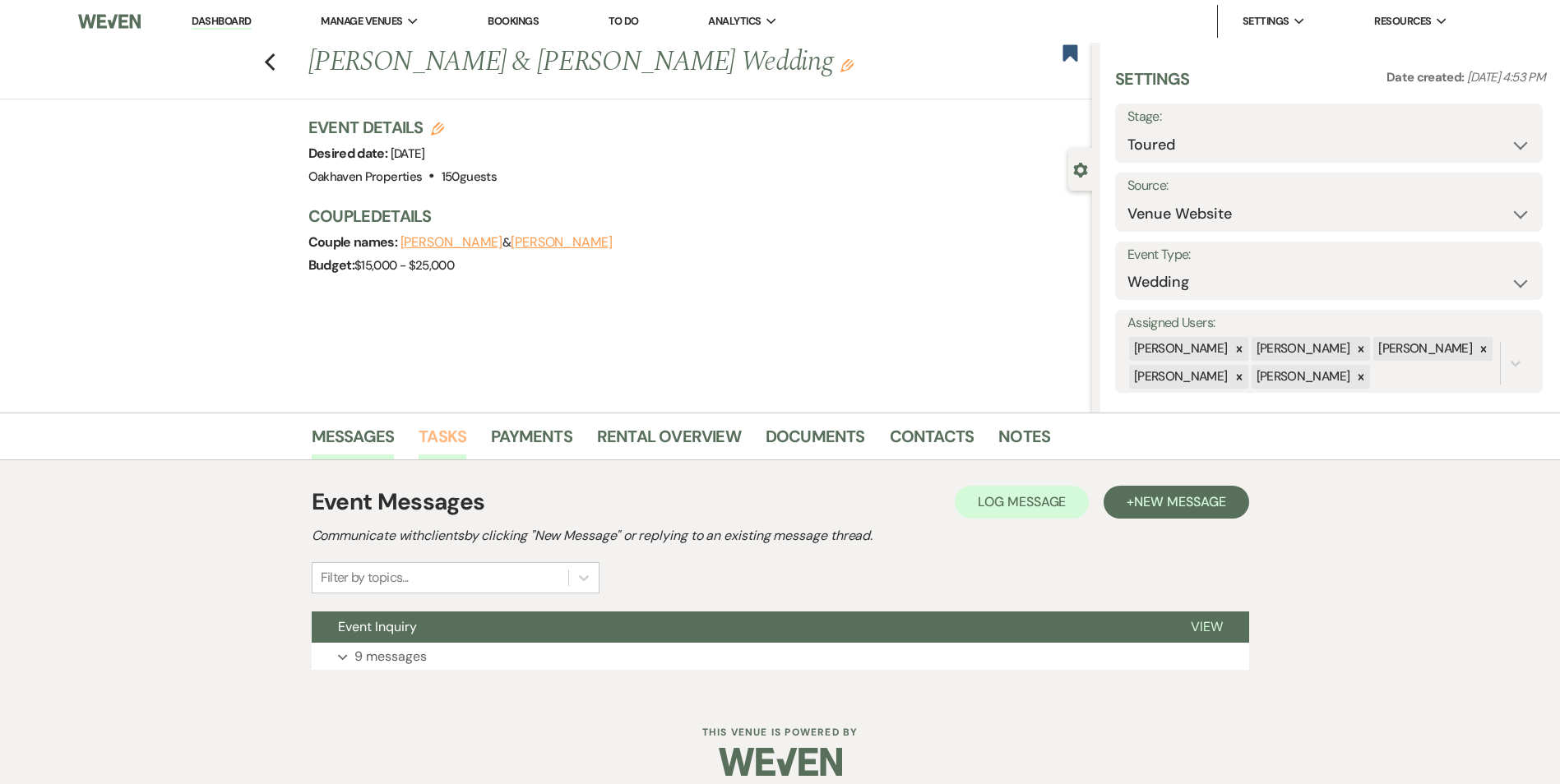
click at [432, 443] on link "Tasks" at bounding box center [442, 442] width 48 height 37
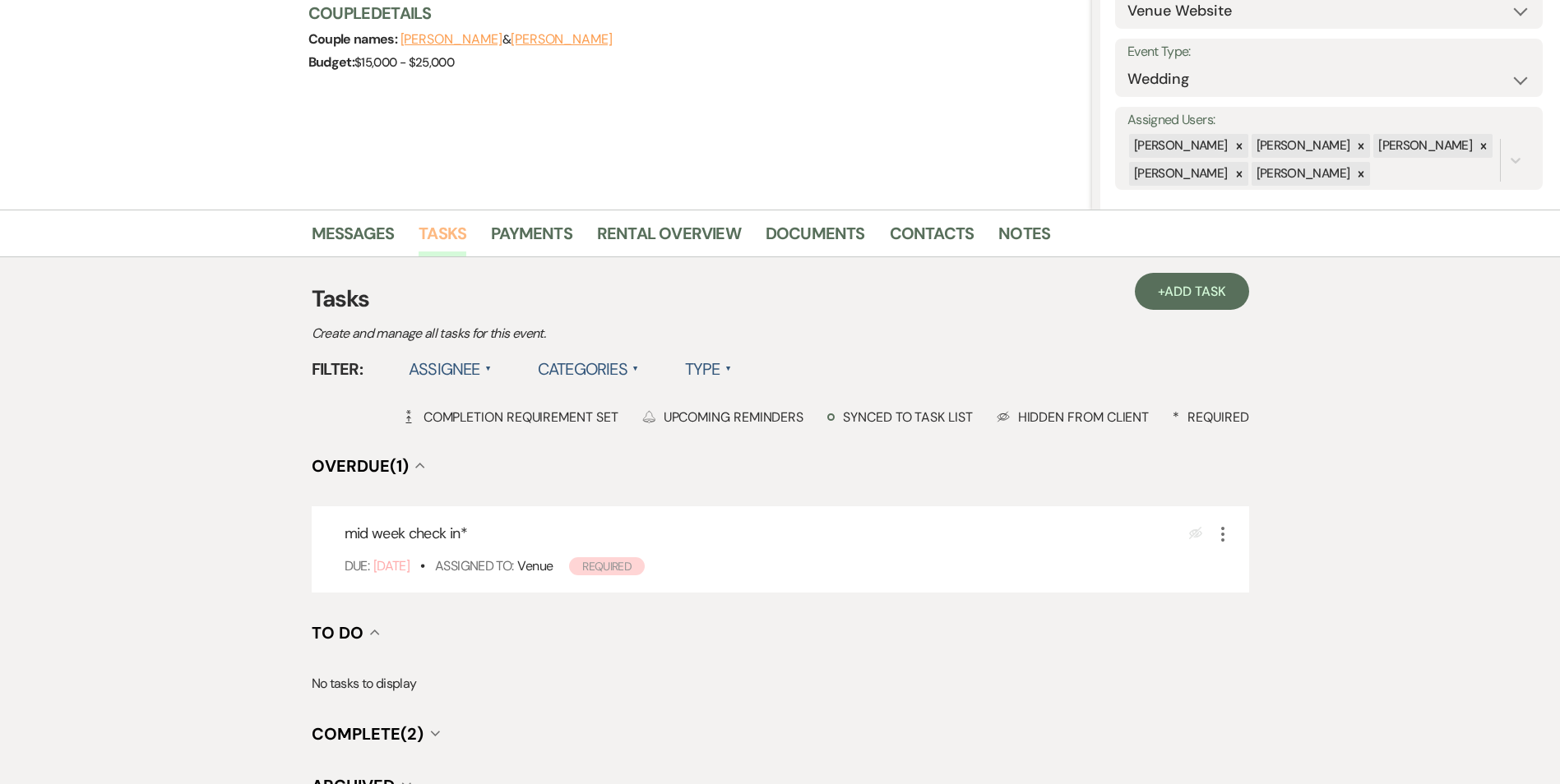
scroll to position [368, 0]
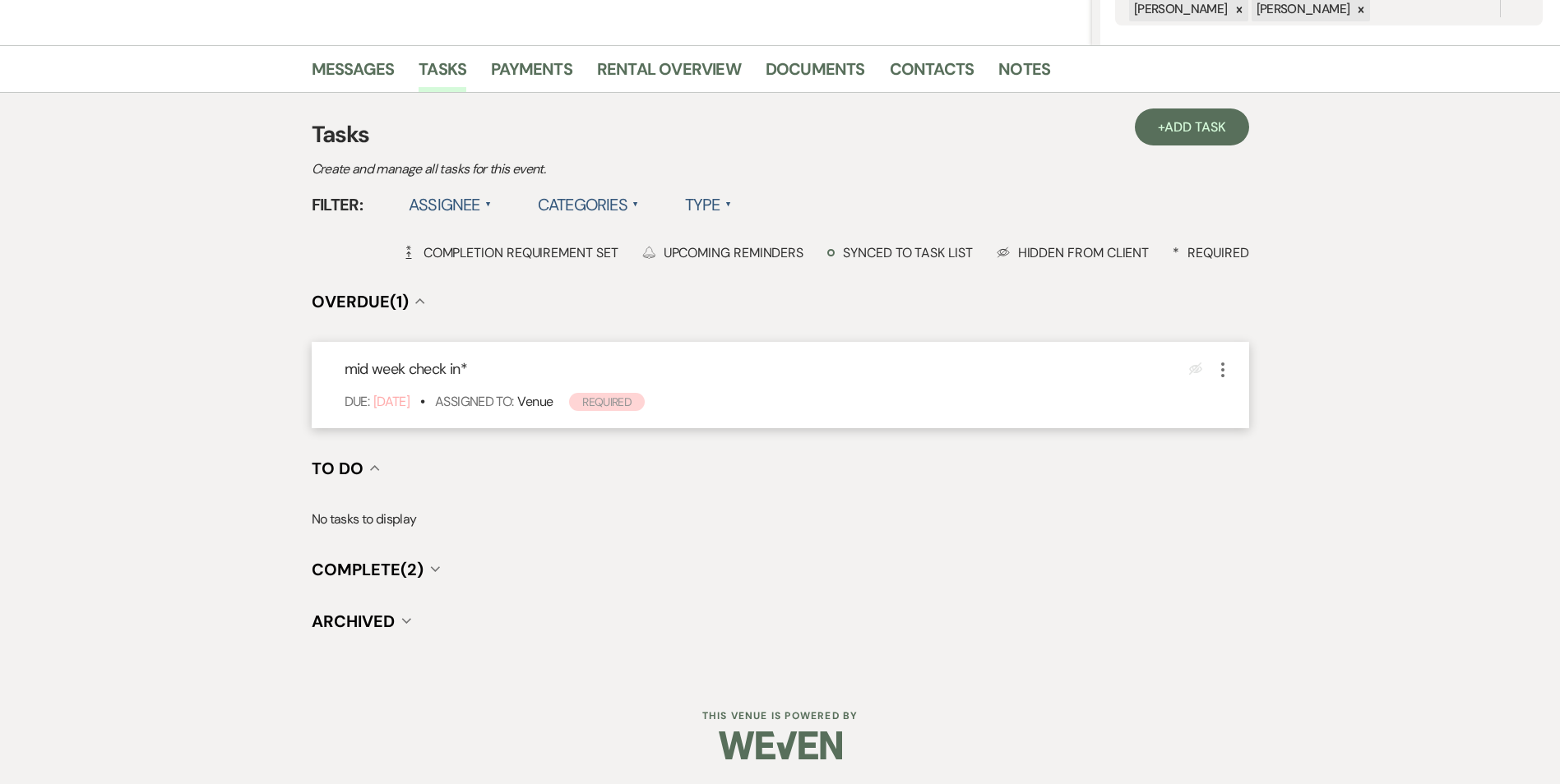
click at [1224, 371] on icon "More" at bounding box center [1223, 369] width 20 height 20
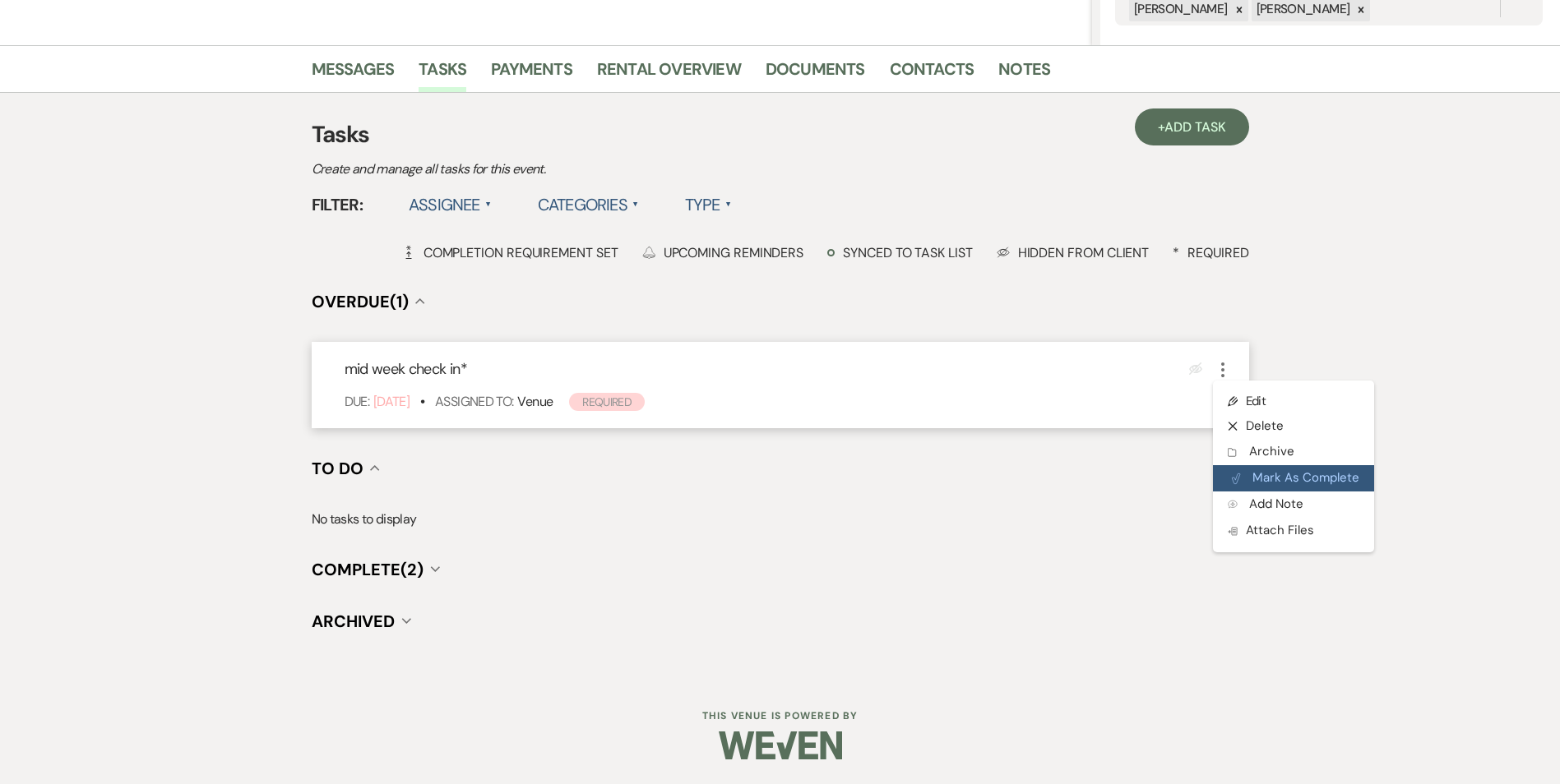
click at [1264, 483] on button "Plan Portal Link Mark As Complete" at bounding box center [1293, 478] width 161 height 26
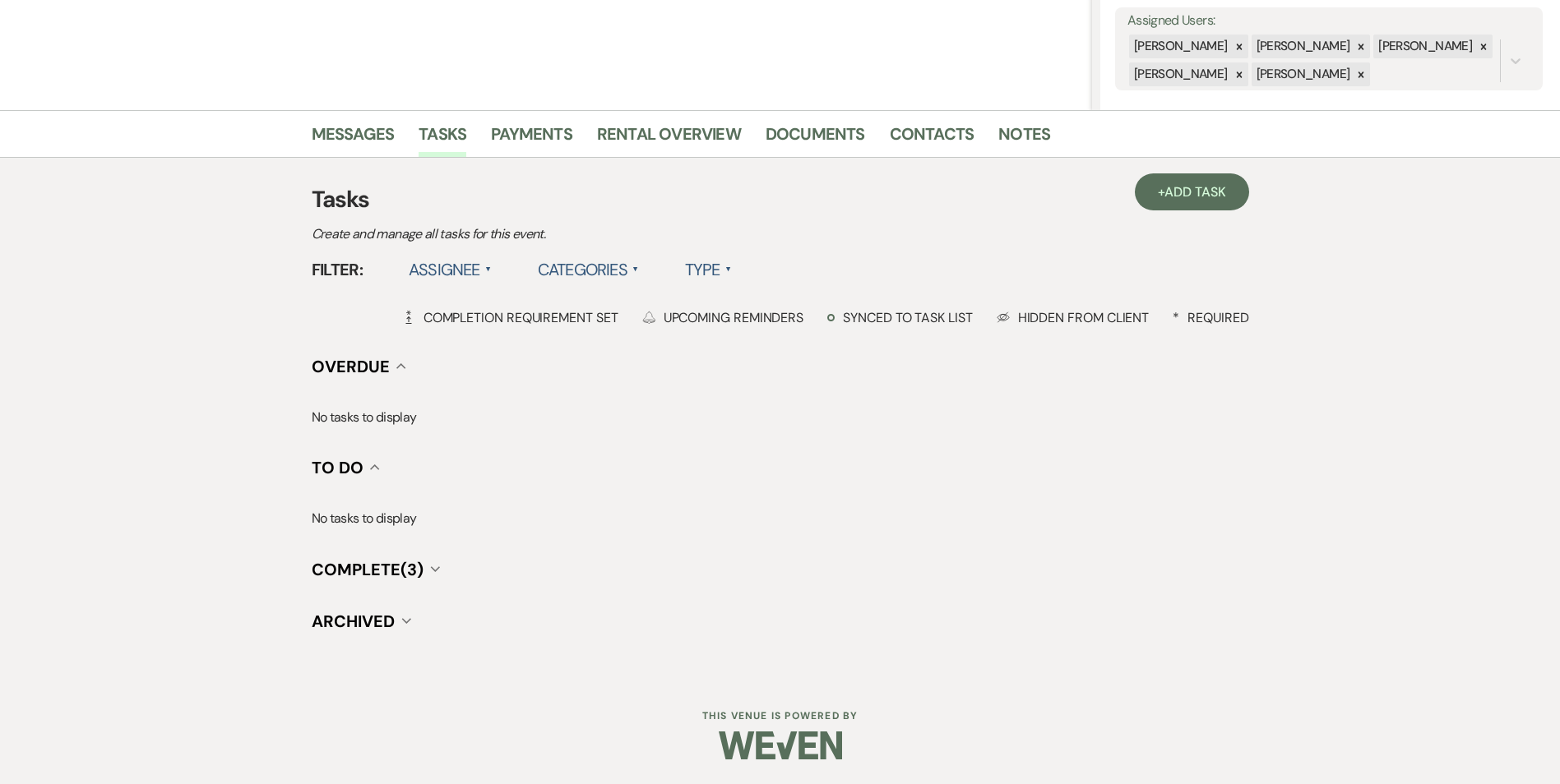
drag, startPoint x: 1231, startPoint y: 474, endPoint x: 1137, endPoint y: 387, distance: 128.1
click at [1230, 474] on h4 "To Do Collapse" at bounding box center [780, 468] width 937 height 23
click at [1149, 200] on link "+ Add Task" at bounding box center [1191, 191] width 113 height 37
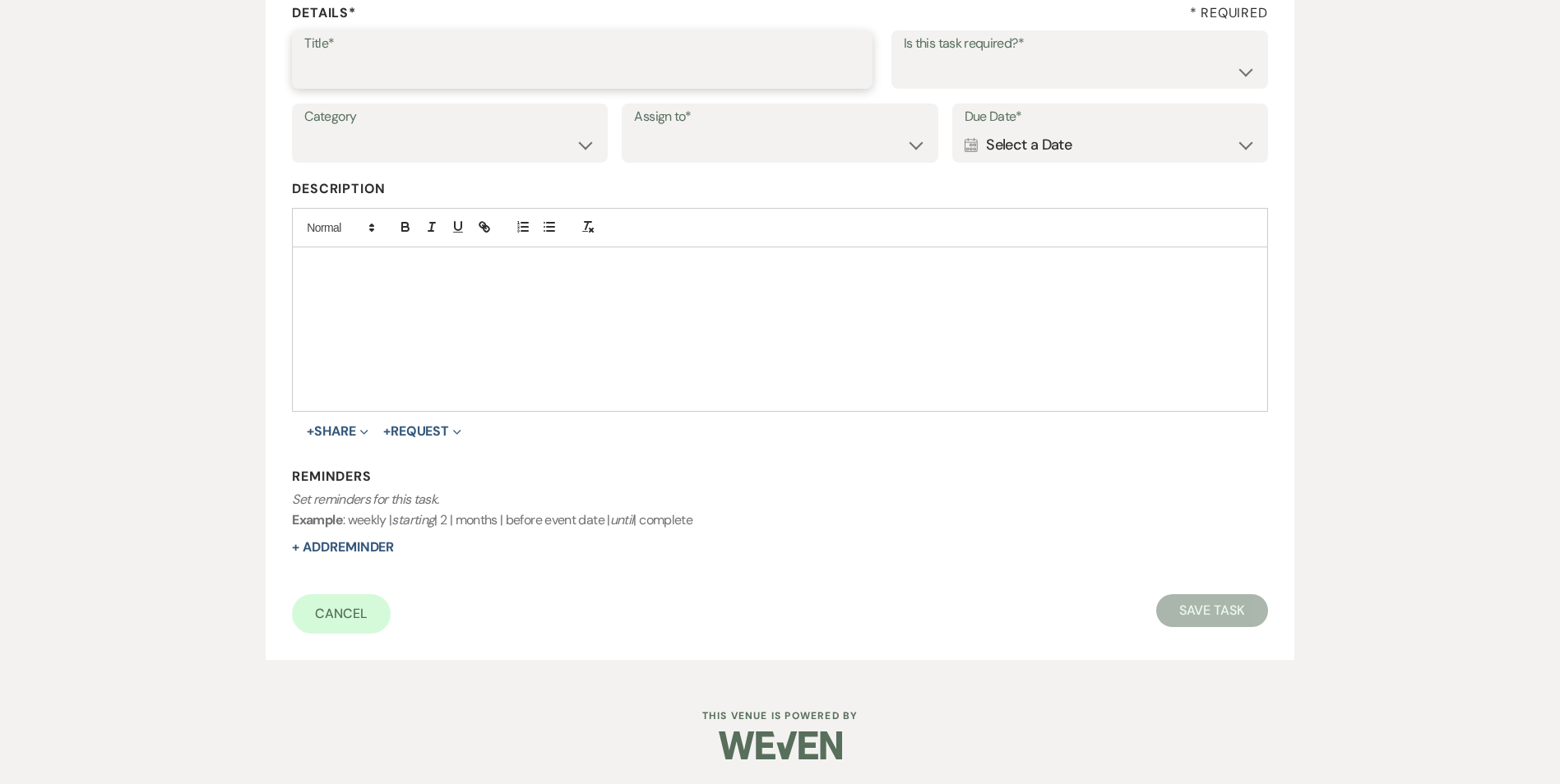
click at [344, 68] on input "Title*" at bounding box center [582, 70] width 556 height 32
type input "end of hold call/text"
click at [987, 75] on select "Yes No" at bounding box center [1079, 70] width 352 height 32
select select "true"
click at [903, 55] on select "Yes No" at bounding box center [1079, 70] width 352 height 32
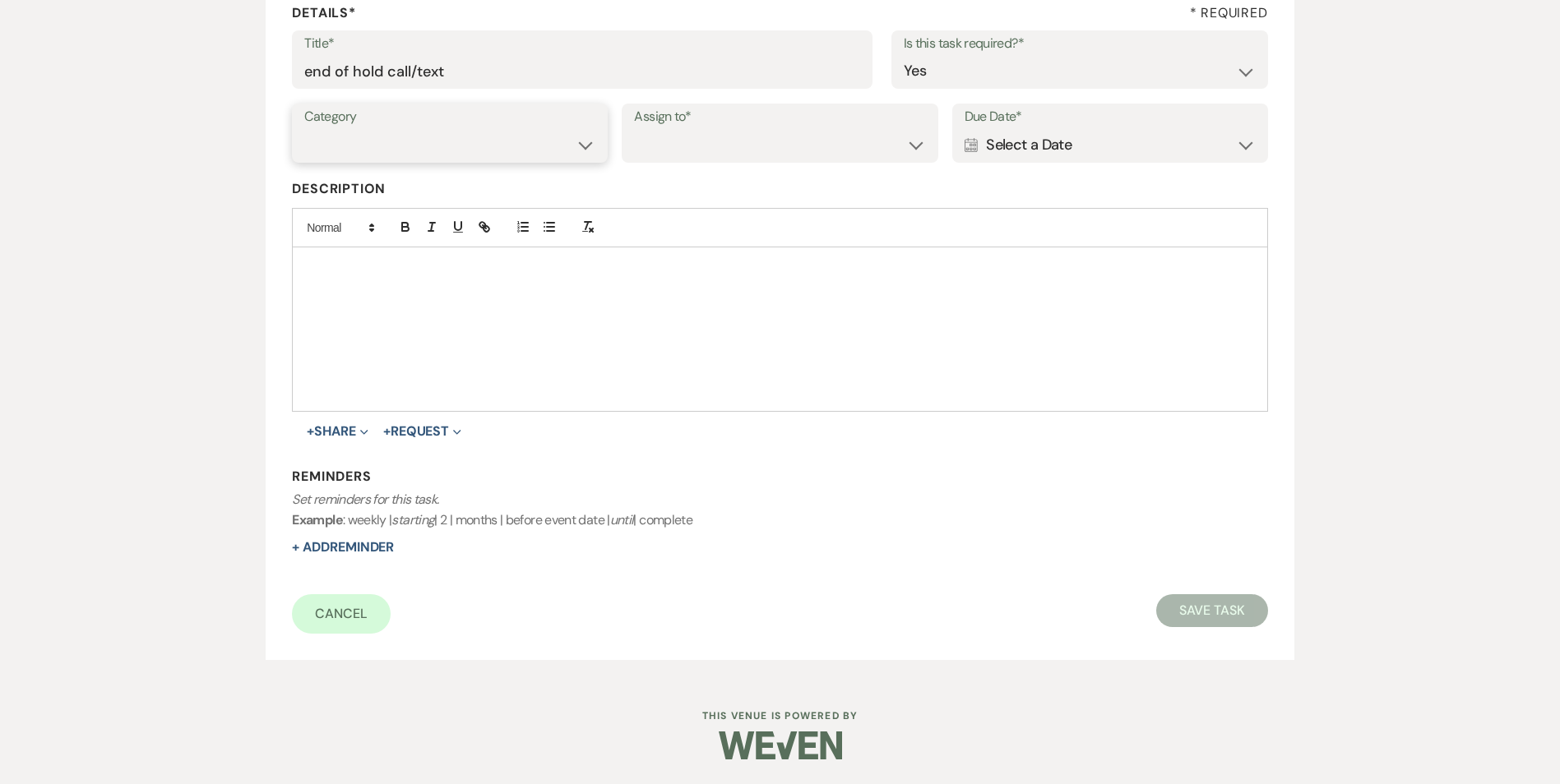
click at [448, 147] on select "Venue Vendors Guests Details Finalize & Share" at bounding box center [450, 144] width 291 height 32
select select "31"
click at [304, 129] on select "Venue Vendors Guests Details Finalize & Share" at bounding box center [450, 144] width 291 height 32
click at [697, 135] on select "Venue Client" at bounding box center [779, 144] width 291 height 32
select select "venueHost"
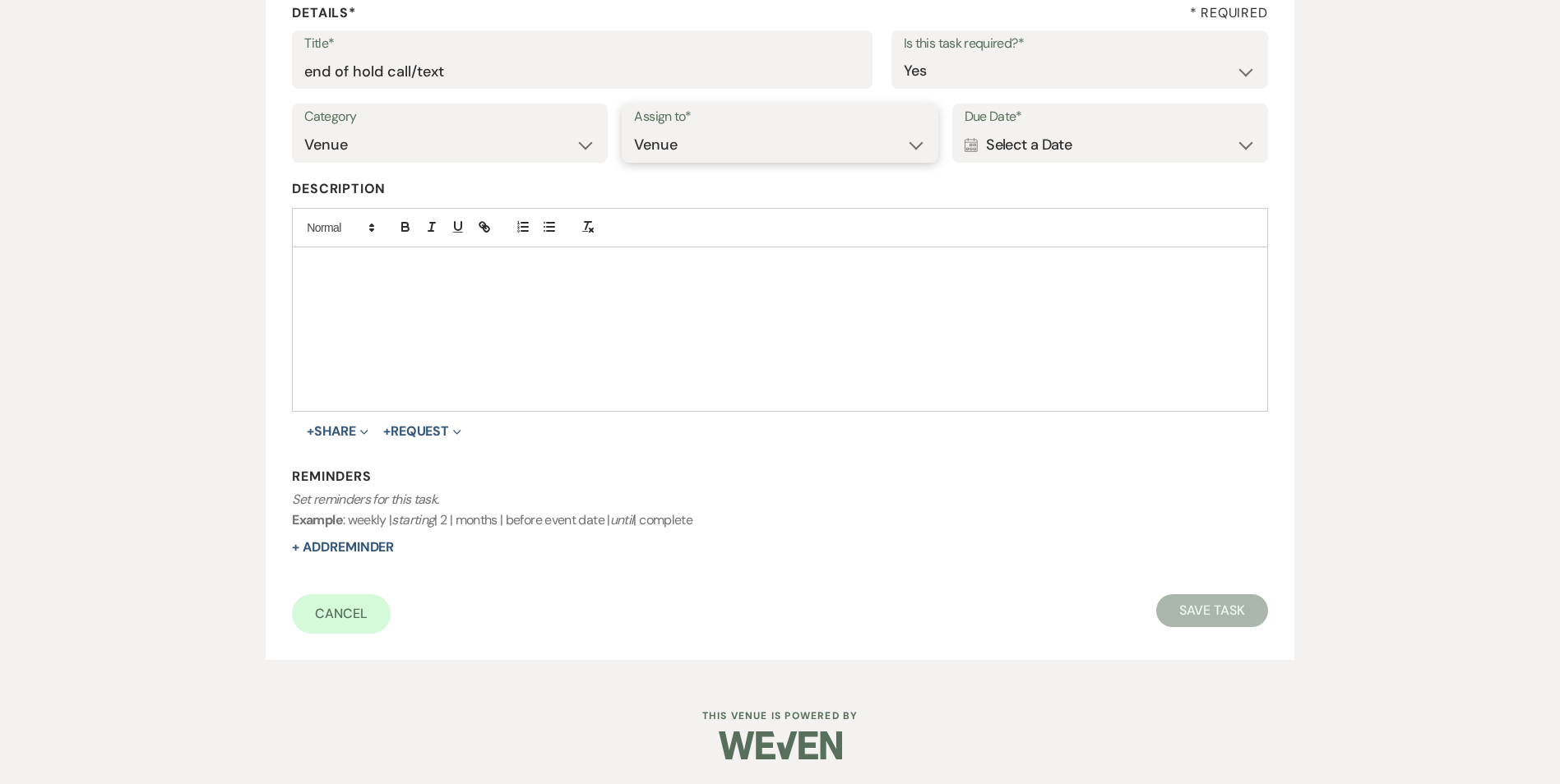
click at [634, 129] on select "Venue Client" at bounding box center [779, 144] width 291 height 32
click at [1064, 147] on div "Calendar Select a Date Expand" at bounding box center [1110, 144] width 291 height 32
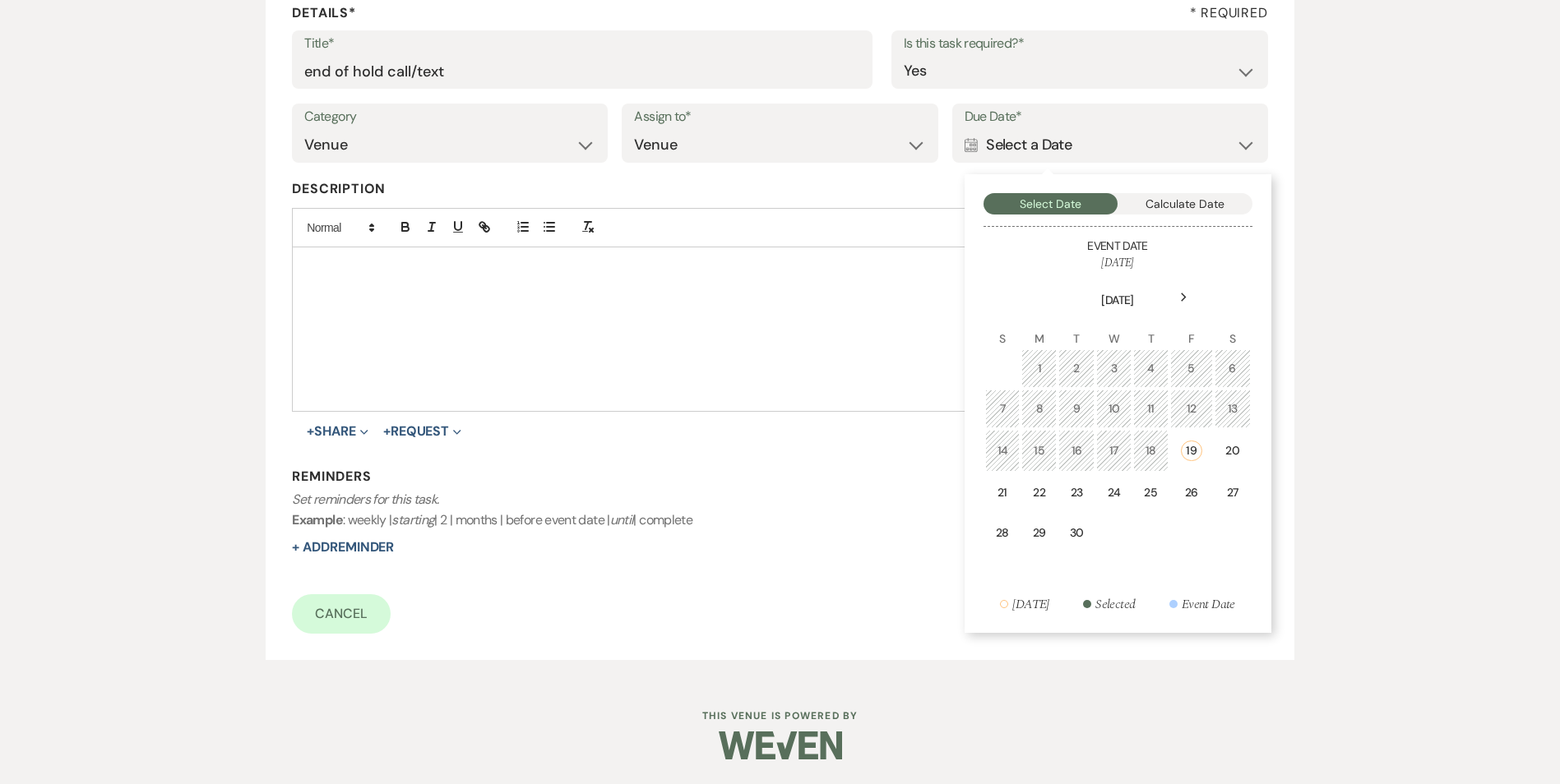
click at [998, 495] on div "21" at bounding box center [1003, 493] width 14 height 17
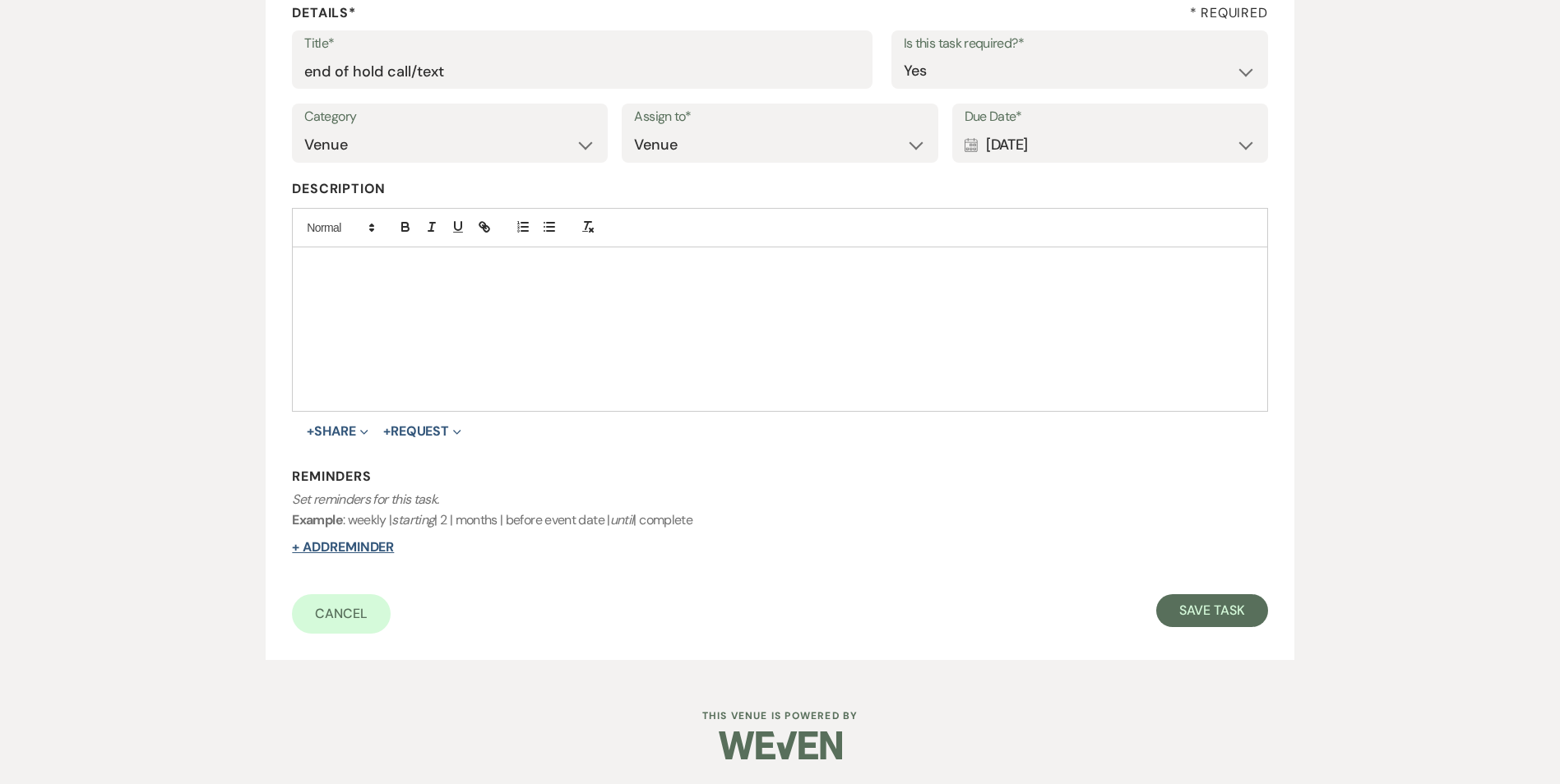
click at [390, 550] on button "+ Add Reminder" at bounding box center [343, 547] width 102 height 13
select select "host"
select select "days"
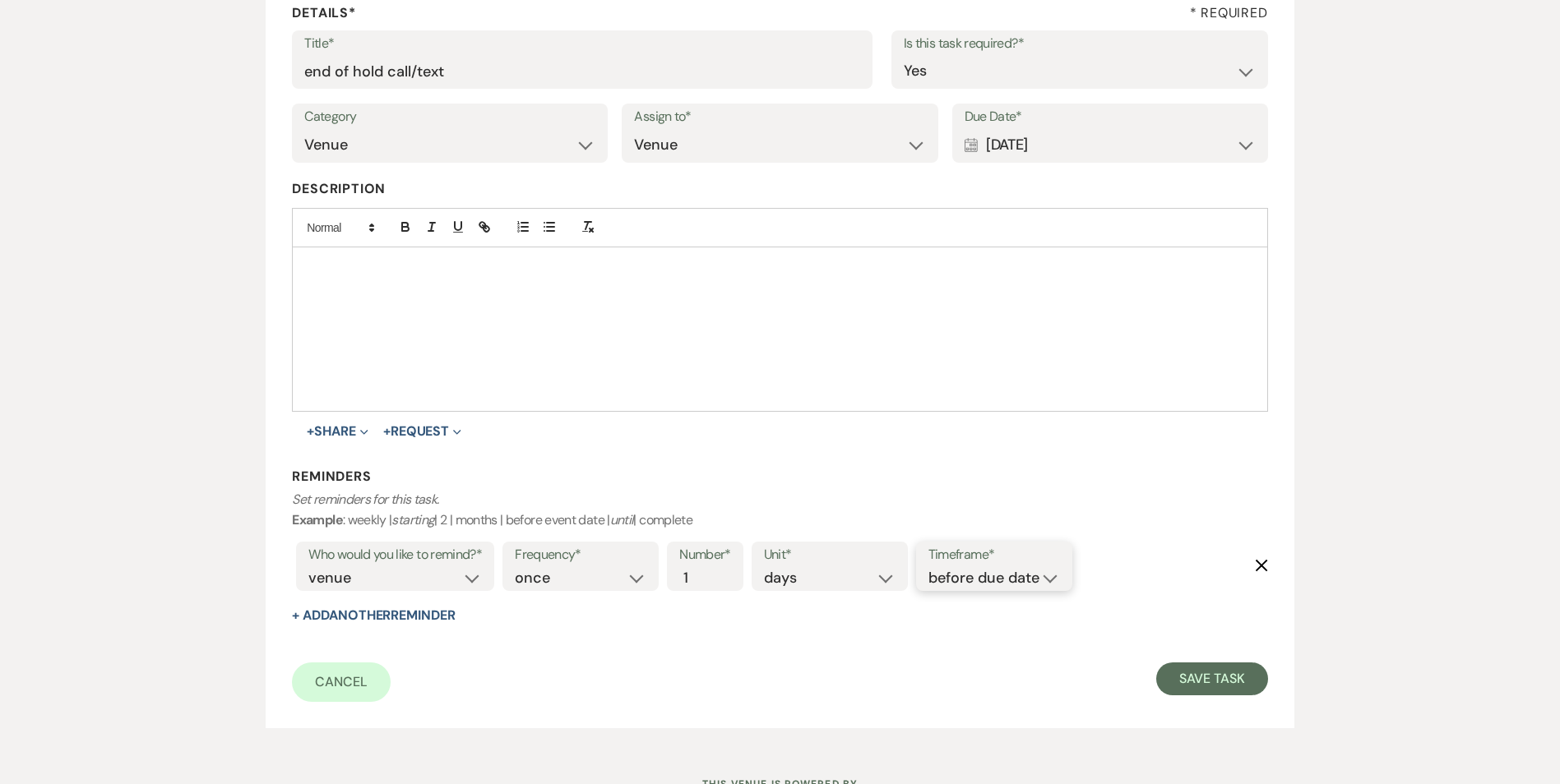
click at [985, 572] on select "before due date after due date on due date on custom date" at bounding box center [993, 578] width 131 height 23
select select "onDueDate"
click at [928, 567] on select "before due date after due date on due date on custom date" at bounding box center [993, 578] width 131 height 23
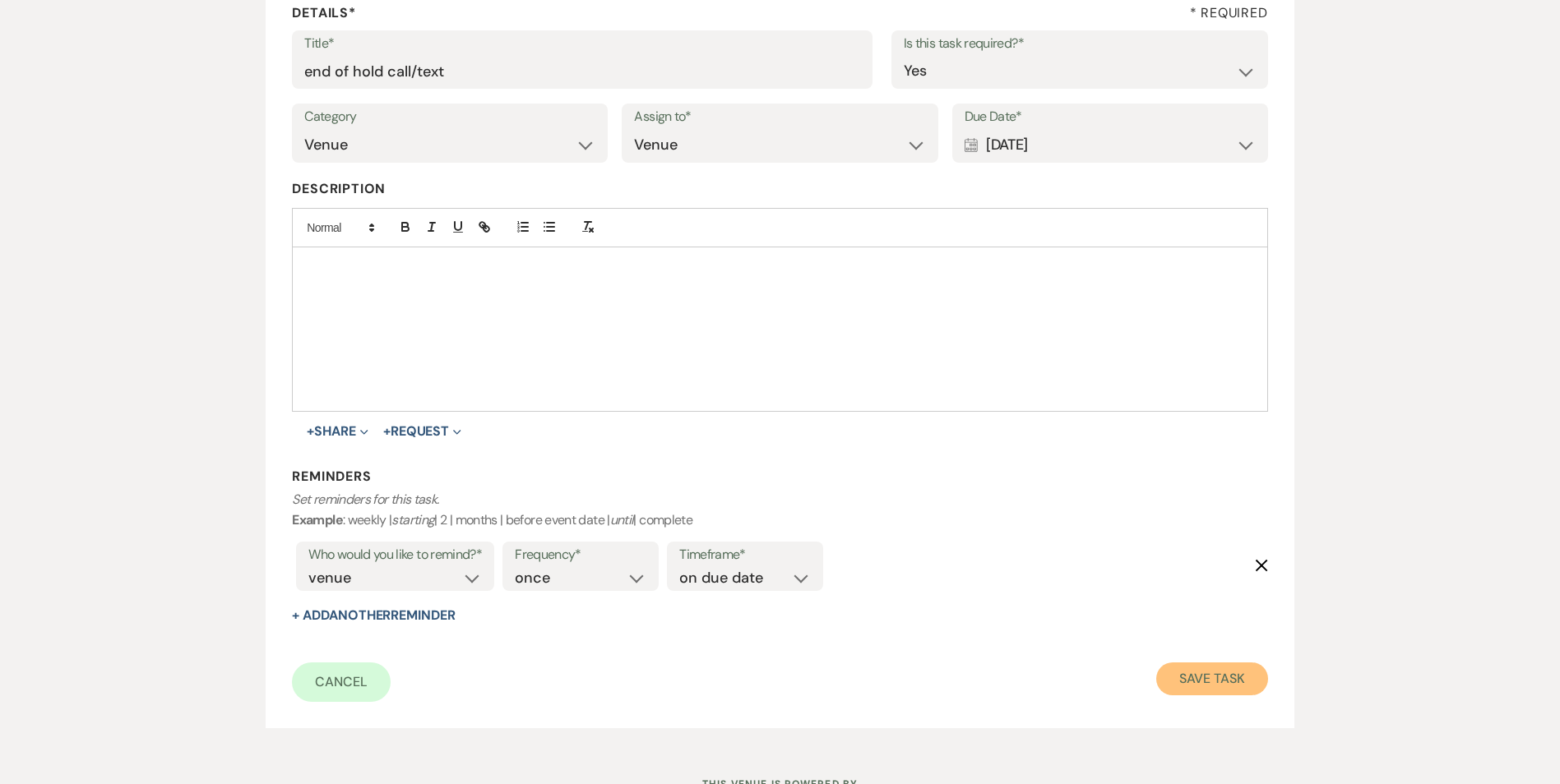
drag, startPoint x: 1227, startPoint y: 672, endPoint x: 1219, endPoint y: 657, distance: 17.0
click at [1225, 669] on button "Save Task" at bounding box center [1211, 679] width 111 height 33
select select "5"
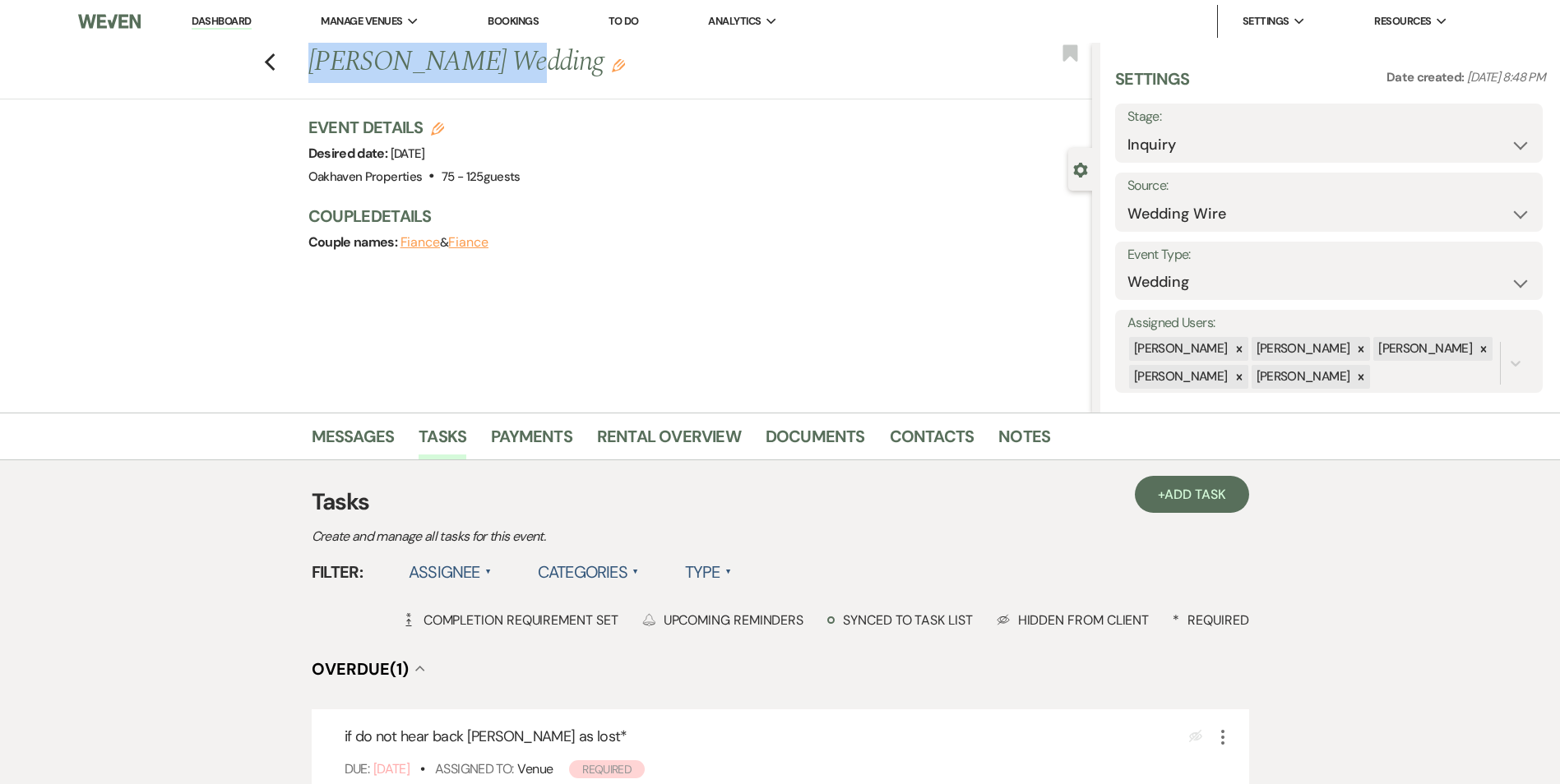
drag, startPoint x: 470, startPoint y: 63, endPoint x: 290, endPoint y: 87, distance: 181.6
click at [290, 87] on div "Previous [PERSON_NAME] Wedding Edit Bookmark" at bounding box center [542, 70] width 1100 height 56
copy h1 "[PERSON_NAME]'"
click at [1201, 136] on select "Inquiry Follow Up Tour Requested Tour Confirmed Toured Proposal Sent Booked Lost" at bounding box center [1328, 144] width 403 height 32
select select "8"
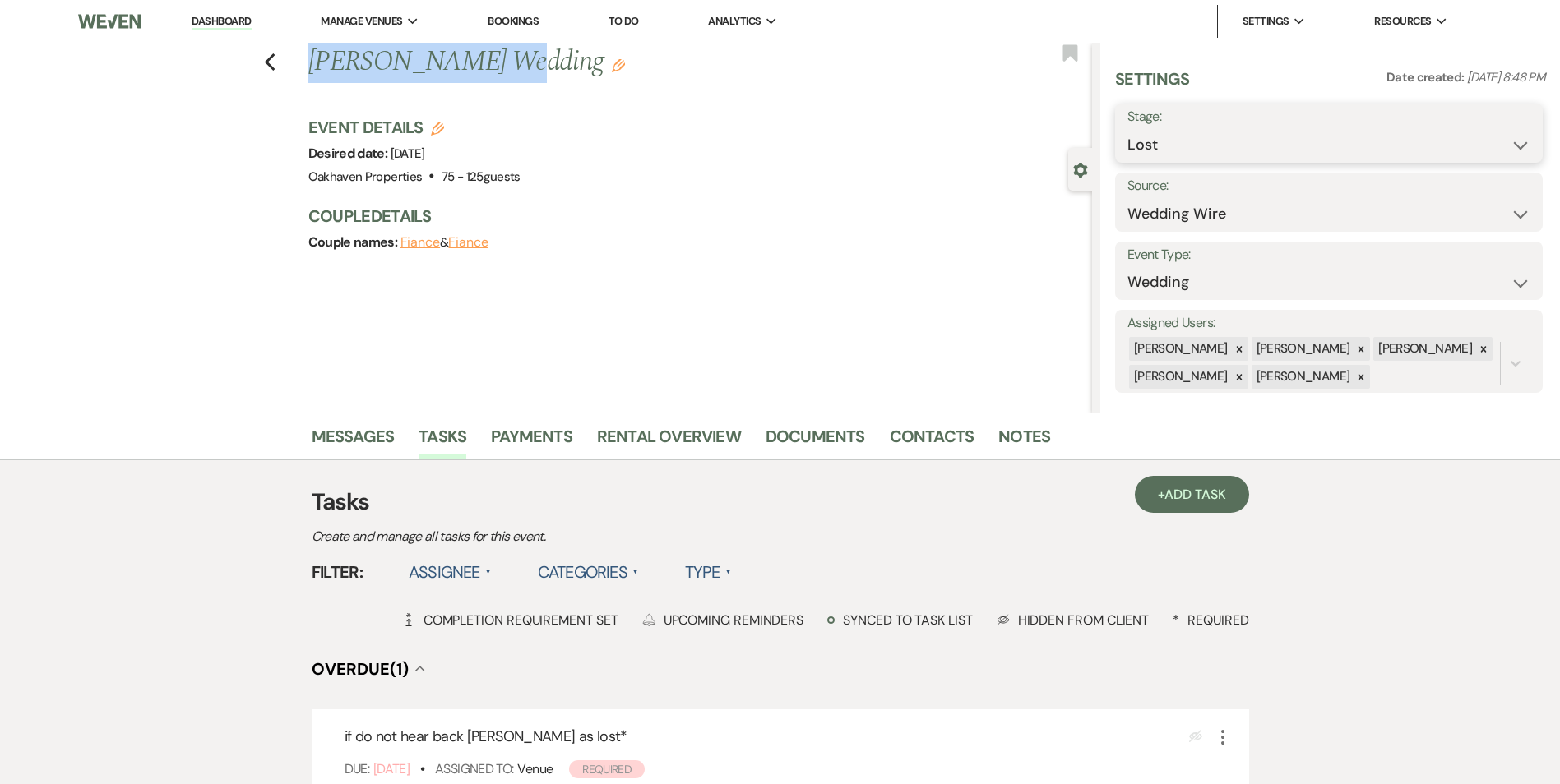
click at [1127, 129] on select "Inquiry Follow Up Tour Requested Tour Confirmed Toured Proposal Sent Booked Lost" at bounding box center [1328, 144] width 403 height 32
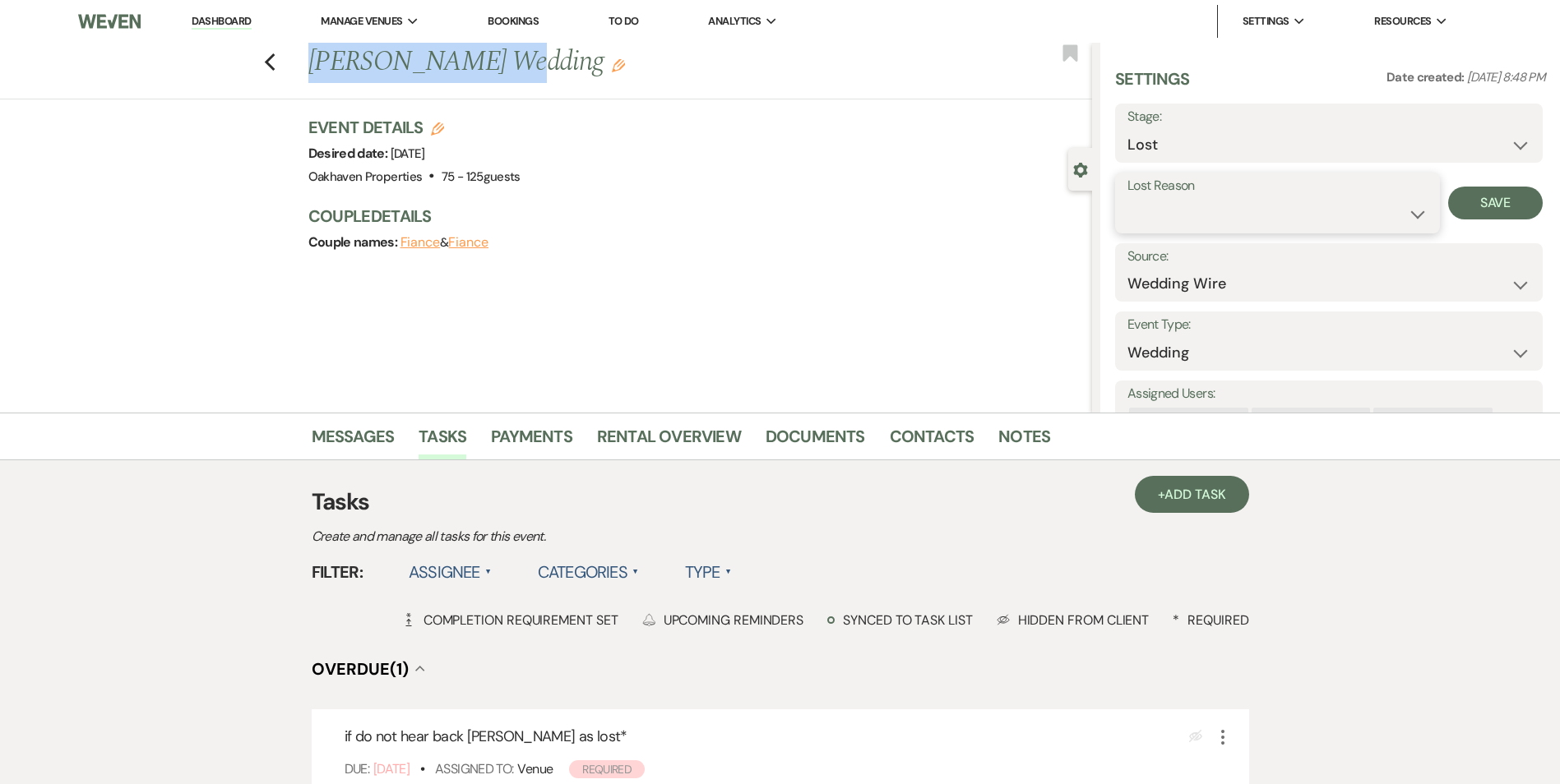
drag, startPoint x: 1174, startPoint y: 209, endPoint x: 1165, endPoint y: 236, distance: 28.5
click at [1174, 209] on select "Booked Elsewhere Budget Date Unavailable No Response Not a Good Match Capacity …" at bounding box center [1277, 214] width 300 height 32
select select "5"
click at [1127, 198] on select "Booked Elsewhere Budget Date Unavailable No Response Not a Good Match Capacity …" at bounding box center [1277, 214] width 300 height 32
click at [1472, 215] on button "Save" at bounding box center [1495, 203] width 95 height 33
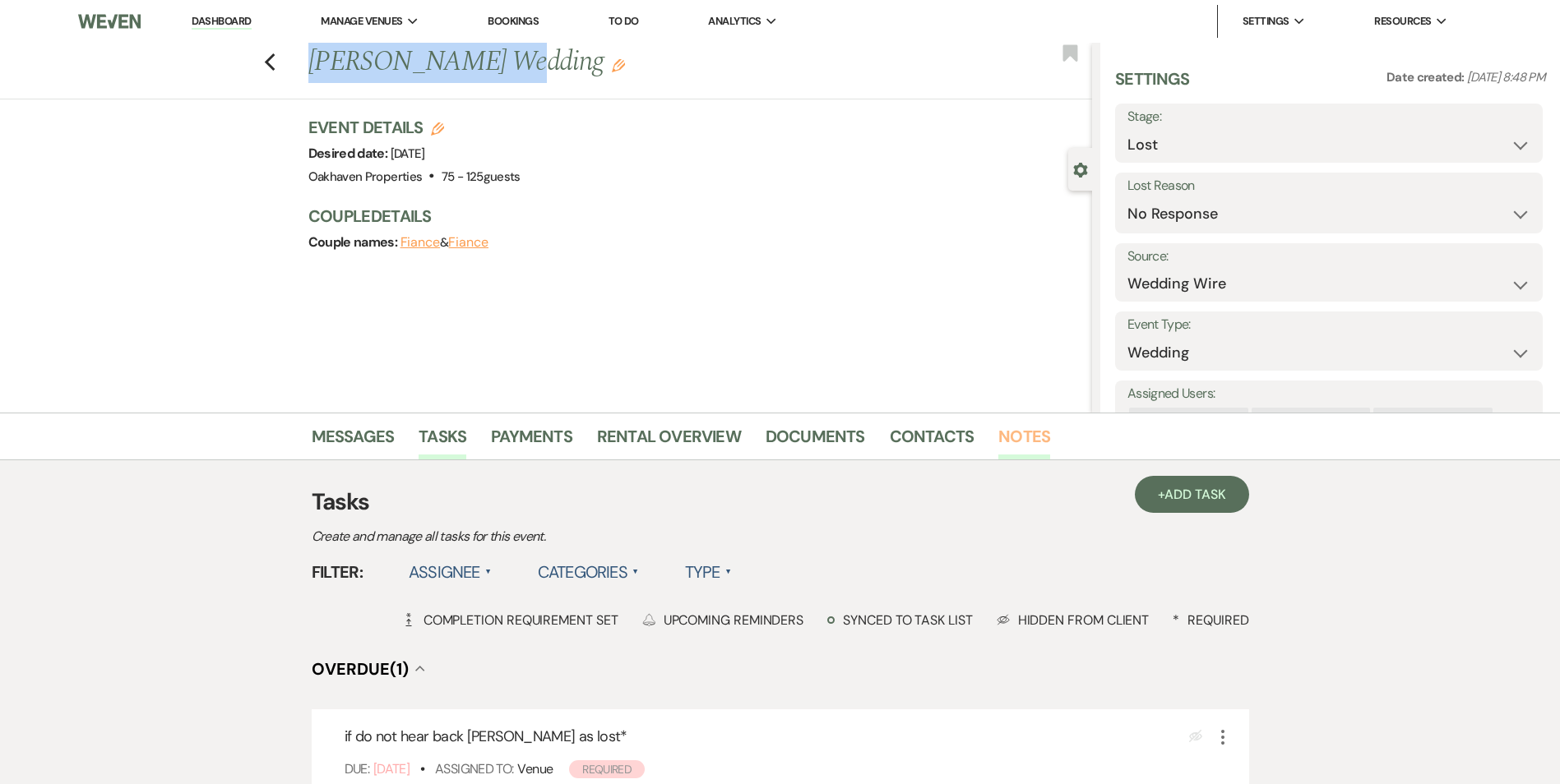
click at [1025, 444] on link "Notes" at bounding box center [1024, 442] width 52 height 37
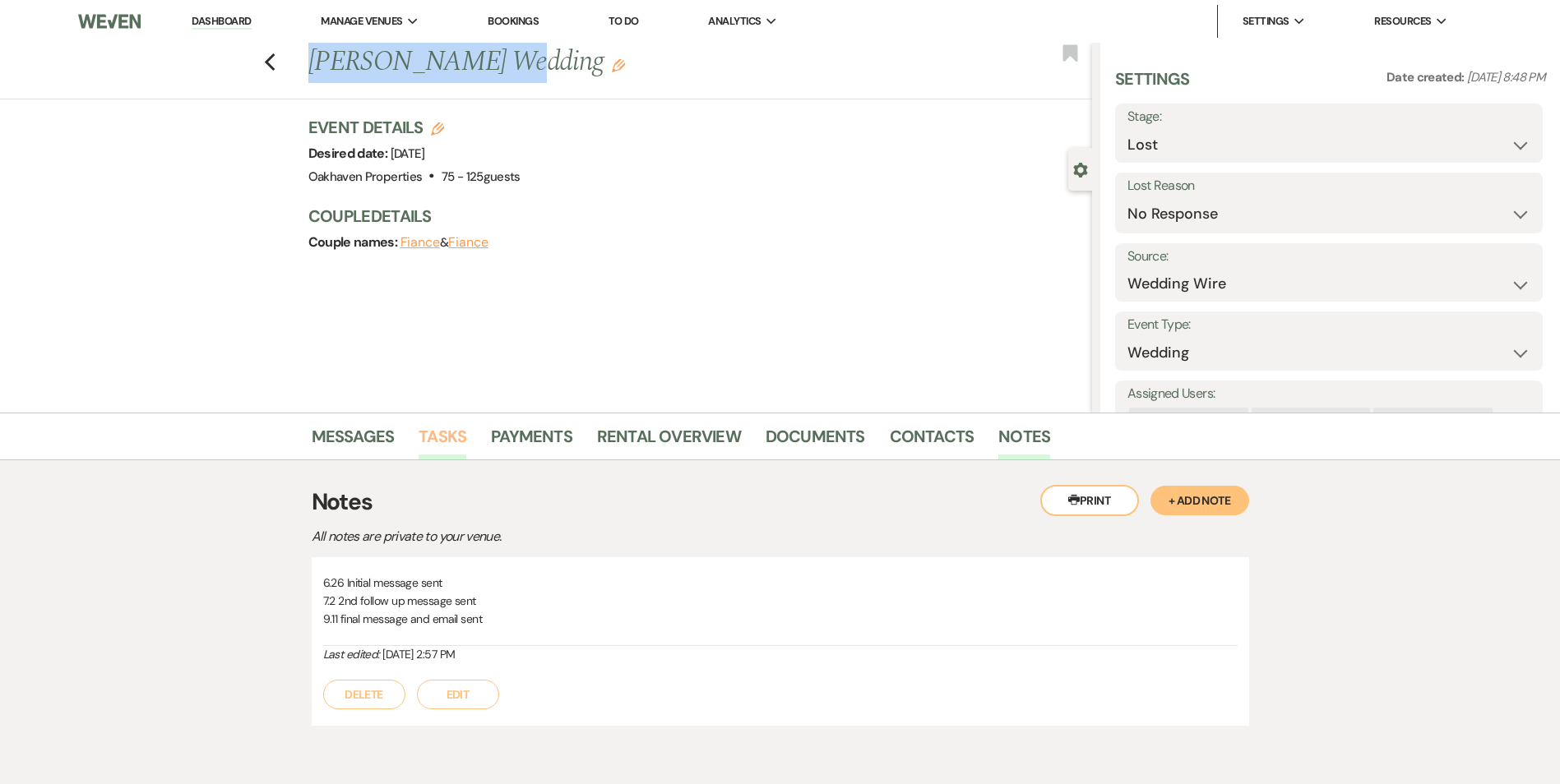
click at [447, 435] on link "Tasks" at bounding box center [442, 442] width 48 height 37
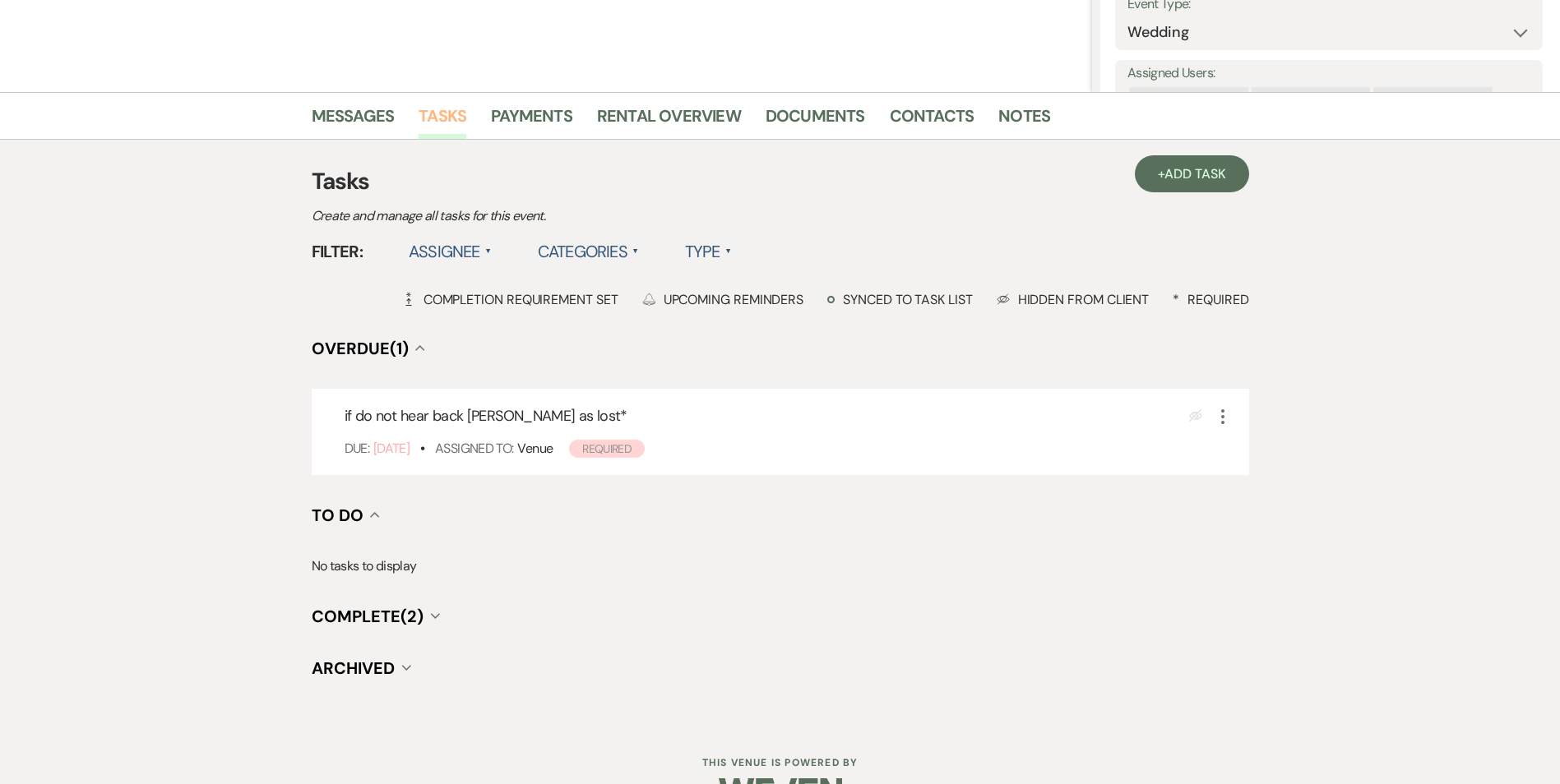
scroll to position [329, 0]
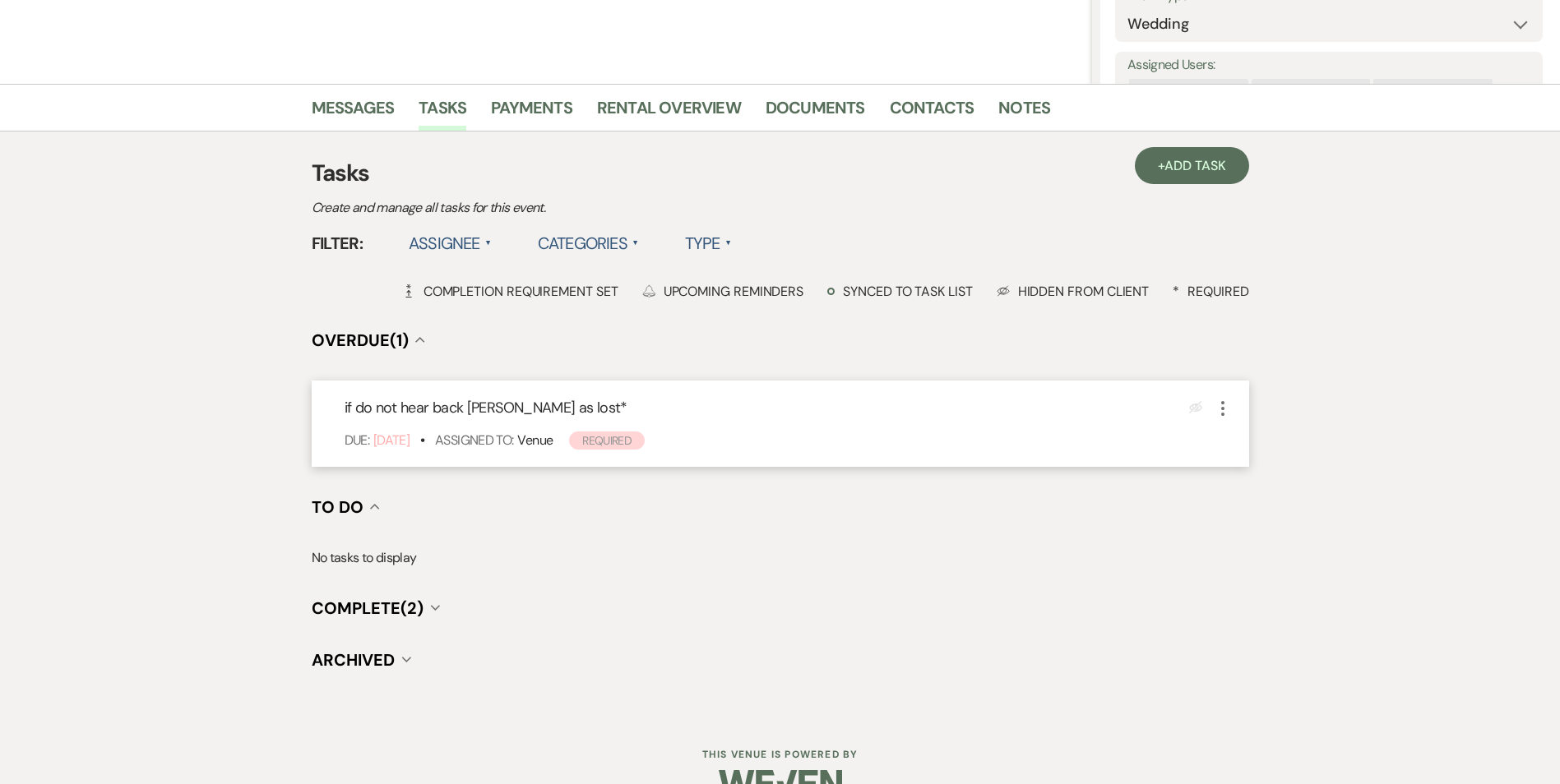
click at [1225, 400] on icon "More" at bounding box center [1223, 409] width 20 height 20
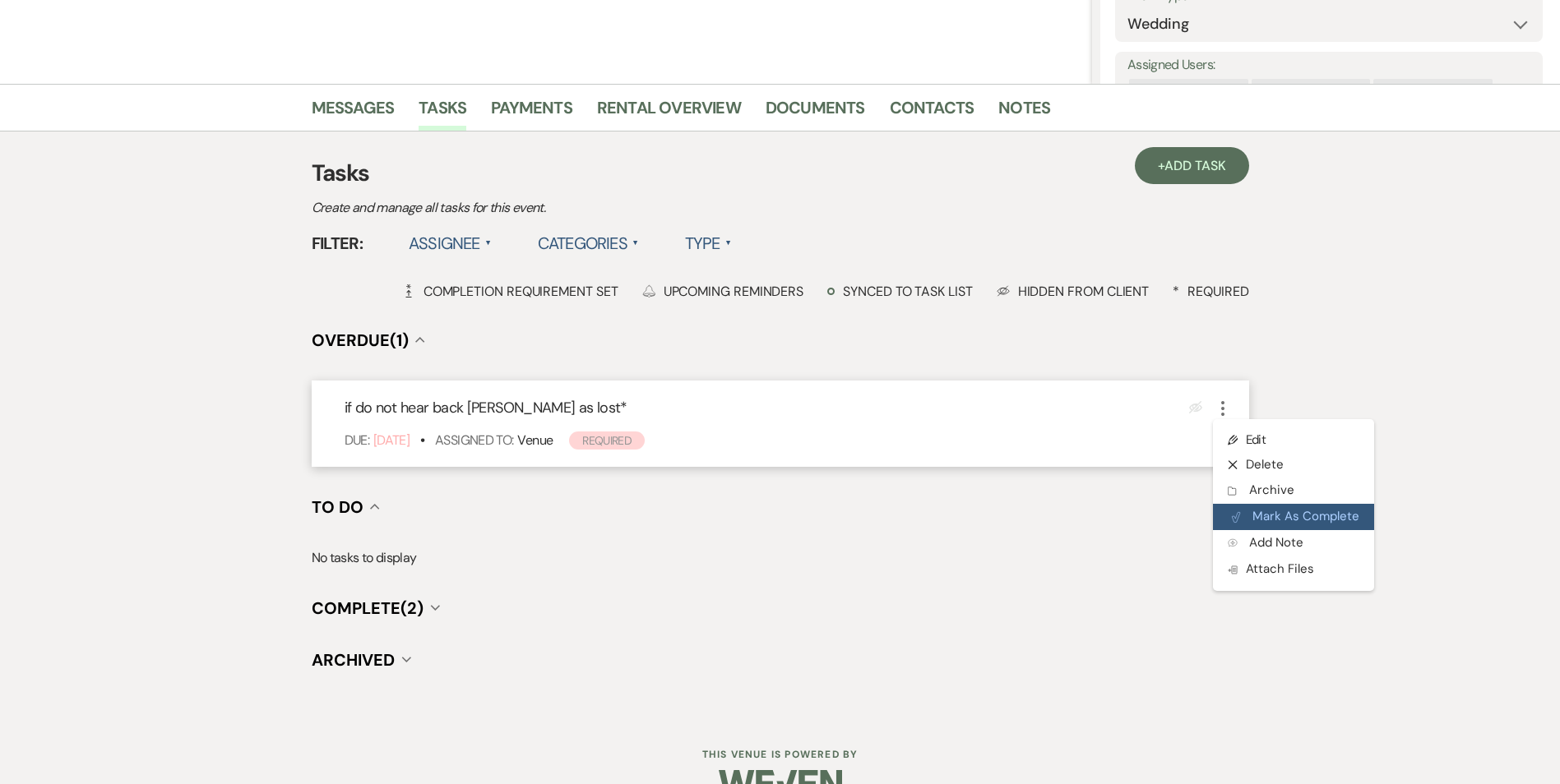
click at [1245, 519] on button "Plan Portal Link Mark As Complete" at bounding box center [1293, 517] width 161 height 26
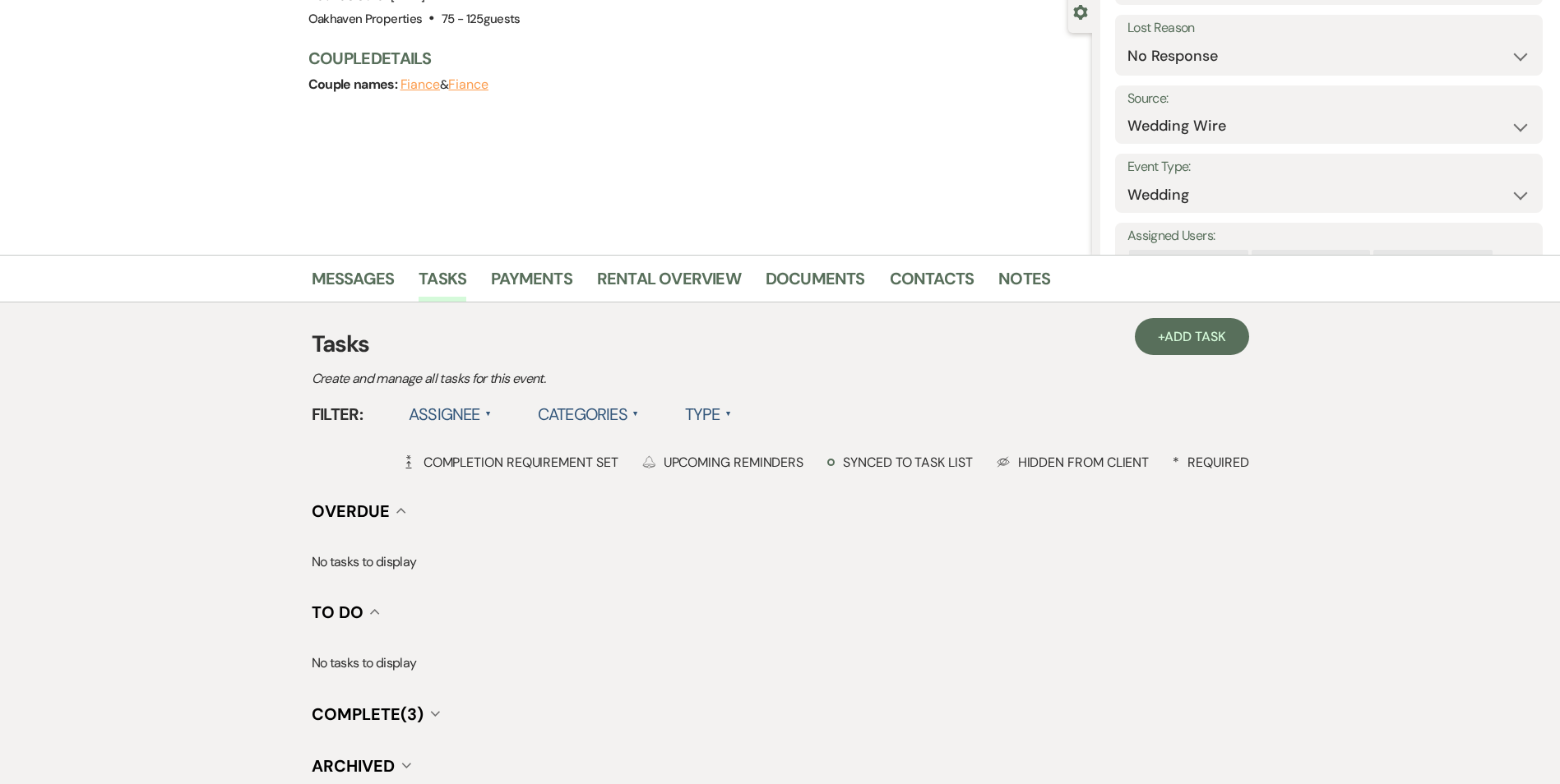
scroll to position [0, 0]
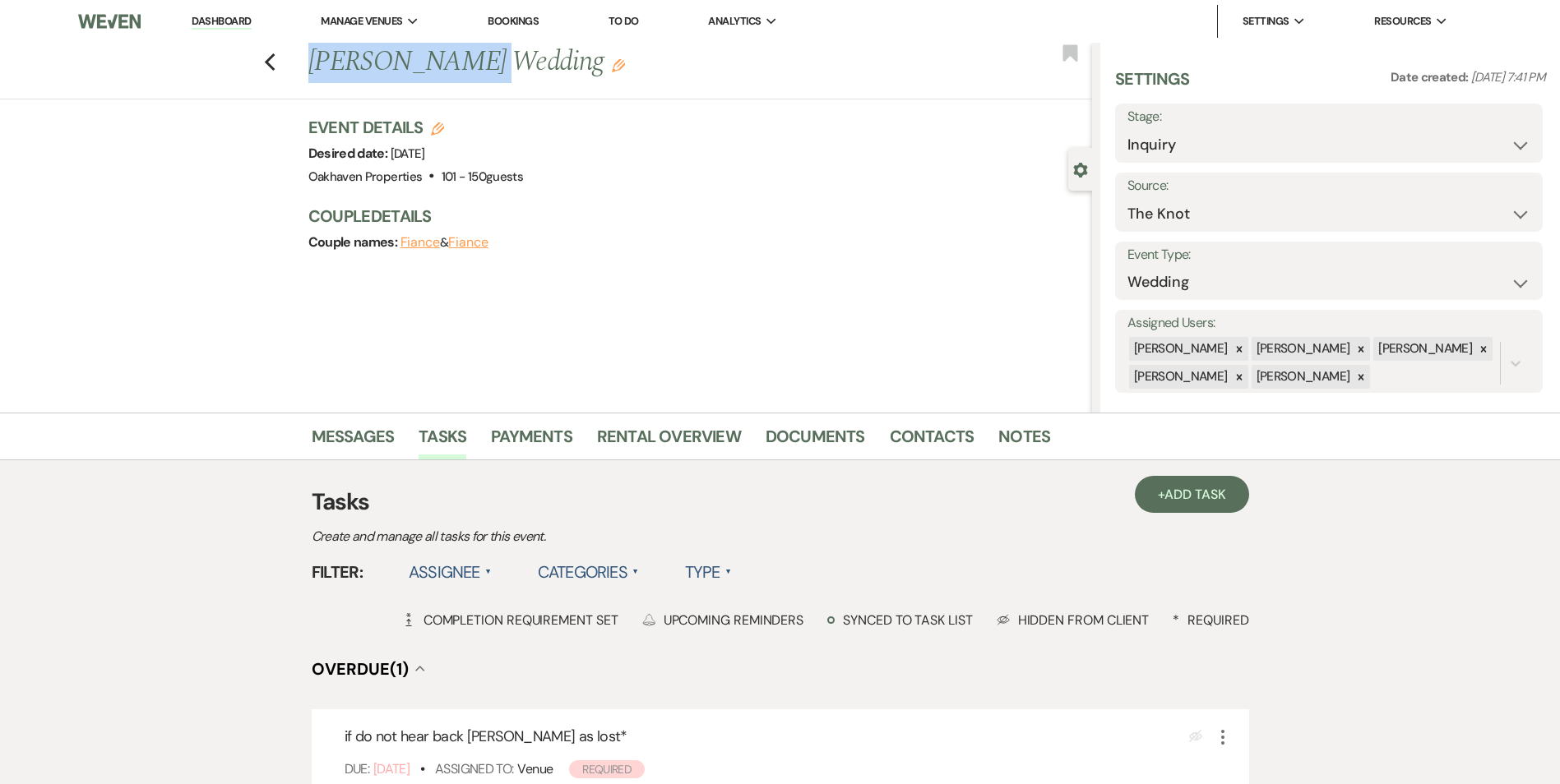
drag, startPoint x: 455, startPoint y: 69, endPoint x: 302, endPoint y: 83, distance: 153.6
click at [302, 83] on div "Previous [PERSON_NAME] Wedding Edit Bookmark" at bounding box center [542, 70] width 1100 height 56
copy h1 "[PERSON_NAME]"
click at [1024, 437] on link "Notes" at bounding box center [1024, 442] width 52 height 37
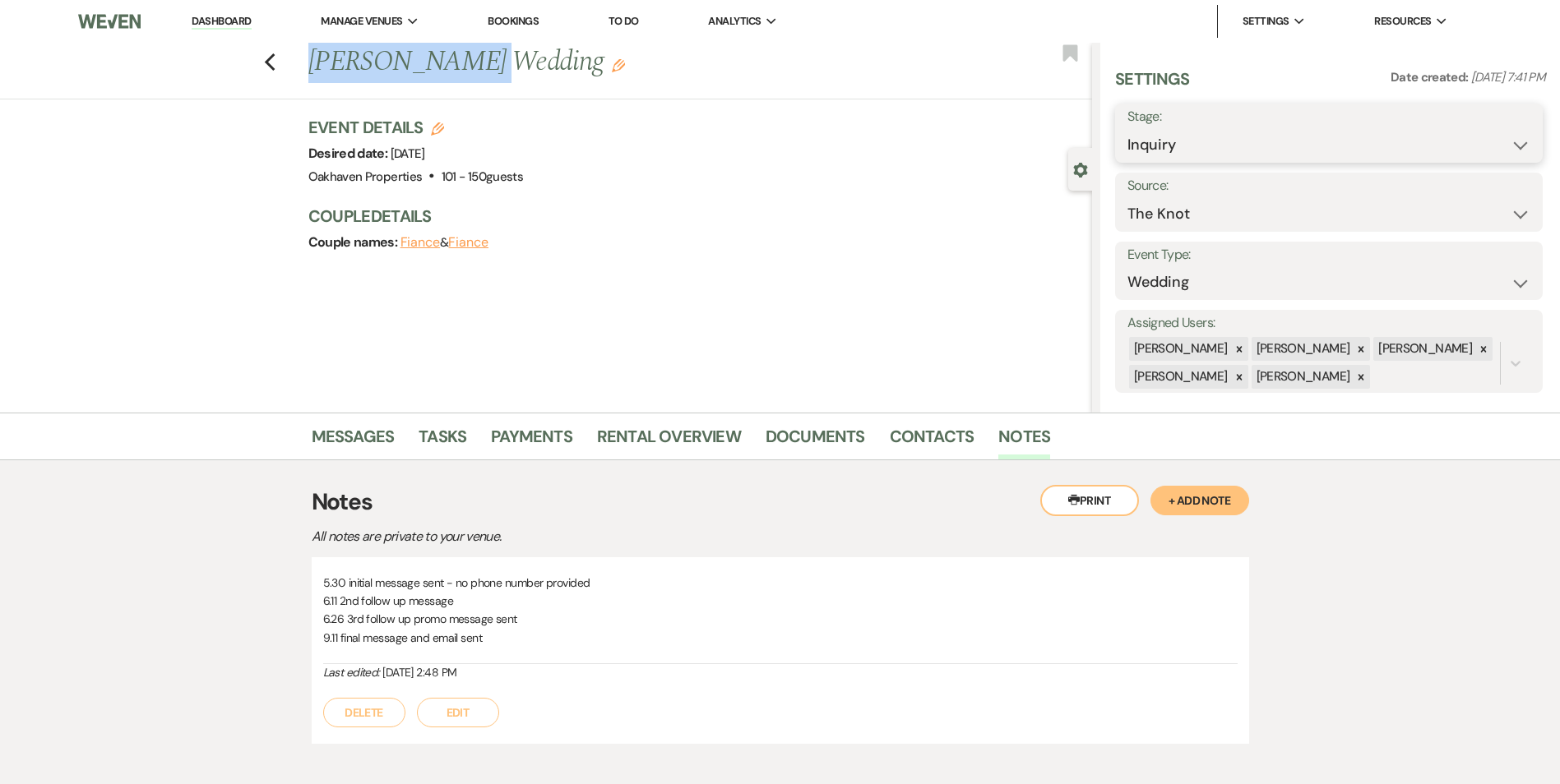
click at [1217, 148] on select "Inquiry Follow Up Tour Requested Tour Confirmed Toured Proposal Sent Booked Lost" at bounding box center [1328, 144] width 403 height 32
select select "8"
click at [1127, 129] on select "Inquiry Follow Up Tour Requested Tour Confirmed Toured Proposal Sent Booked Lost" at bounding box center [1328, 144] width 403 height 32
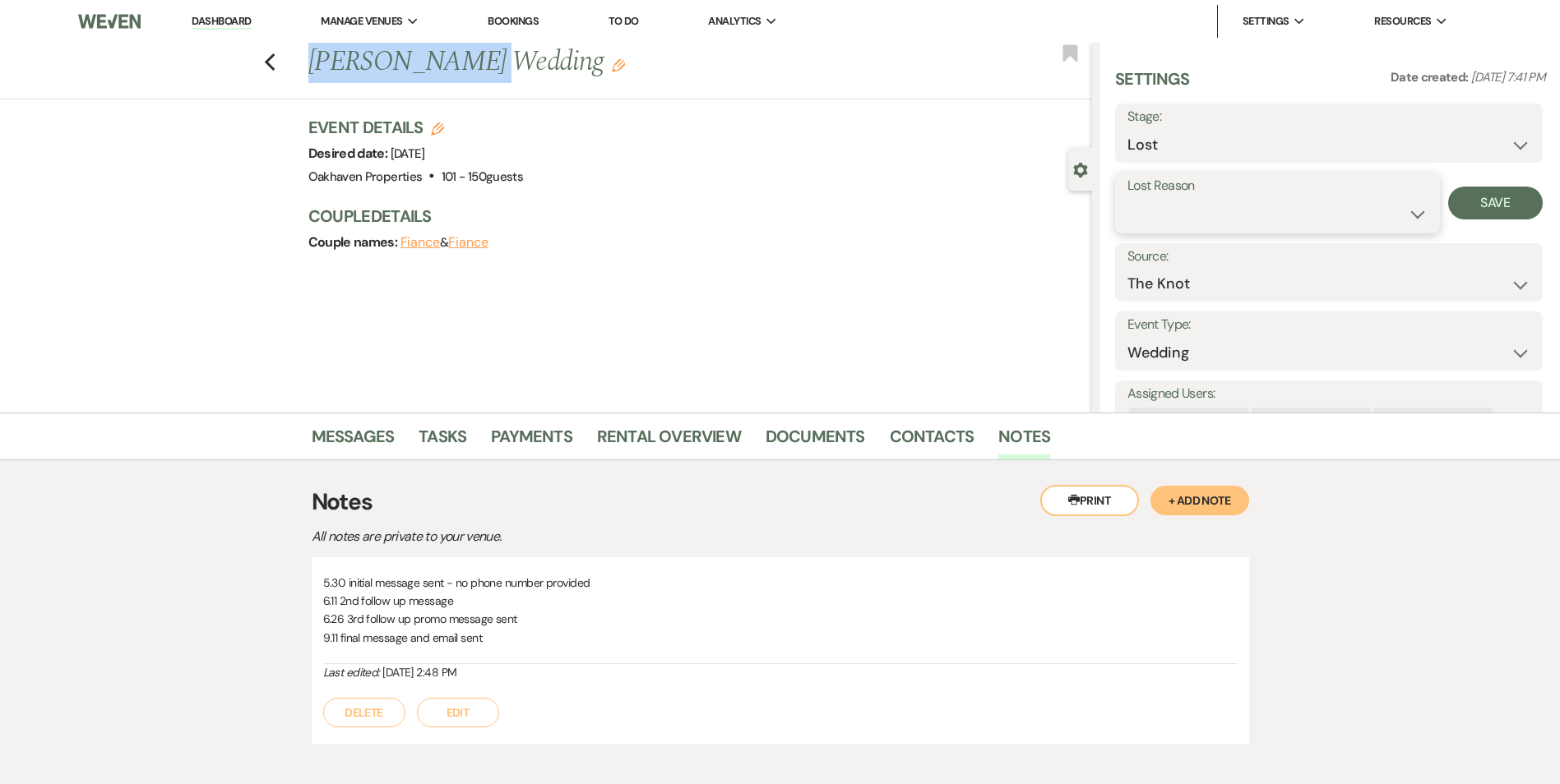
click at [1158, 210] on select "Booked Elsewhere Budget Date Unavailable No Response Not a Good Match Capacity …" at bounding box center [1277, 214] width 300 height 32
select select "8"
click at [1127, 198] on select "Booked Elsewhere Budget Date Unavailable No Response Not a Good Match Capacity …" at bounding box center [1277, 214] width 300 height 32
click at [1458, 205] on button "Save" at bounding box center [1495, 203] width 95 height 33
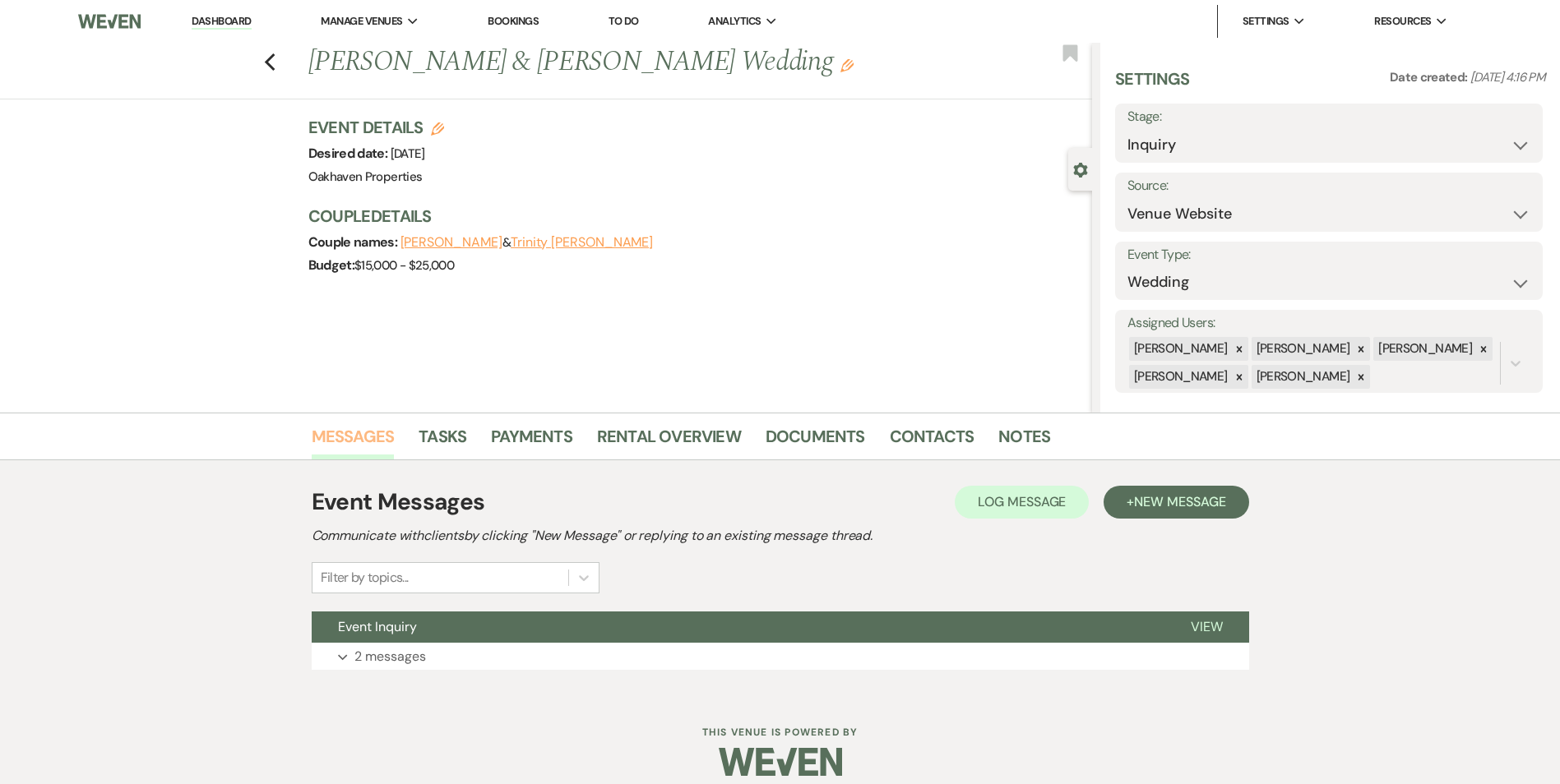
drag, startPoint x: 339, startPoint y: 442, endPoint x: 390, endPoint y: 464, distance: 55.5
click at [340, 443] on link "Messages" at bounding box center [352, 442] width 83 height 37
click at [1200, 629] on span "View" at bounding box center [1206, 627] width 32 height 17
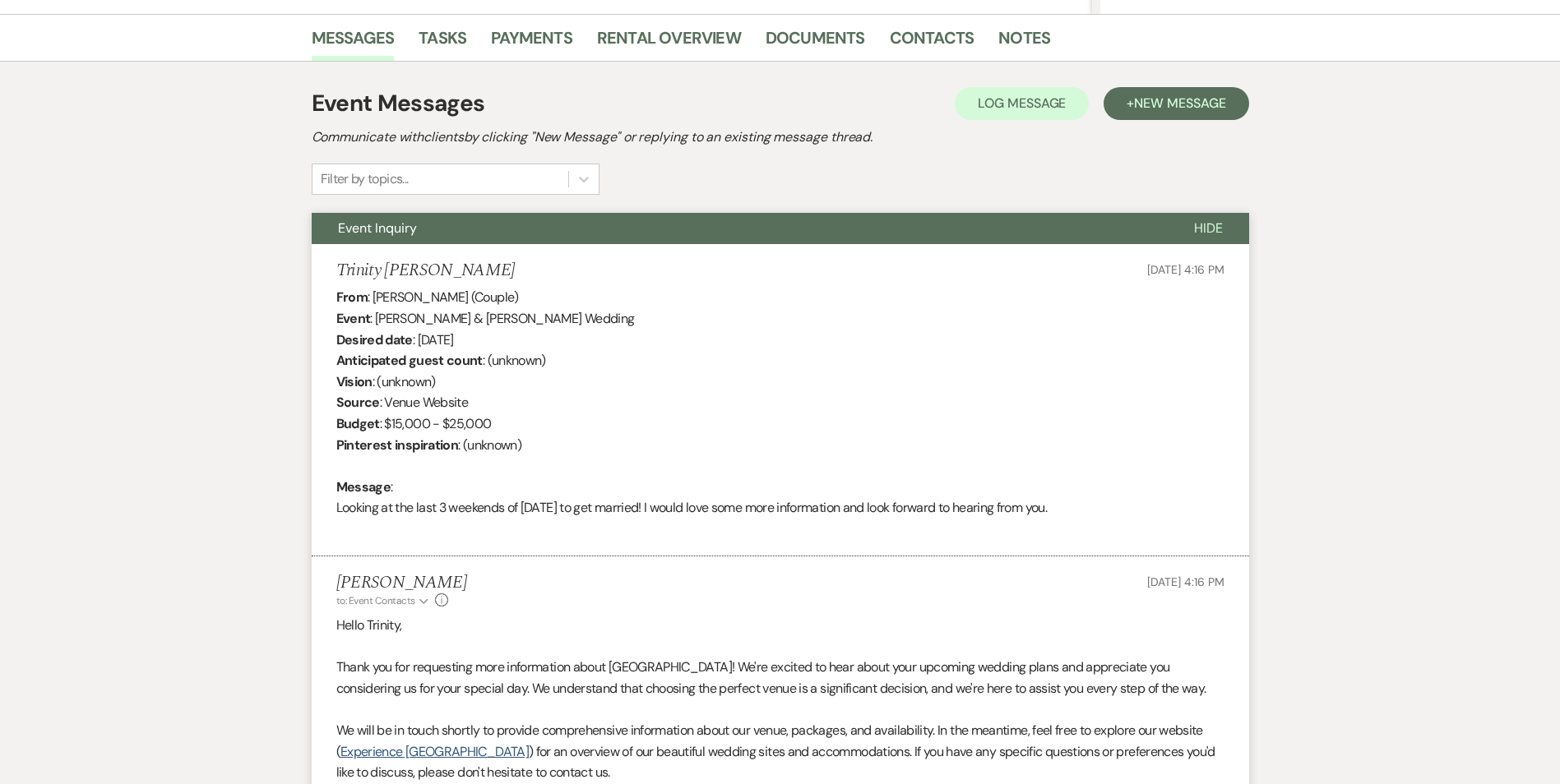
scroll to position [607, 0]
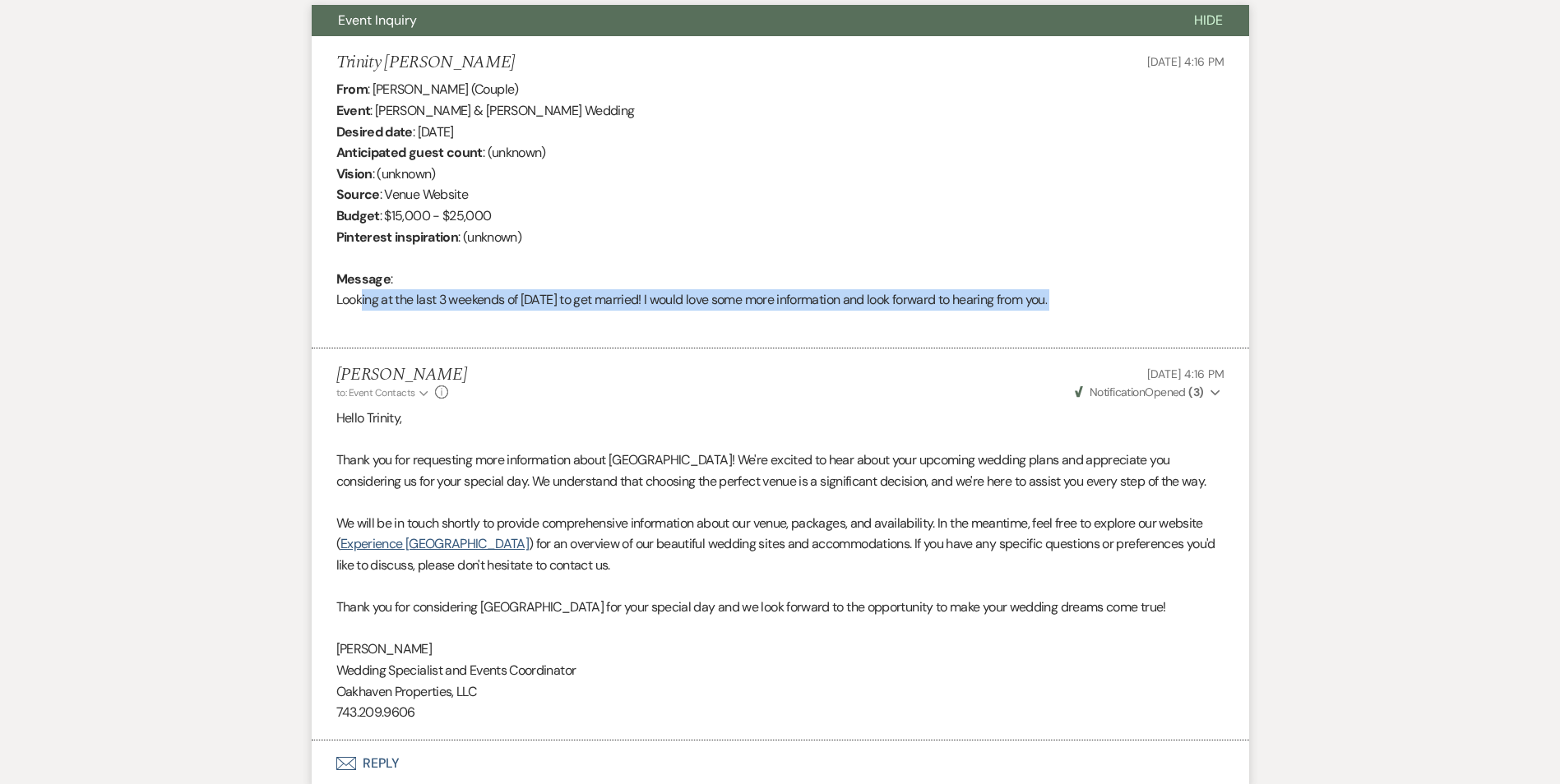
drag, startPoint x: 358, startPoint y: 306, endPoint x: 1132, endPoint y: 316, distance: 774.1
click at [1133, 316] on div "From : Trinity Latour (Couple) Event : Eli Hayes & Trinity Latour's Wedding Des…" at bounding box center [780, 205] width 888 height 252
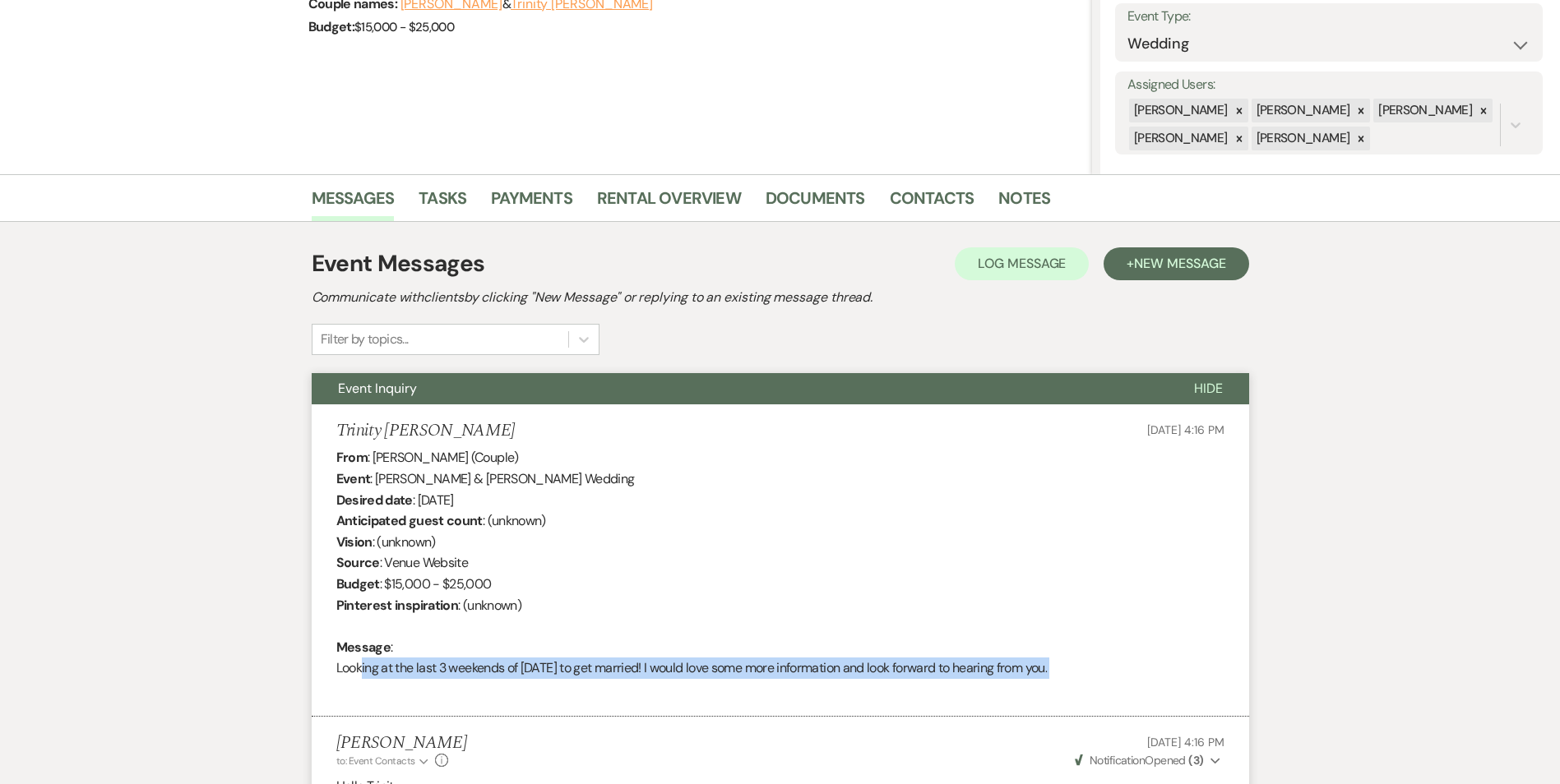
scroll to position [0, 0]
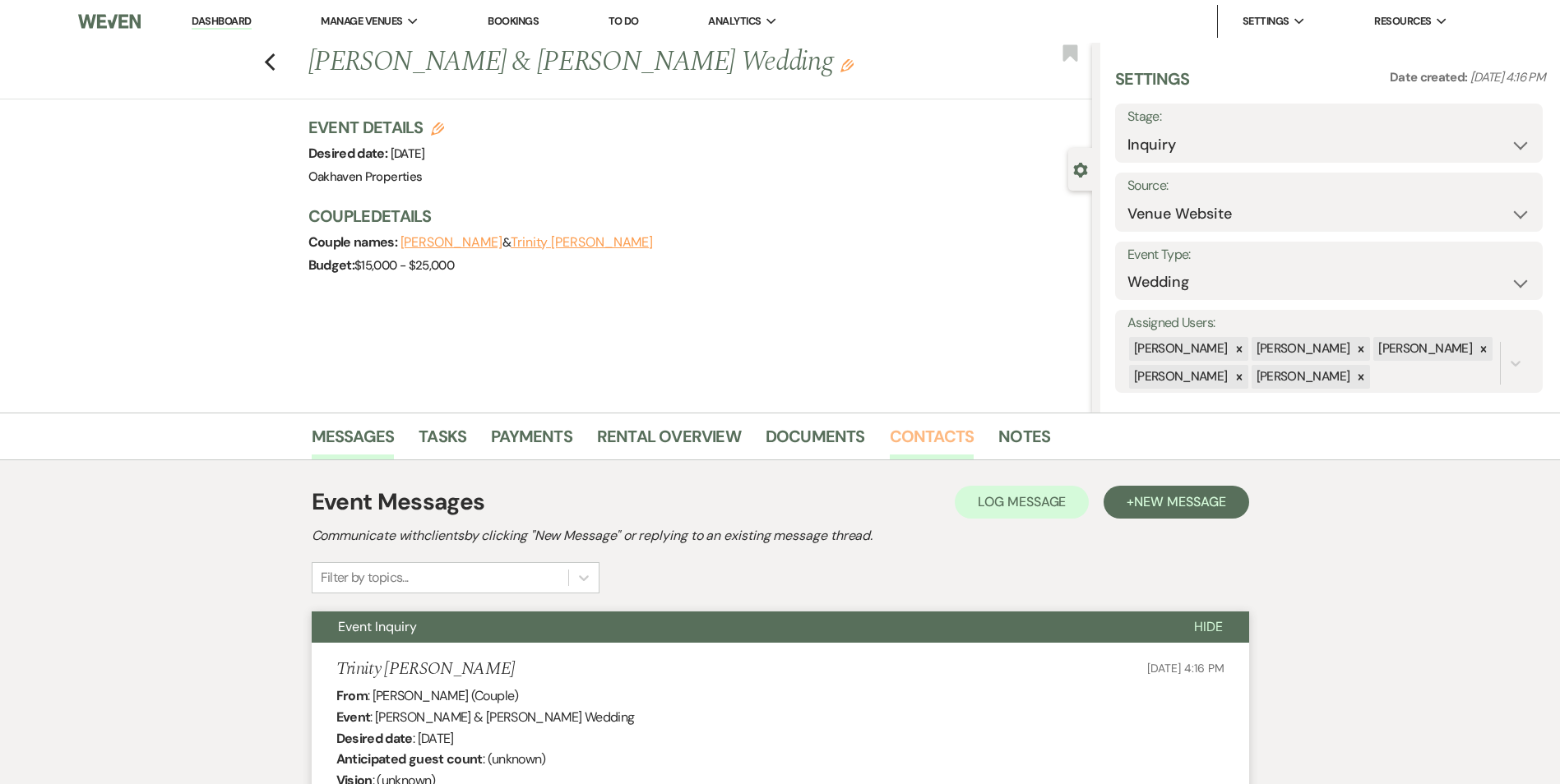
click at [895, 457] on link "Contacts" at bounding box center [931, 442] width 84 height 37
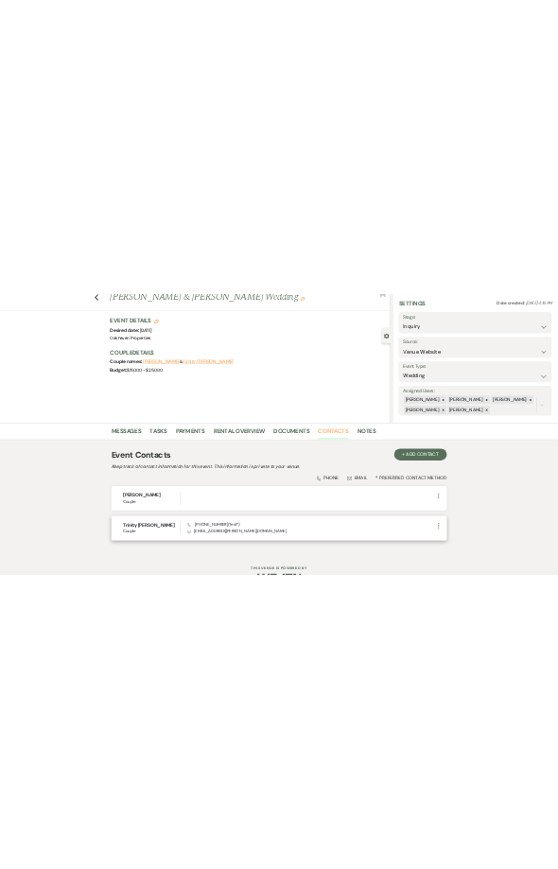
scroll to position [95, 0]
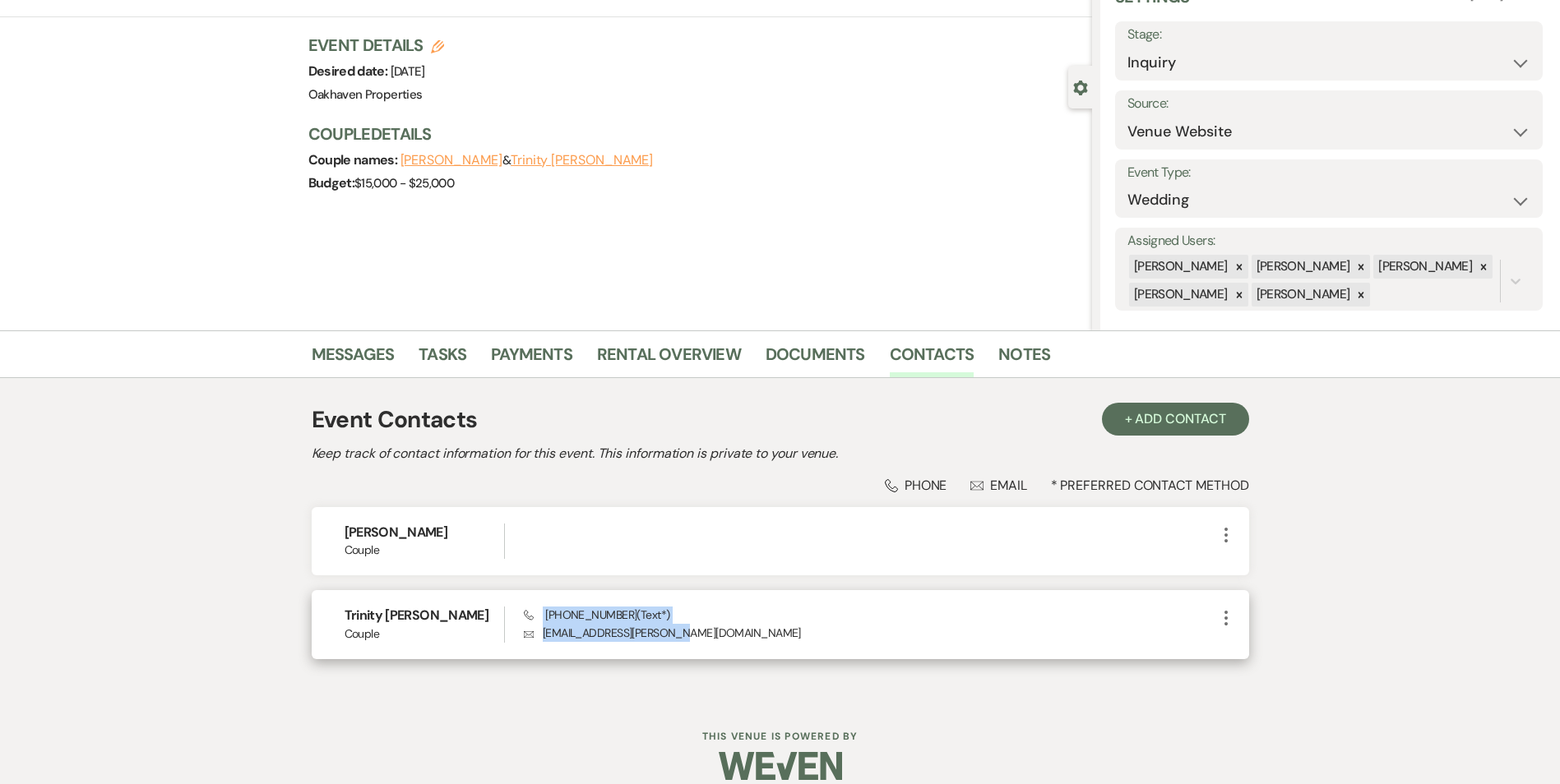
drag, startPoint x: 669, startPoint y: 632, endPoint x: 512, endPoint y: 656, distance: 158.8
click at [512, 656] on div "Trinity Latour Couple Phone (336) 675-7137 (Text*) Envelope trinity.latour@gmai…" at bounding box center [780, 624] width 937 height 68
drag, startPoint x: 512, startPoint y: 656, endPoint x: 790, endPoint y: 611, distance: 281.6
click at [807, 610] on div "Phone (336) 675-7137 (Text*) Envelope trinity.latour@gmail.com" at bounding box center [869, 624] width 691 height 36
click at [705, 638] on p "Envelope trinity.latour@gmail.com" at bounding box center [869, 633] width 691 height 18
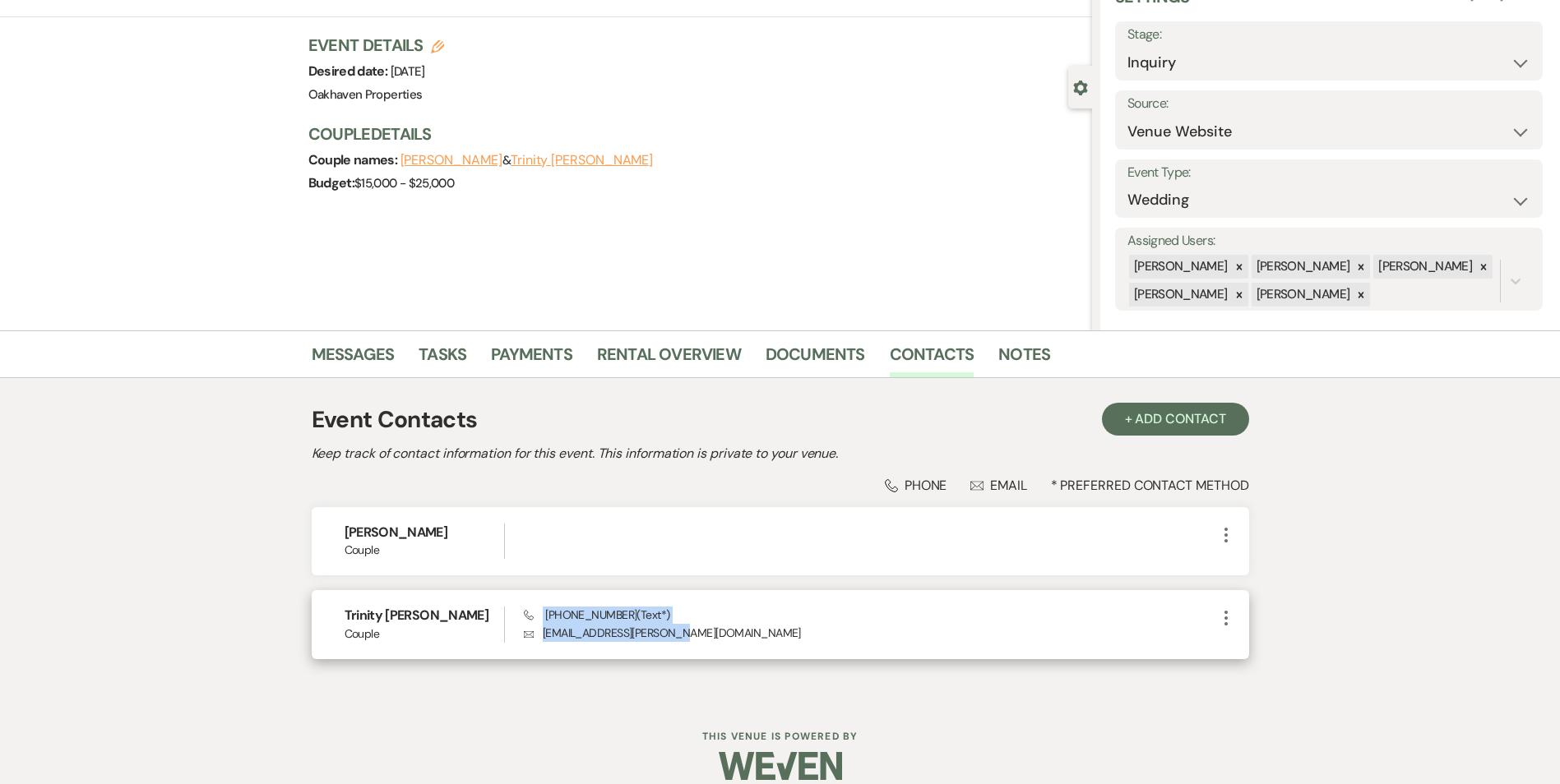
click at [694, 641] on p "Envelope trinity.latour@gmail.com" at bounding box center [869, 633] width 691 height 18
click at [693, 641] on p "Envelope trinity.latour@gmail.com" at bounding box center [869, 633] width 691 height 18
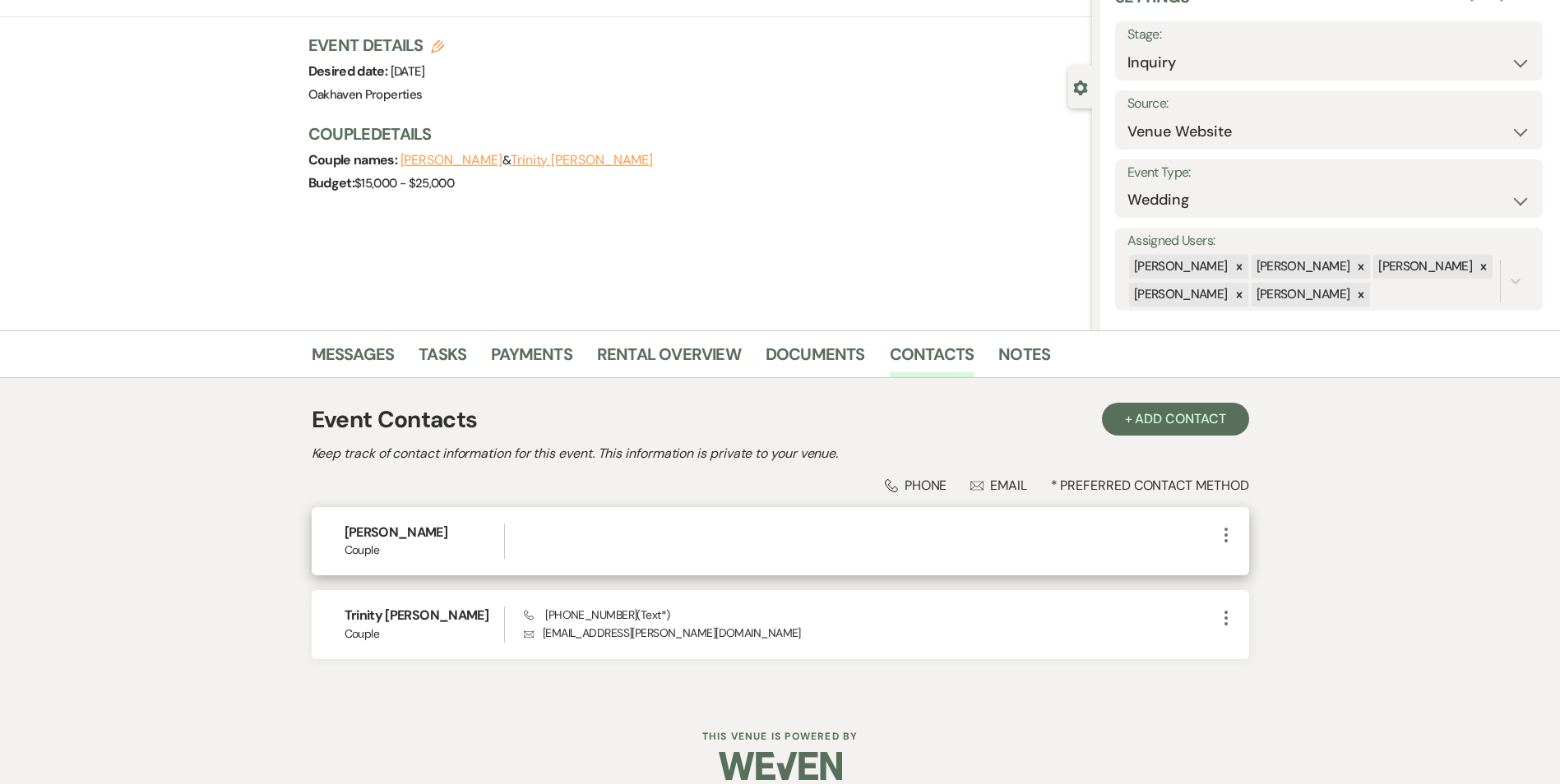
click at [801, 556] on div at bounding box center [869, 541] width 691 height 36
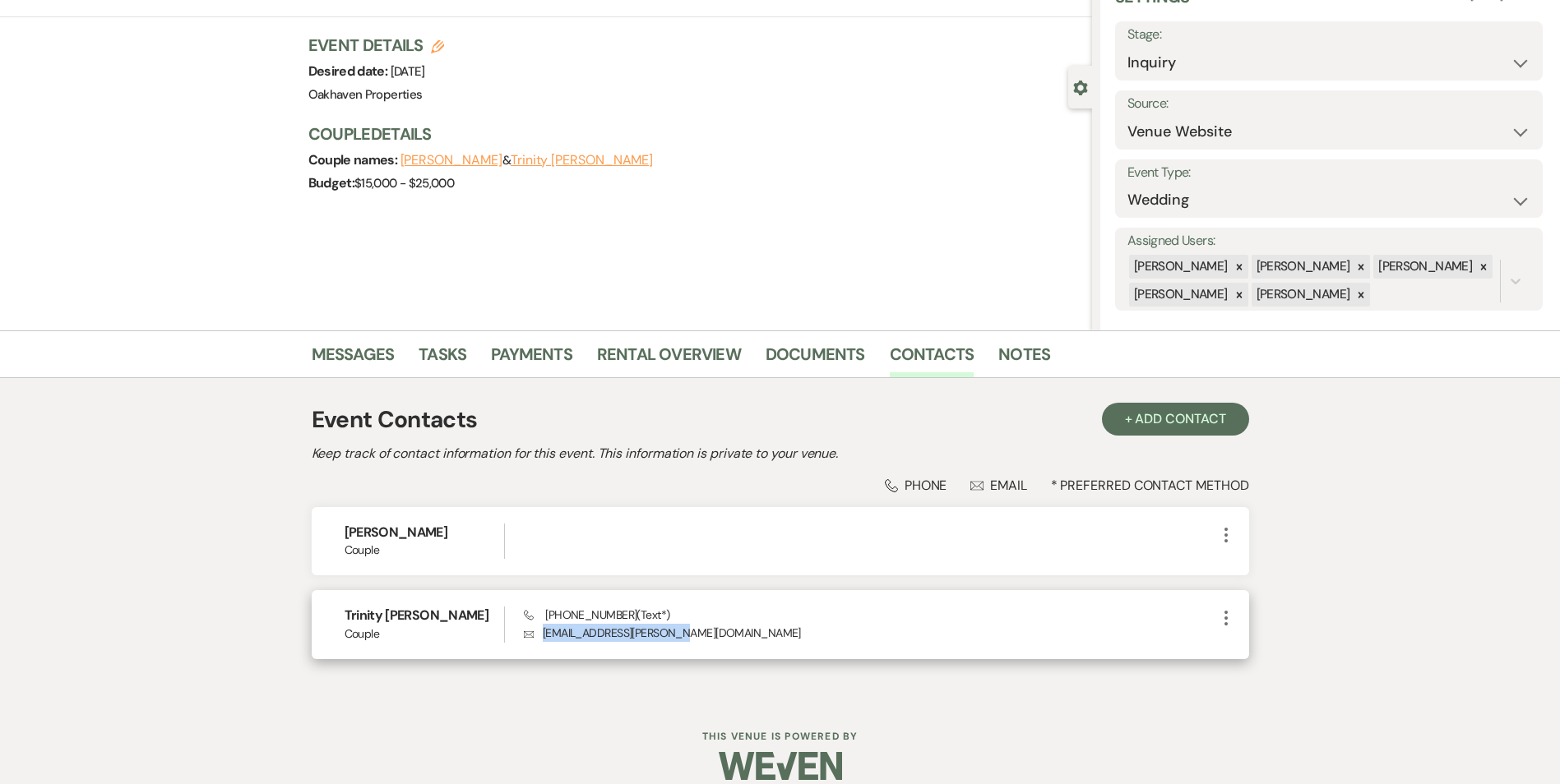
drag, startPoint x: 658, startPoint y: 635, endPoint x: 543, endPoint y: 641, distance: 115.2
click at [543, 641] on p "Envelope trinity.latour@gmail.com" at bounding box center [869, 633] width 691 height 18
copy p "trinity.latour@gmail.com"
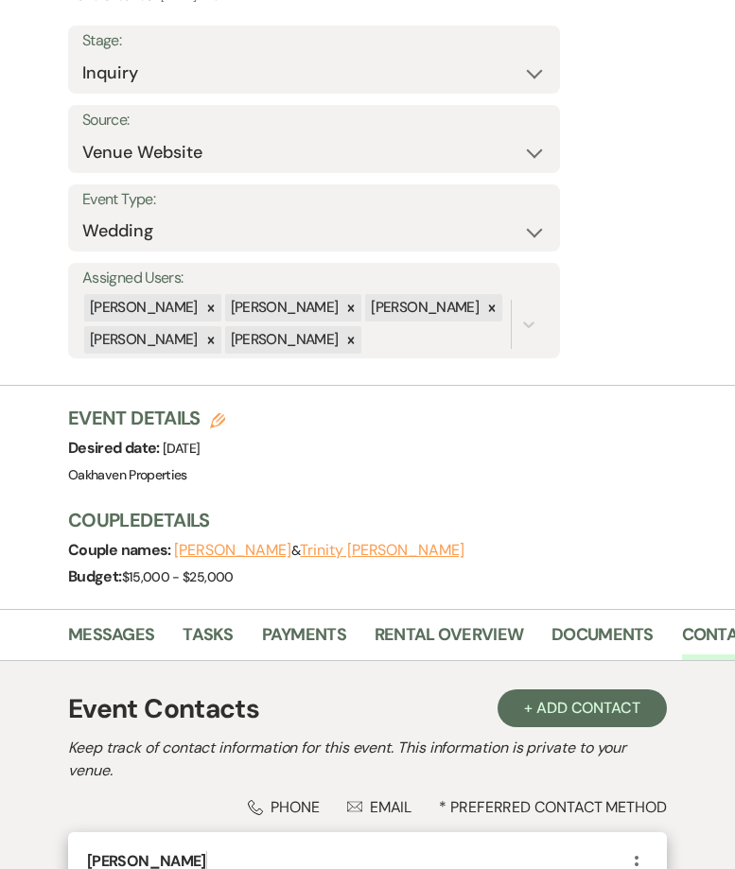
scroll to position [473, 0]
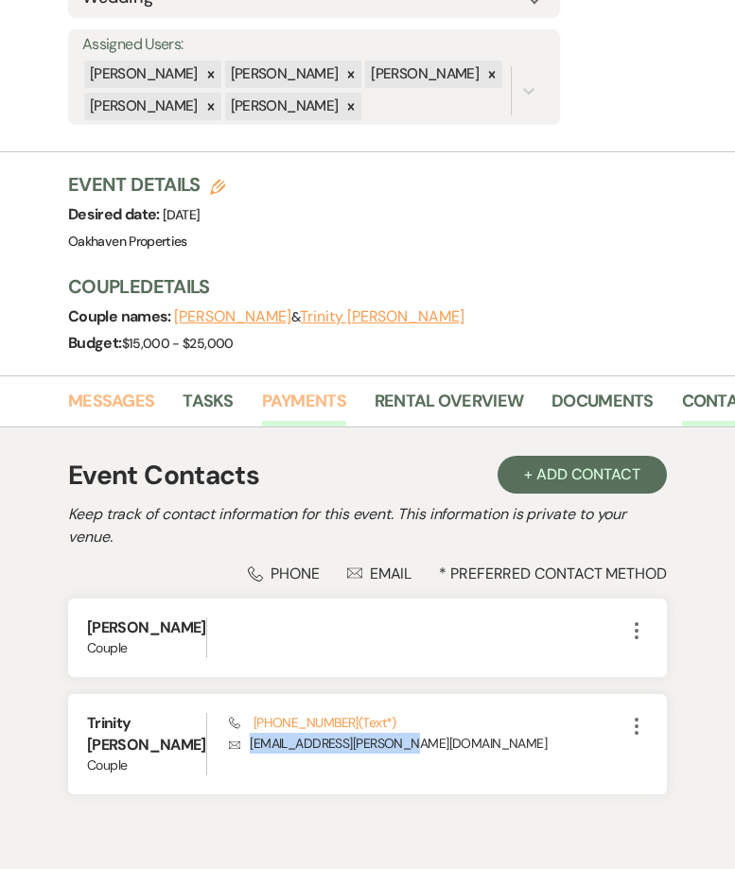
drag, startPoint x: 133, startPoint y: 369, endPoint x: 308, endPoint y: 394, distance: 176.8
click at [133, 388] on link "Messages" at bounding box center [111, 407] width 86 height 39
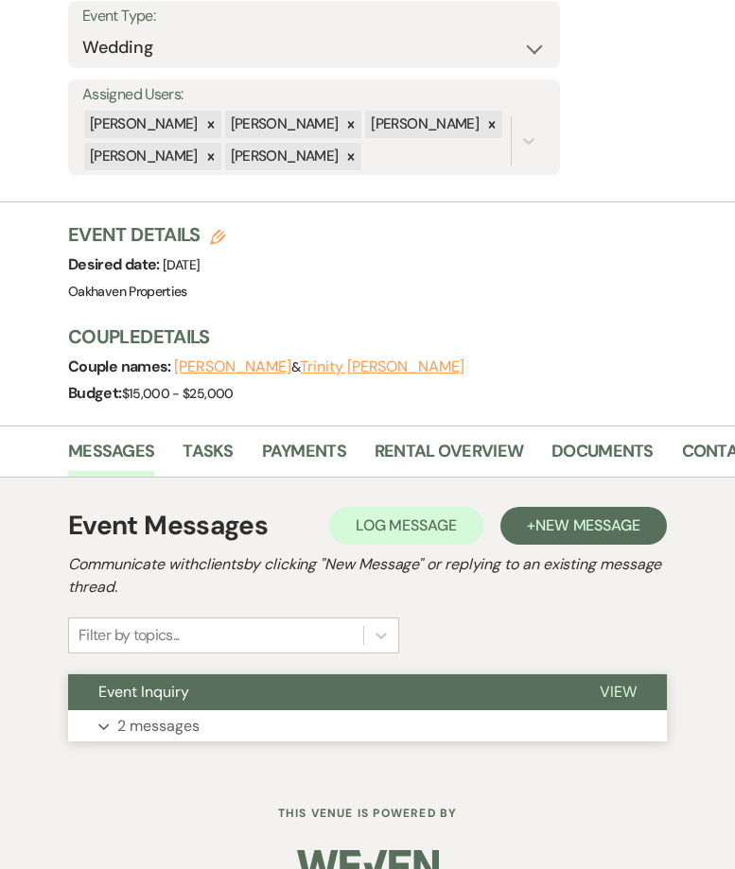
click at [603, 682] on span "View" at bounding box center [617, 692] width 37 height 20
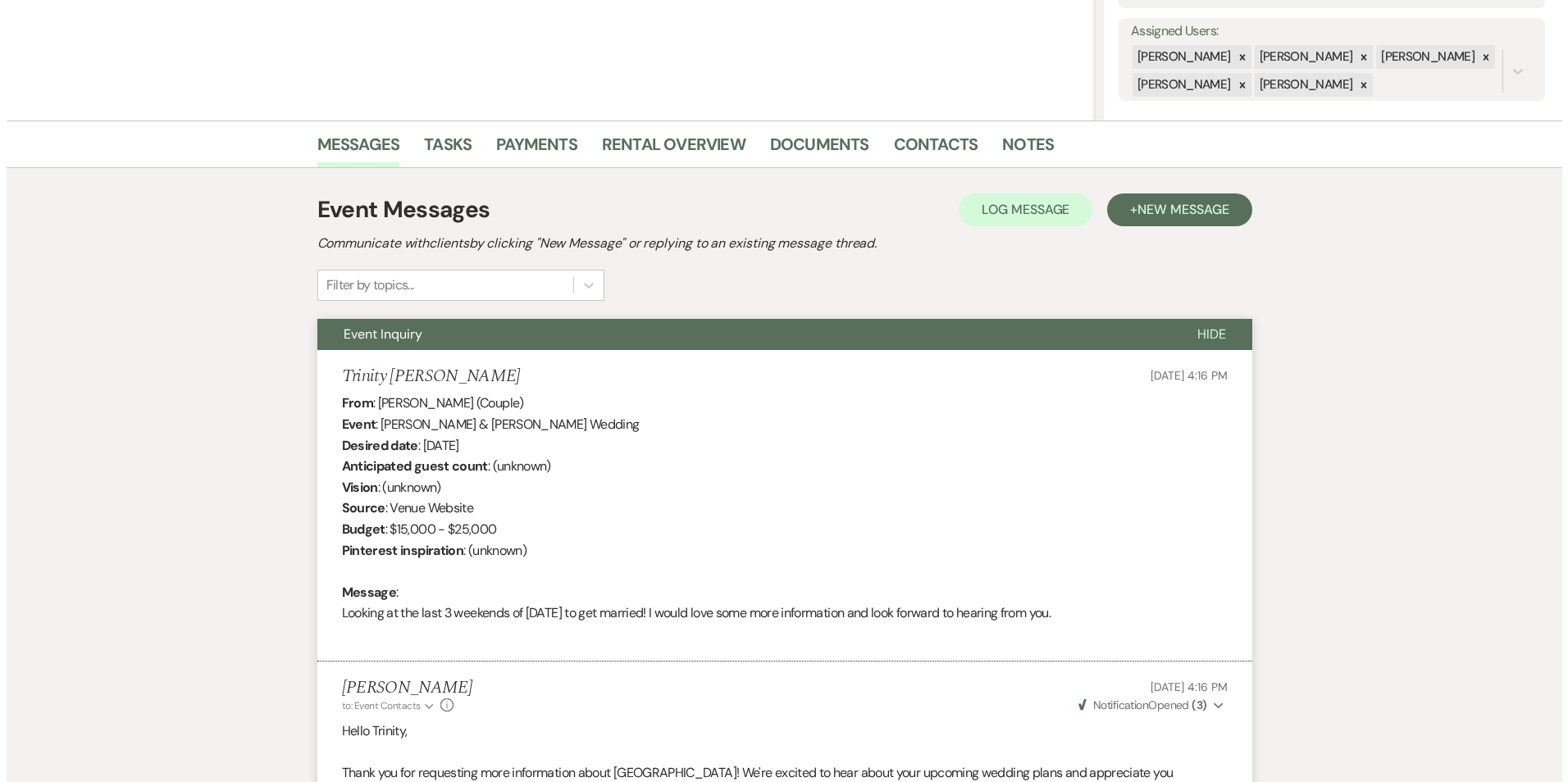
scroll to position [290, 0]
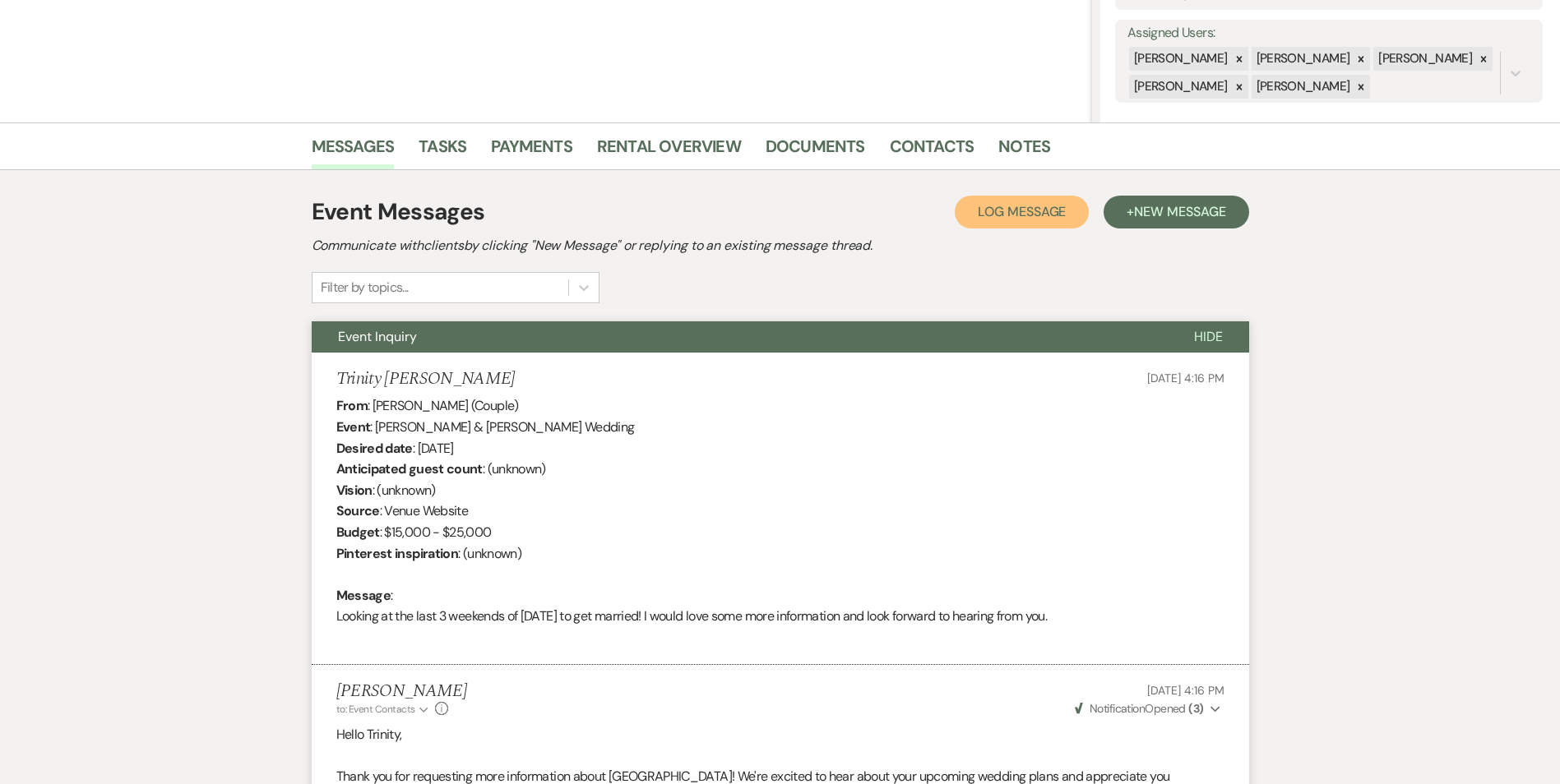
click at [1019, 215] on span "Log Message" at bounding box center [1021, 212] width 88 height 17
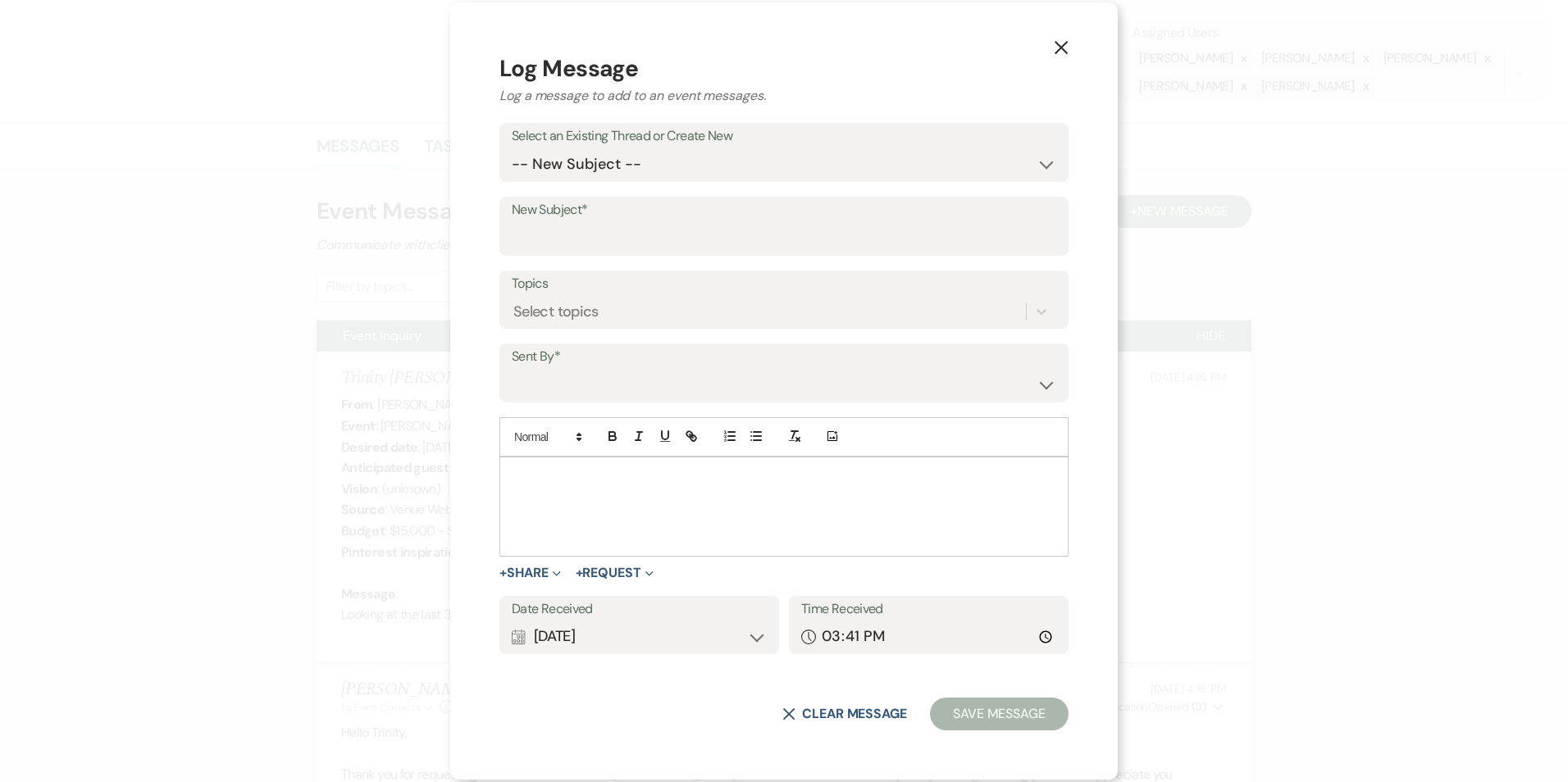
drag, startPoint x: 601, startPoint y: 473, endPoint x: 609, endPoint y: 477, distance: 8.9
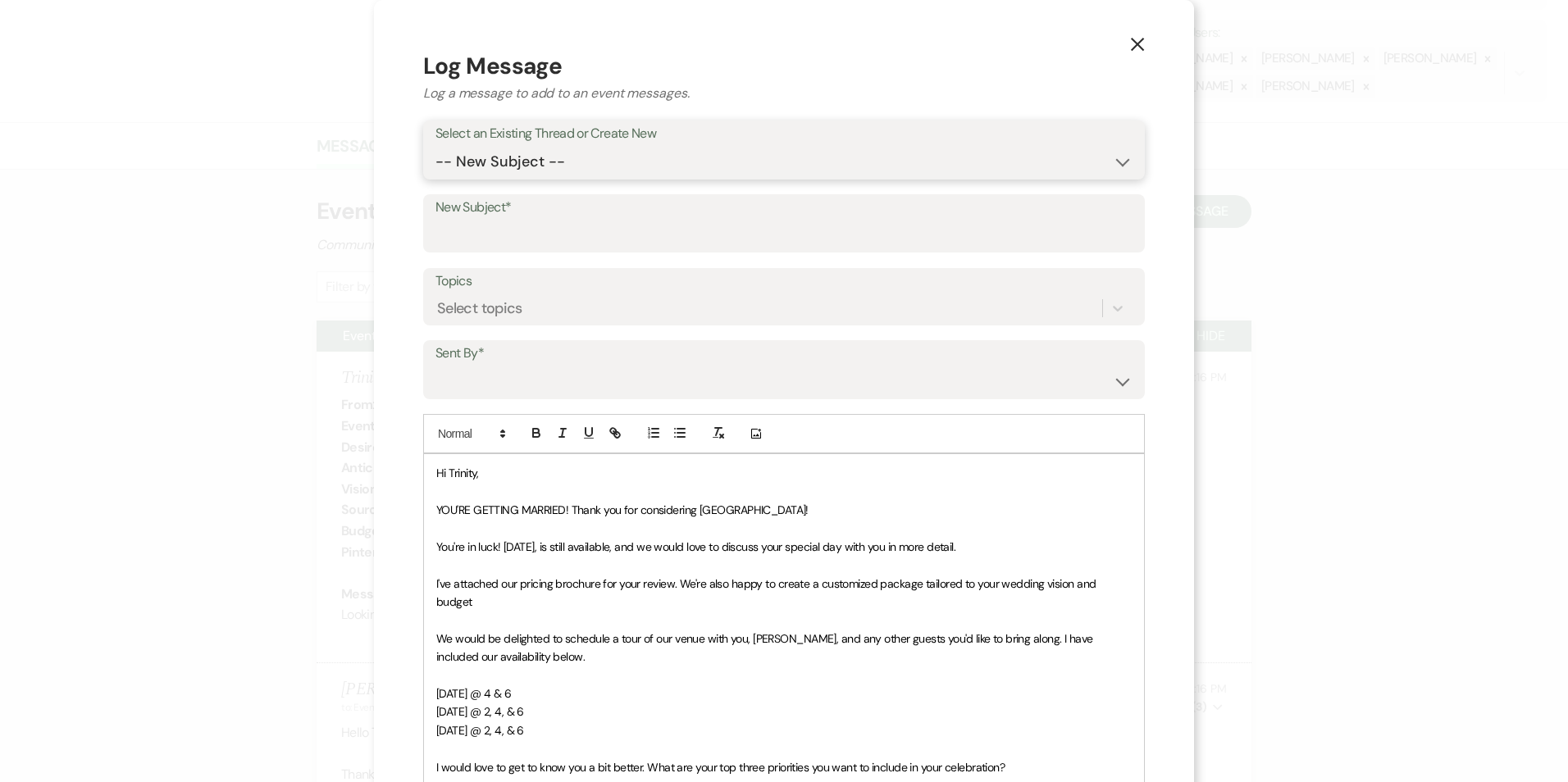
drag, startPoint x: 565, startPoint y: 156, endPoint x: 566, endPoint y: 180, distance: 24.0
click at [565, 156] on select "-- New Subject -- Event Inquiry" at bounding box center [784, 161] width 697 height 32
select select "463196"
click at [435, 146] on select "-- New Subject -- Event Inquiry" at bounding box center [784, 161] width 697 height 32
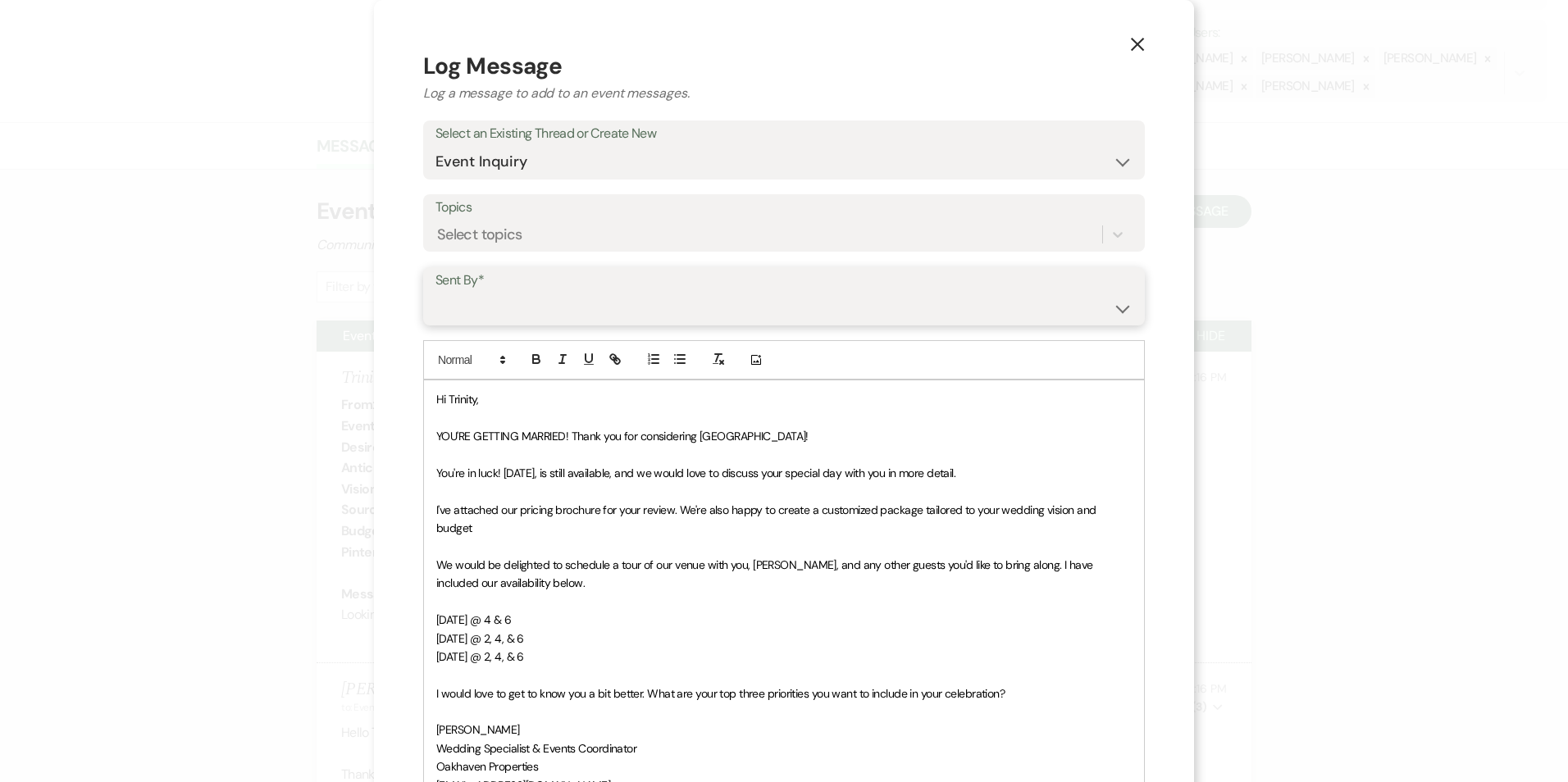
drag, startPoint x: 527, startPoint y: 299, endPoint x: 522, endPoint y: 326, distance: 27.5
click at [527, 300] on select "Patience Ergish (pdergish@aol.com) Jeanette Wagoner (jeanette@experienceoakhave…" at bounding box center [784, 308] width 697 height 32
select select "user-127923"
click at [435, 292] on select "Patience Ergish (pdergish@aol.com) Jeanette Wagoner (jeanette@experienceoakhave…" at bounding box center [784, 308] width 697 height 32
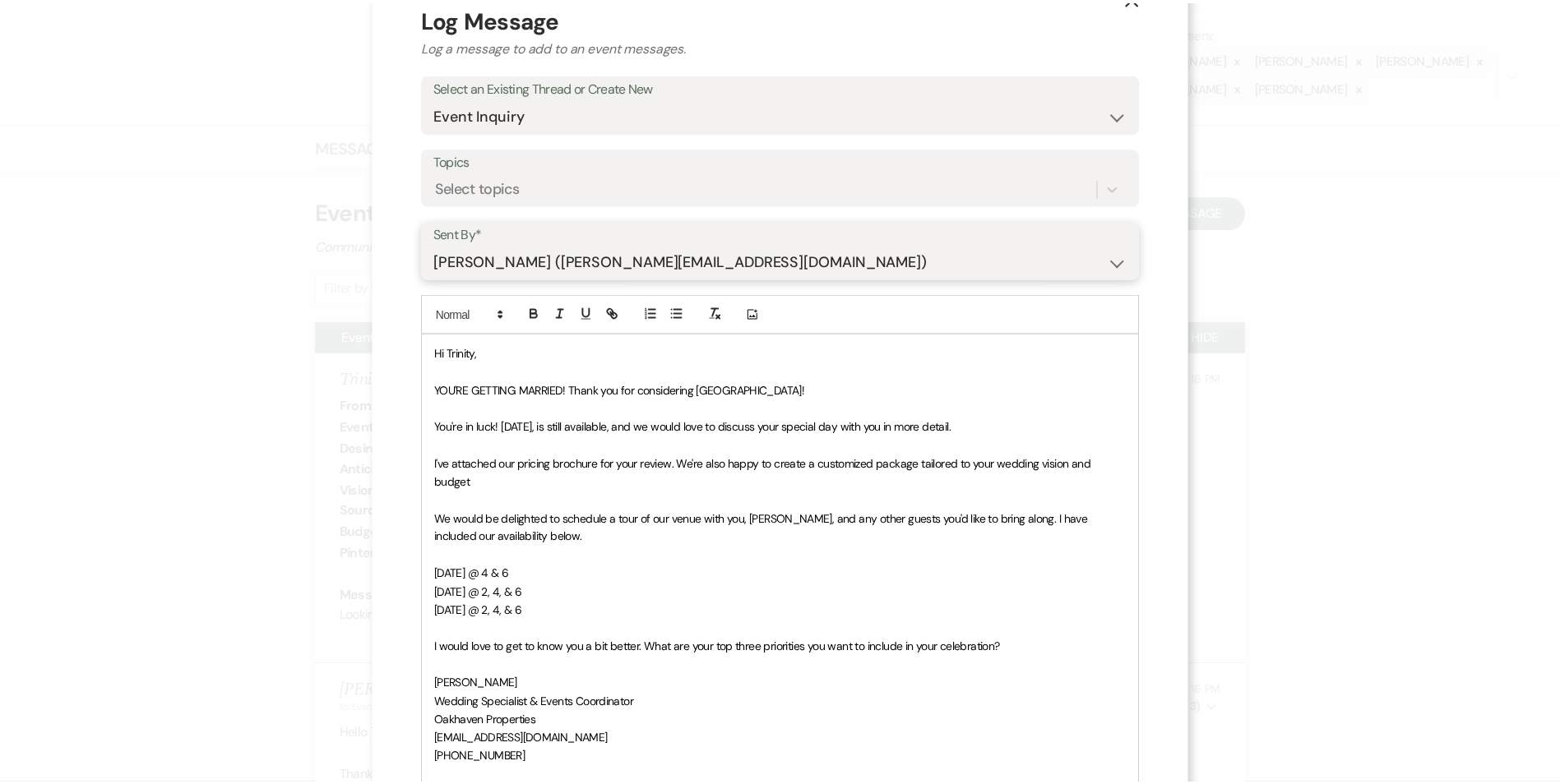
scroll to position [264, 0]
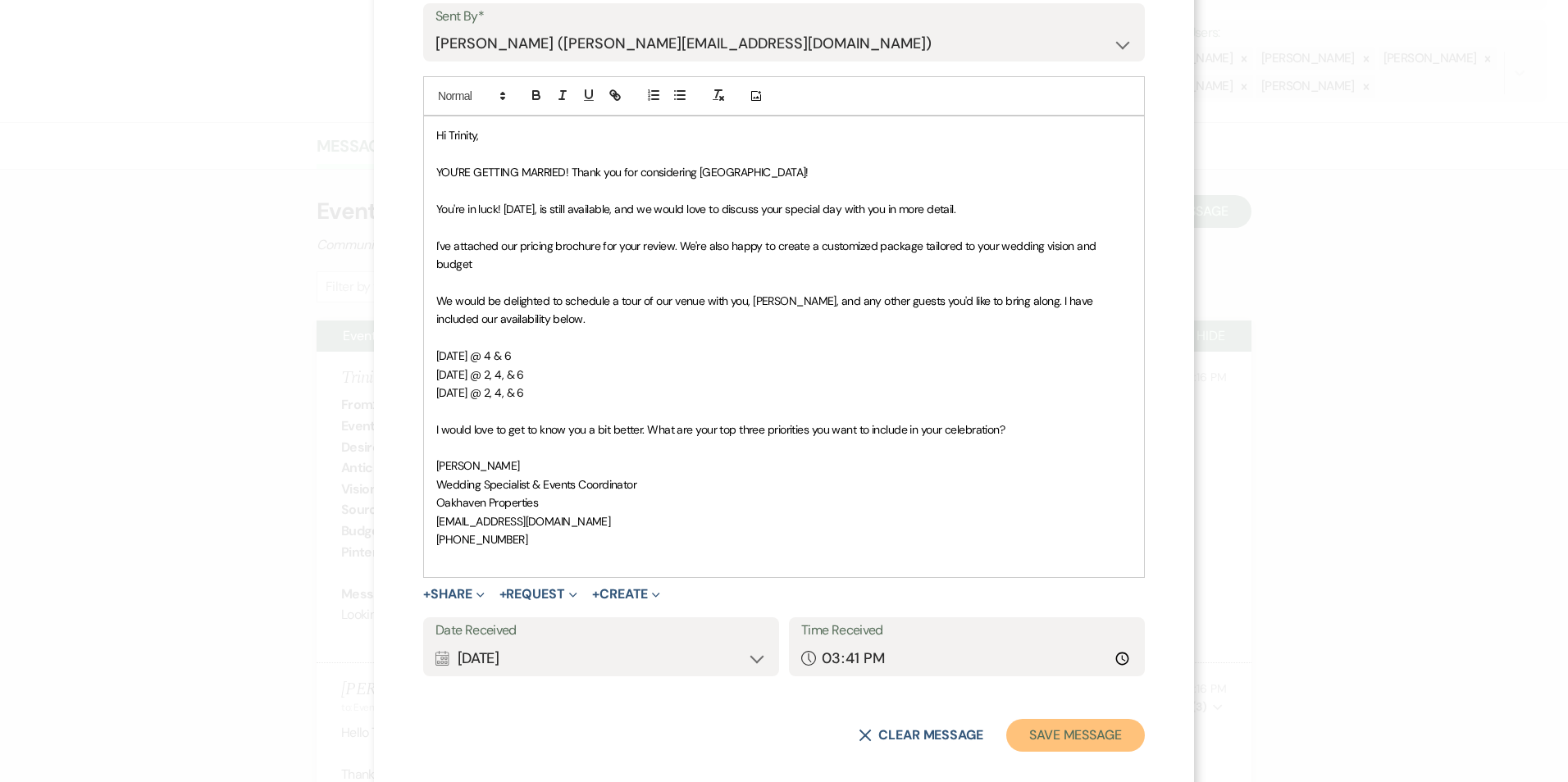
click at [1087, 727] on button "Save Message" at bounding box center [1075, 735] width 139 height 33
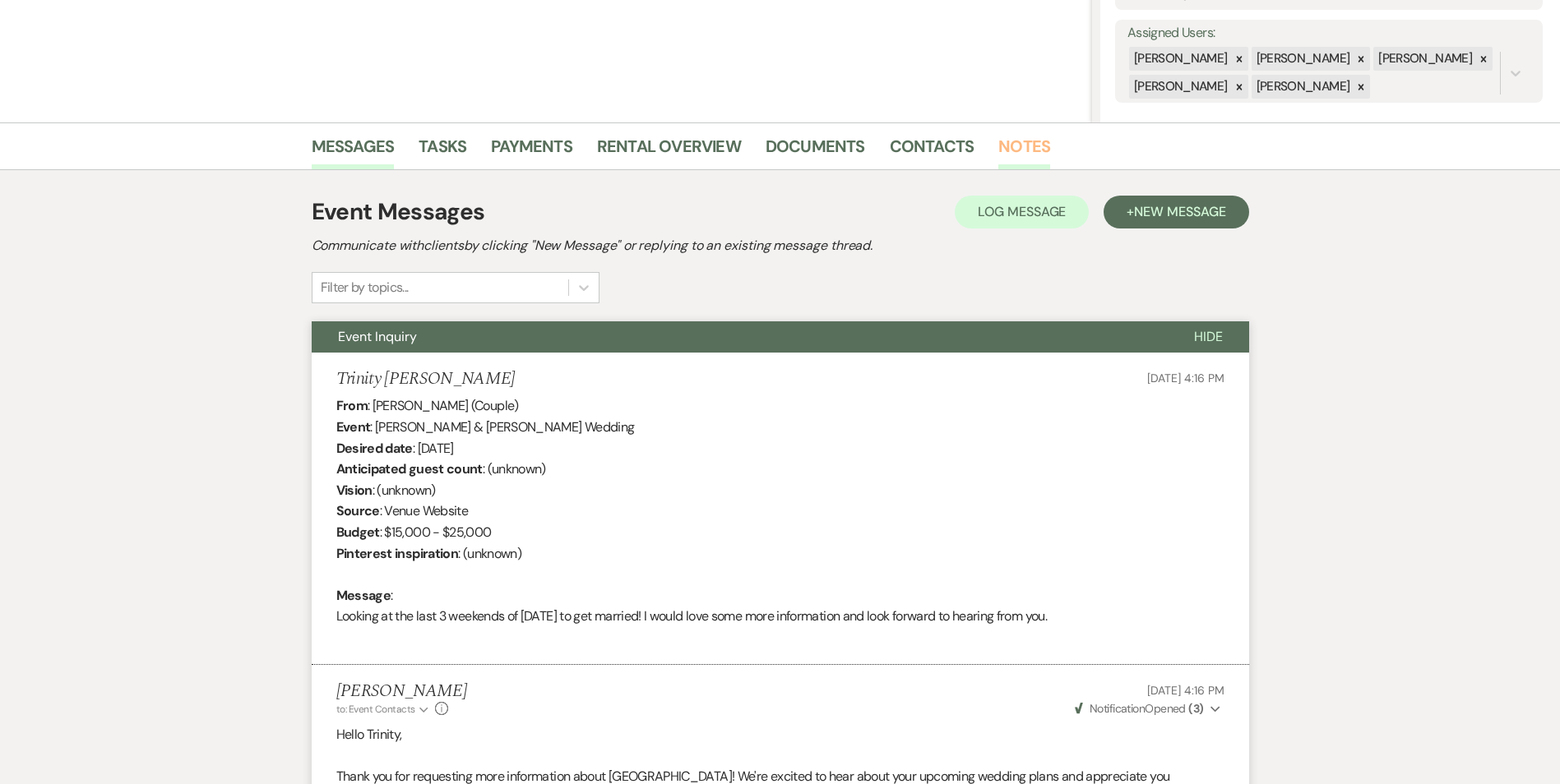
click at [1019, 140] on link "Notes" at bounding box center [1024, 151] width 52 height 37
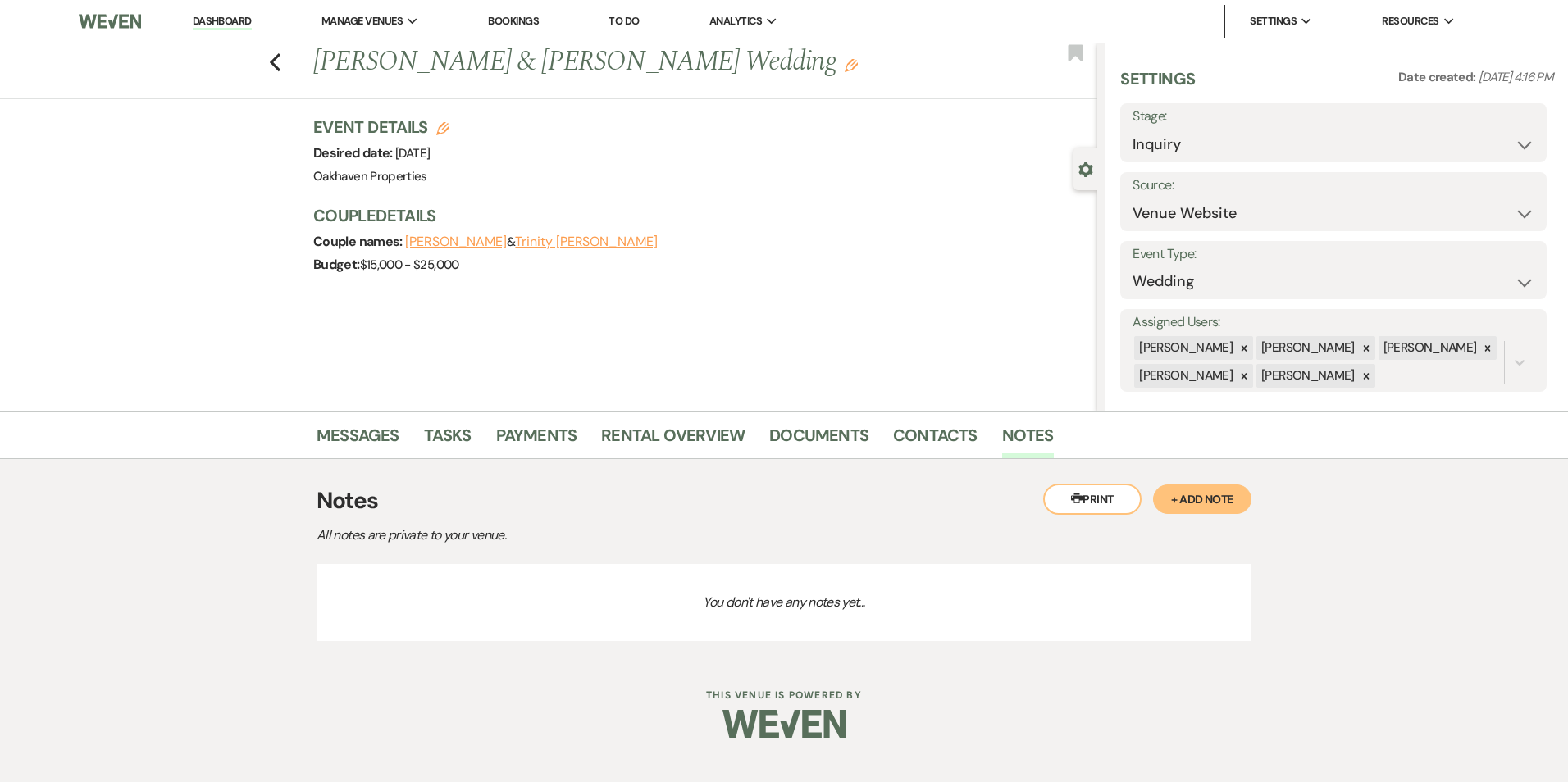
click at [1235, 503] on button "+ Add Note" at bounding box center [1201, 499] width 98 height 29
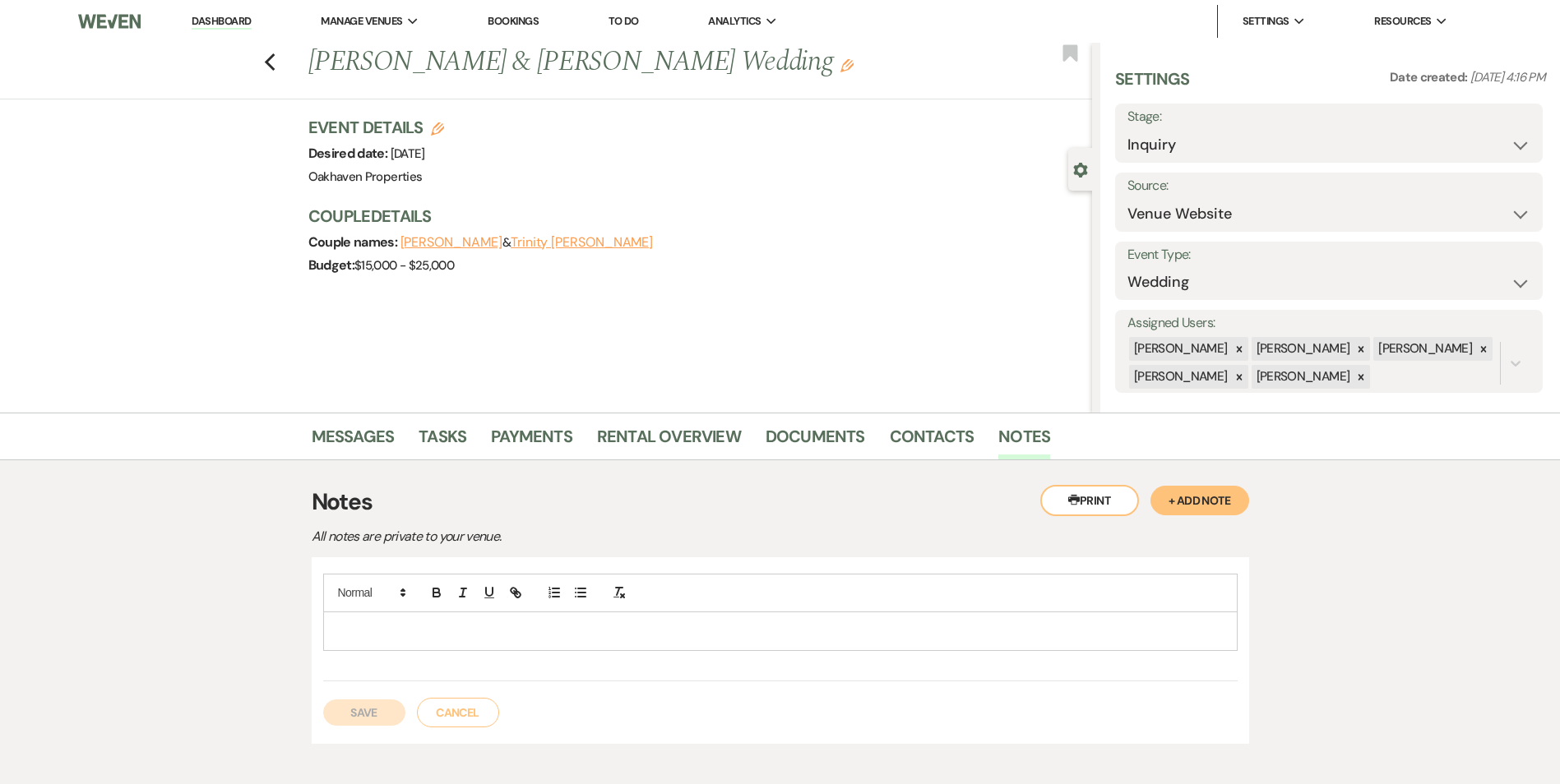
click at [346, 634] on p at bounding box center [780, 631] width 888 height 18
drag, startPoint x: 386, startPoint y: 712, endPoint x: 491, endPoint y: 663, distance: 115.9
click at [386, 711] on button "Save" at bounding box center [364, 713] width 83 height 26
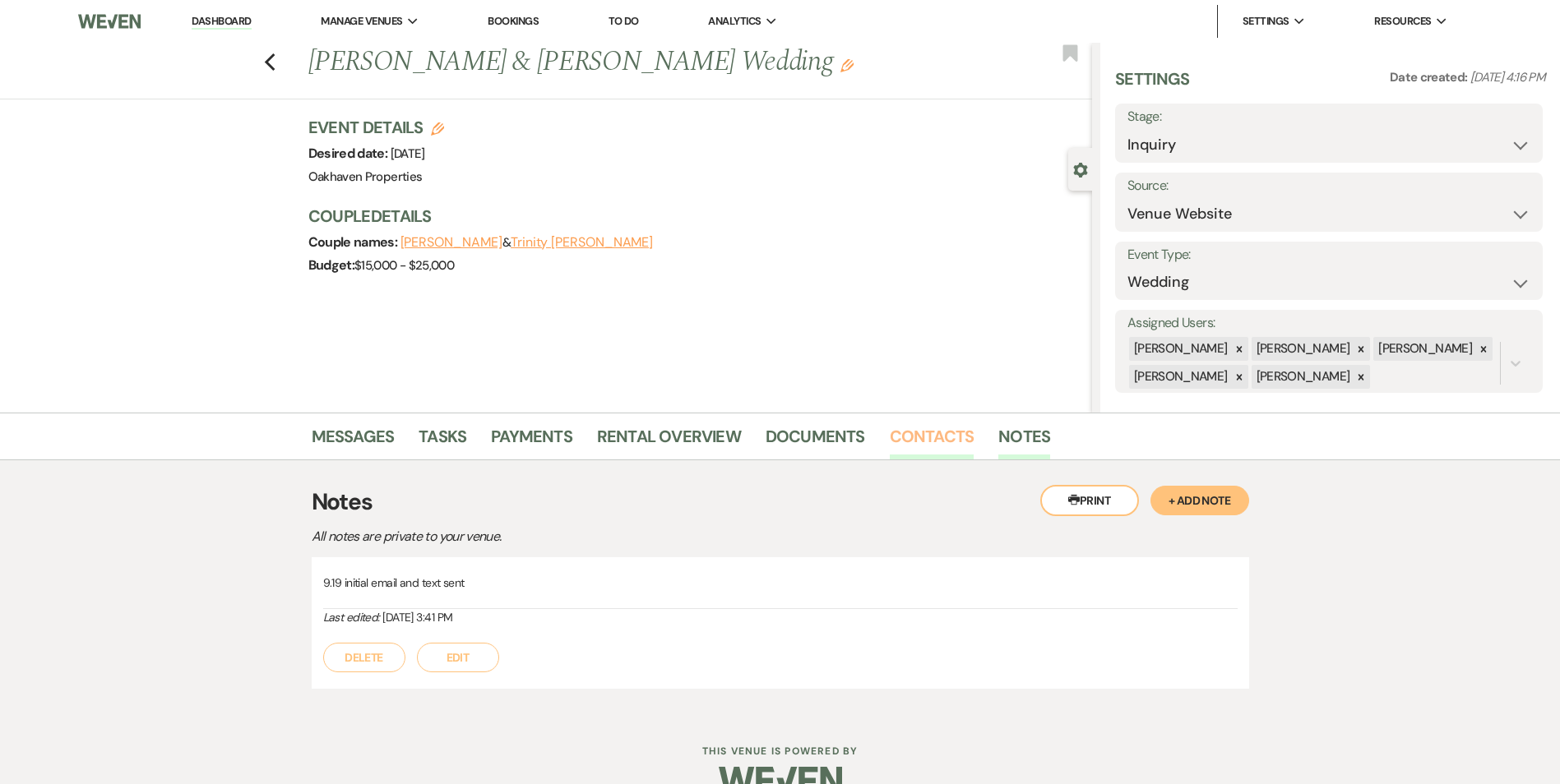
click at [914, 455] on link "Contacts" at bounding box center [931, 442] width 84 height 37
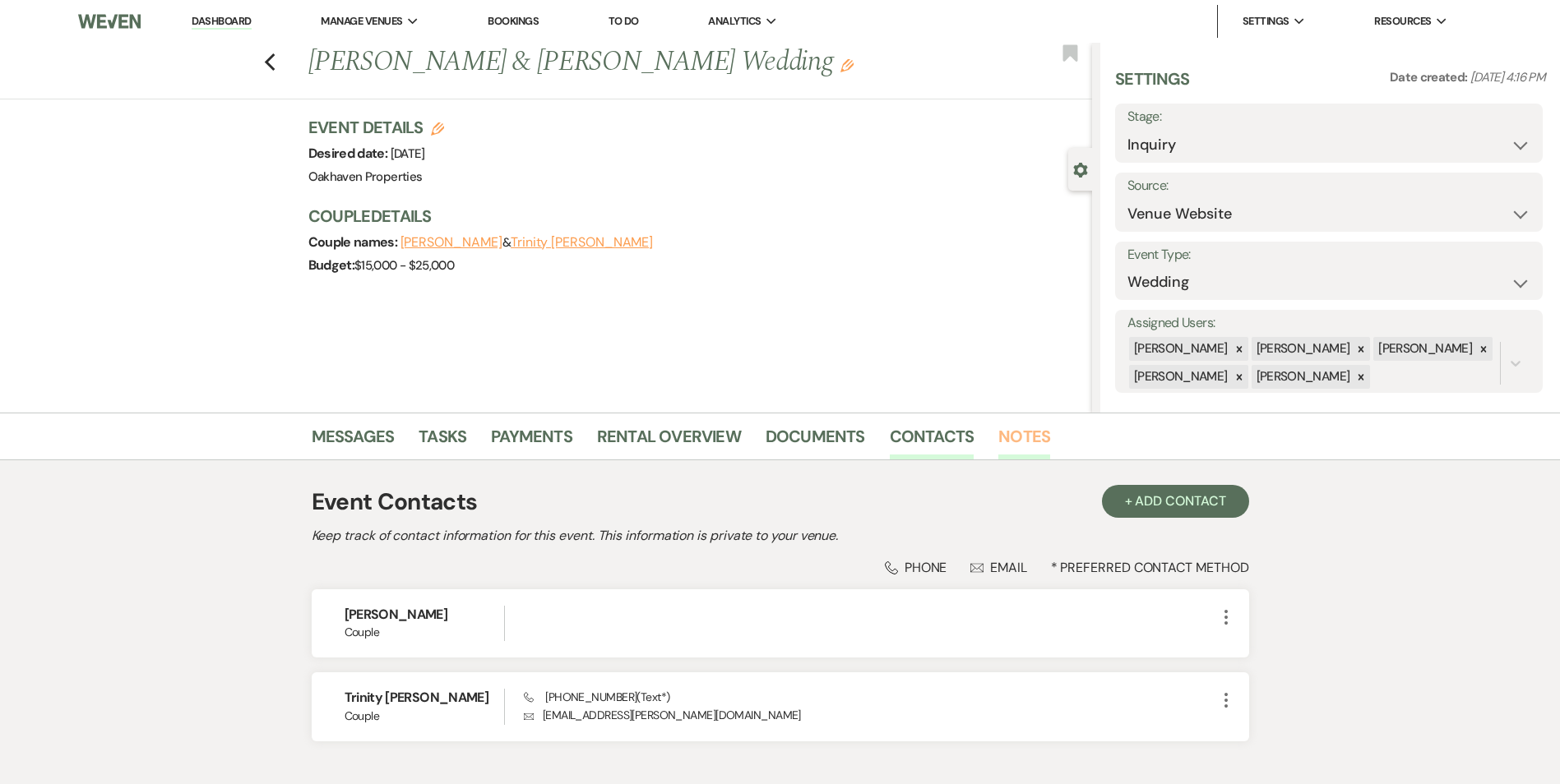
click at [1010, 429] on link "Notes" at bounding box center [1024, 442] width 52 height 37
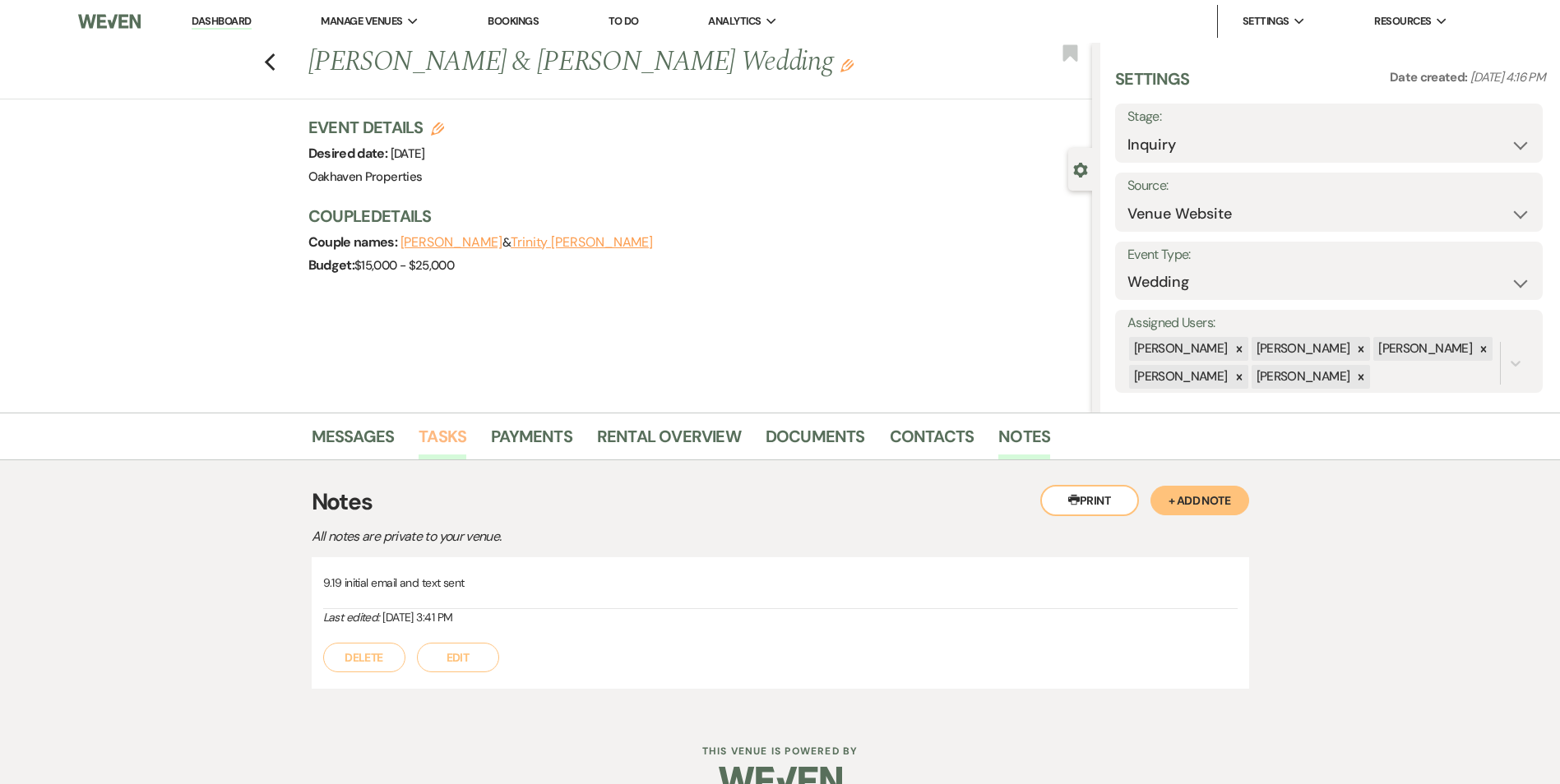
click at [439, 429] on link "Tasks" at bounding box center [442, 442] width 48 height 37
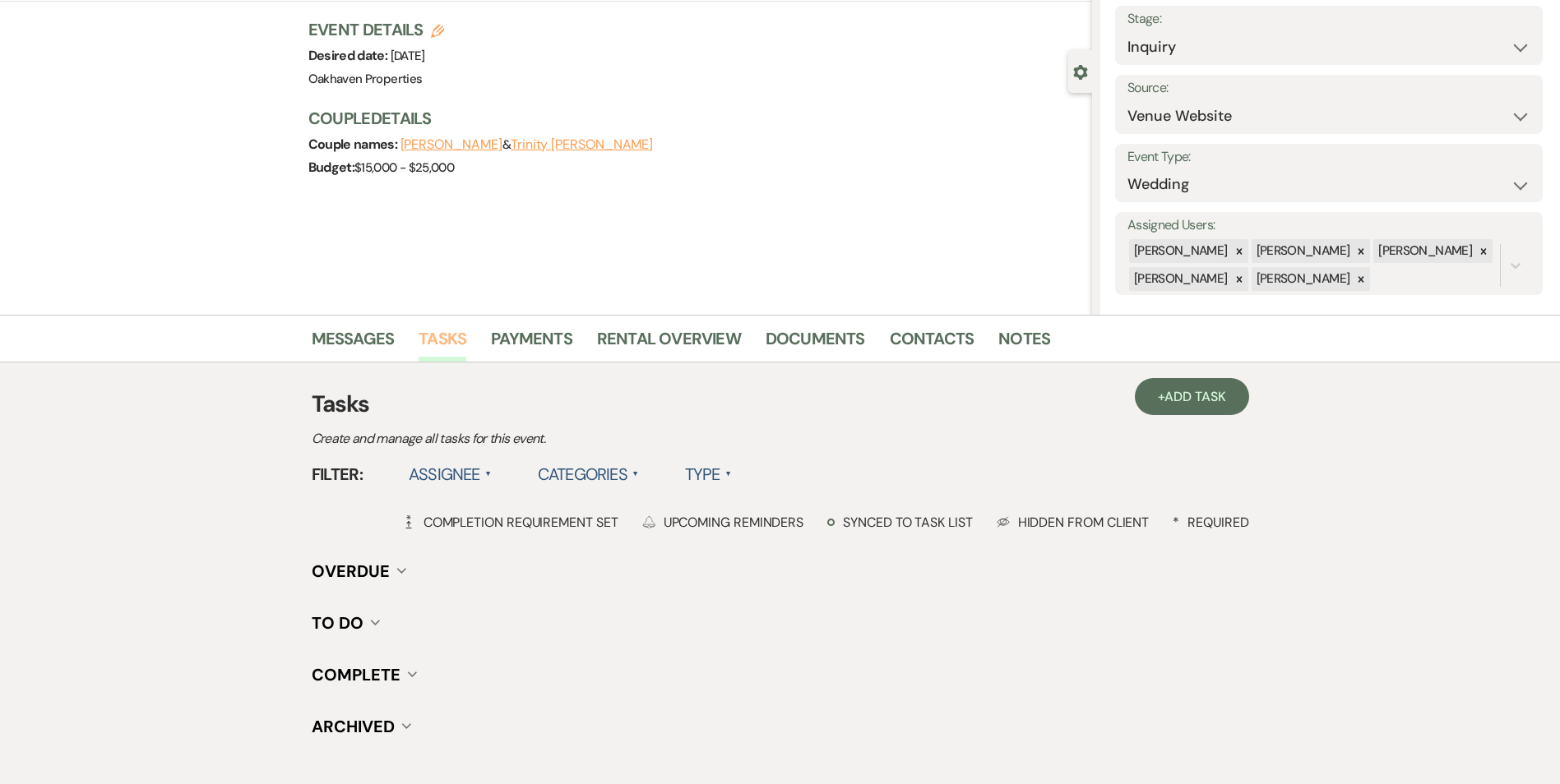
scroll to position [203, 0]
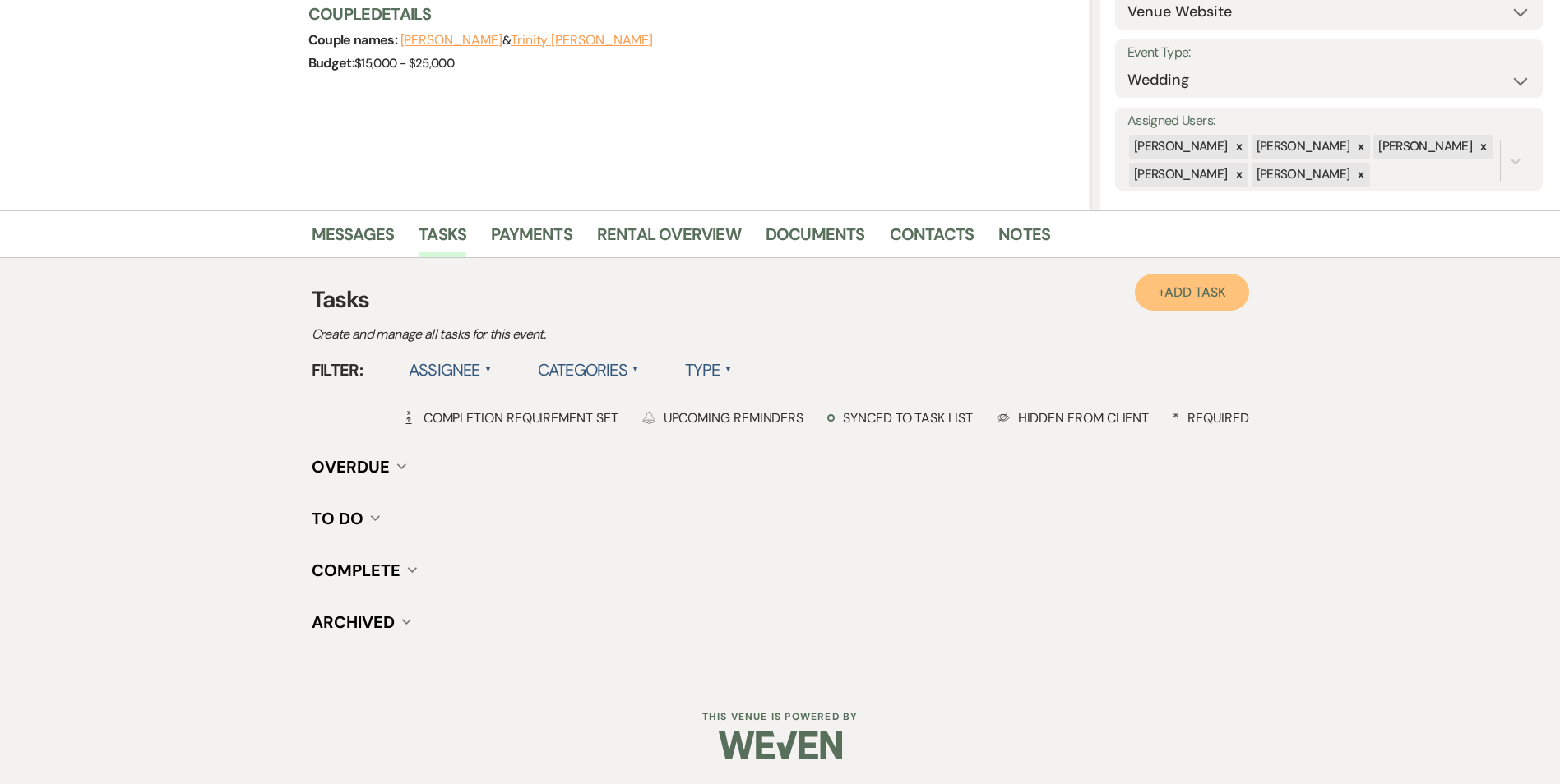
click at [1203, 294] on span "Add Task" at bounding box center [1195, 292] width 61 height 17
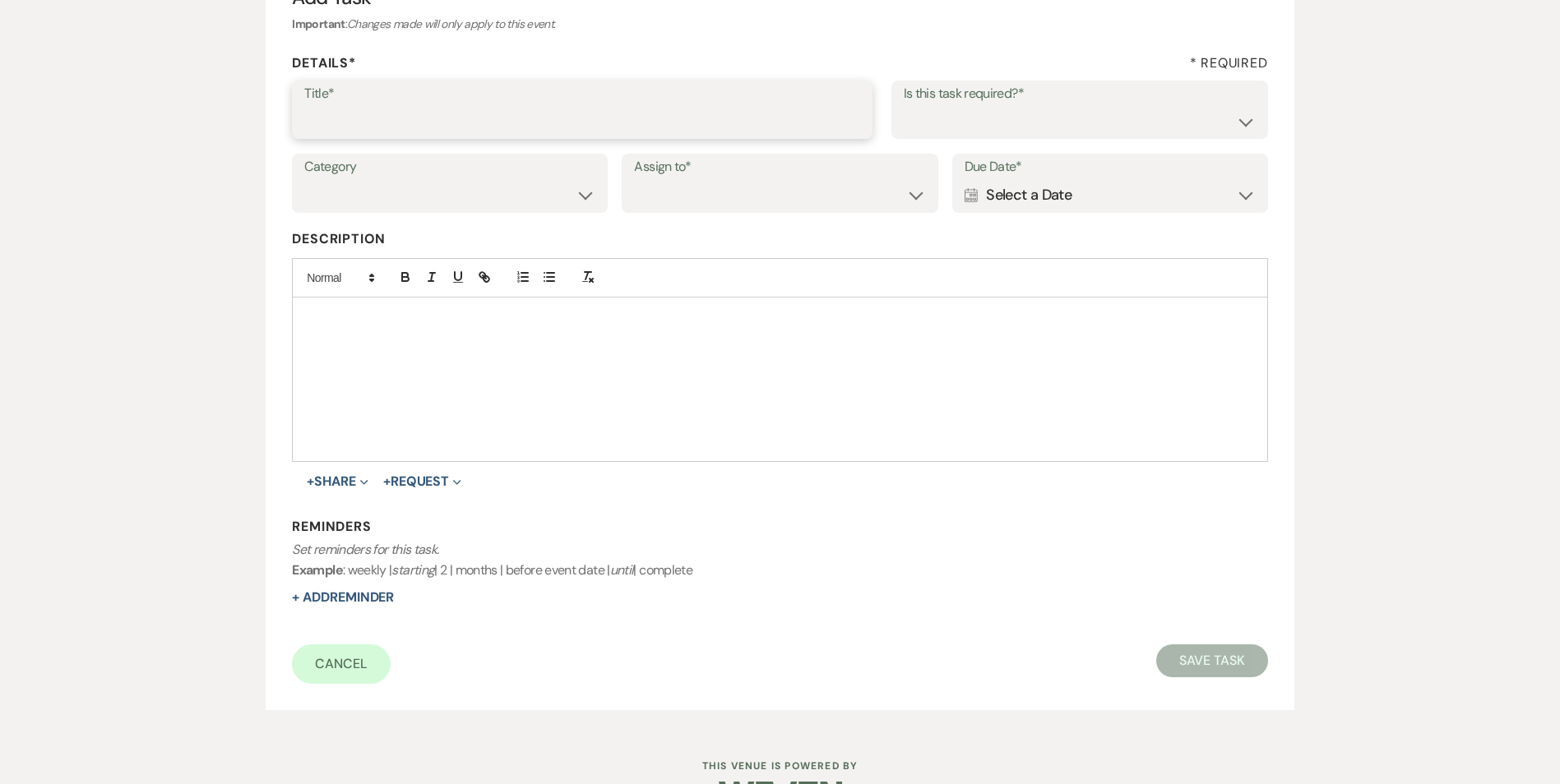
click at [423, 120] on input "Title*" at bounding box center [582, 121] width 556 height 32
type input "2nd follow up email and call"
drag, startPoint x: 1037, startPoint y: 112, endPoint x: 1028, endPoint y: 134, distance: 23.8
click at [1037, 112] on select "Yes No" at bounding box center [1079, 121] width 352 height 32
select select "true"
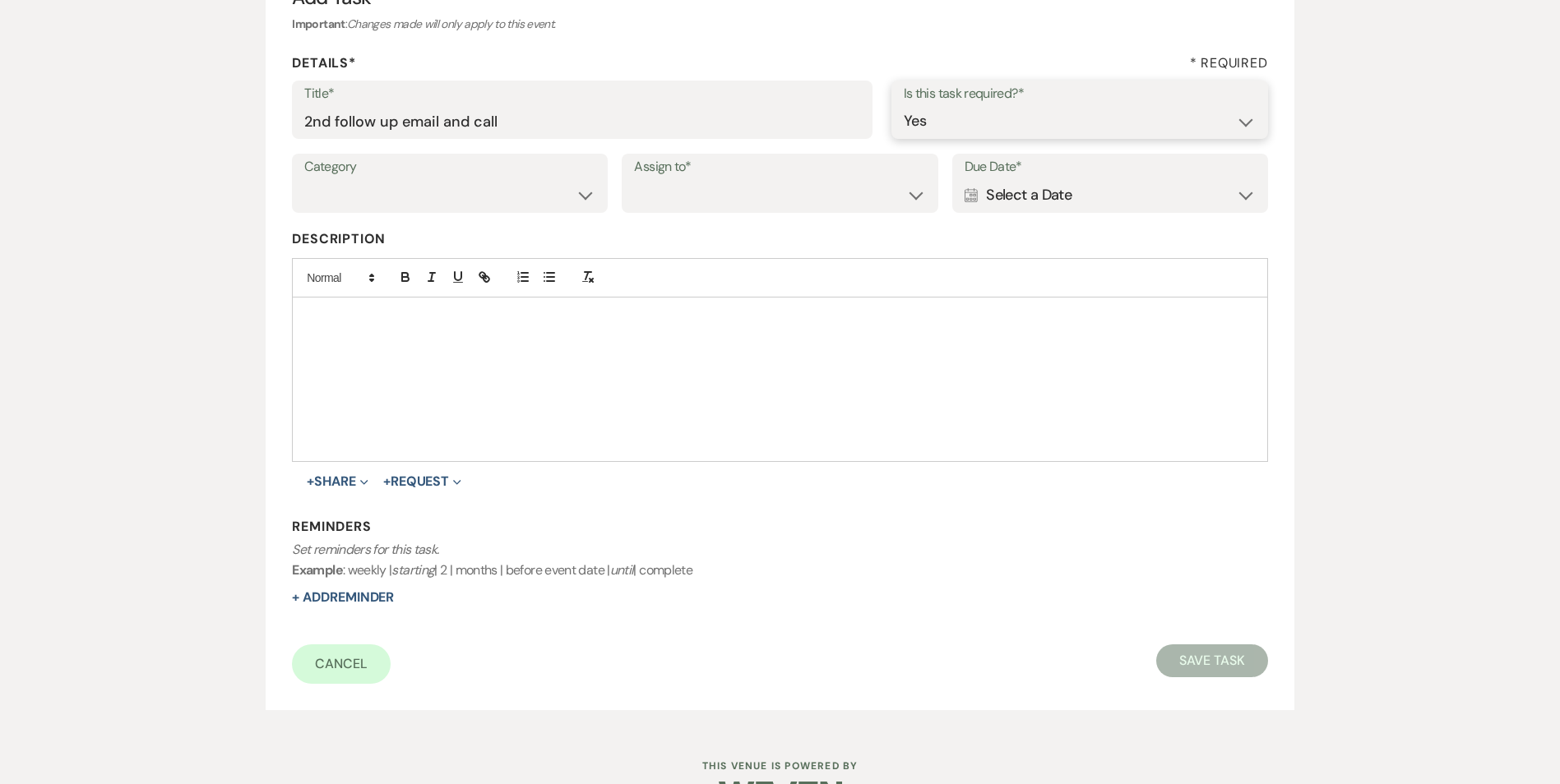
click at [903, 105] on select "Yes No" at bounding box center [1079, 121] width 352 height 32
drag, startPoint x: 438, startPoint y: 194, endPoint x: 434, endPoint y: 210, distance: 16.5
click at [438, 194] on select "Venue Vendors Guests Details Finalize & Share" at bounding box center [450, 195] width 291 height 32
select select "31"
click at [304, 179] on select "Venue Vendors Guests Details Finalize & Share" at bounding box center [450, 195] width 291 height 32
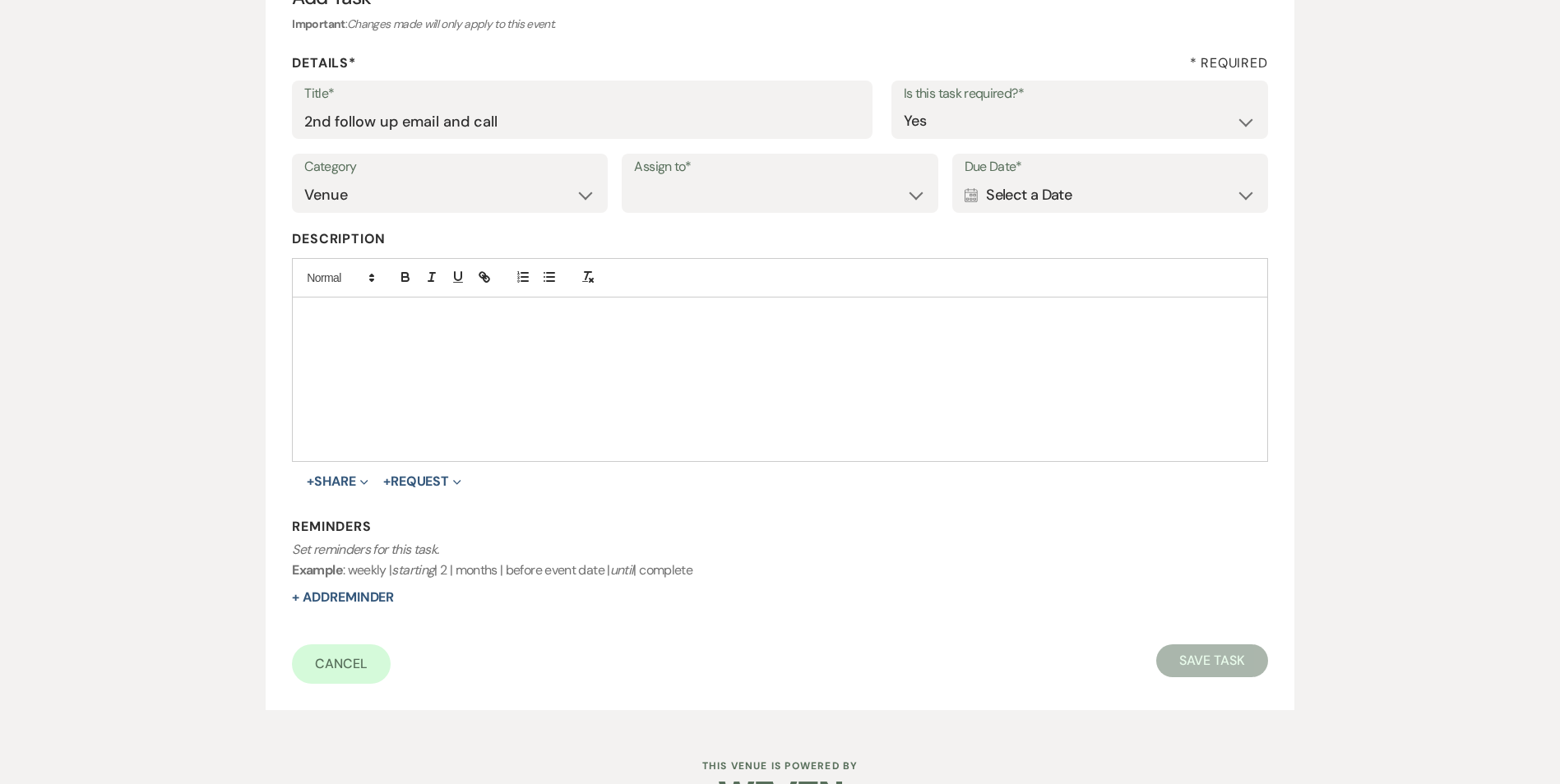
click at [721, 170] on label "Assign to*" at bounding box center [779, 167] width 291 height 23
drag, startPoint x: 712, startPoint y: 188, endPoint x: 707, endPoint y: 201, distance: 13.9
click at [712, 188] on select "Venue Client" at bounding box center [779, 195] width 291 height 32
select select "venueHost"
click at [634, 179] on select "Venue Client" at bounding box center [779, 195] width 291 height 32
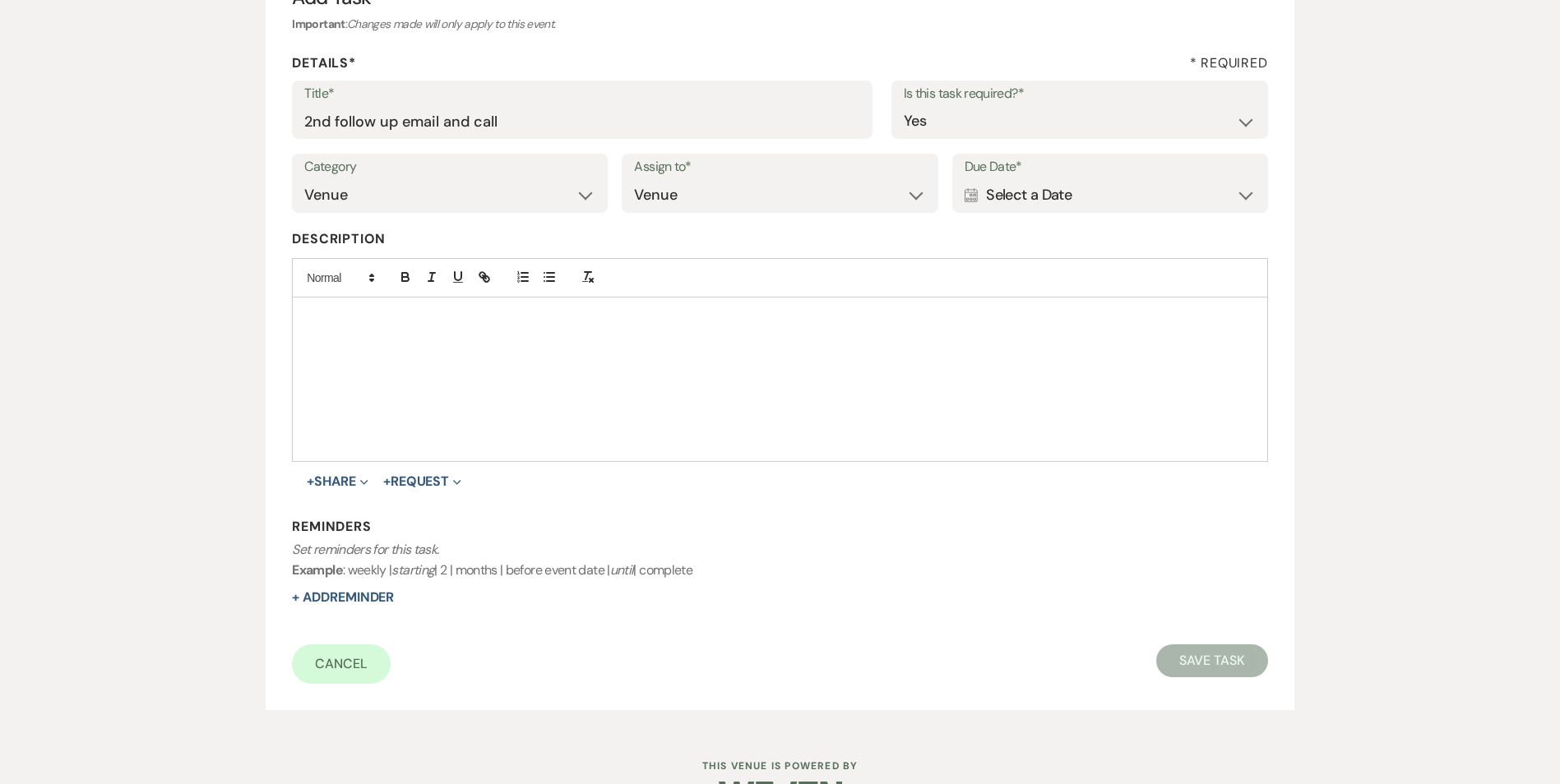
click at [1096, 173] on label "Due Date*" at bounding box center [1110, 167] width 291 height 23
click at [1090, 191] on div "Calendar Select a Date Expand" at bounding box center [1110, 195] width 291 height 32
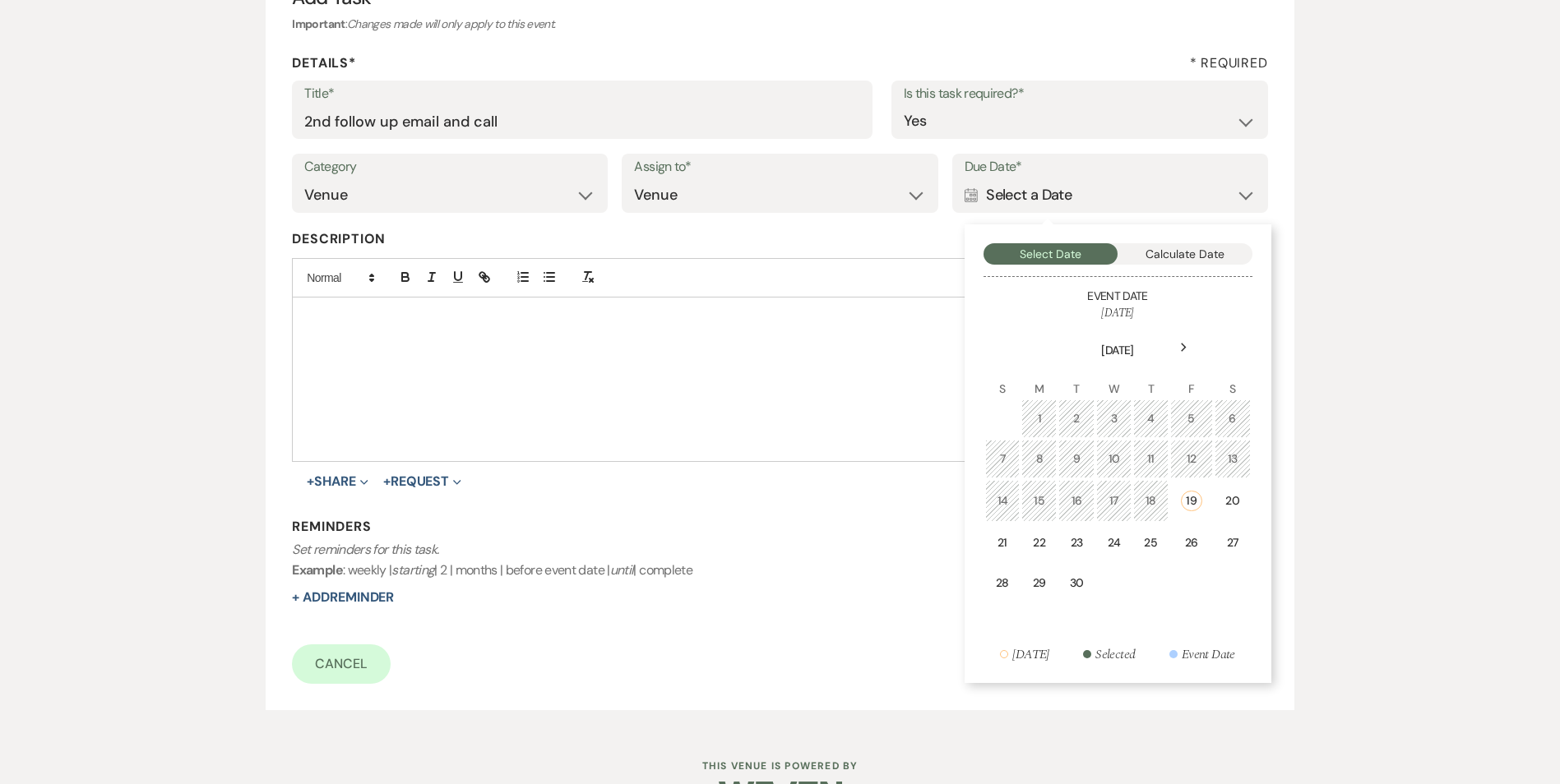
drag, startPoint x: 1029, startPoint y: 544, endPoint x: 920, endPoint y: 553, distance: 109.4
click at [1030, 544] on td "22" at bounding box center [1038, 542] width 36 height 38
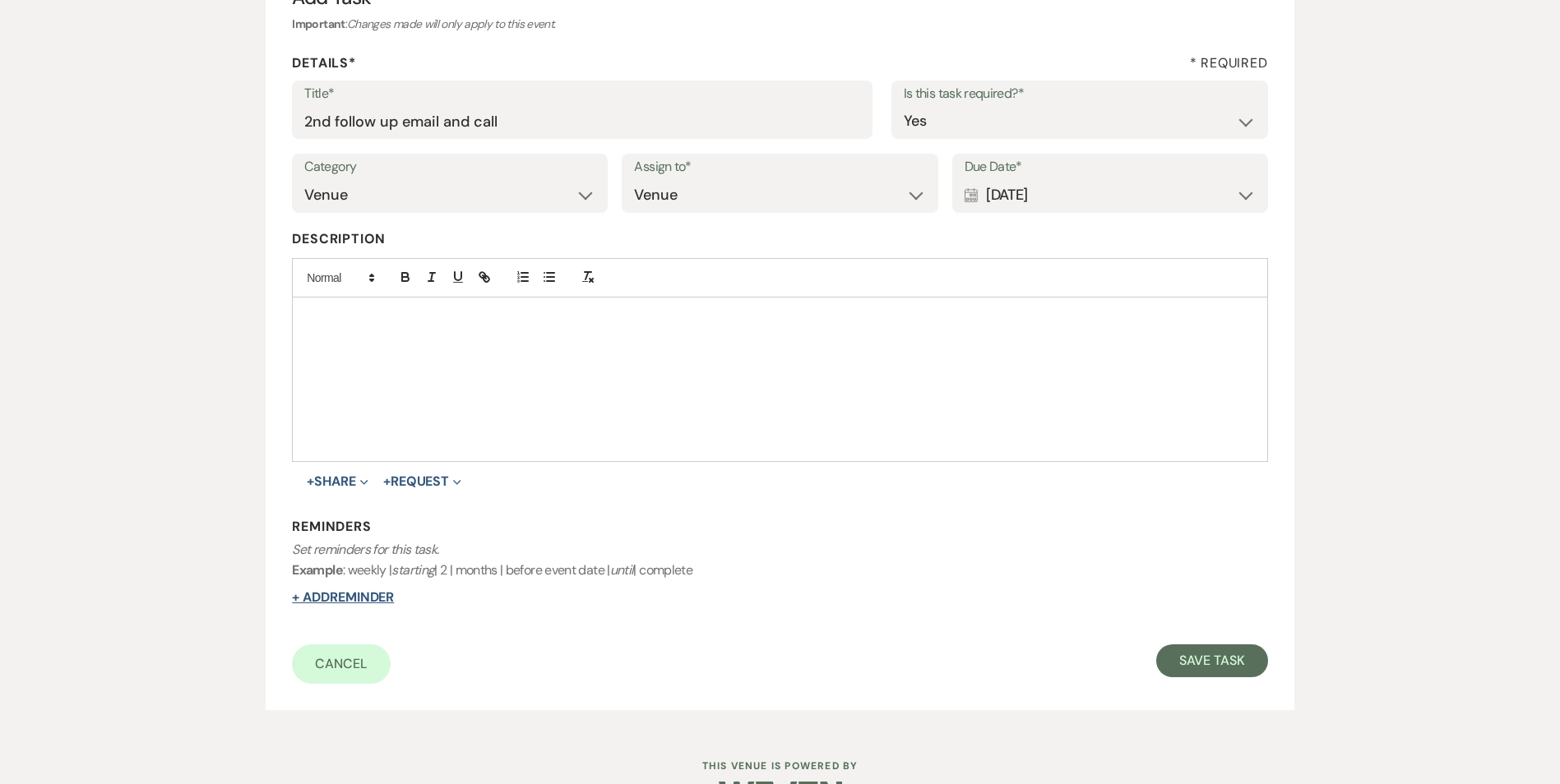
click at [379, 591] on button "+ Add Reminder" at bounding box center [343, 597] width 102 height 13
select select "host"
select select "days"
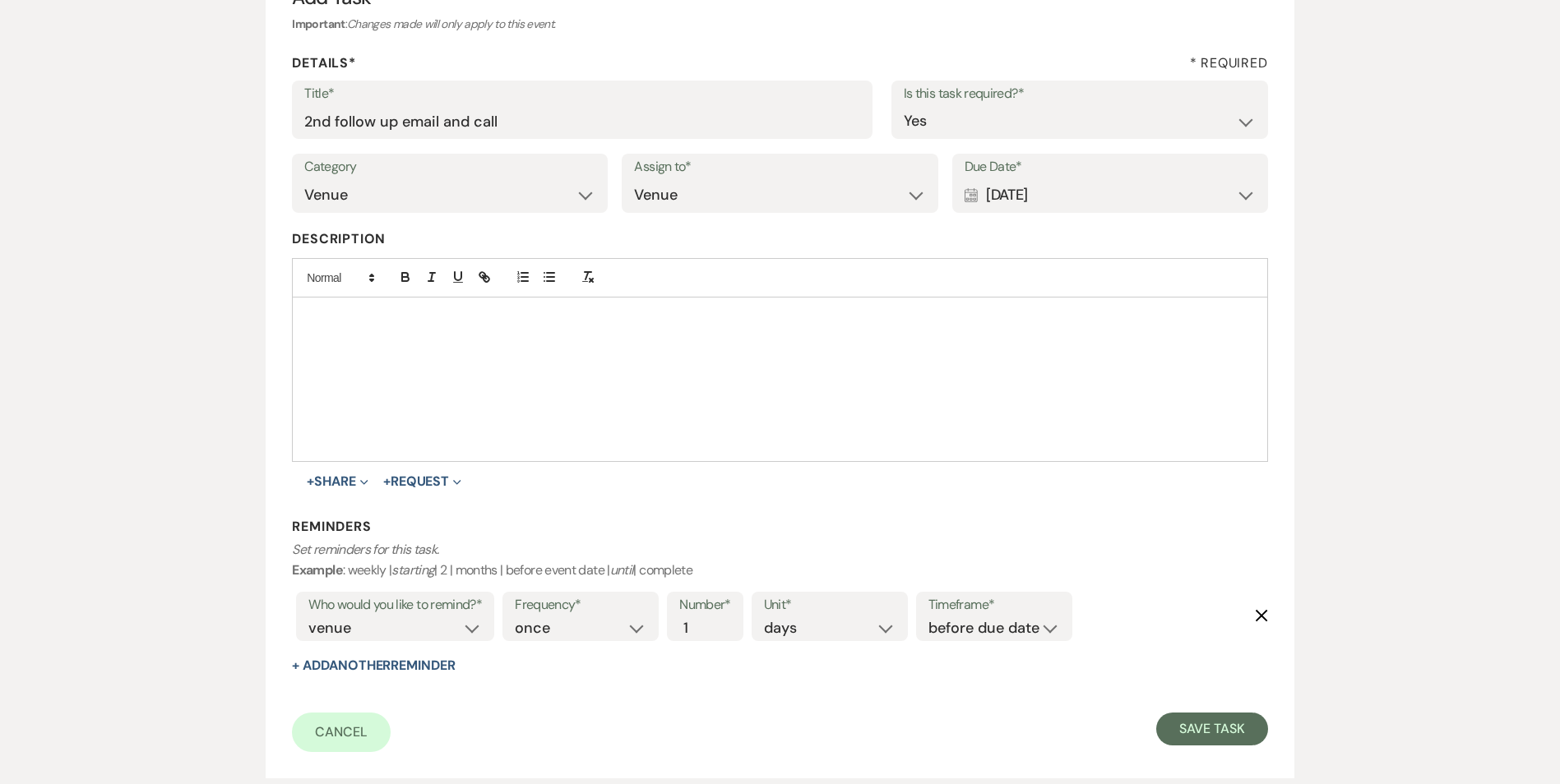
click at [961, 641] on div "Timeframe* before due date after due date on due date on custom date" at bounding box center [994, 616] width 157 height 50
click at [964, 645] on div "Frequency* once daily weekly monthly Number* 1 Unit* days weeks months Timefram…" at bounding box center [787, 621] width 578 height 68
click at [976, 623] on select "before due date after due date on due date on custom date" at bounding box center [993, 628] width 131 height 23
select select "onDueDate"
click at [928, 617] on select "before due date after due date on due date on custom date" at bounding box center [993, 628] width 131 height 23
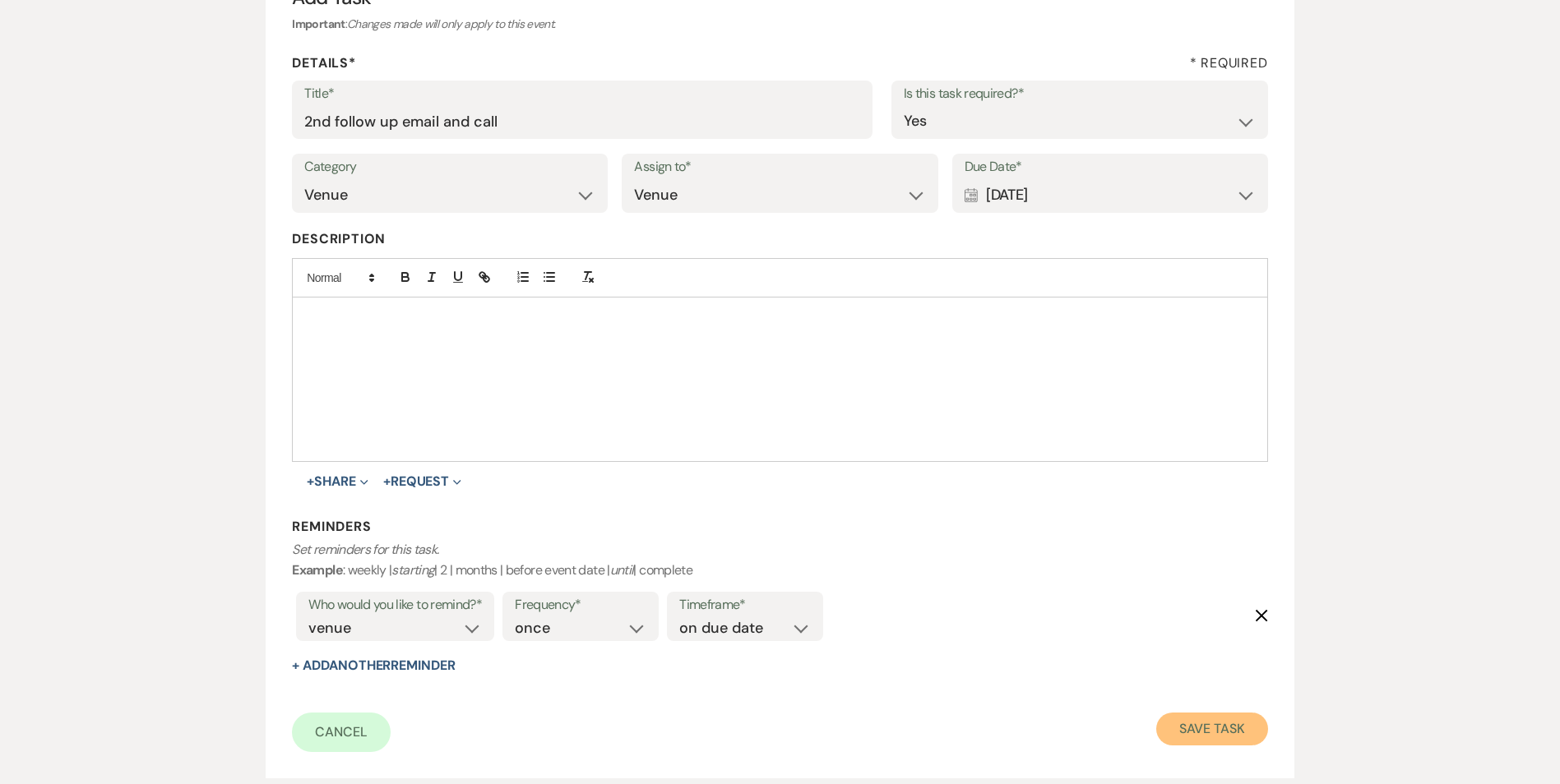
click at [1196, 722] on button "Save Task" at bounding box center [1211, 729] width 111 height 33
select select "5"
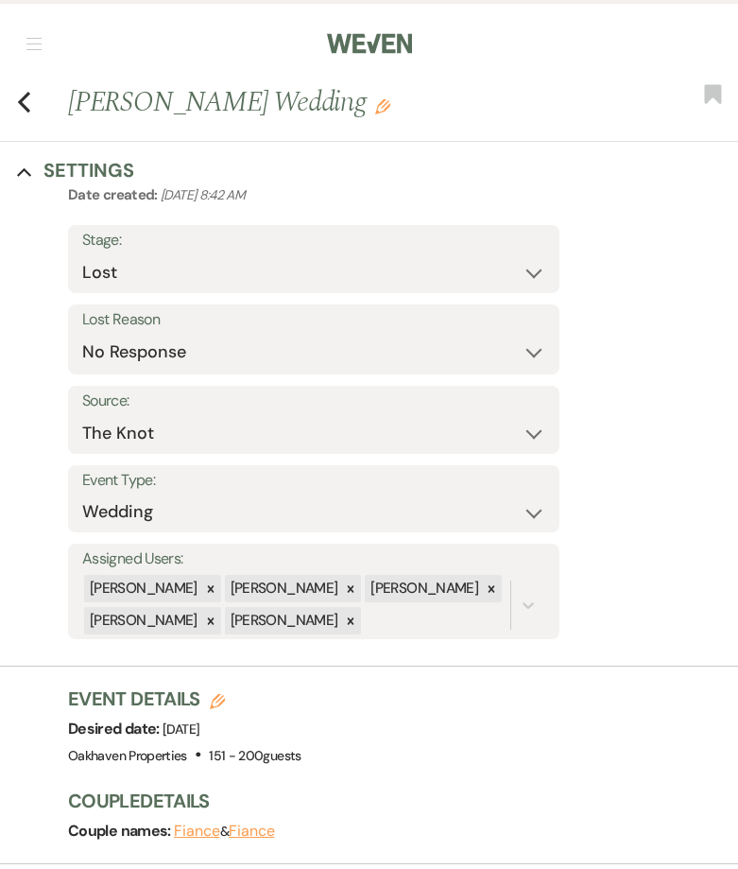
select select "8"
select select "5"
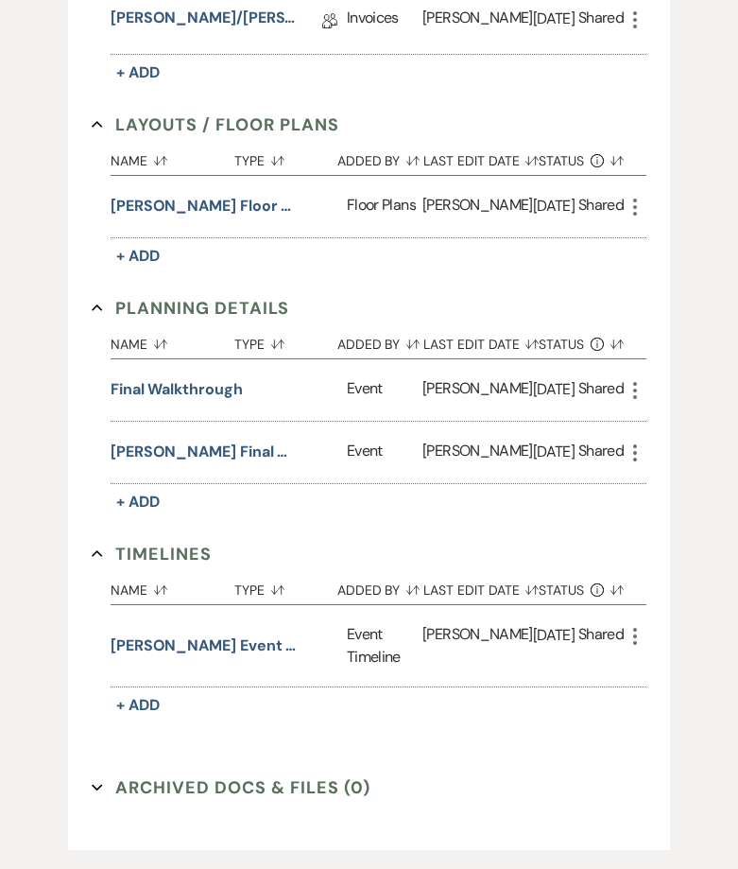
scroll to position [771, 0]
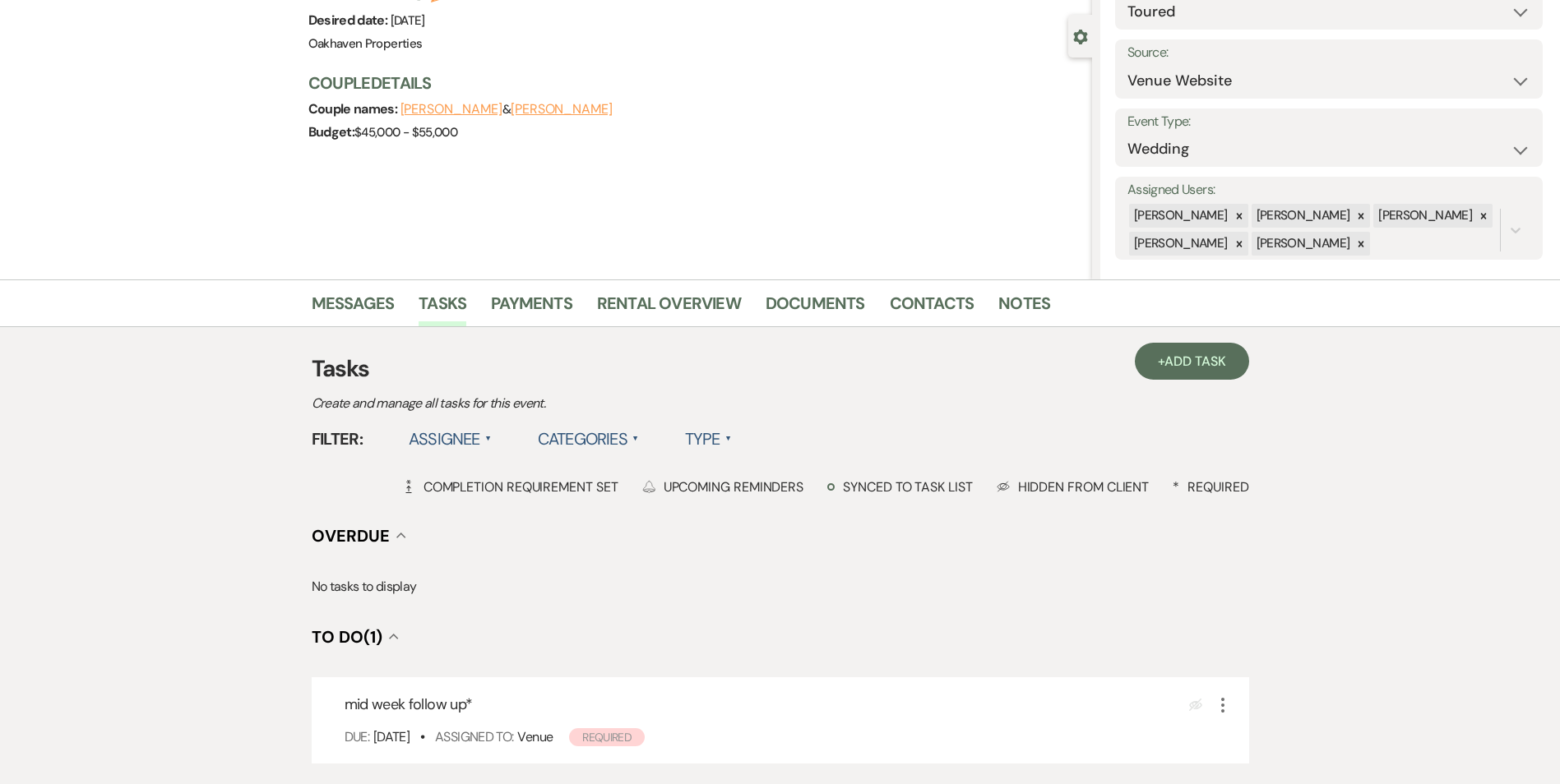
scroll to position [329, 0]
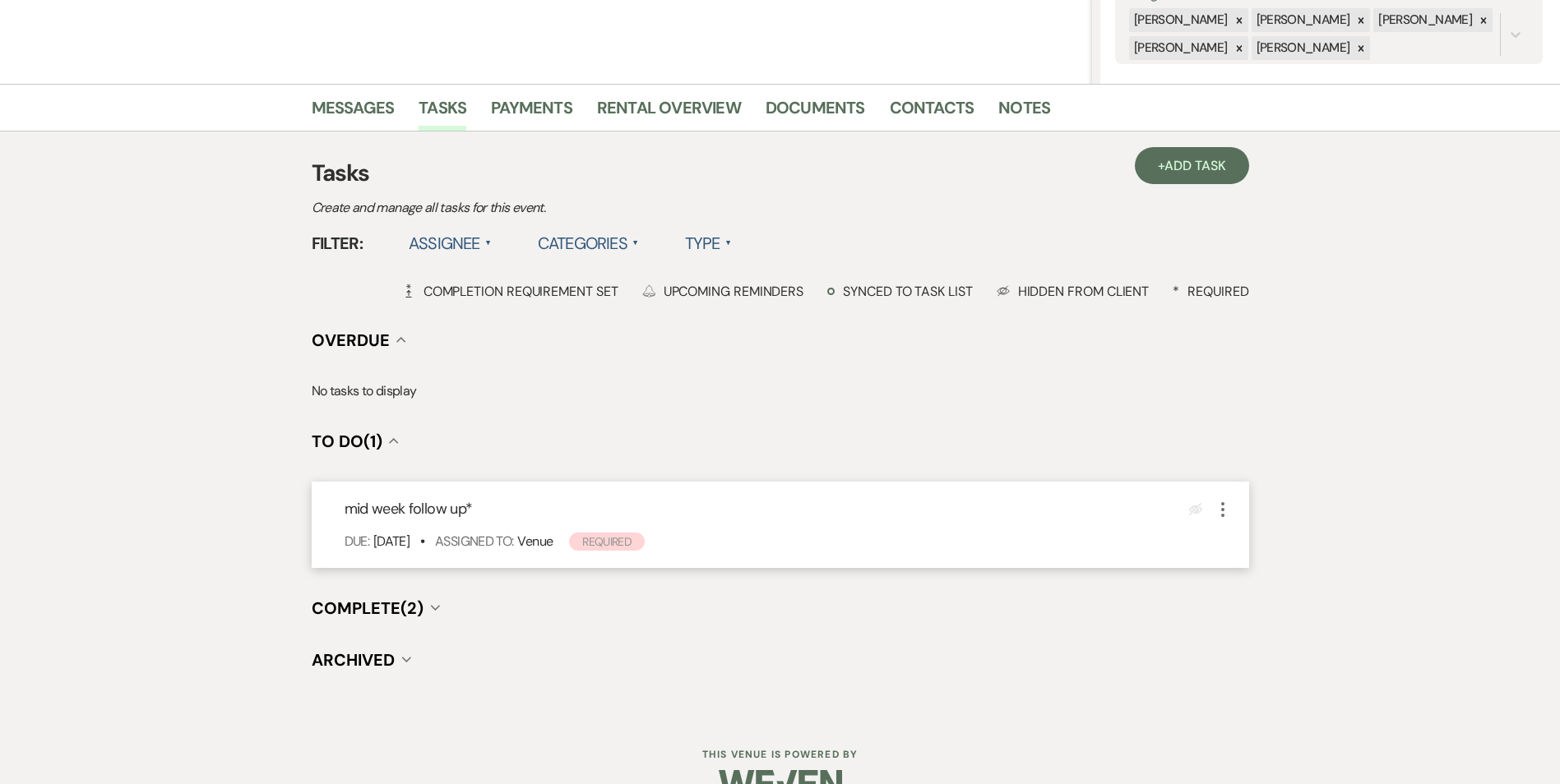
click at [1224, 508] on icon "More" at bounding box center [1223, 509] width 20 height 20
click at [1224, 630] on button "Plan Portal Link Mark As Complete" at bounding box center [1293, 619] width 161 height 26
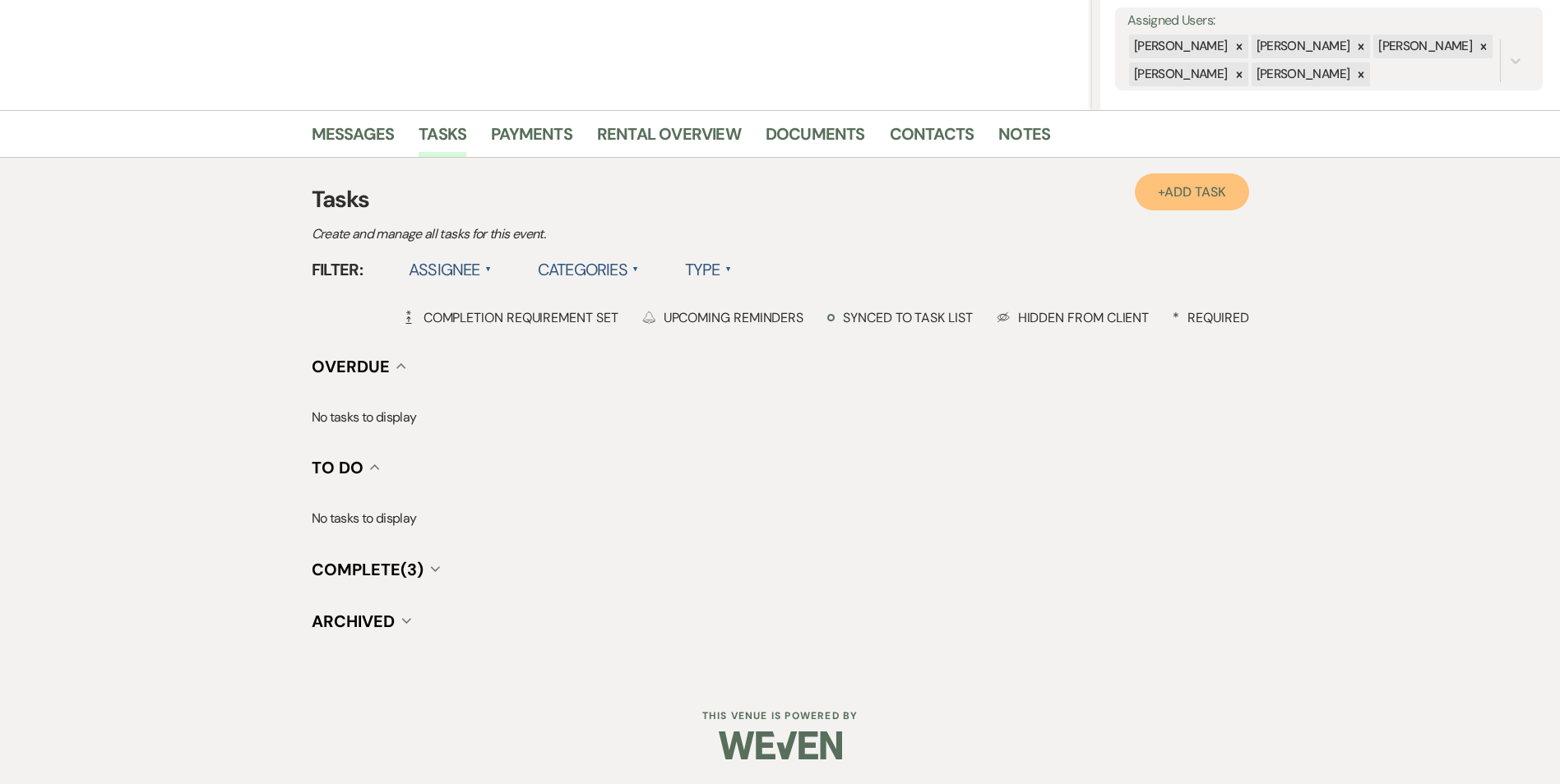
click at [1174, 203] on link "+ Add Task" at bounding box center [1191, 191] width 113 height 37
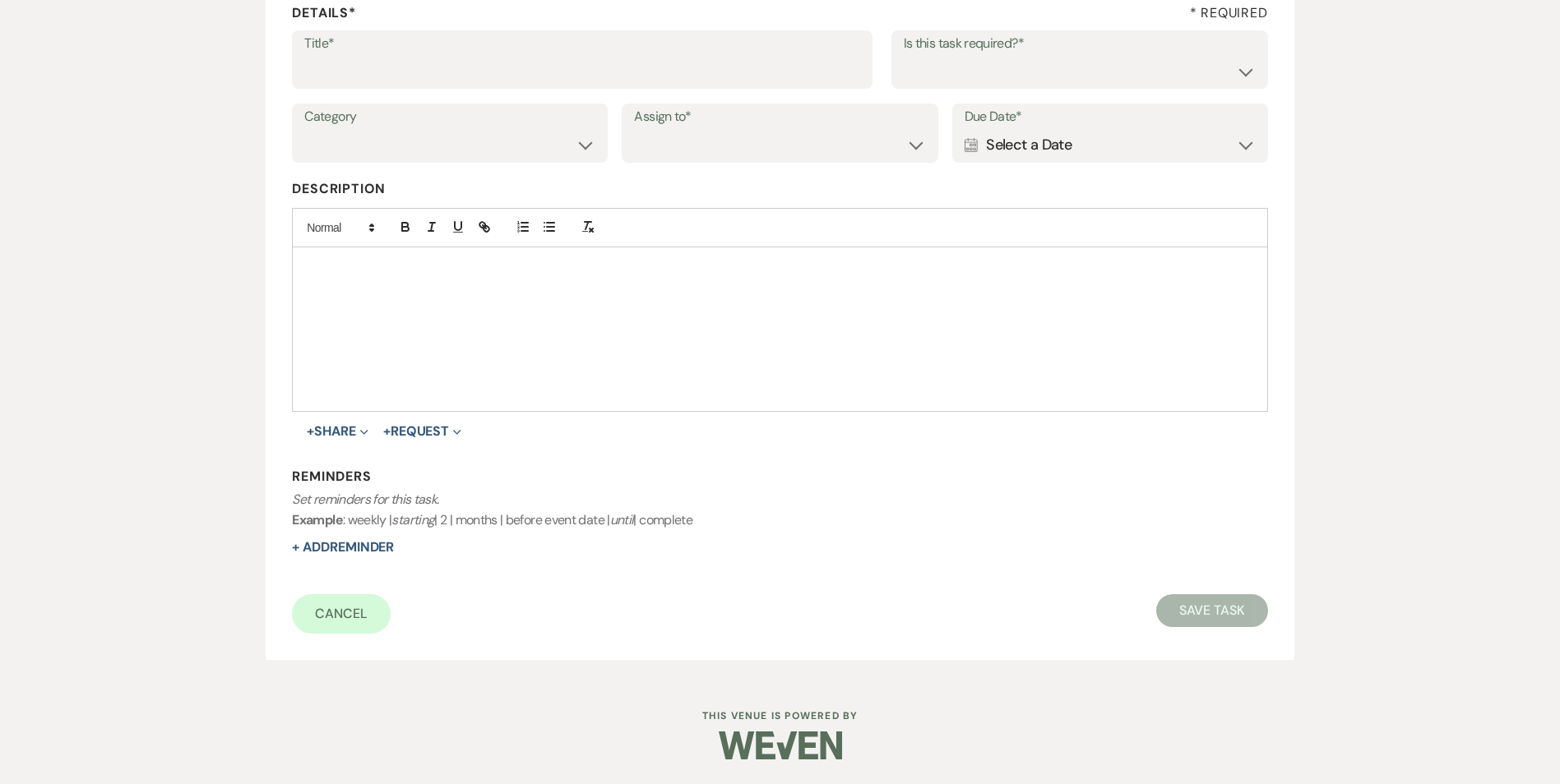
scroll to position [252, 0]
drag, startPoint x: 444, startPoint y: 66, endPoint x: 450, endPoint y: 100, distance: 34.5
click at [444, 66] on input "Title*" at bounding box center [582, 70] width 556 height 32
type input "end of hold call/text"
click at [1098, 67] on select "Yes No" at bounding box center [1079, 70] width 352 height 32
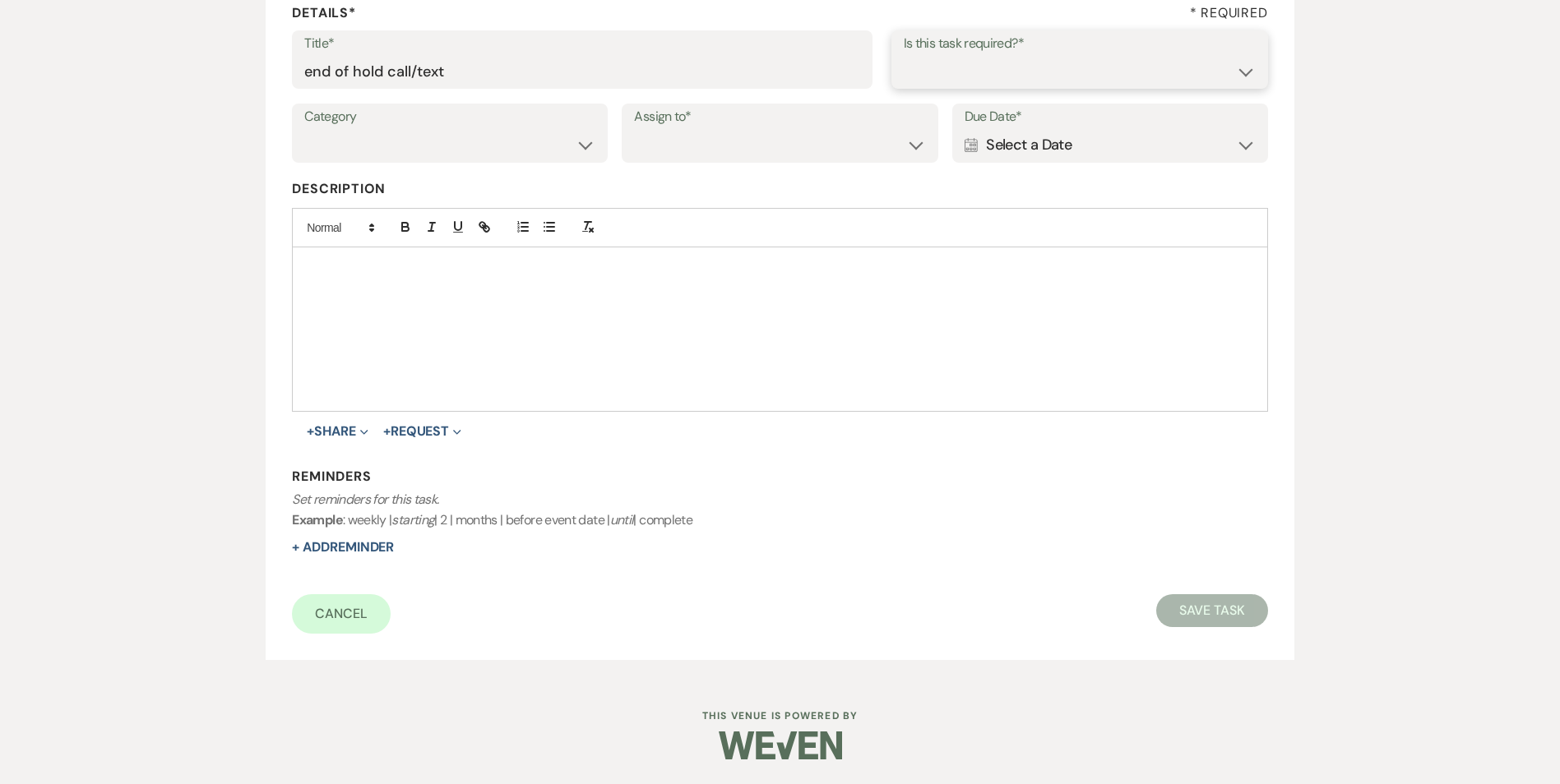
select select "true"
click at [903, 55] on select "Yes No" at bounding box center [1079, 70] width 352 height 32
drag, startPoint x: 536, startPoint y: 142, endPoint x: 532, endPoint y: 149, distance: 8.1
click at [536, 143] on select "Venue Vendors Guests Details Finalize & Share" at bounding box center [450, 144] width 291 height 32
select select "31"
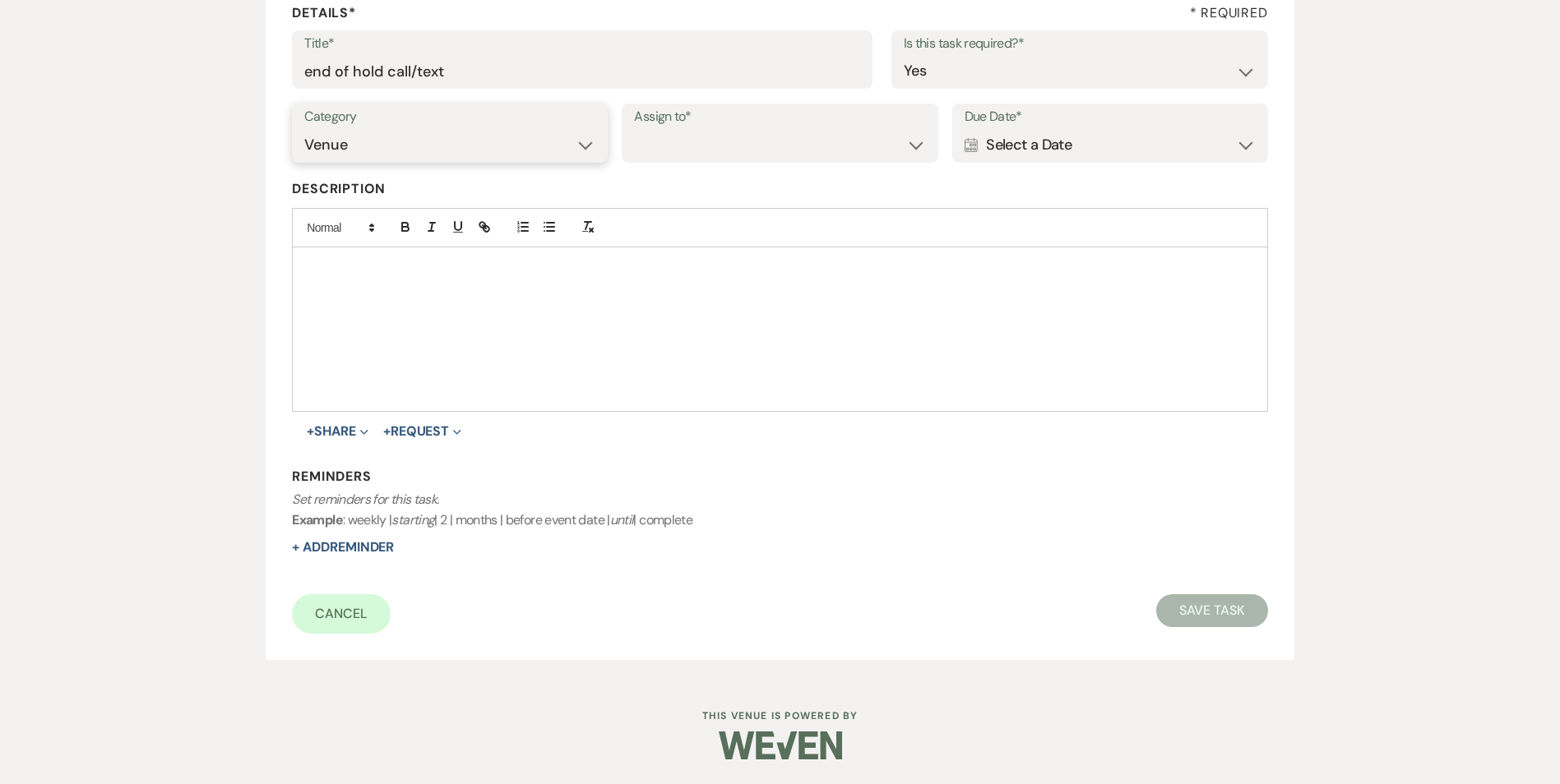
click at [304, 129] on select "Venue Vendors Guests Details Finalize & Share" at bounding box center [450, 144] width 291 height 32
drag, startPoint x: 640, startPoint y: 150, endPoint x: 643, endPoint y: 163, distance: 13.3
click at [640, 151] on select "Venue Client" at bounding box center [779, 144] width 291 height 32
click at [634, 129] on select "Venue Client" at bounding box center [779, 144] width 291 height 32
click at [670, 142] on select "Venue Client" at bounding box center [779, 144] width 291 height 32
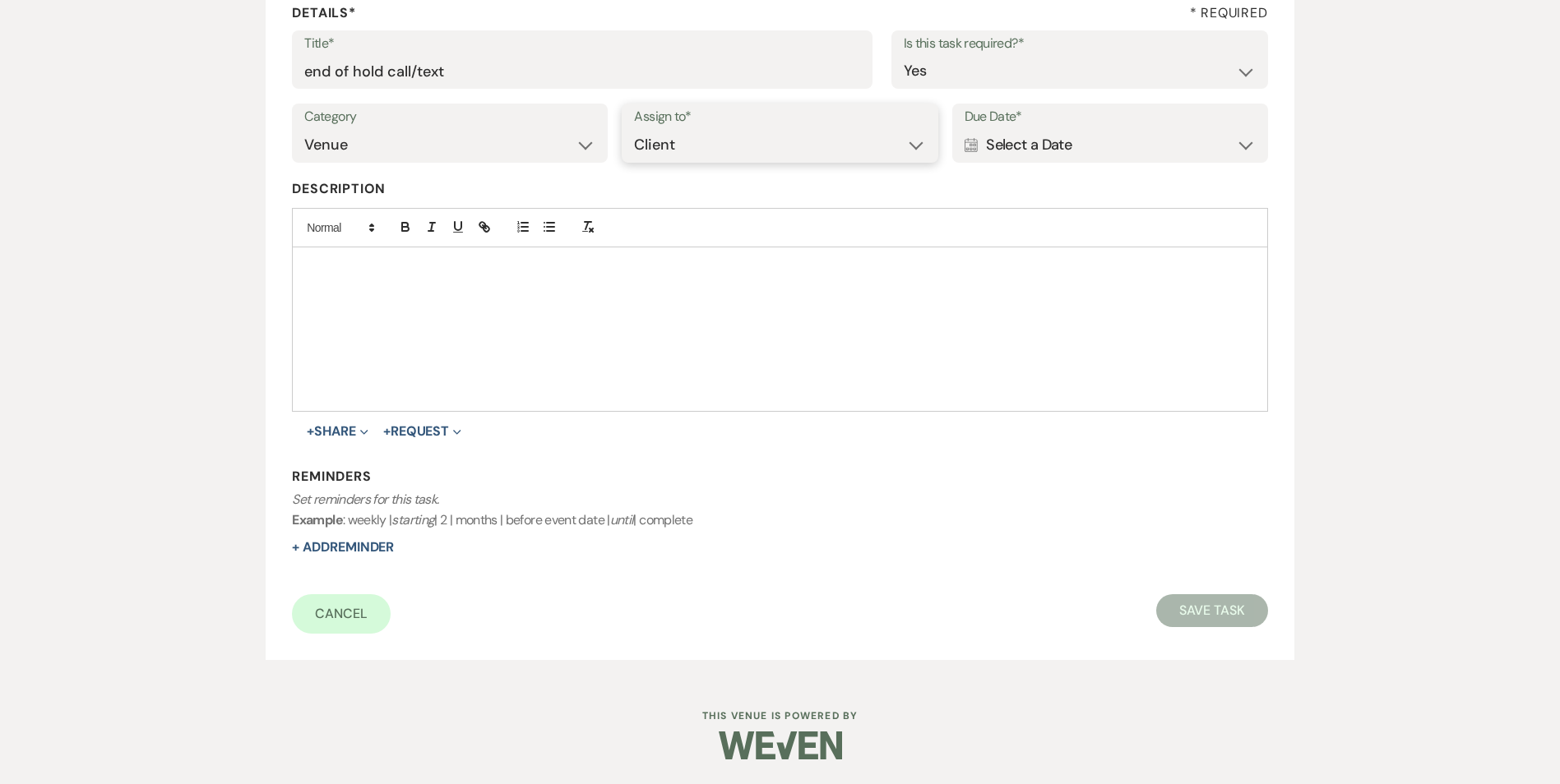
select select "venueHost"
click at [634, 129] on select "Venue Client" at bounding box center [779, 144] width 291 height 32
click at [999, 128] on label "Due Date*" at bounding box center [1110, 116] width 291 height 23
click at [1106, 143] on div "Calendar Select a Date Expand" at bounding box center [1110, 144] width 291 height 32
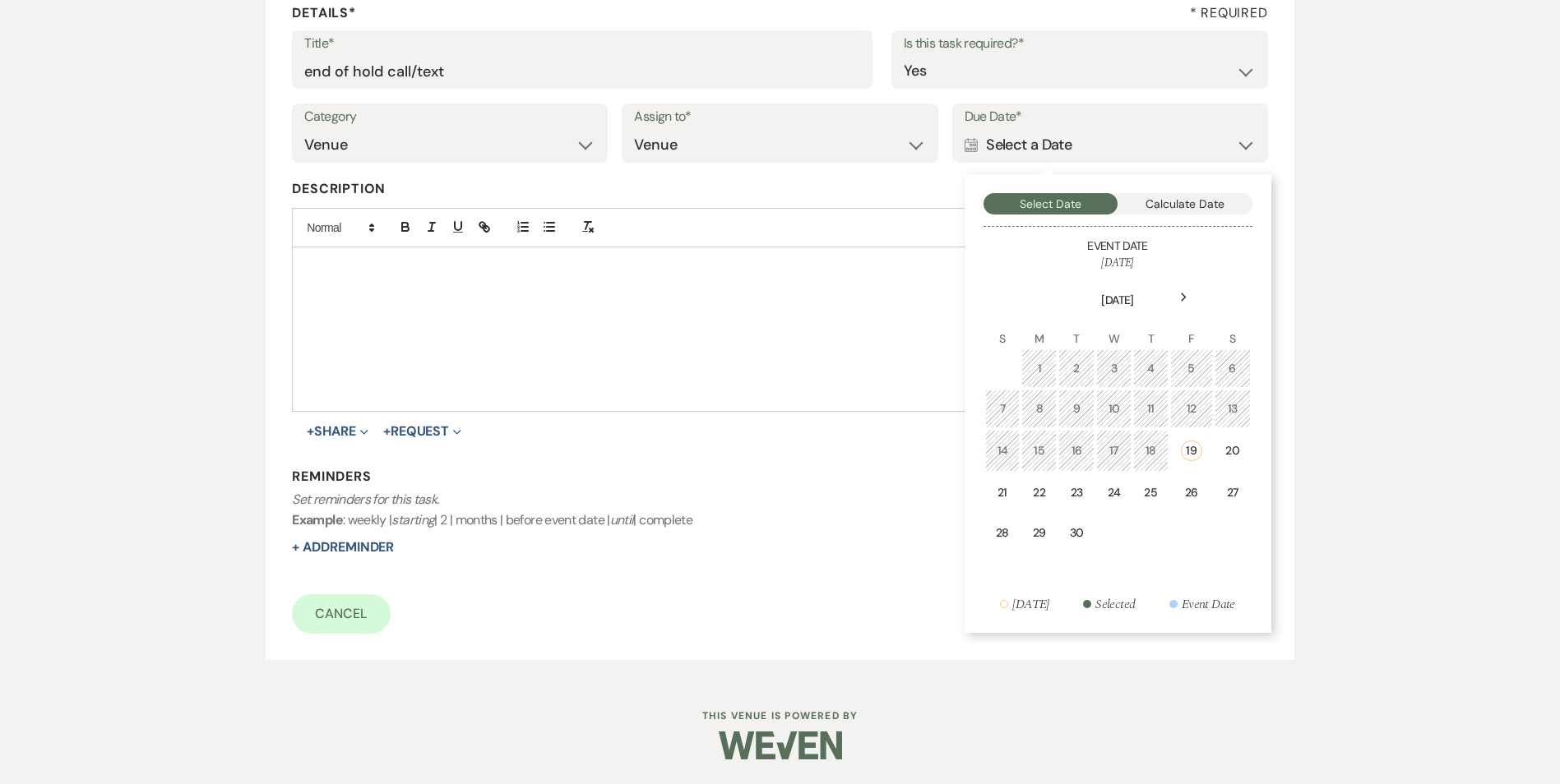
drag, startPoint x: 1024, startPoint y: 502, endPoint x: 917, endPoint y: 502, distance: 107.0
click at [1024, 501] on td "22" at bounding box center [1038, 493] width 36 height 38
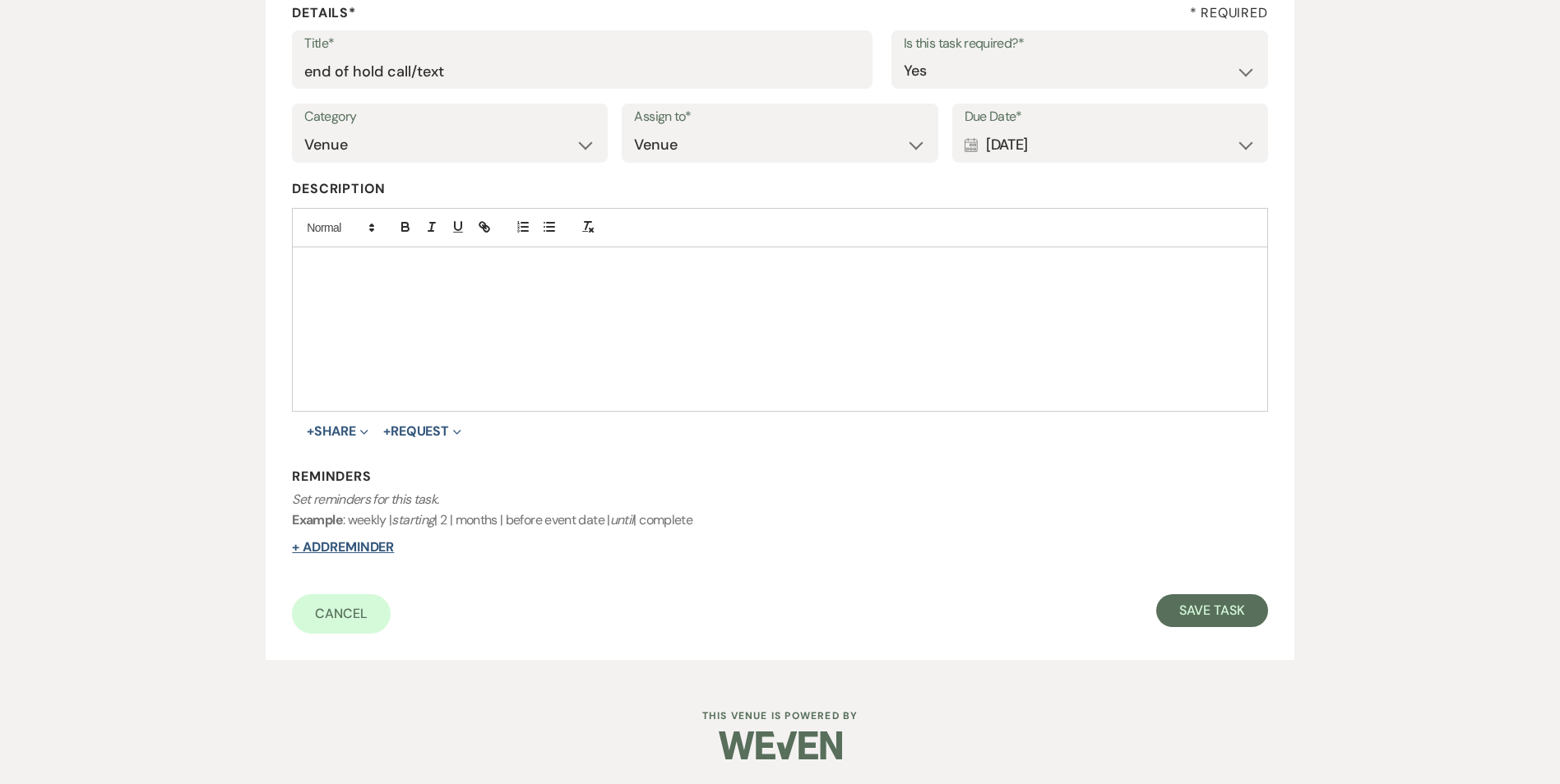
click at [337, 548] on button "+ Add Reminder" at bounding box center [343, 547] width 102 height 13
select select "host"
select select "days"
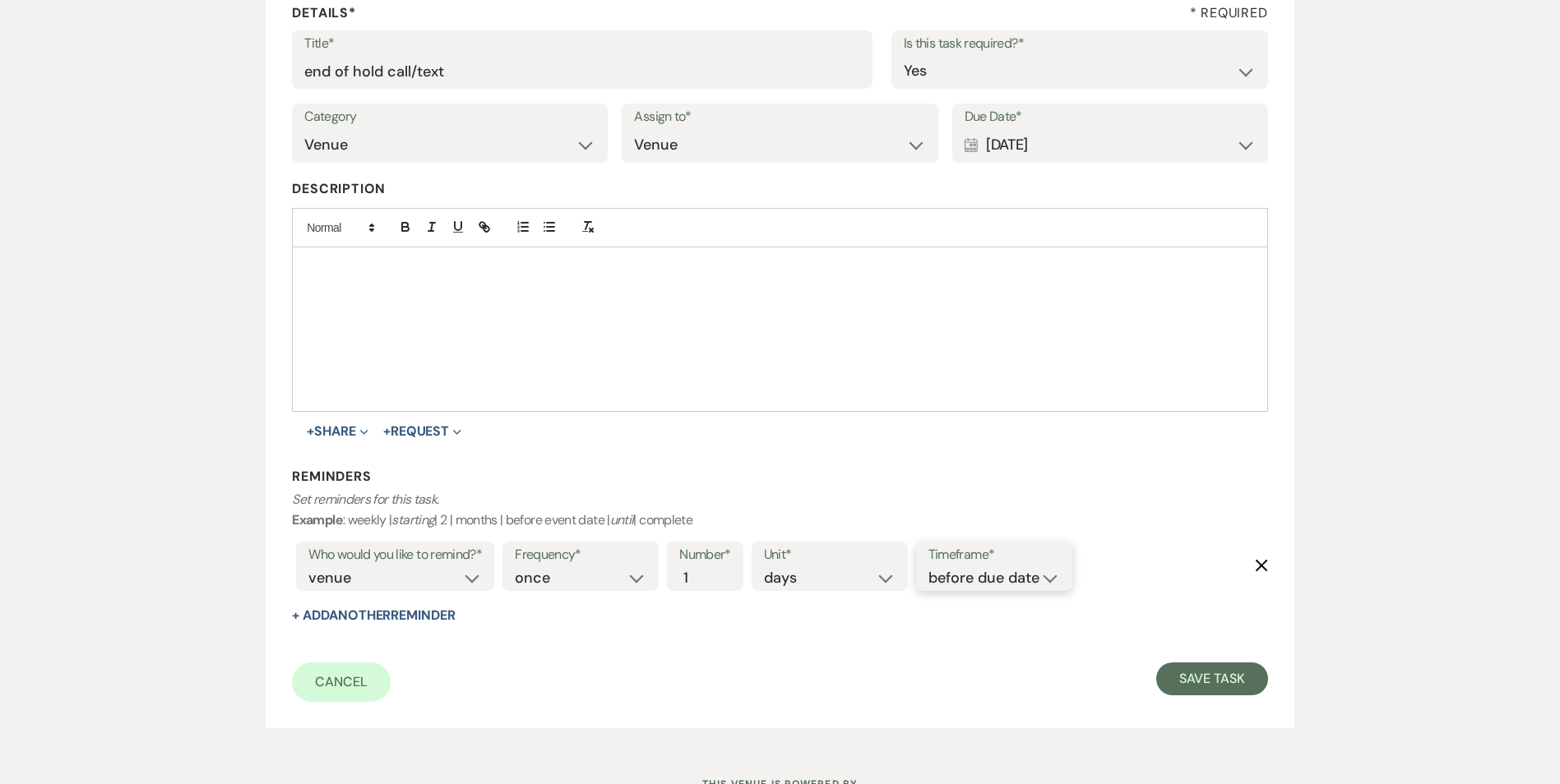
click at [972, 588] on select "before due date after due date on due date on custom date" at bounding box center [993, 578] width 131 height 23
select select "onDueDate"
click at [928, 567] on select "before due date after due date on due date on custom date" at bounding box center [993, 578] width 131 height 23
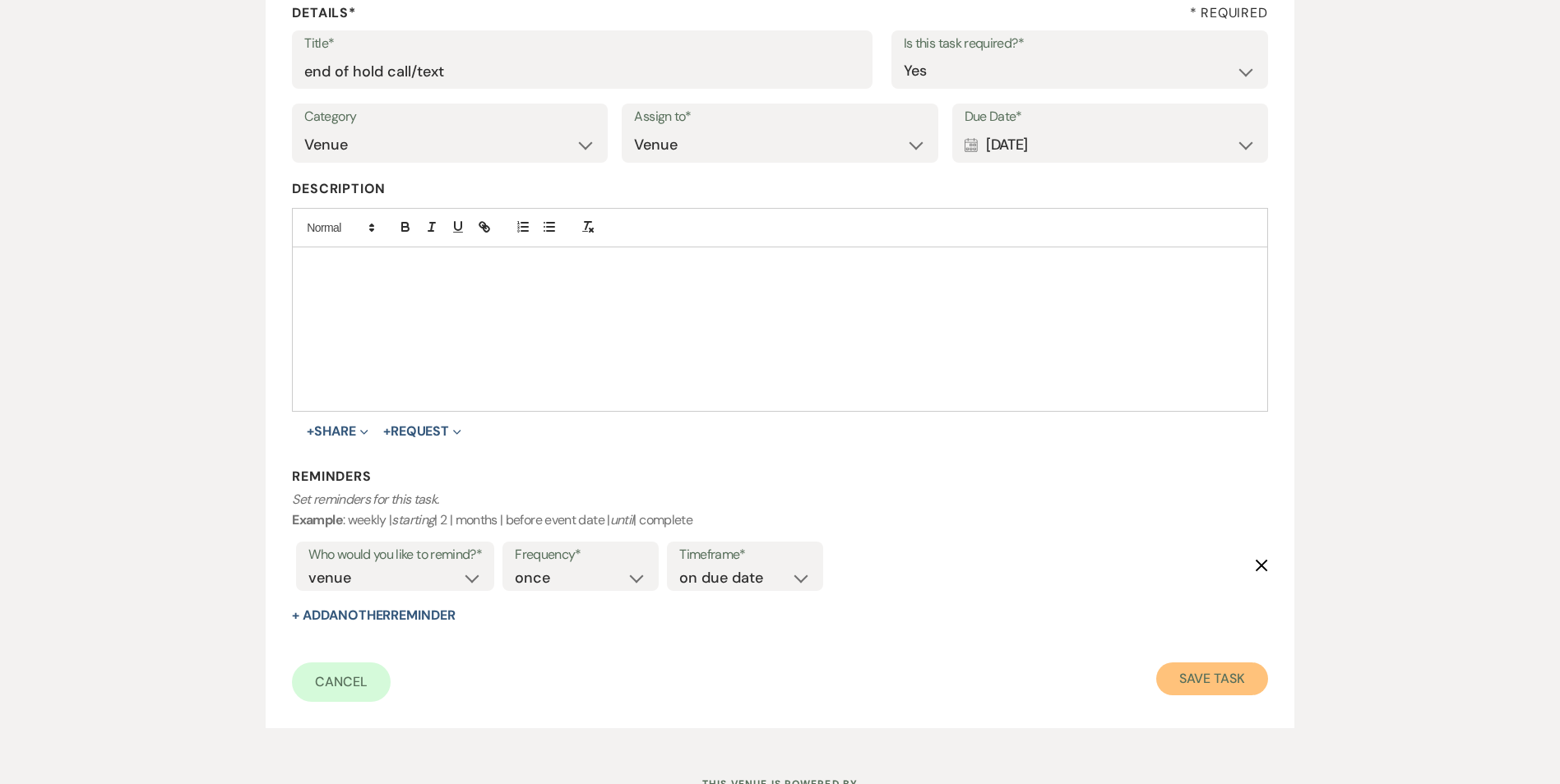
drag, startPoint x: 1224, startPoint y: 689, endPoint x: 1219, endPoint y: 700, distance: 12.1
click at [1225, 688] on button "Save Task" at bounding box center [1211, 679] width 111 height 33
select select "5"
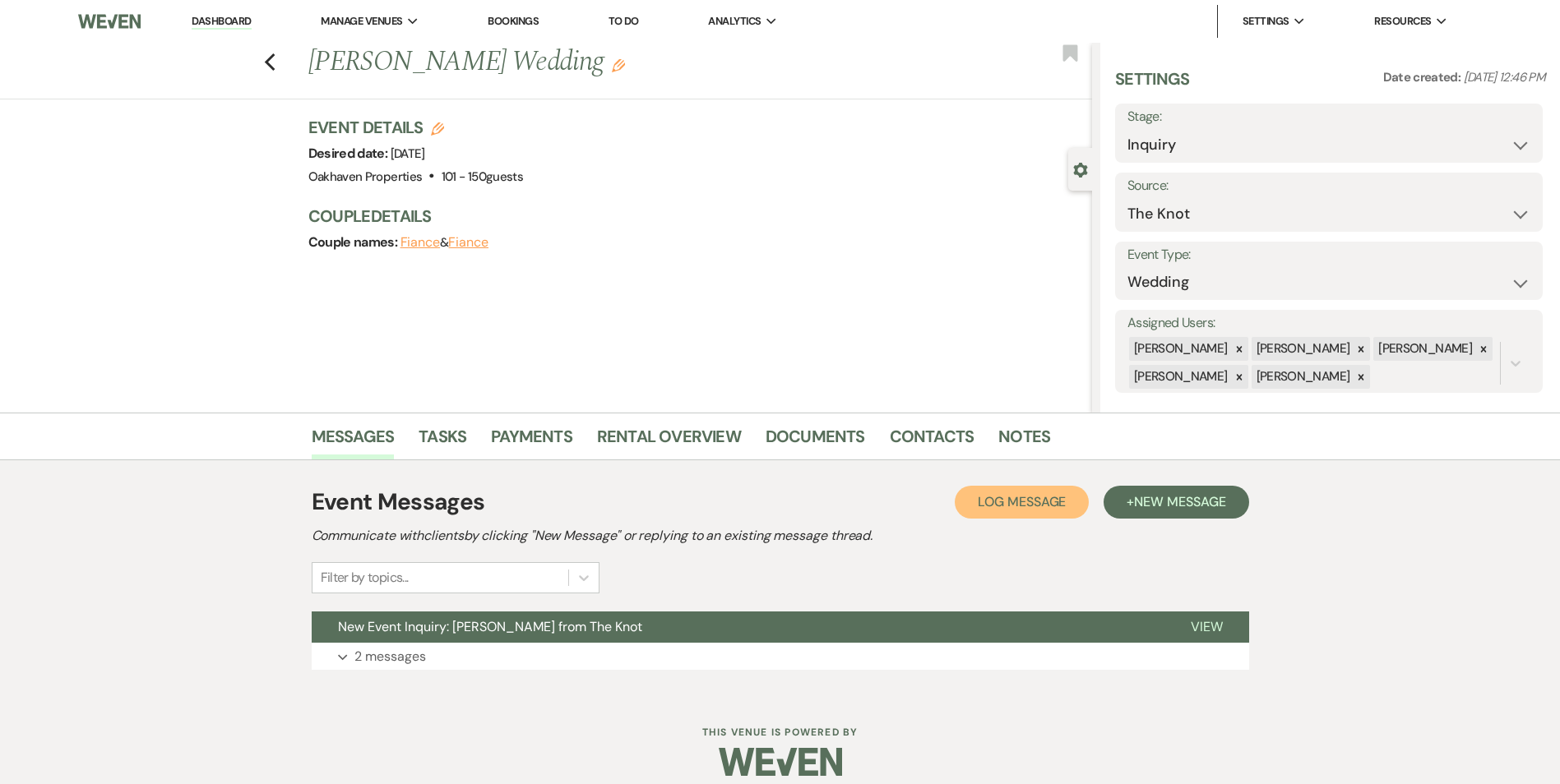
click at [1050, 502] on span "Log Message" at bounding box center [1021, 502] width 88 height 17
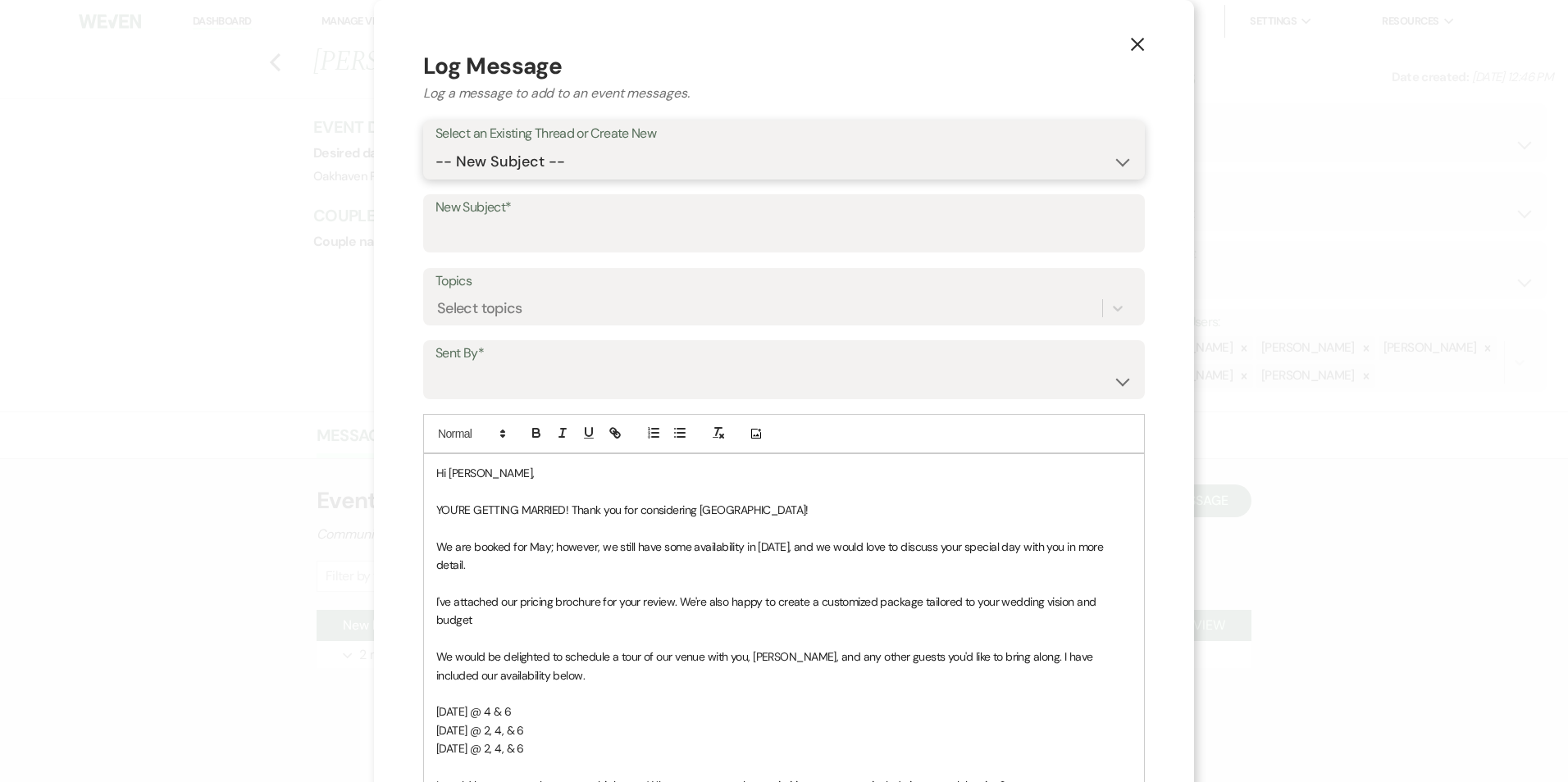
click at [512, 159] on select "-- New Subject -- New Event Inquiry: [PERSON_NAME] from The Knot" at bounding box center [784, 161] width 697 height 32
select select "463531"
click at [435, 146] on select "-- New Subject -- New Event Inquiry: [PERSON_NAME] from The Knot" at bounding box center [784, 161] width 697 height 32
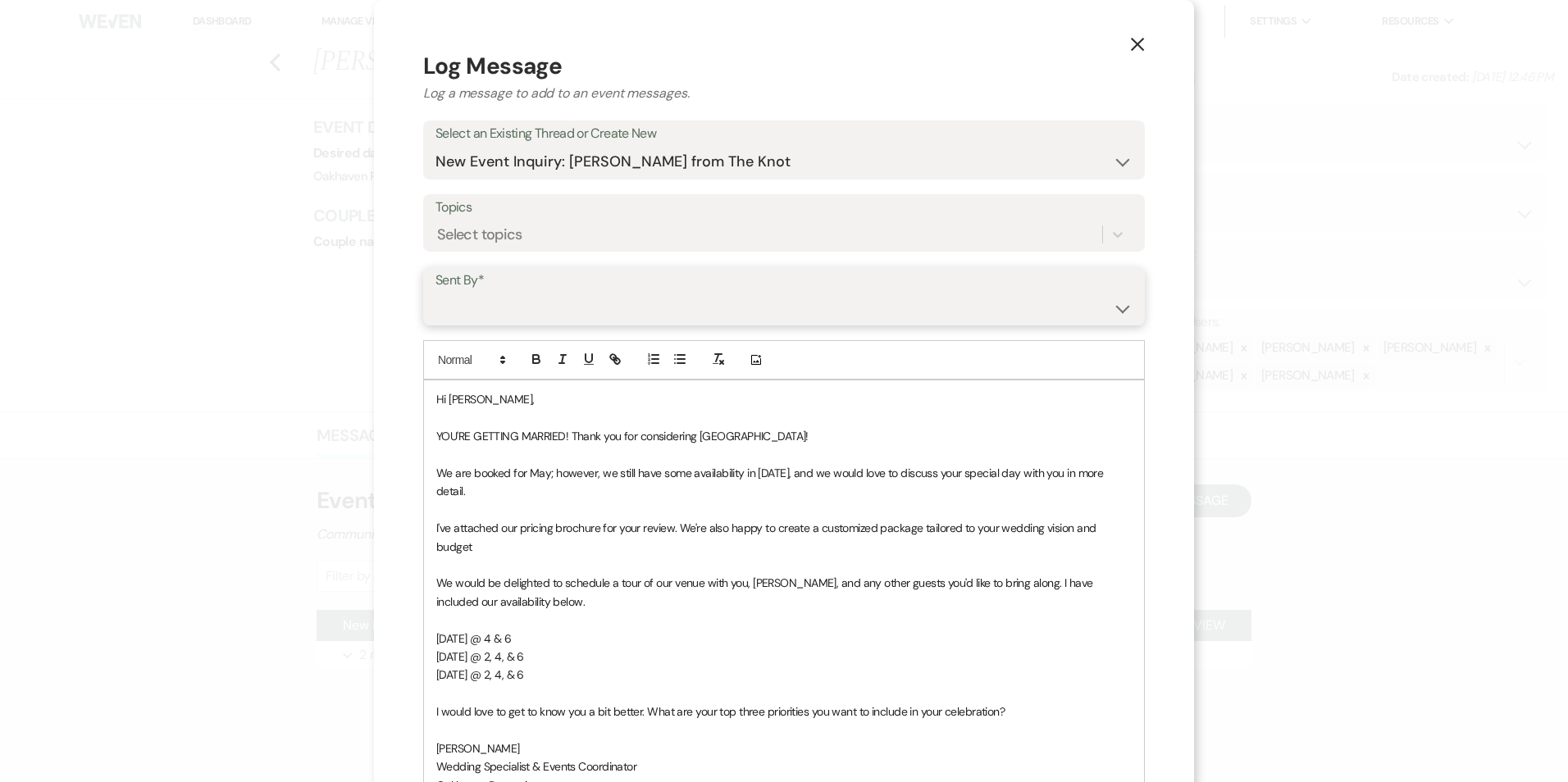
click at [493, 303] on select "[PERSON_NAME] ([EMAIL_ADDRESS][DOMAIN_NAME]) [PERSON_NAME] ([PERSON_NAME][EMAIL…" at bounding box center [784, 308] width 697 height 32
select select "user-127923"
click at [435, 292] on select "[PERSON_NAME] ([EMAIL_ADDRESS][DOMAIN_NAME]) [PERSON_NAME] ([PERSON_NAME][EMAIL…" at bounding box center [784, 308] width 697 height 32
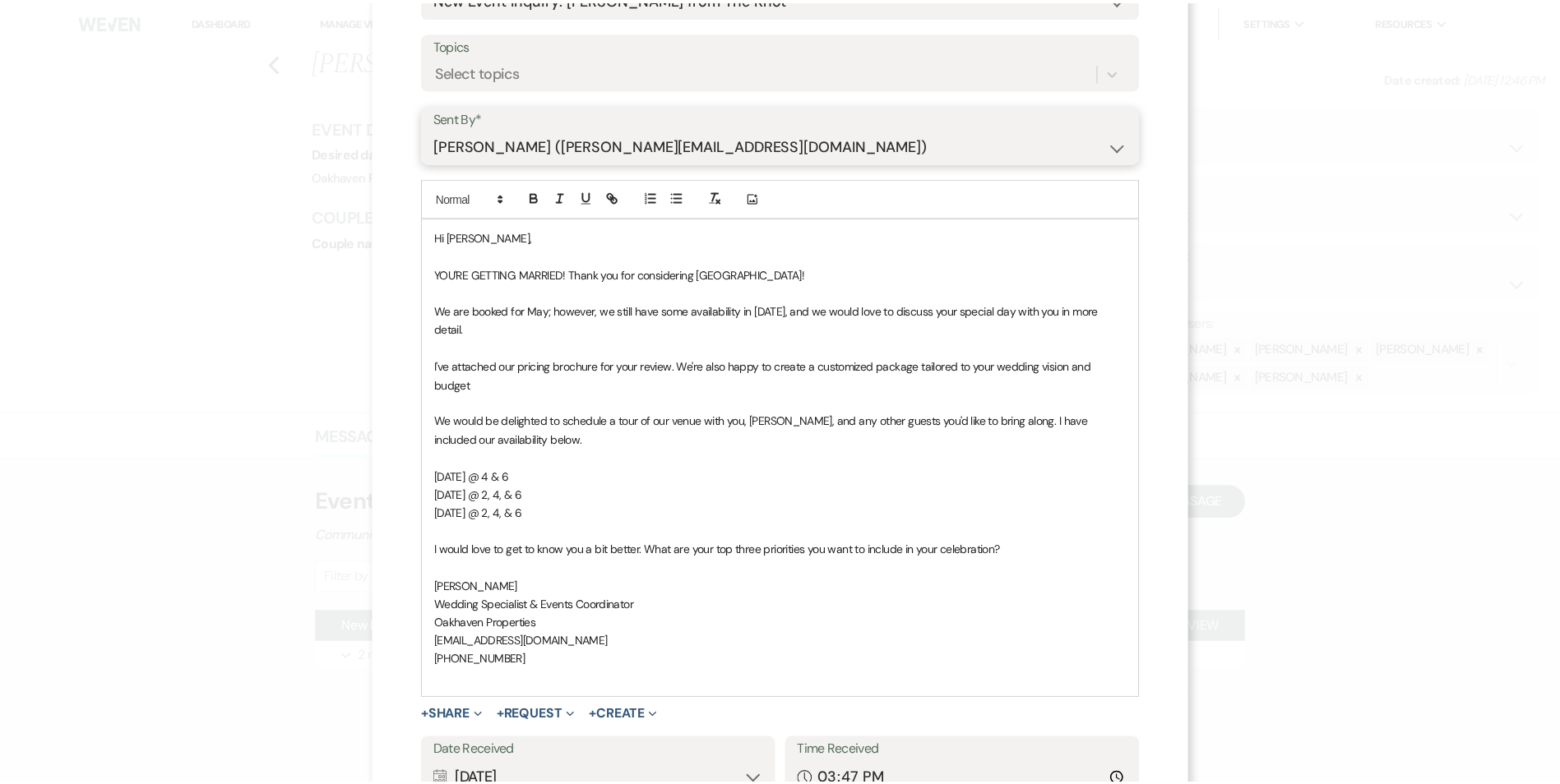
scroll to position [283, 0]
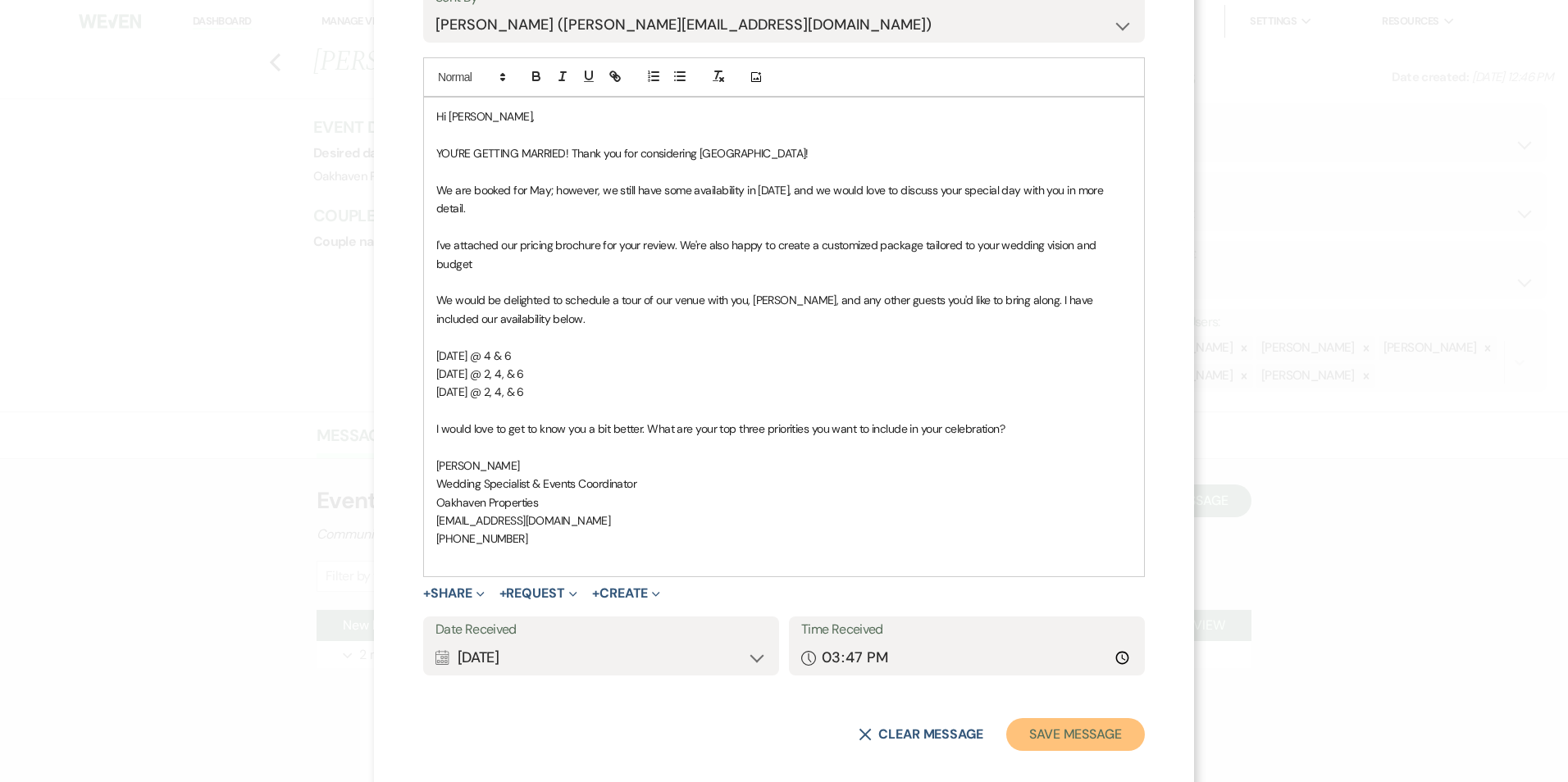
click at [1106, 718] on button "Save Message" at bounding box center [1075, 734] width 139 height 33
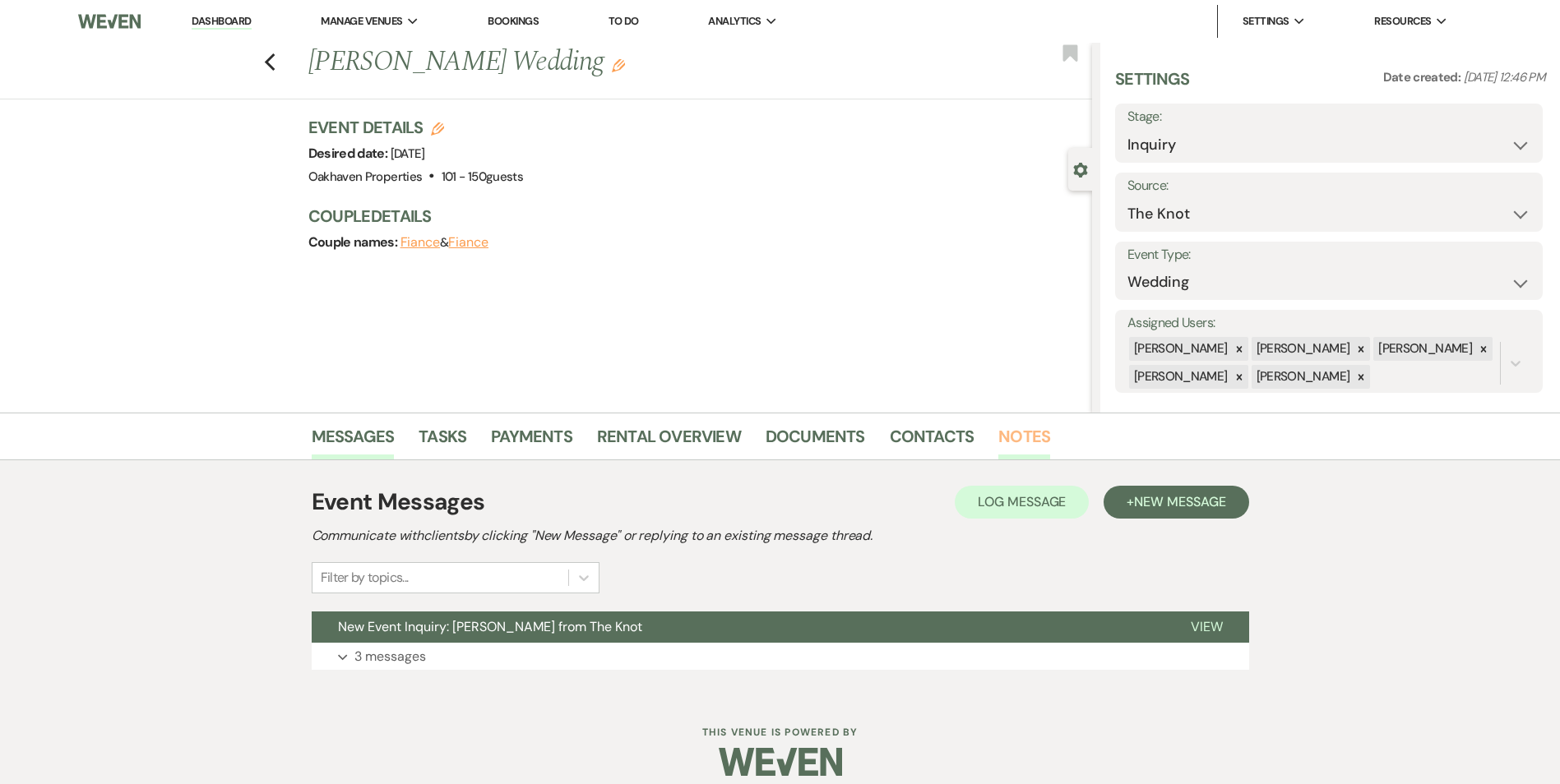
click at [1029, 424] on link "Notes" at bounding box center [1024, 442] width 52 height 37
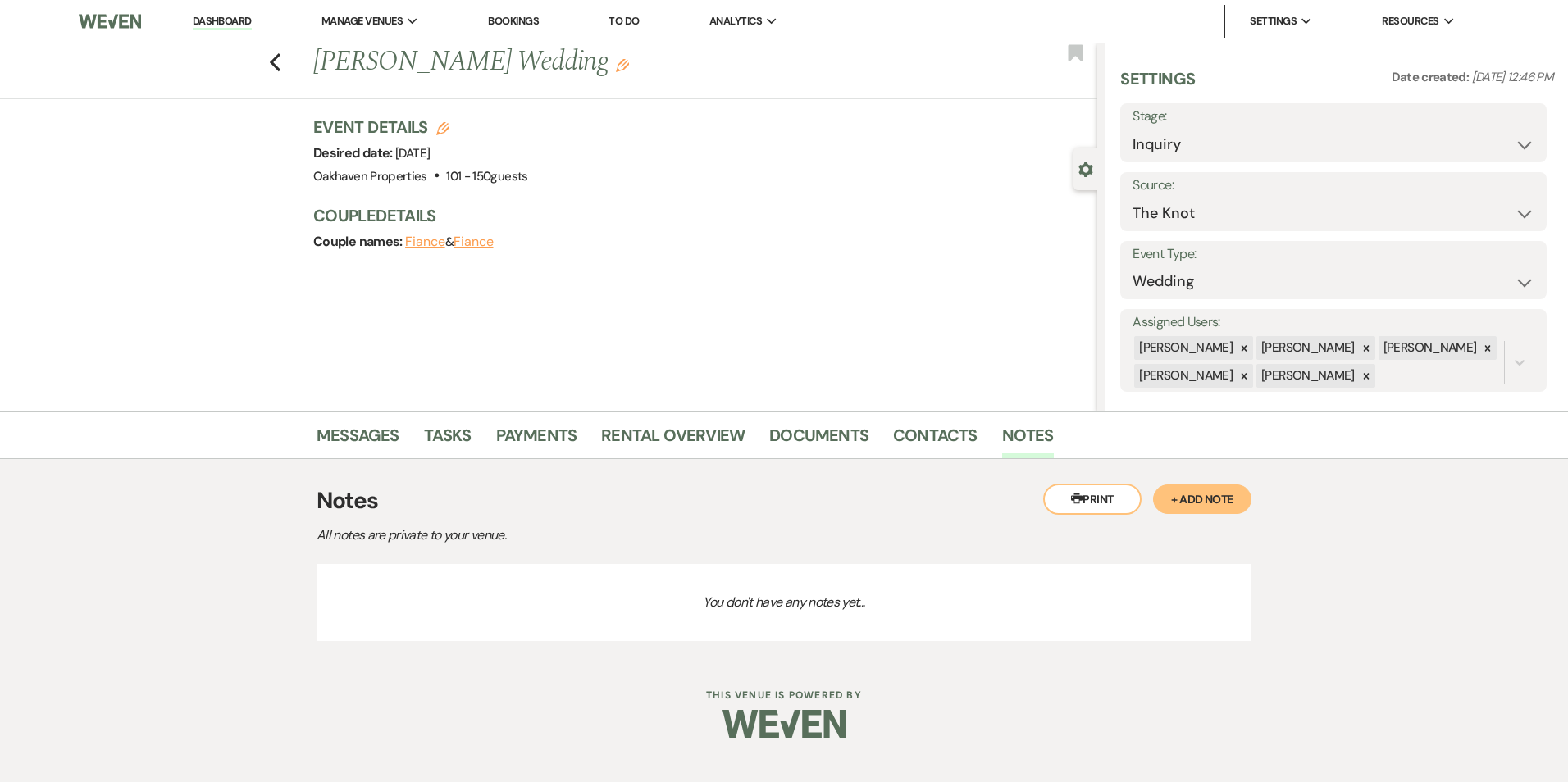
click at [1203, 494] on button "+ Add Note" at bounding box center [1201, 499] width 98 height 29
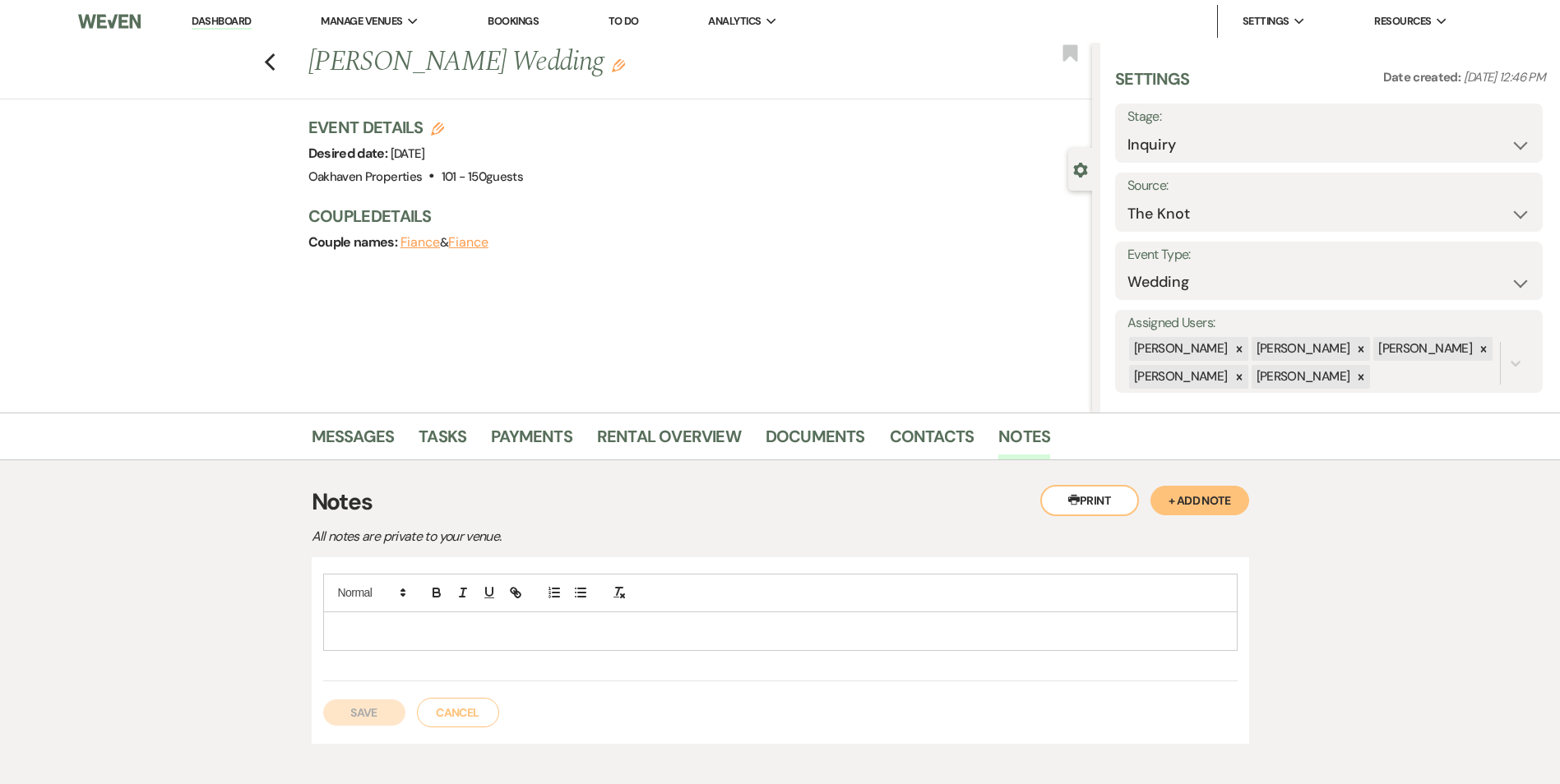
click at [450, 633] on p at bounding box center [780, 631] width 888 height 18
click at [358, 720] on button "Save" at bounding box center [364, 713] width 83 height 26
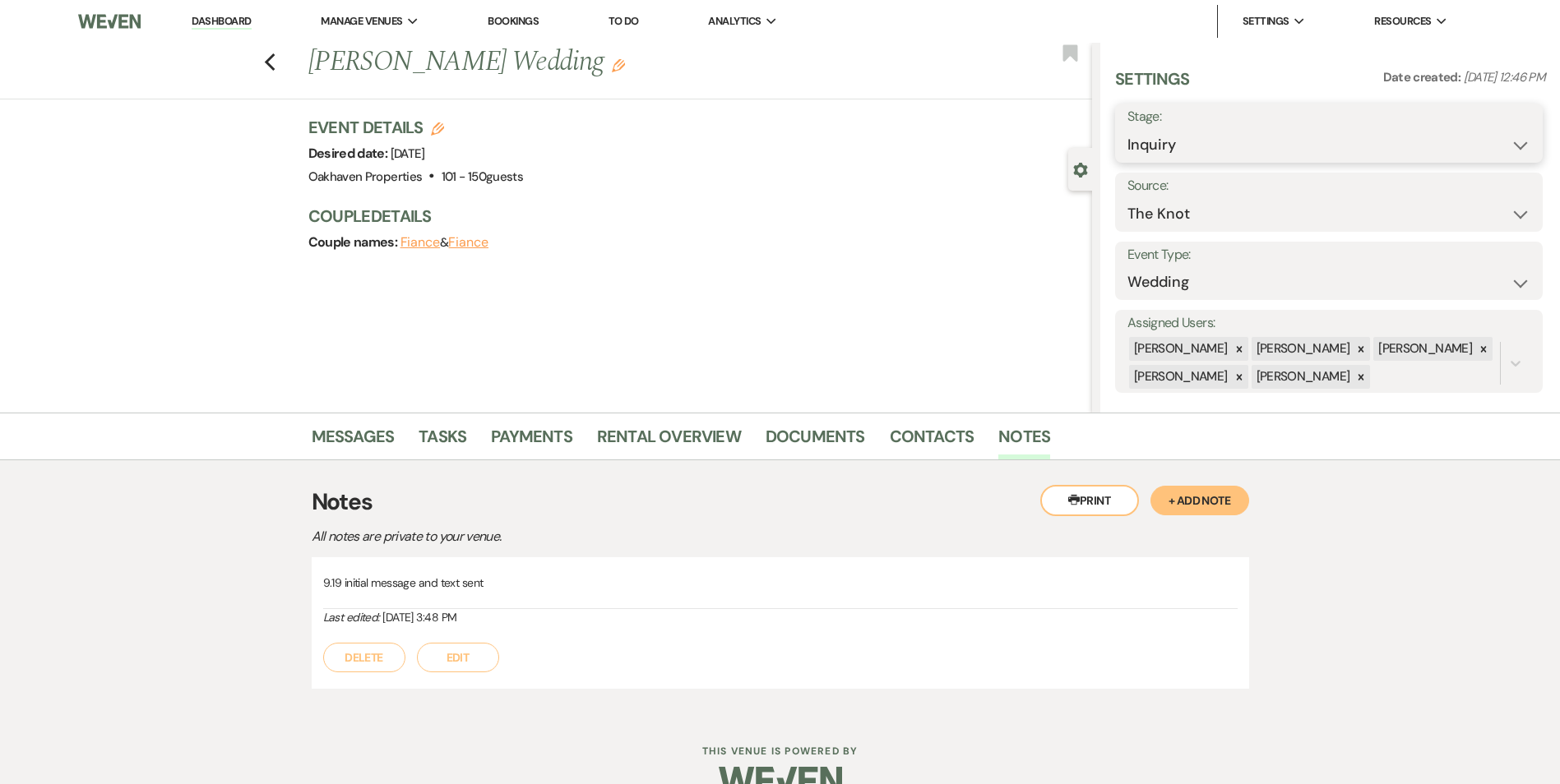
click at [1384, 130] on select "Inquiry Follow Up Tour Requested Tour Confirmed Toured Proposal Sent Booked Lost" at bounding box center [1328, 144] width 403 height 32
click at [814, 229] on div "Couple Details Couple names: Fiance & Fiance" at bounding box center [692, 229] width 767 height 50
click at [420, 422] on li "Tasks" at bounding box center [454, 439] width 72 height 39
click at [435, 435] on link "Tasks" at bounding box center [442, 442] width 48 height 37
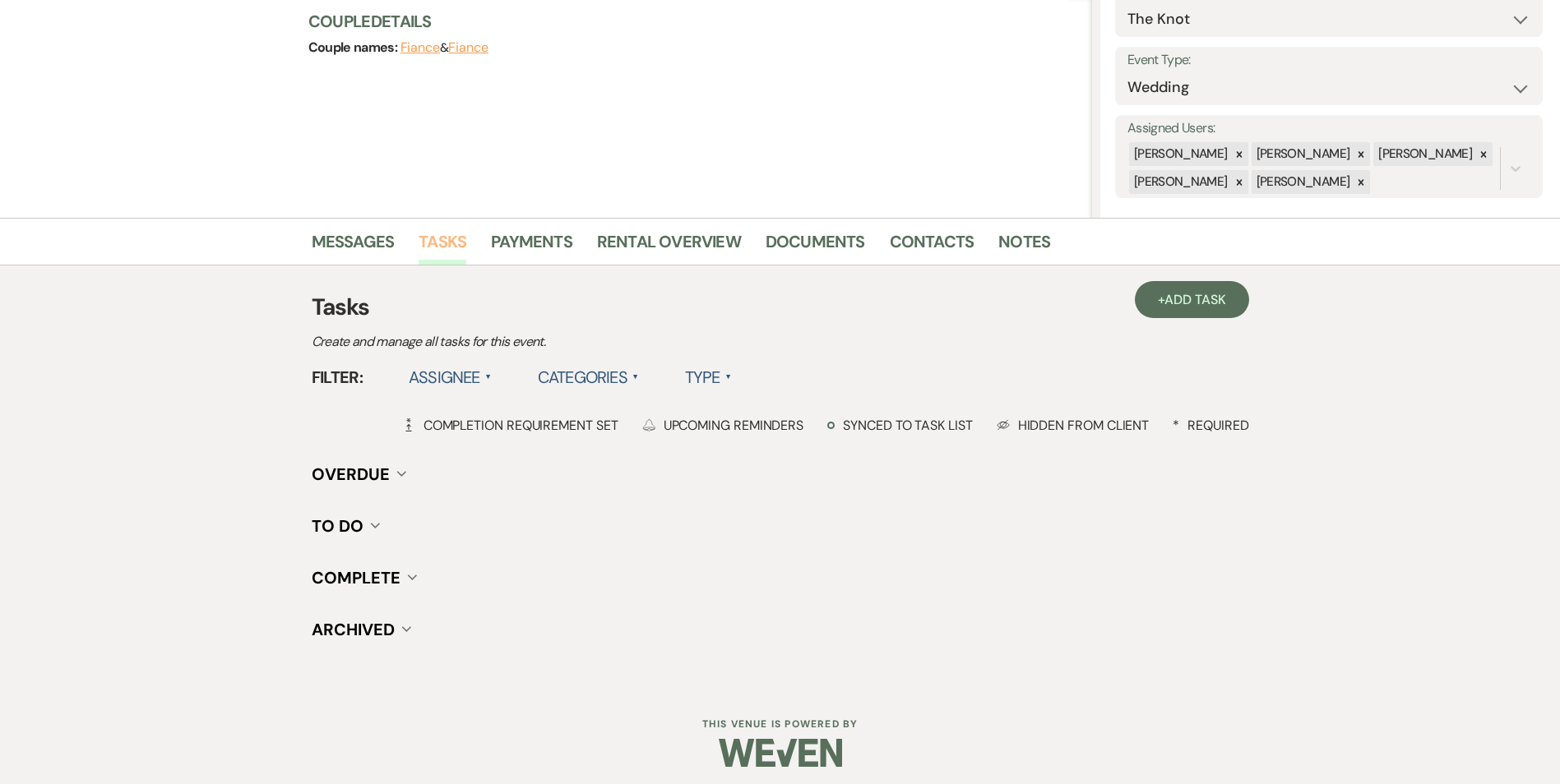
scroll to position [203, 0]
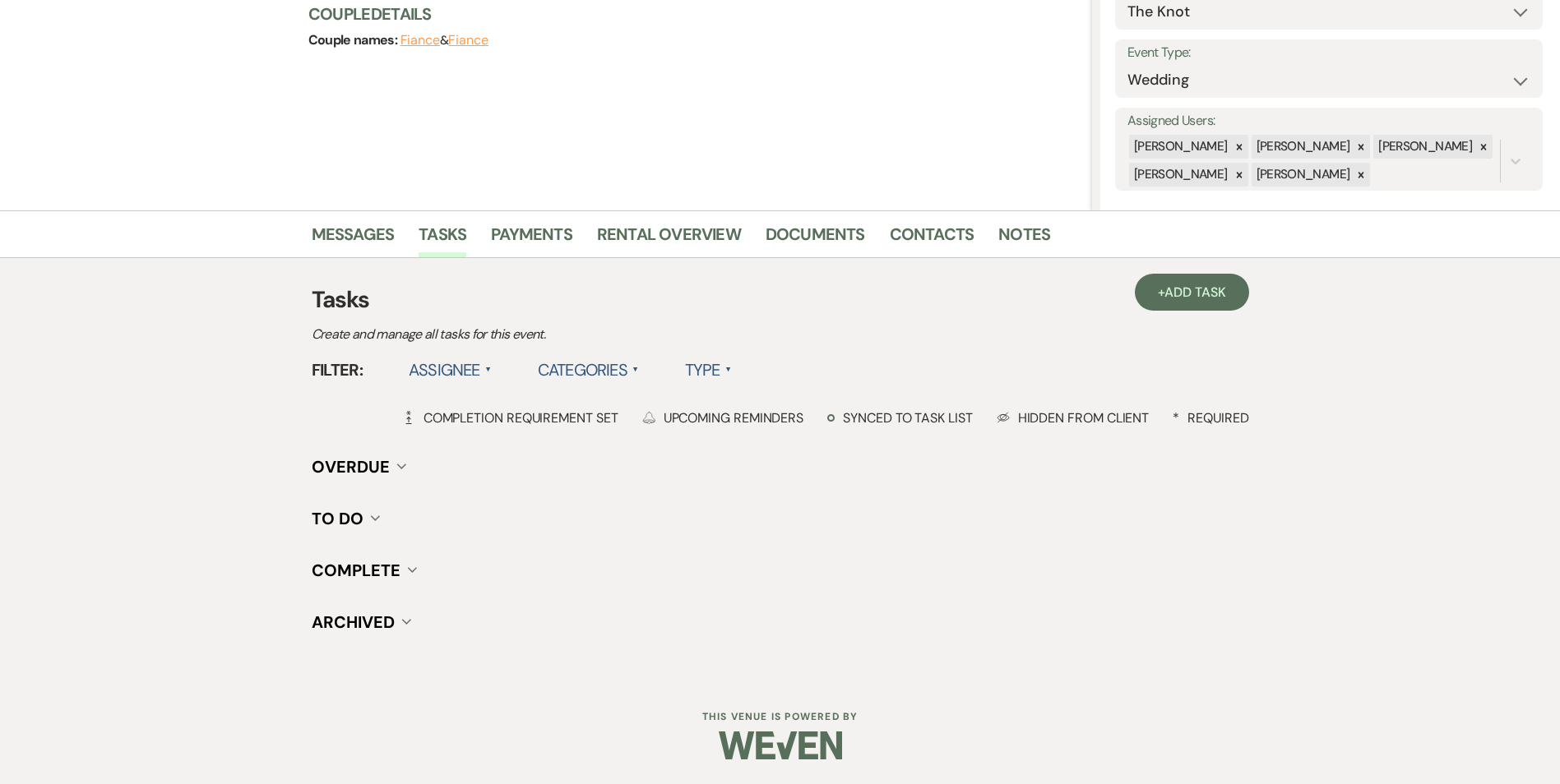
click at [1202, 316] on h3 "Tasks" at bounding box center [780, 300] width 937 height 35
click at [1182, 284] on link "+ Add Task" at bounding box center [1191, 292] width 113 height 37
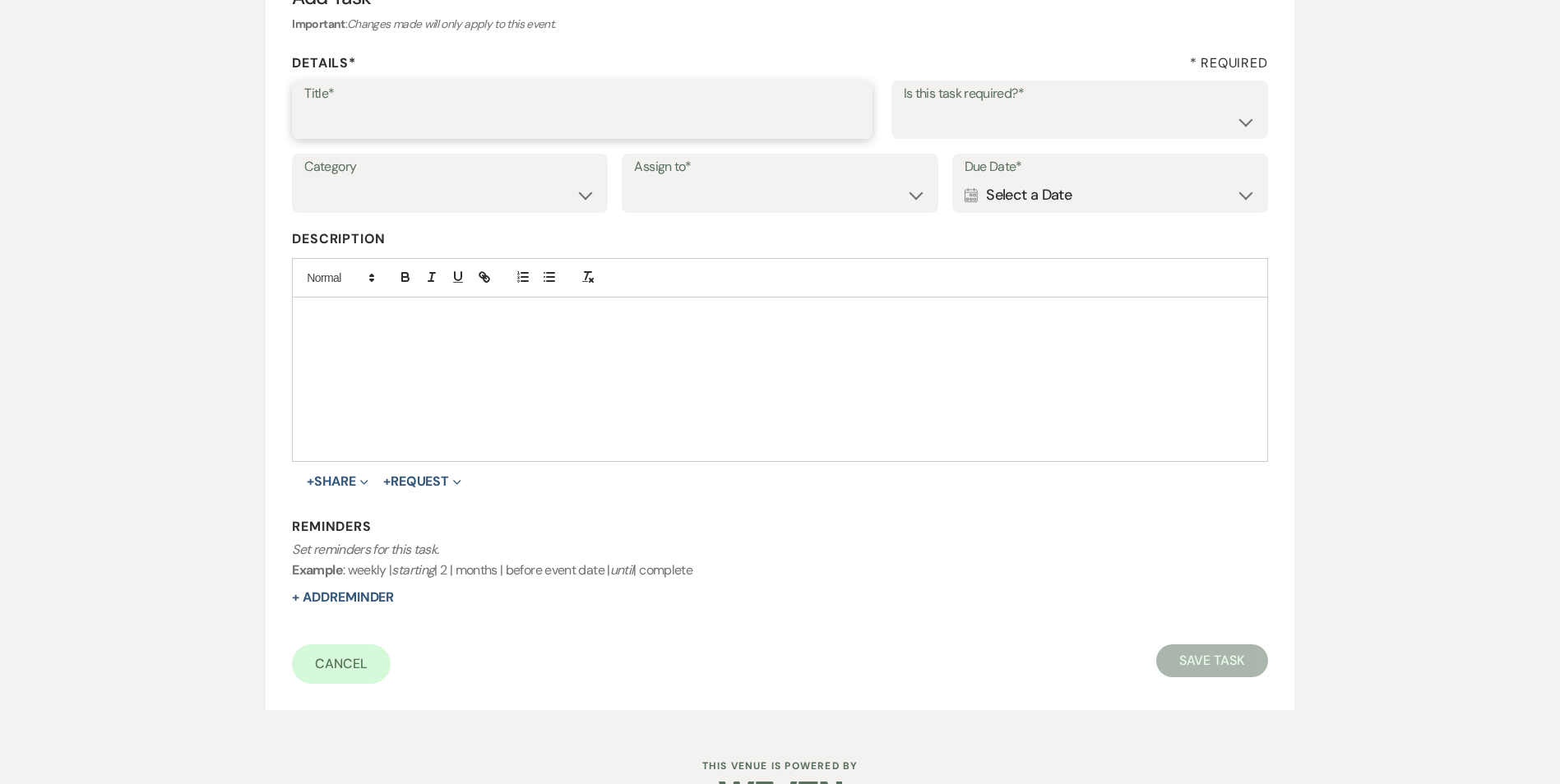
click at [496, 136] on input "Title*" at bounding box center [582, 121] width 556 height 32
type input "2nd follow up message and call"
click at [1064, 118] on select "Yes No" at bounding box center [1079, 121] width 352 height 32
select select "true"
click at [903, 105] on select "Yes No" at bounding box center [1079, 121] width 352 height 32
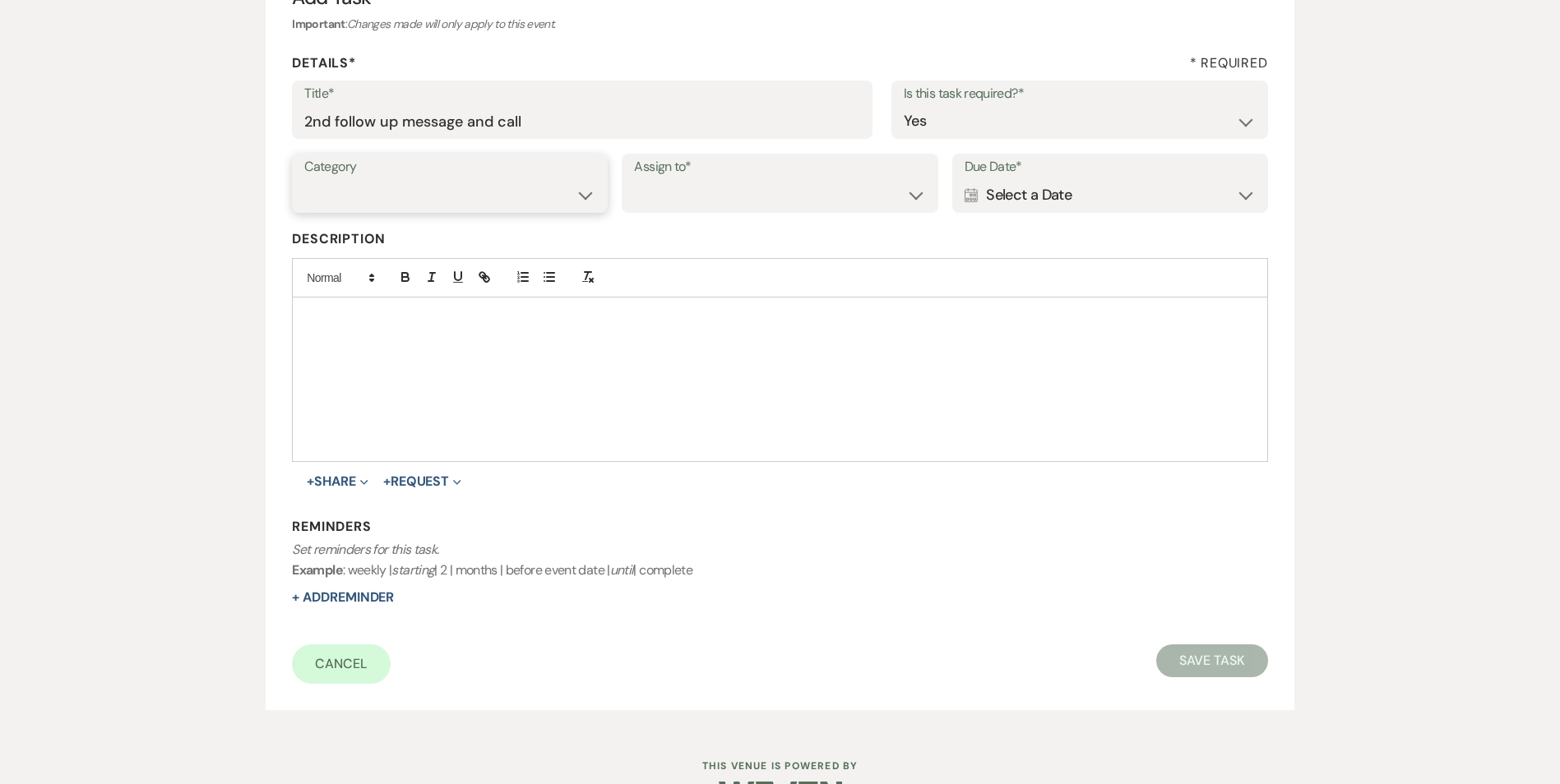
click at [503, 185] on select "Venue Vendors Guests Details Finalize & Share" at bounding box center [450, 195] width 291 height 32
select select "31"
click at [304, 179] on select "Venue Vendors Guests Details Finalize & Share" at bounding box center [450, 195] width 291 height 32
click at [645, 202] on select "Venue Client" at bounding box center [779, 195] width 291 height 32
select select "venueHost"
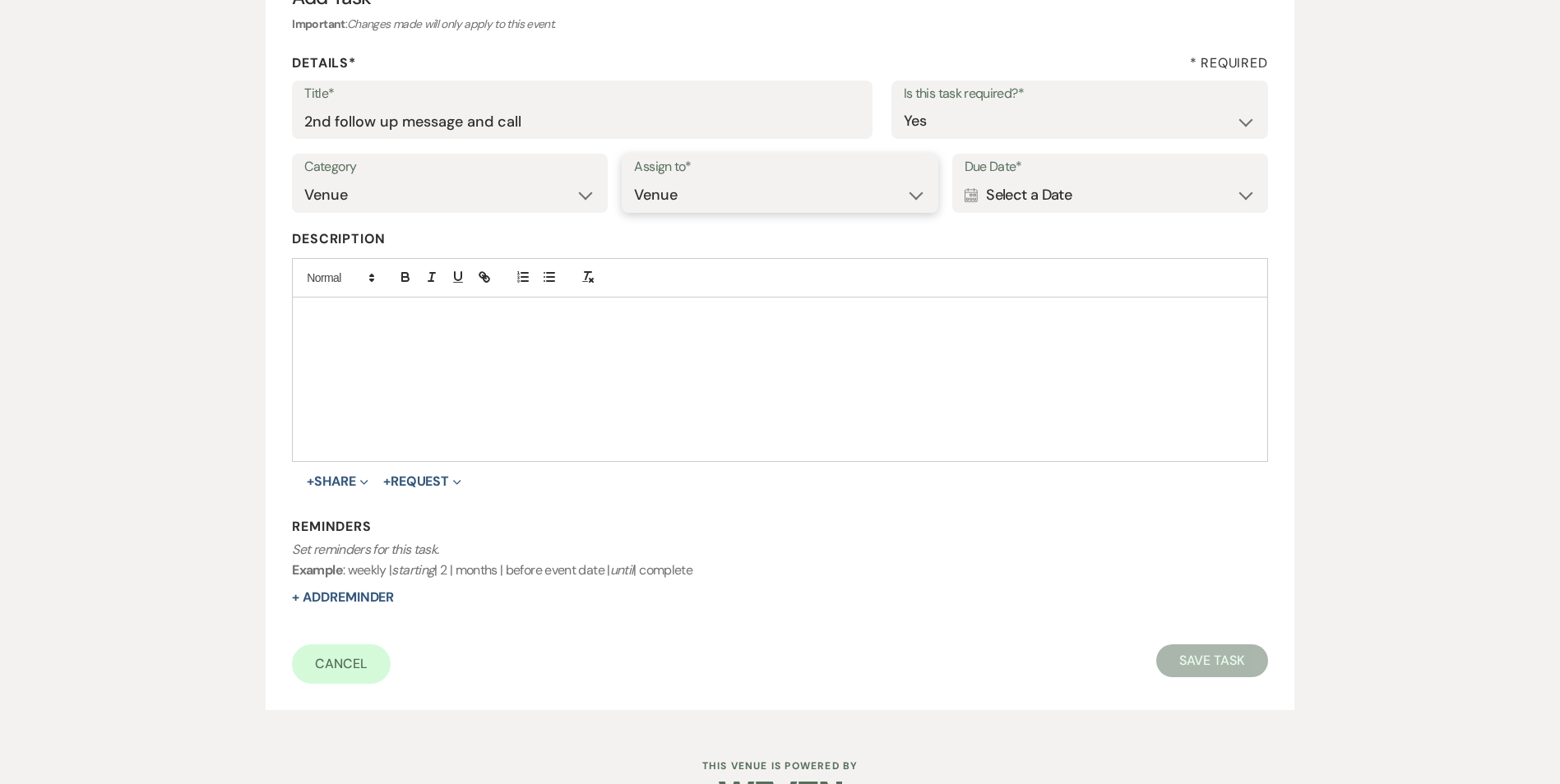
click at [634, 179] on select "Venue Client" at bounding box center [779, 195] width 291 height 32
click at [1110, 186] on div "Calendar Select a Date Expand" at bounding box center [1110, 195] width 291 height 32
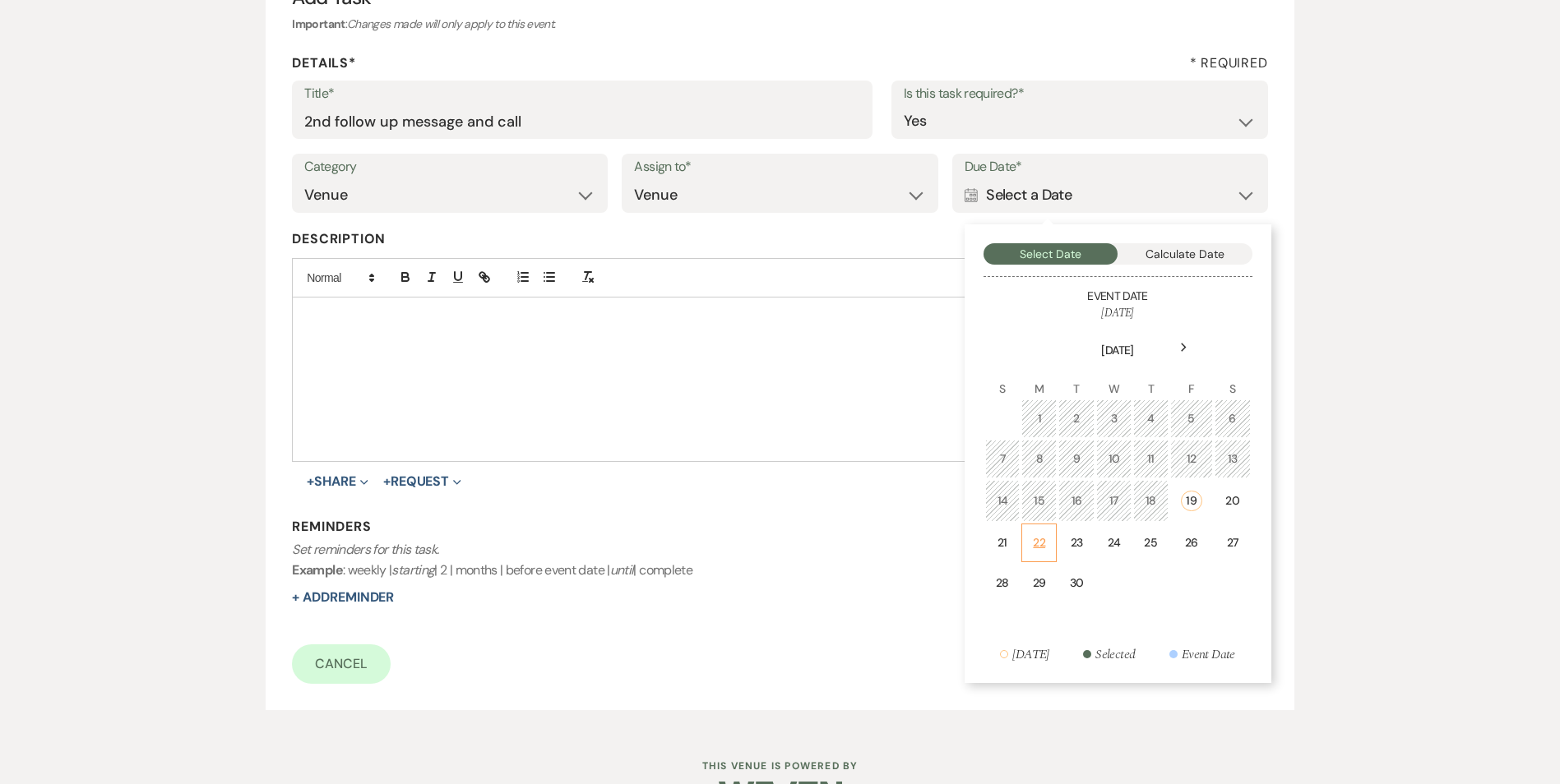
click at [1032, 541] on div "22" at bounding box center [1039, 543] width 14 height 17
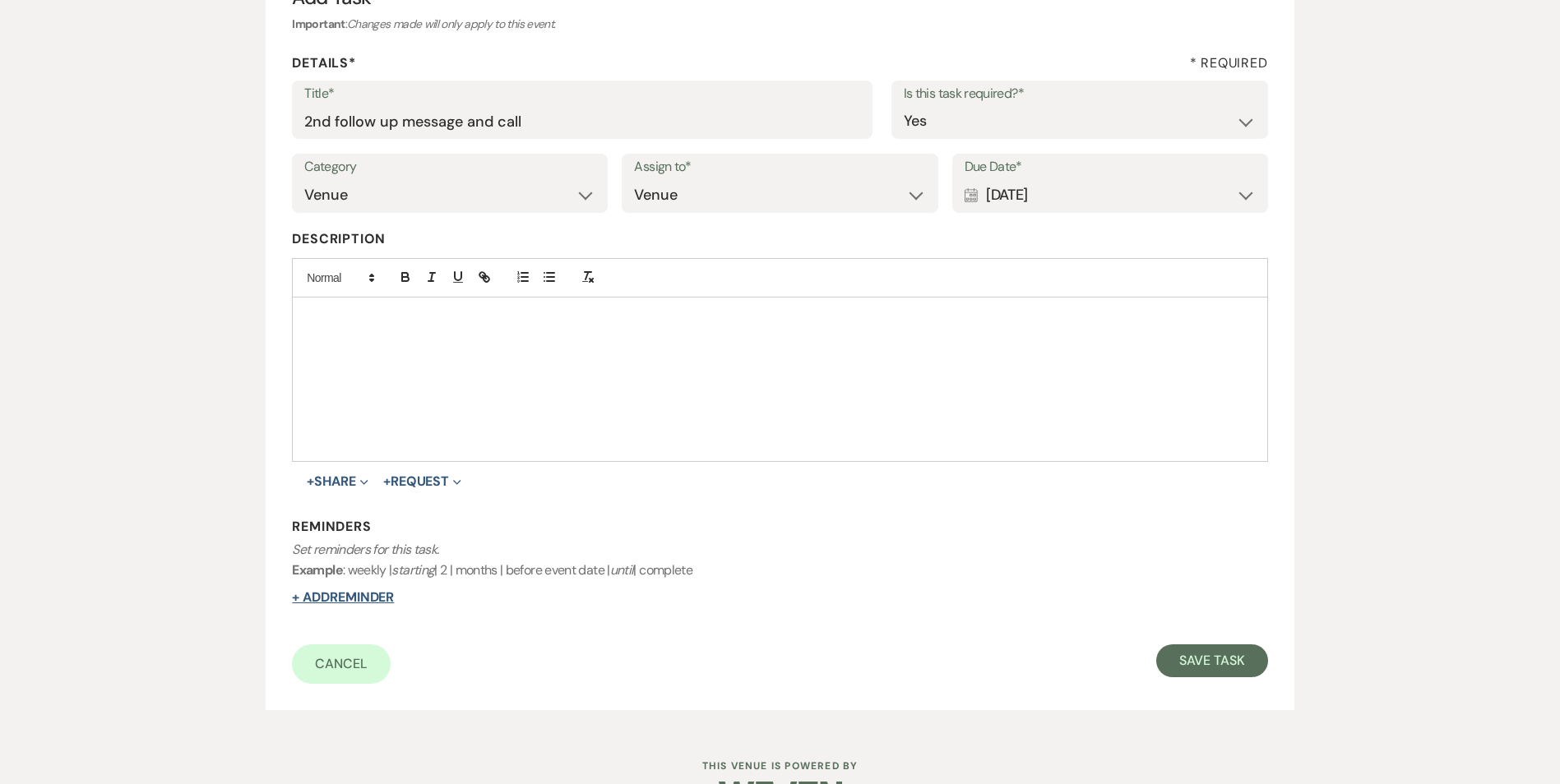
click at [366, 604] on button "+ Add Reminder" at bounding box center [343, 597] width 102 height 13
select select "host"
select select "days"
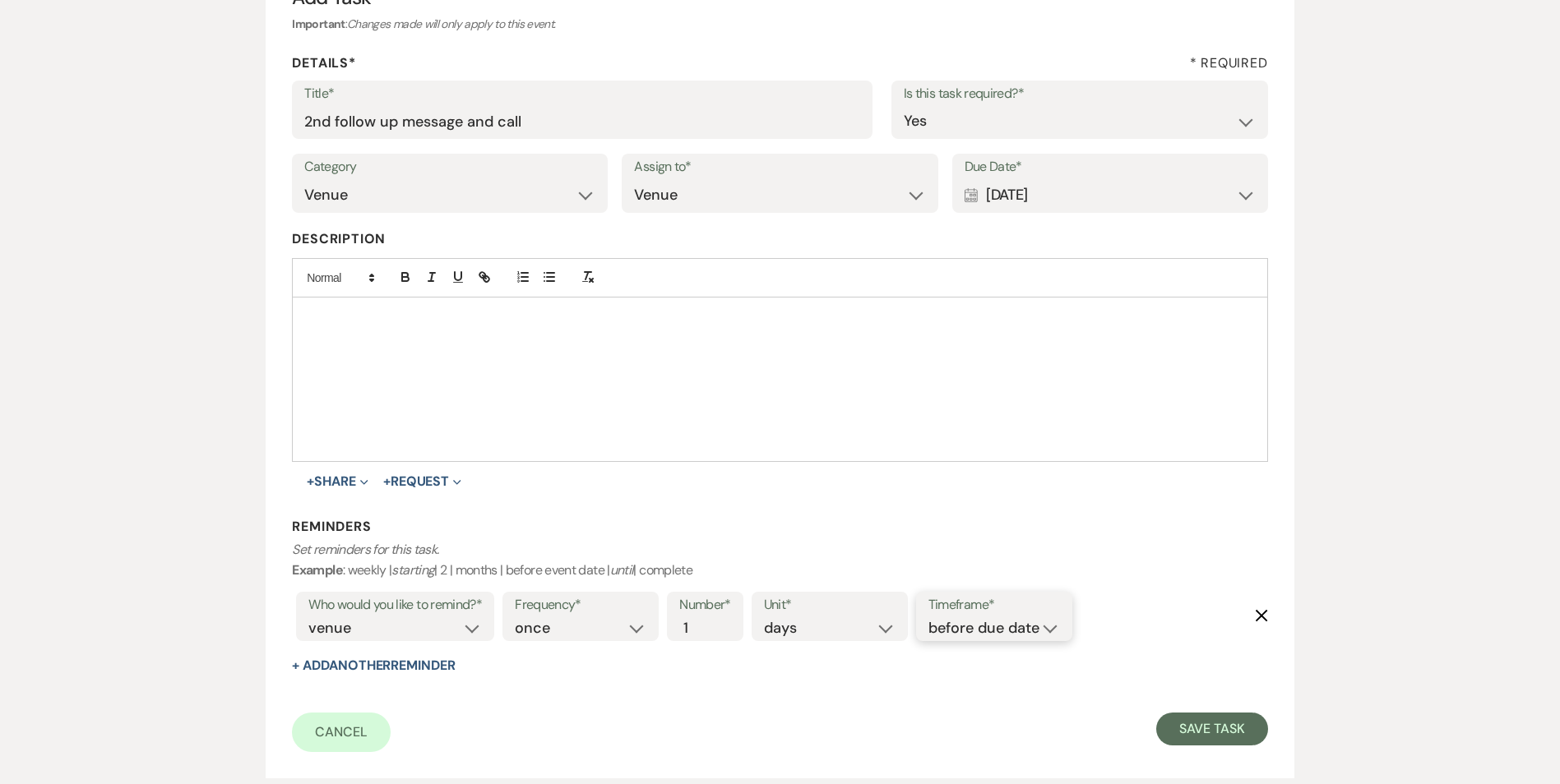
drag, startPoint x: 980, startPoint y: 625, endPoint x: 983, endPoint y: 640, distance: 15.3
click at [980, 625] on select "before due date after due date on due date on custom date" at bounding box center [993, 628] width 131 height 23
select select "onDueDate"
click at [928, 617] on select "before due date after due date on due date on custom date" at bounding box center [993, 628] width 131 height 23
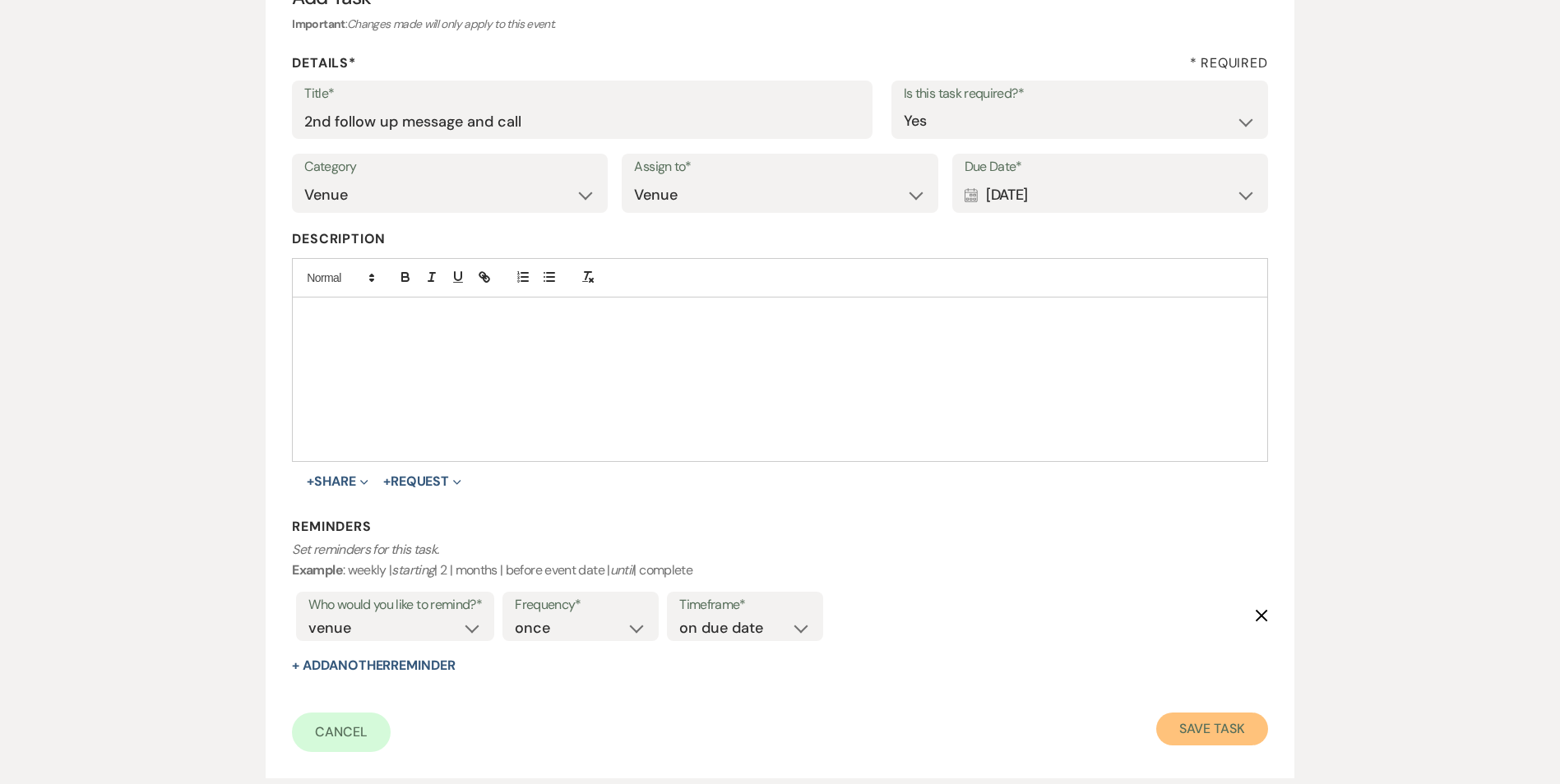
click at [1178, 725] on button "Save Task" at bounding box center [1211, 729] width 111 height 33
select select "2"
